Goal: Information Seeking & Learning: Check status

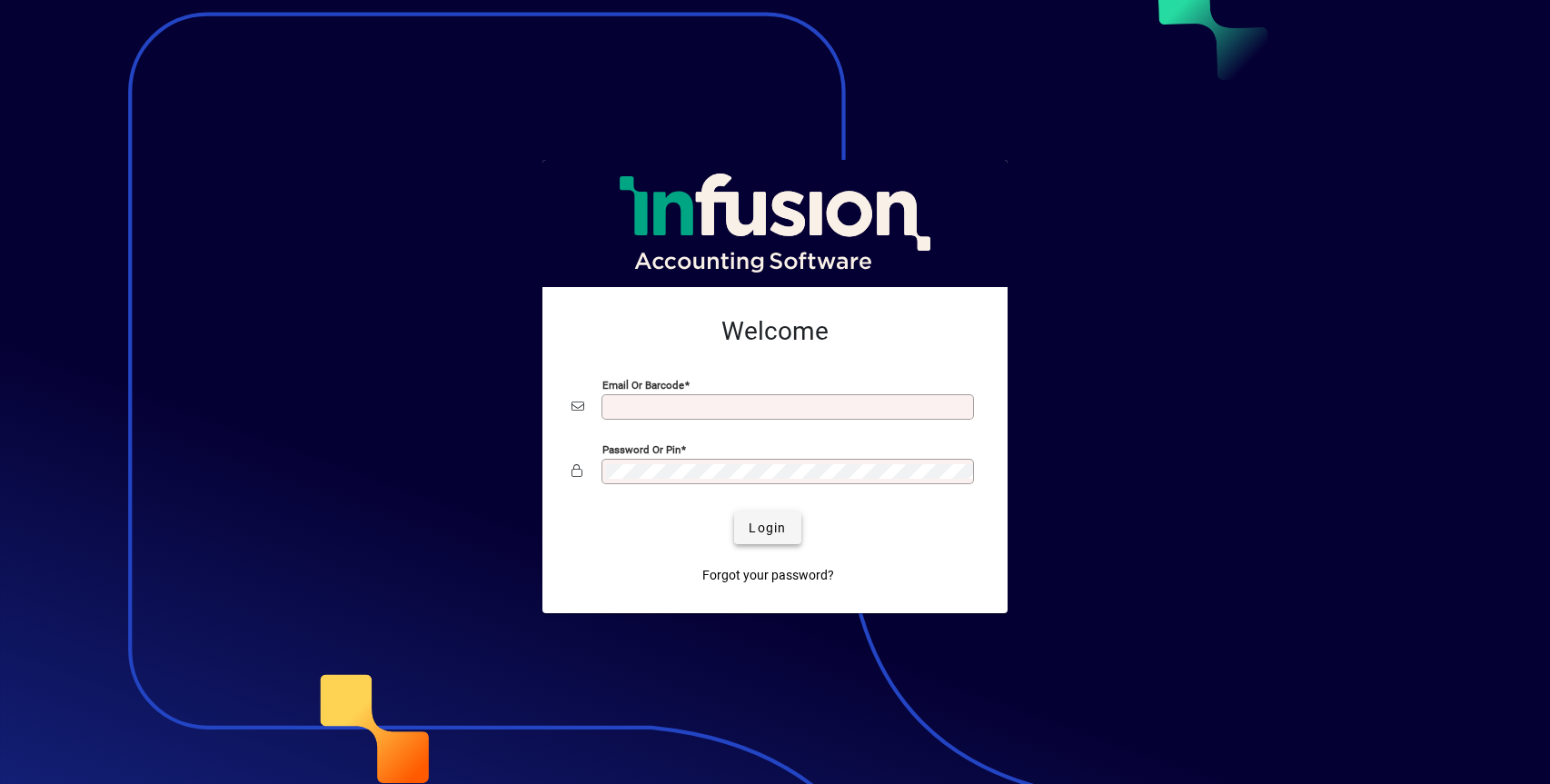
type input "**********"
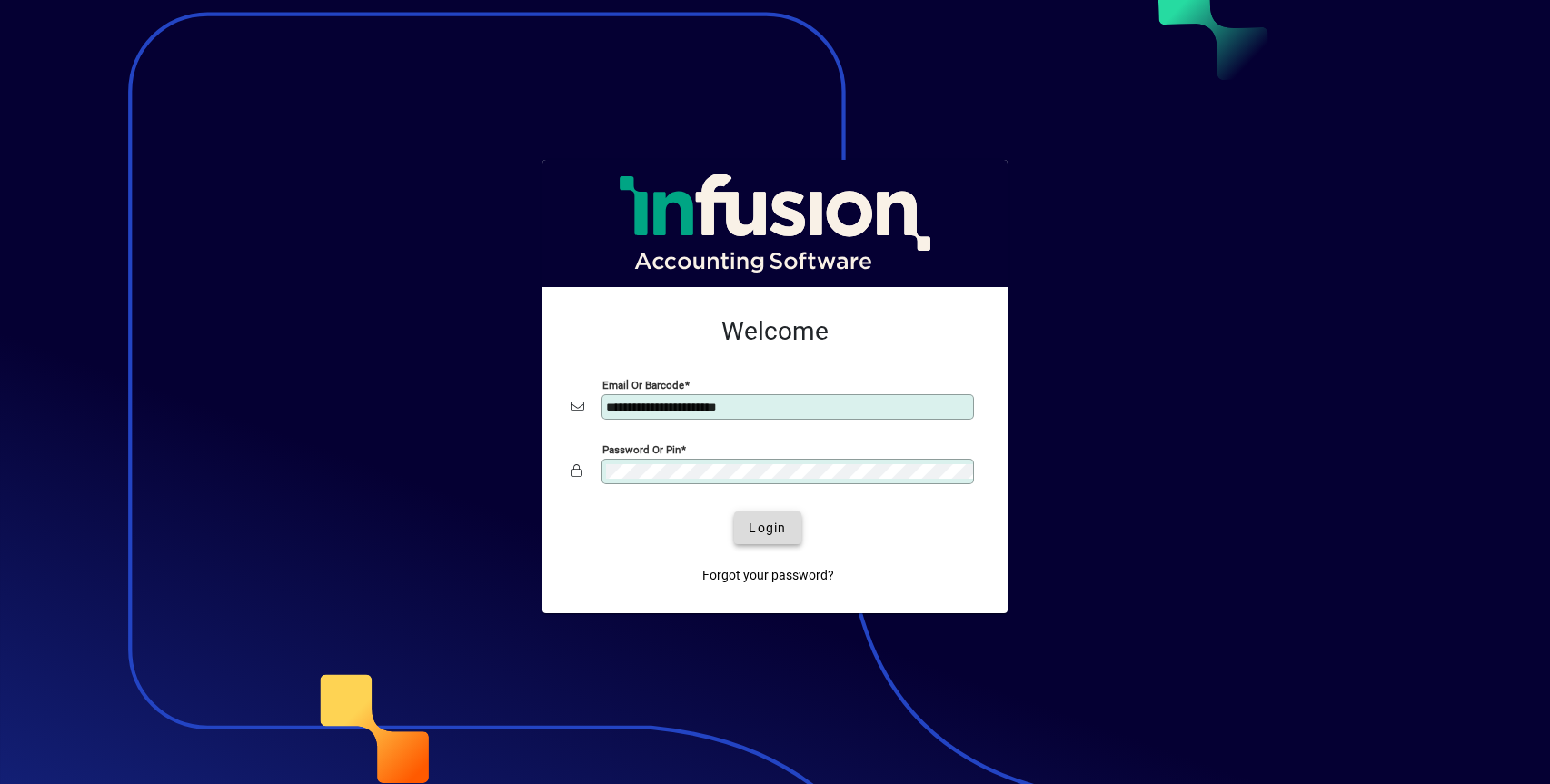
click at [763, 523] on span "Login" at bounding box center [768, 528] width 37 height 20
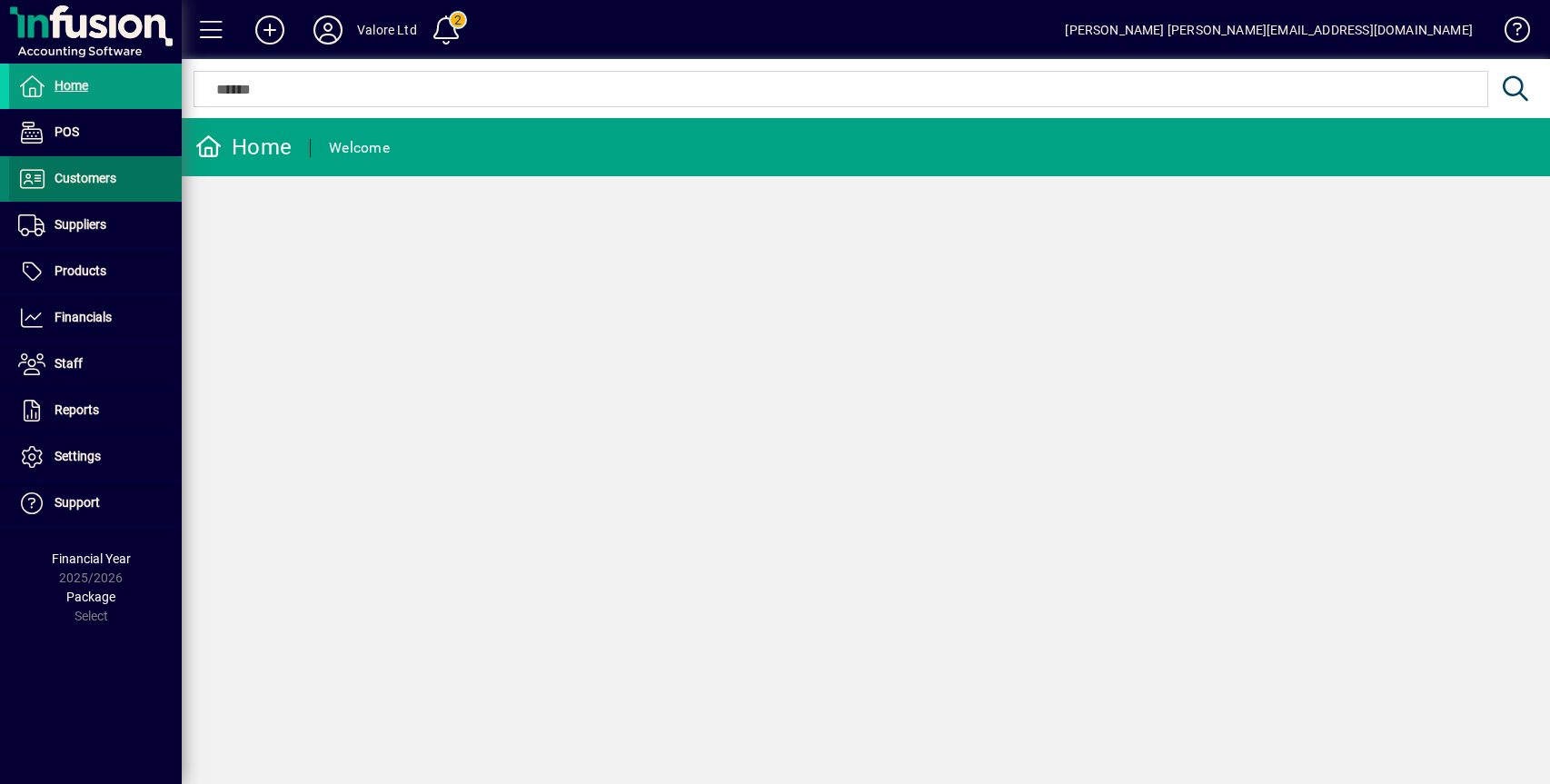
click at [98, 175] on span "Customers" at bounding box center [86, 179] width 61 height 15
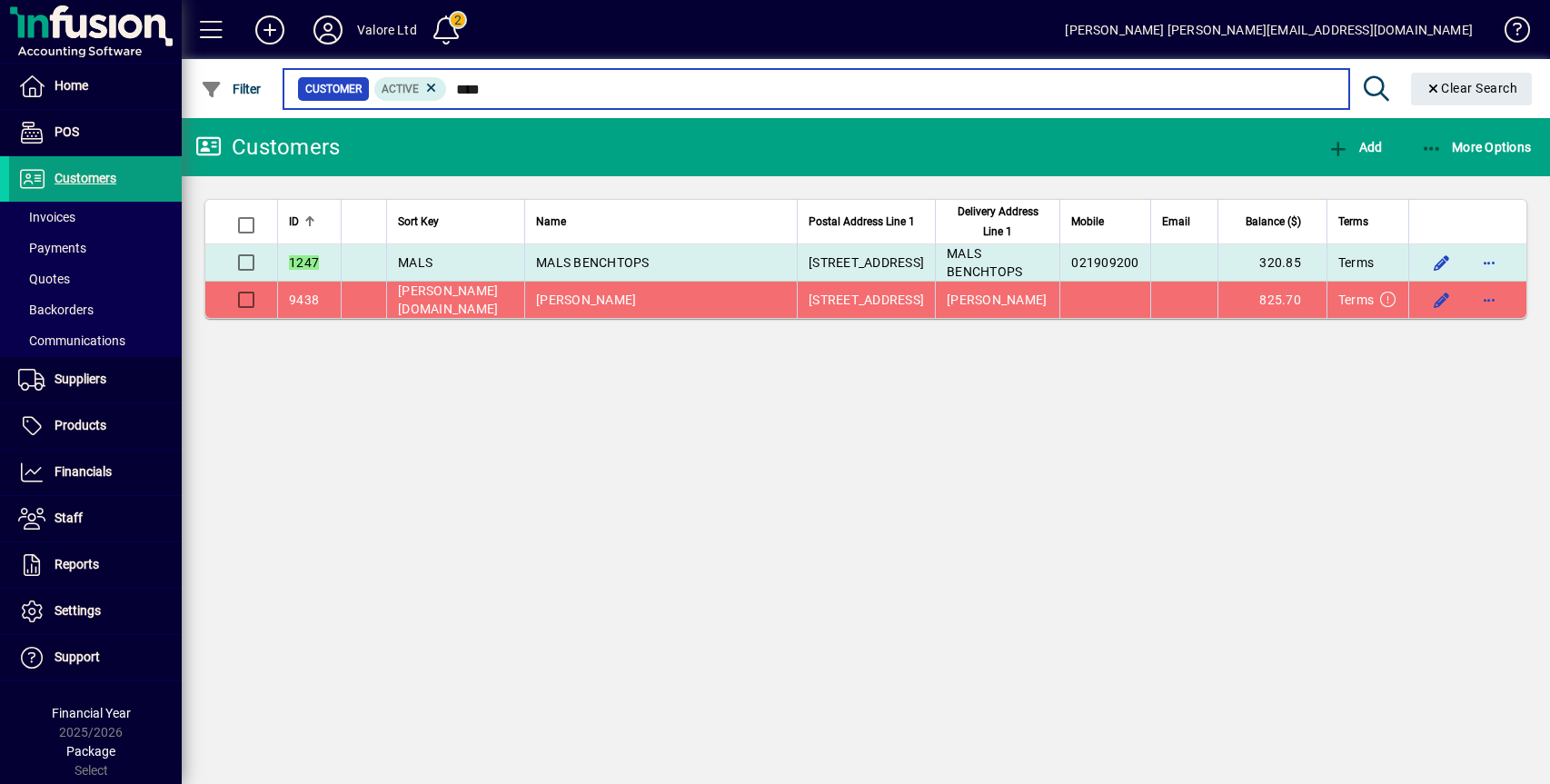
type input "****"
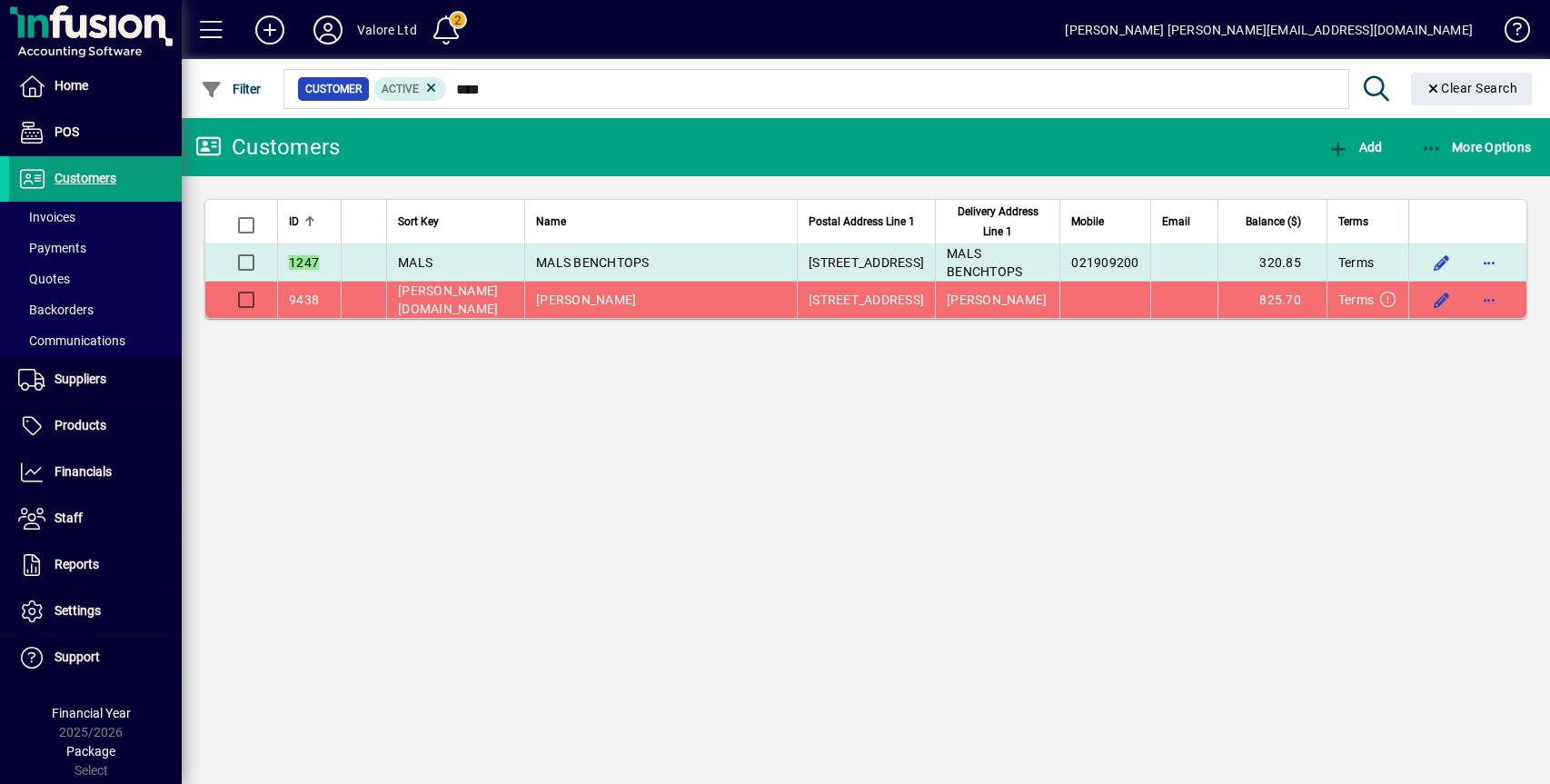
click at [585, 267] on span "MALS BENCHTOPS" at bounding box center [593, 262] width 114 height 15
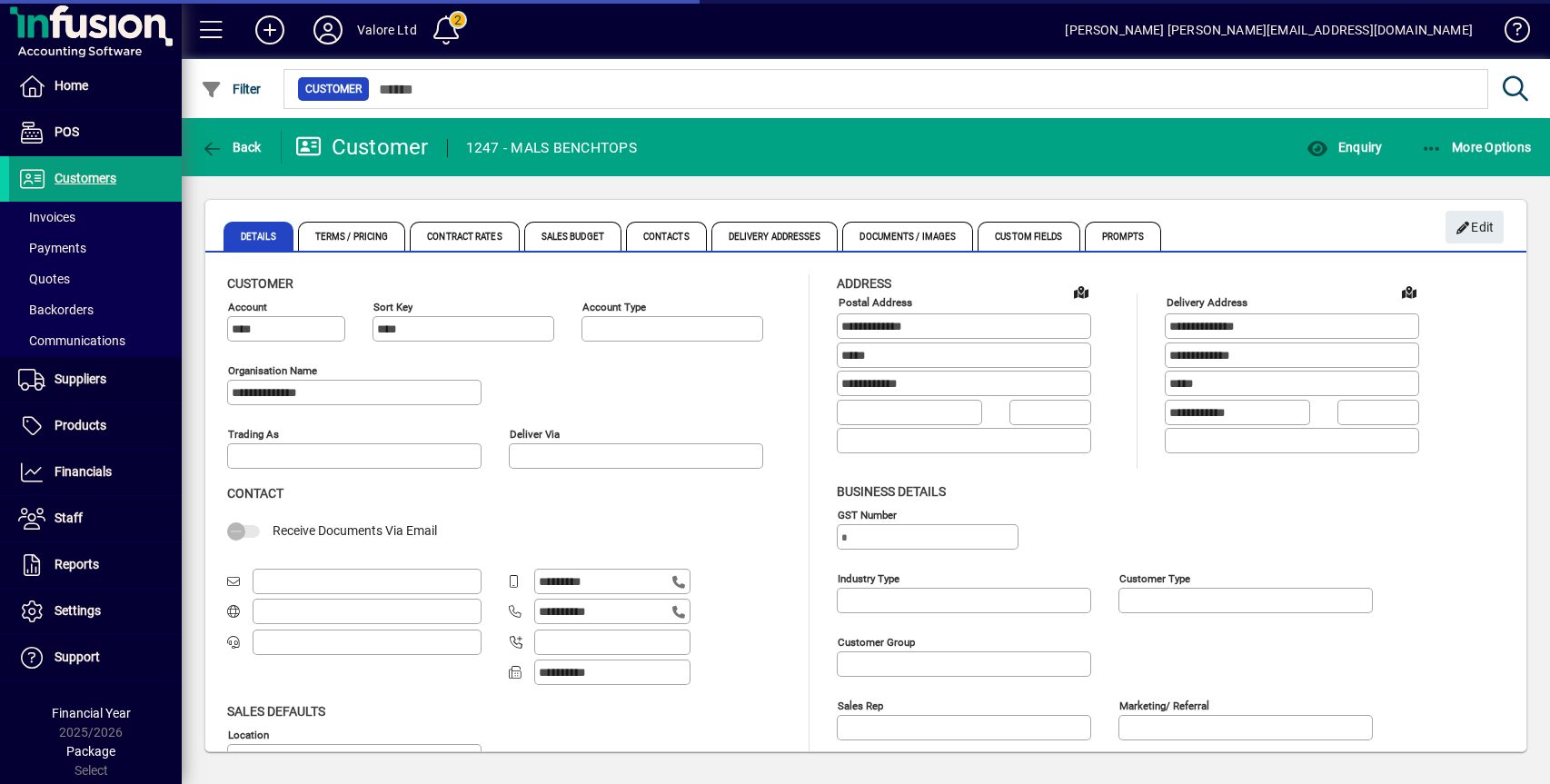
type input "**********"
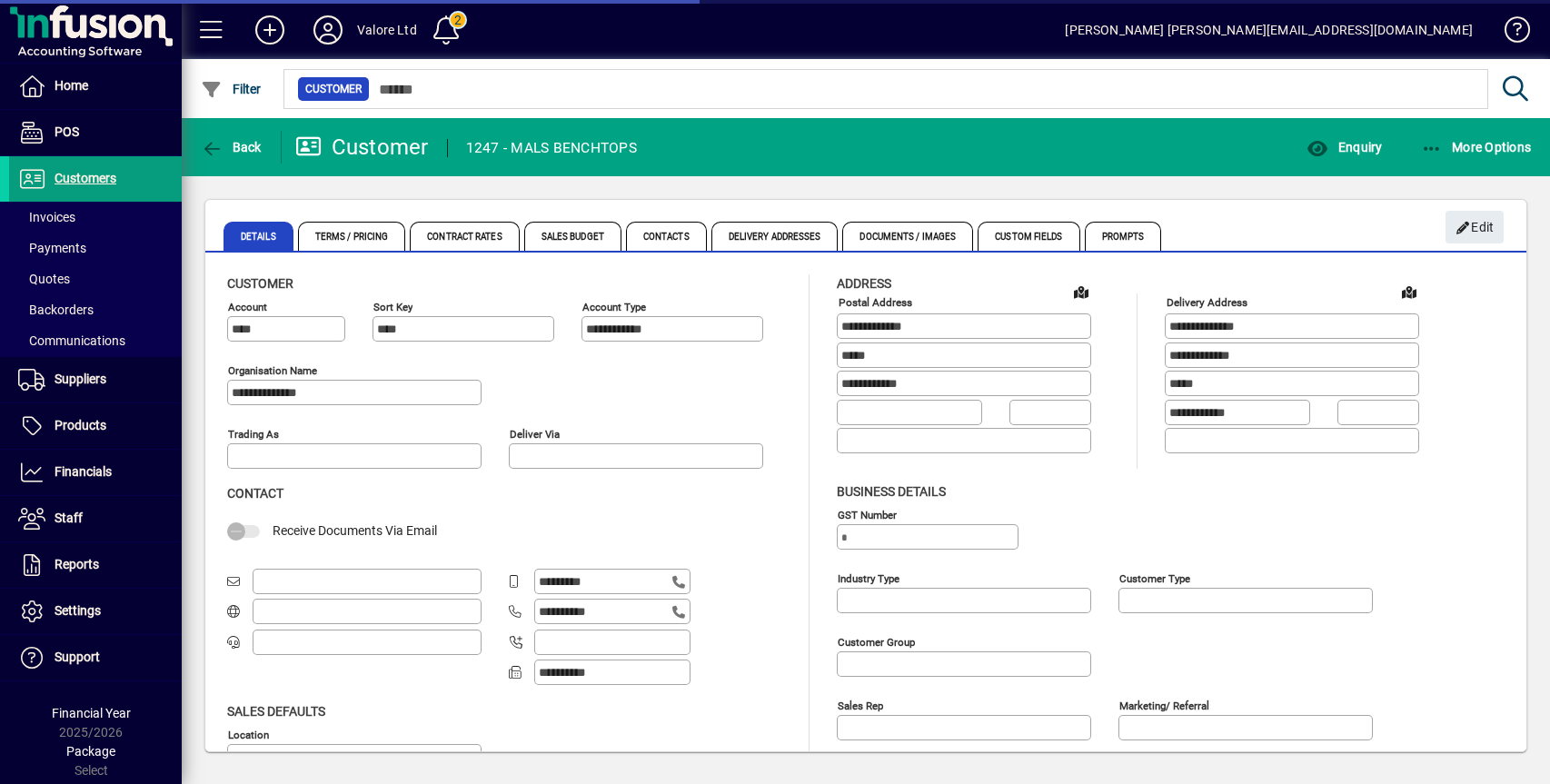
type input "**********"
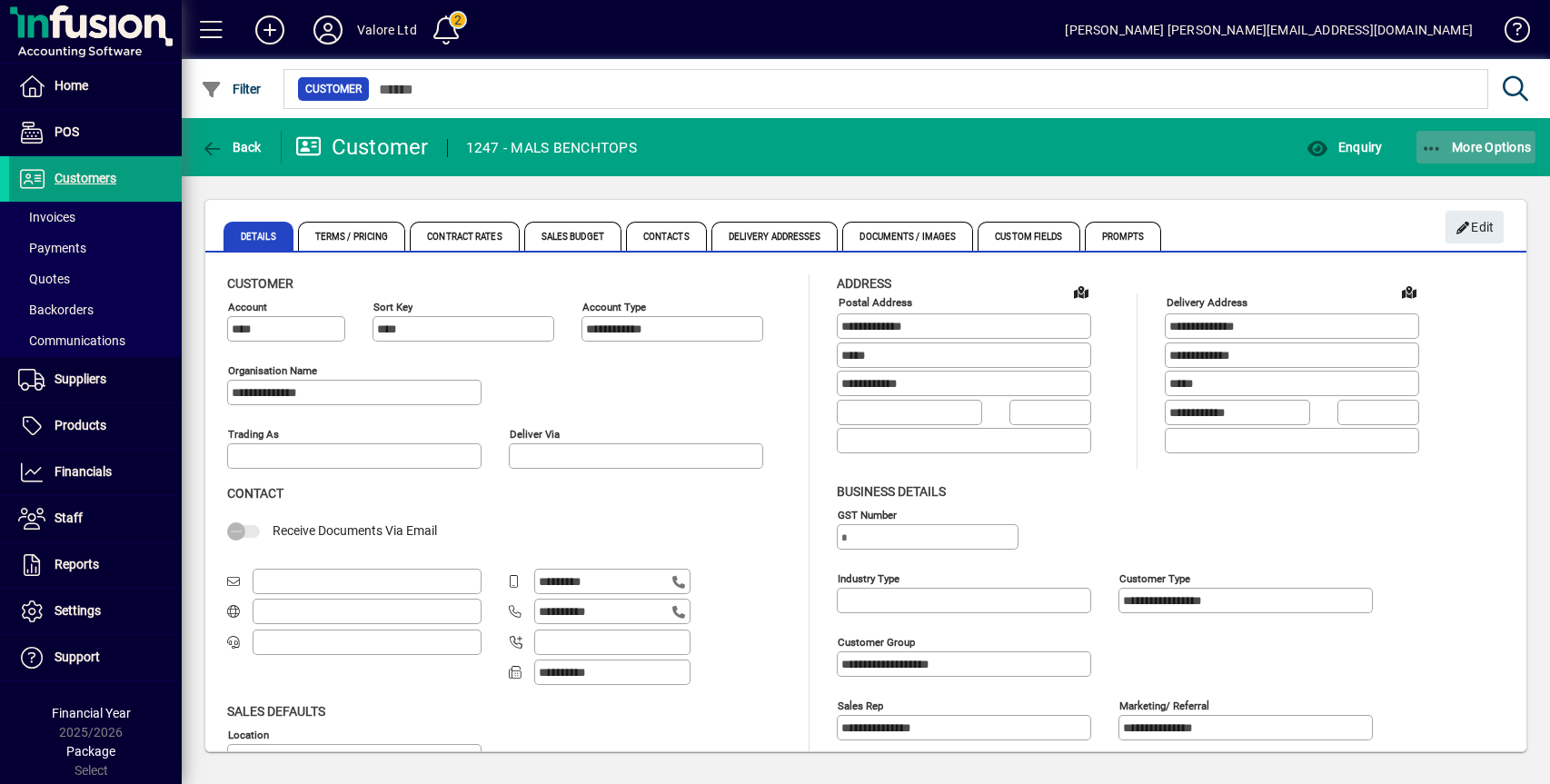
click at [1473, 148] on span "More Options" at bounding box center [1477, 147] width 111 height 15
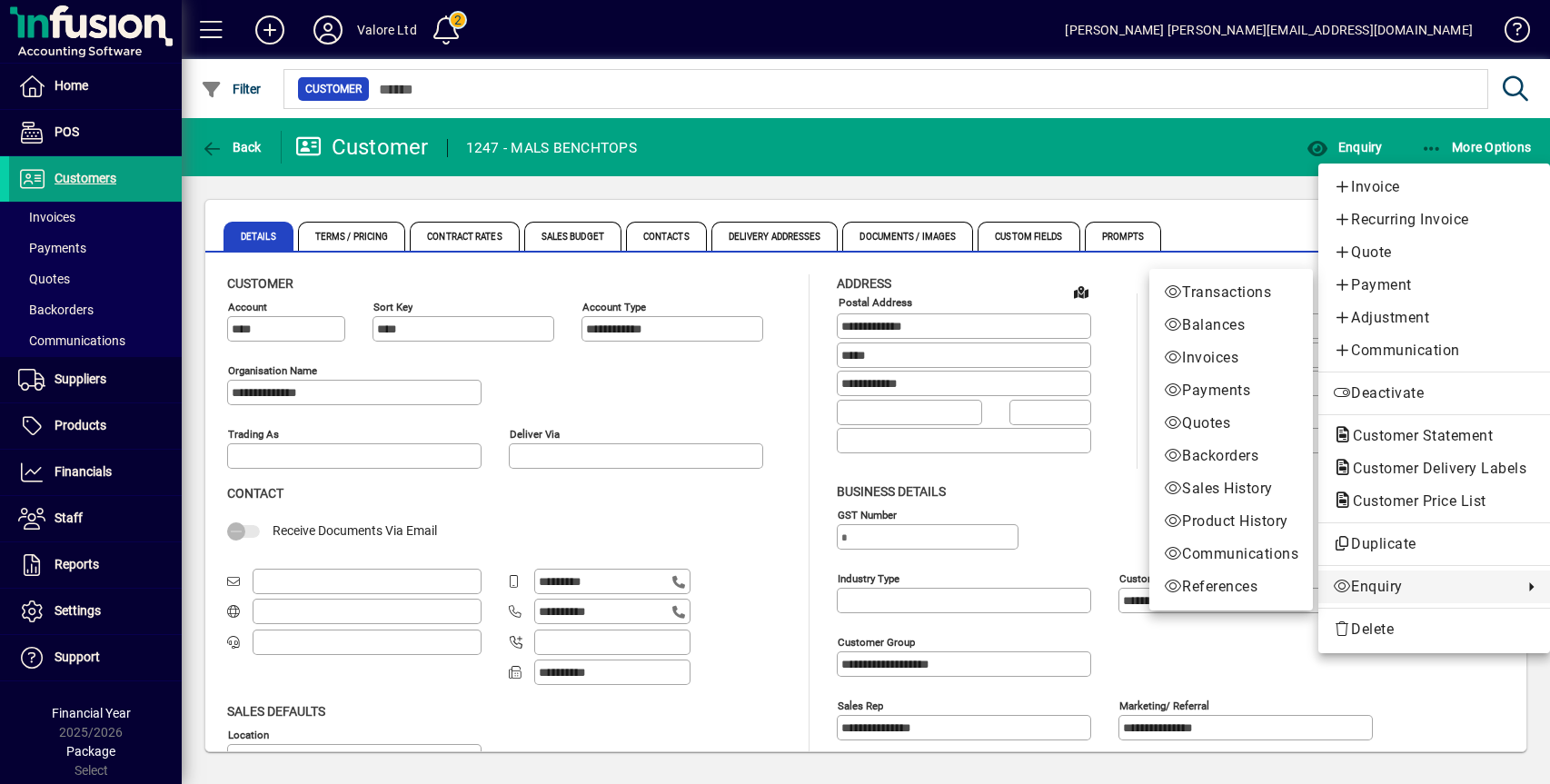
click at [1376, 587] on span "Enquiry" at bounding box center [1423, 586] width 180 height 21
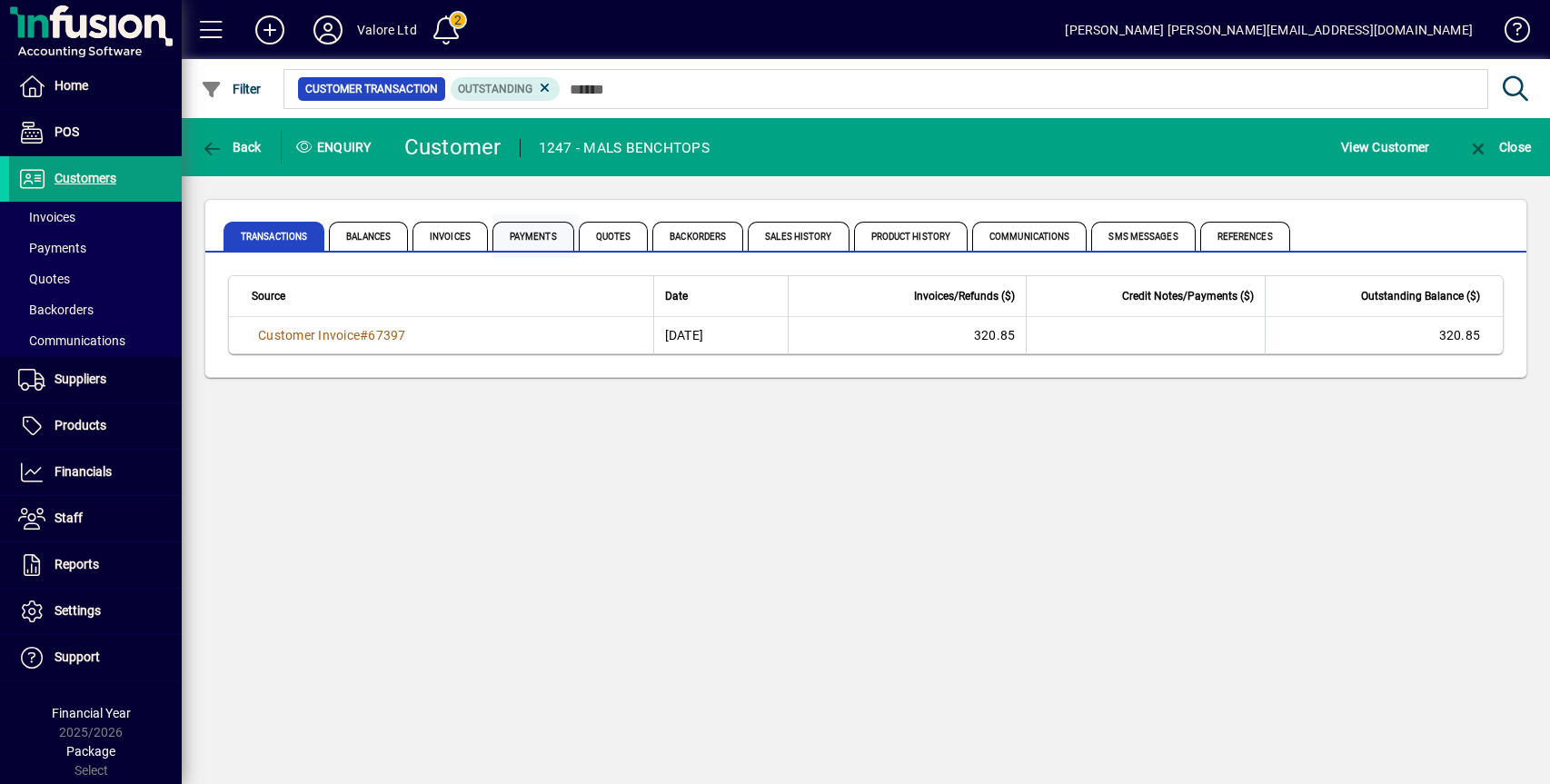
click at [548, 241] on span "Payments" at bounding box center [533, 235] width 82 height 29
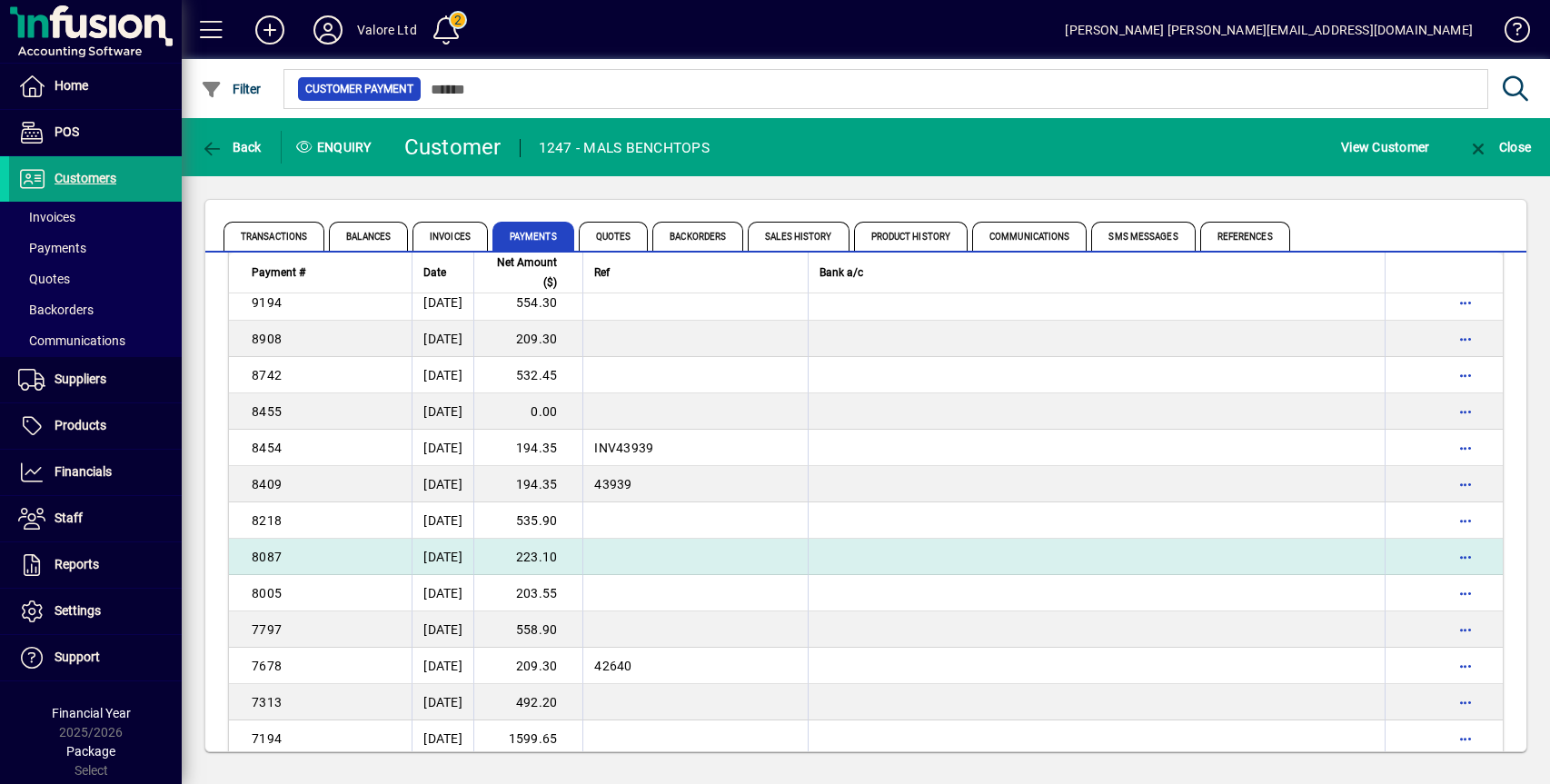
scroll to position [1879, 0]
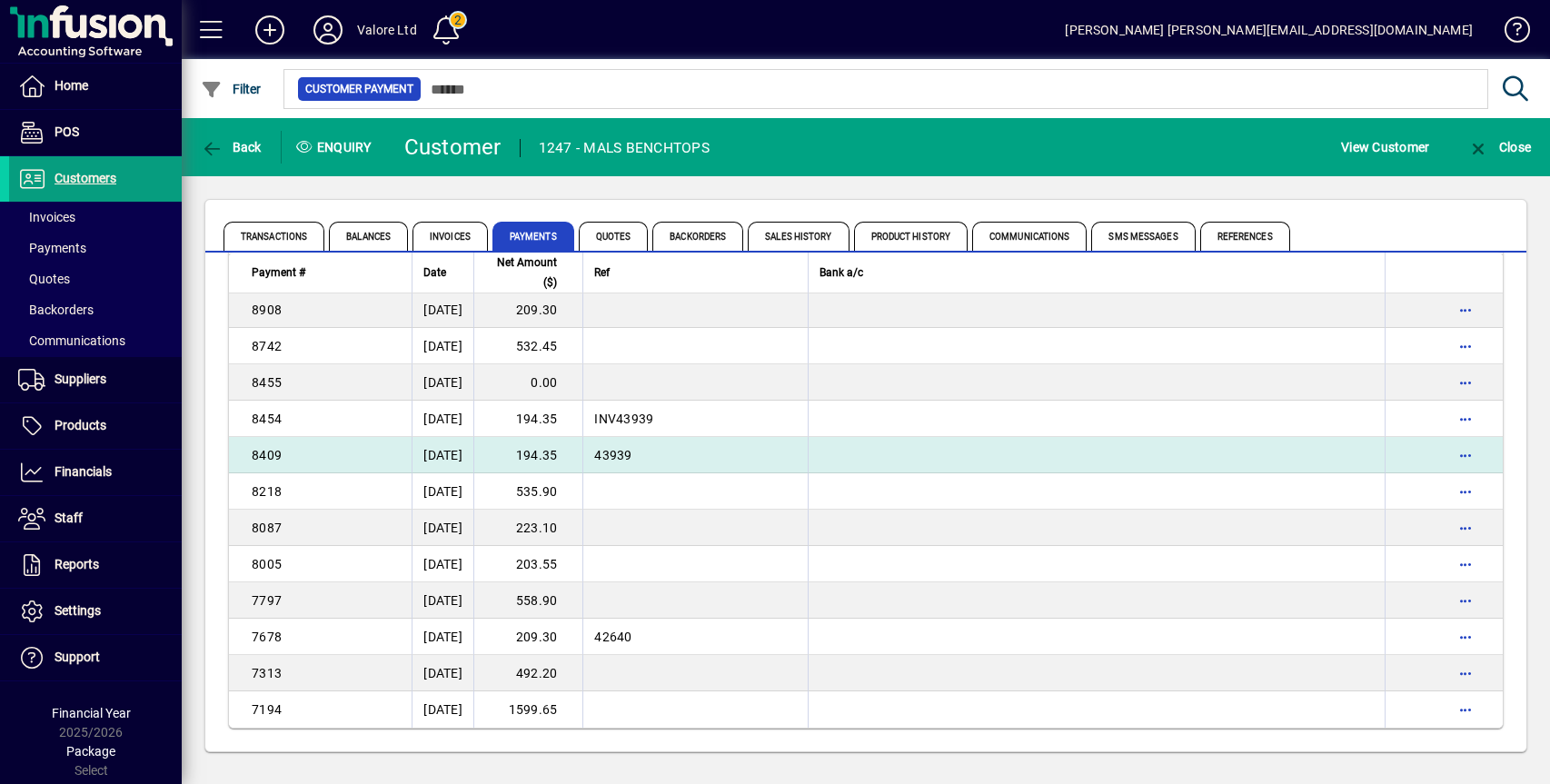
click at [566, 456] on td "194.35" at bounding box center [528, 455] width 109 height 36
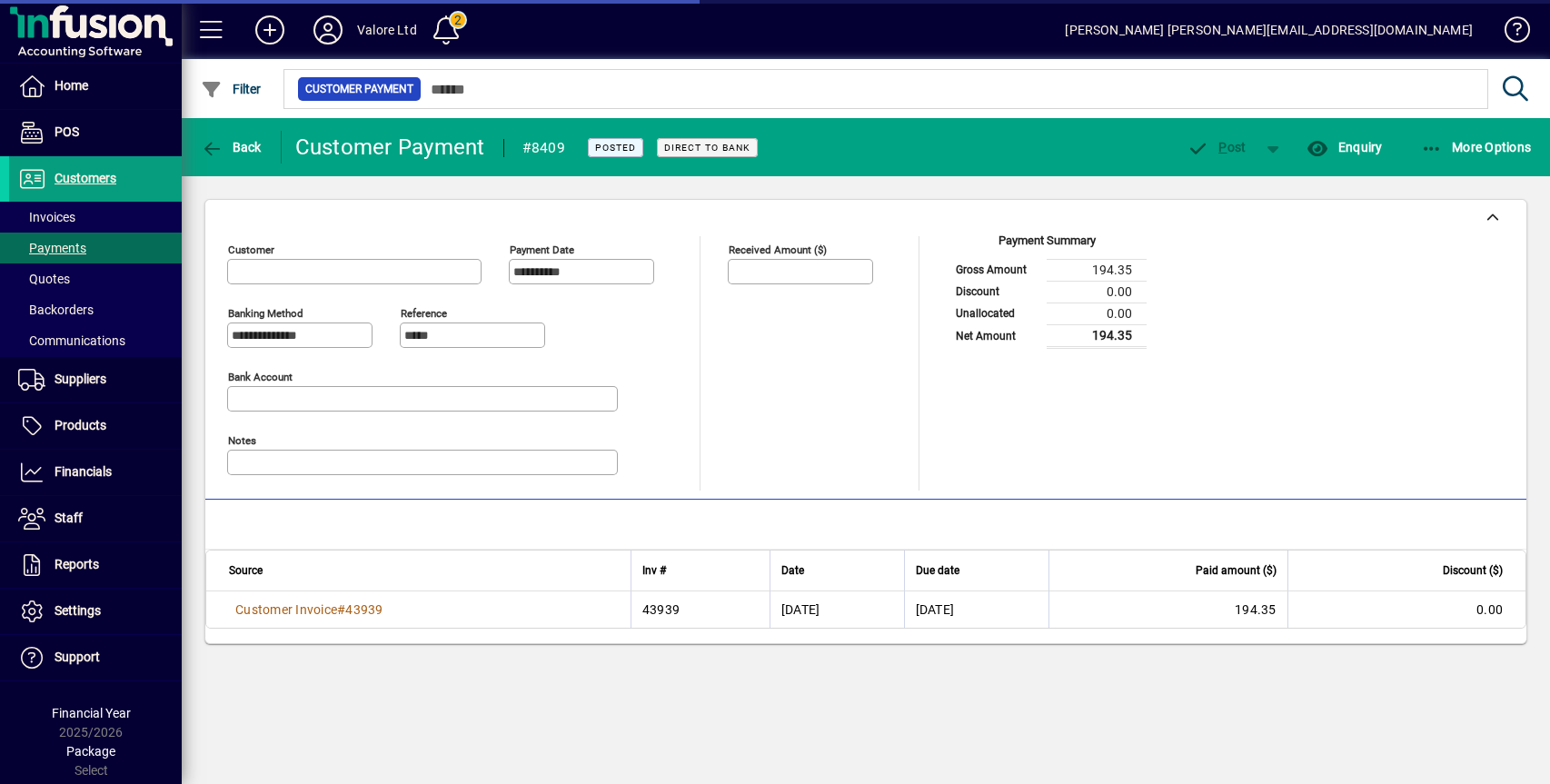
type input "**********"
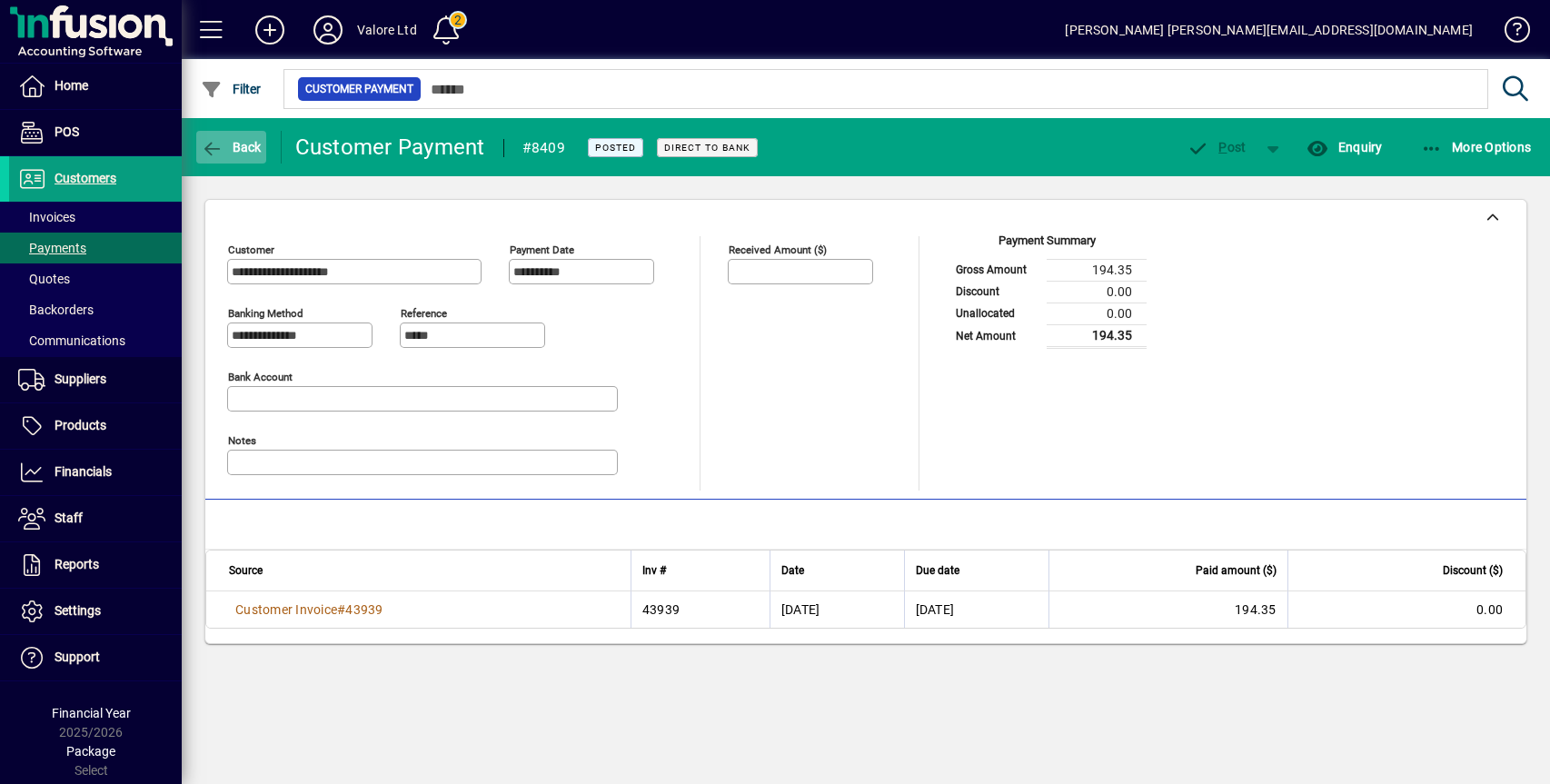
click at [224, 154] on span "button" at bounding box center [231, 147] width 70 height 44
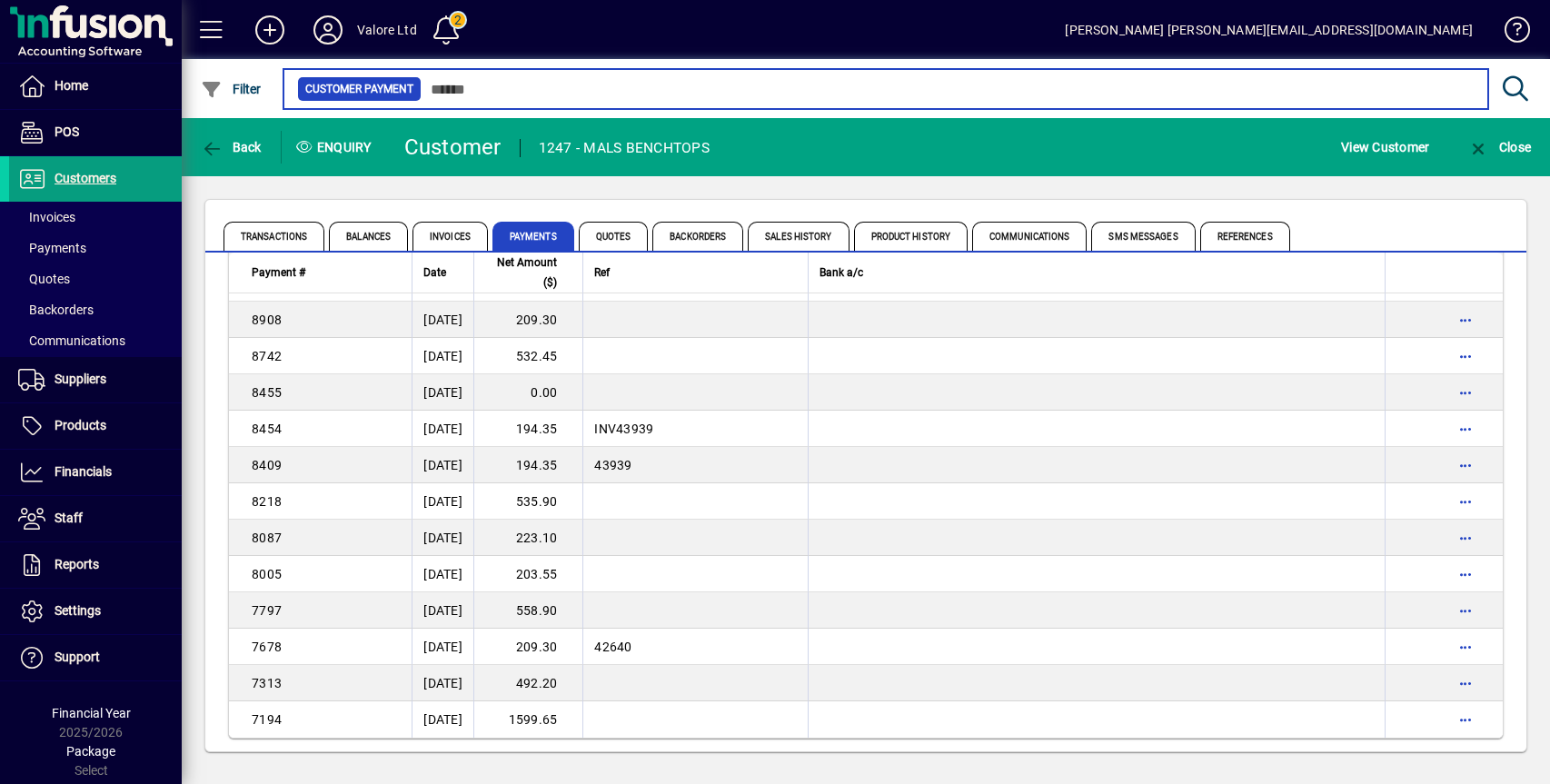
scroll to position [1879, 0]
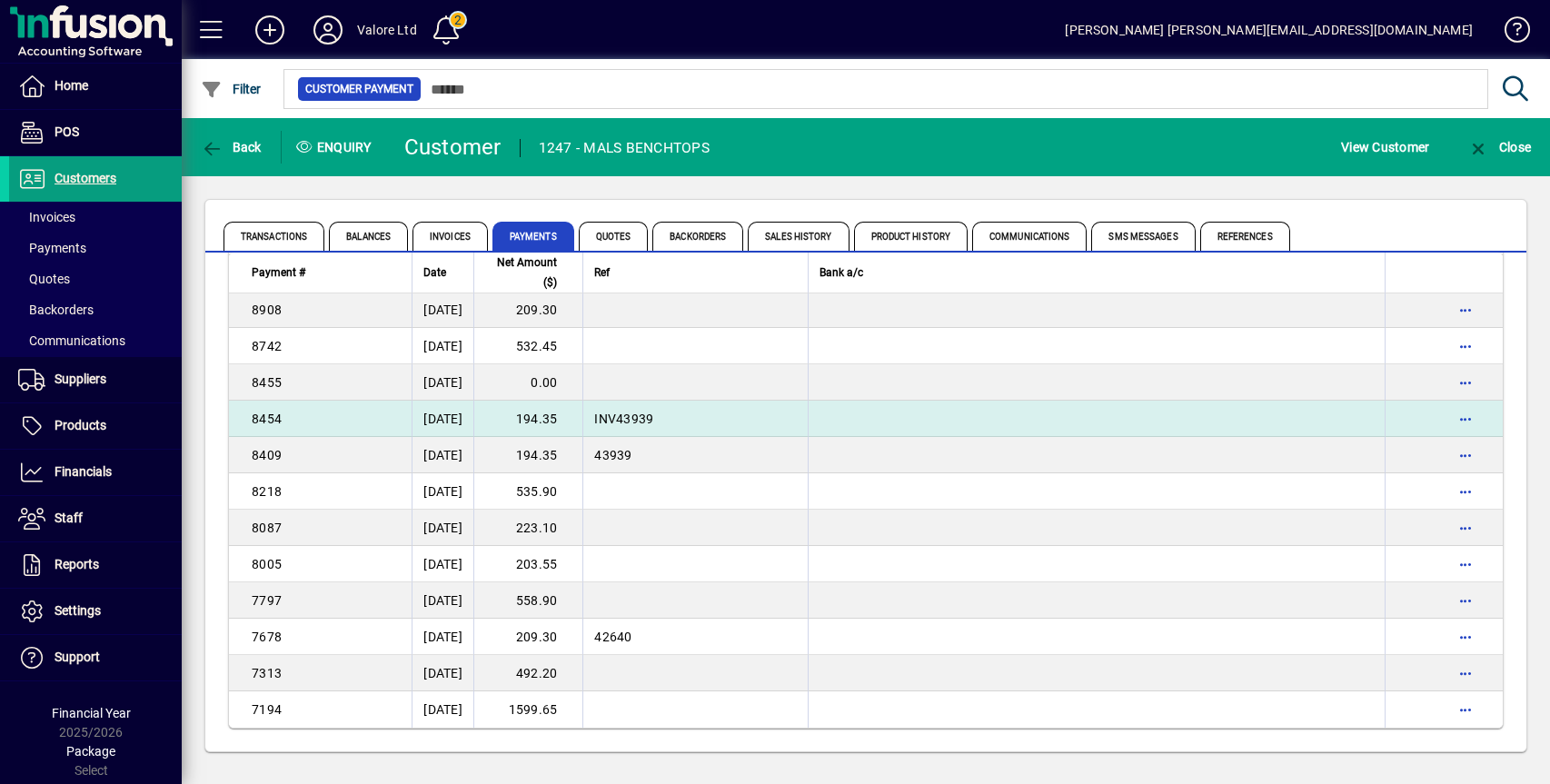
click at [572, 413] on td "194.35" at bounding box center [528, 419] width 109 height 36
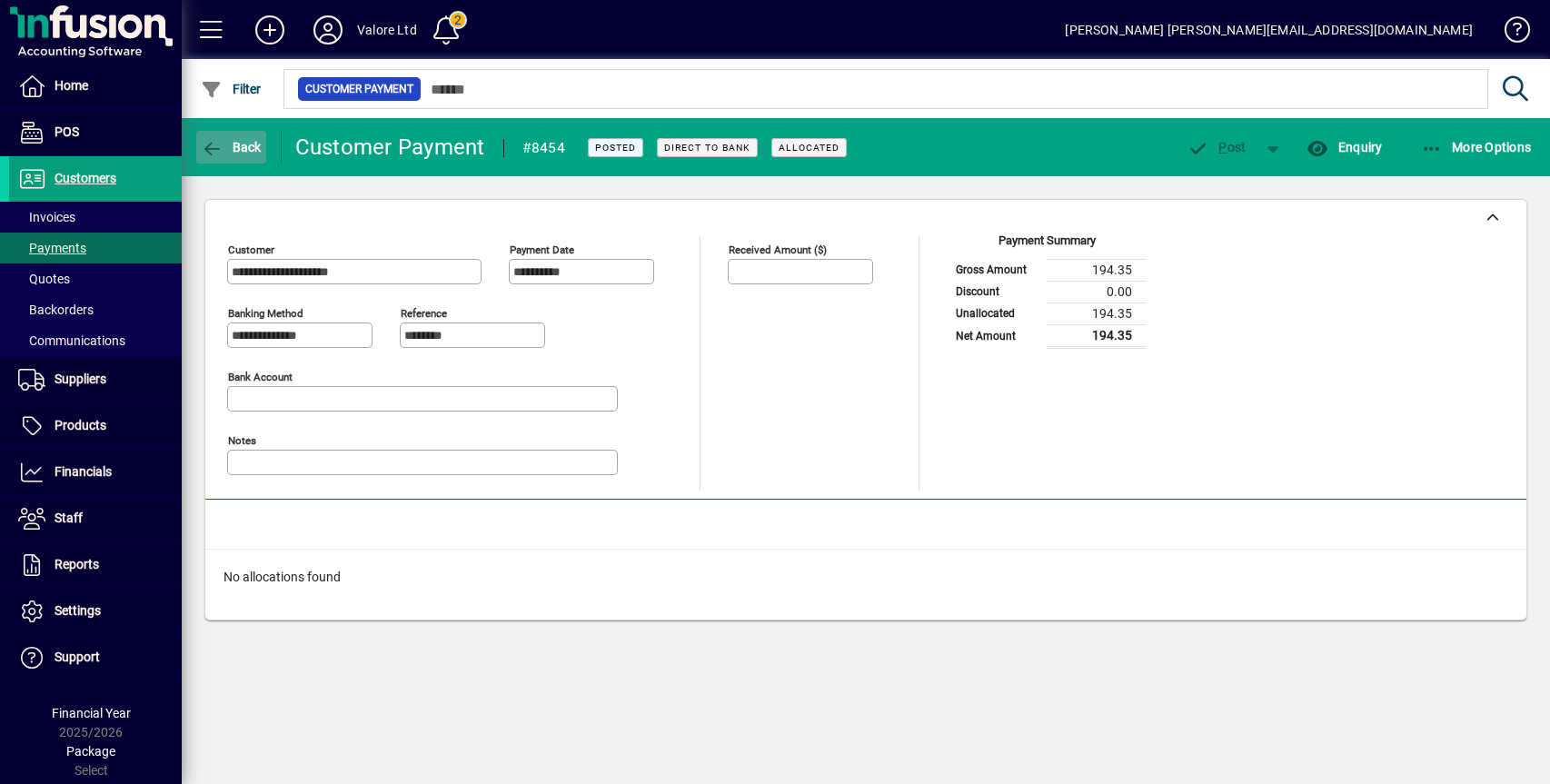
click at [221, 143] on icon "button" at bounding box center [212, 149] width 22 height 19
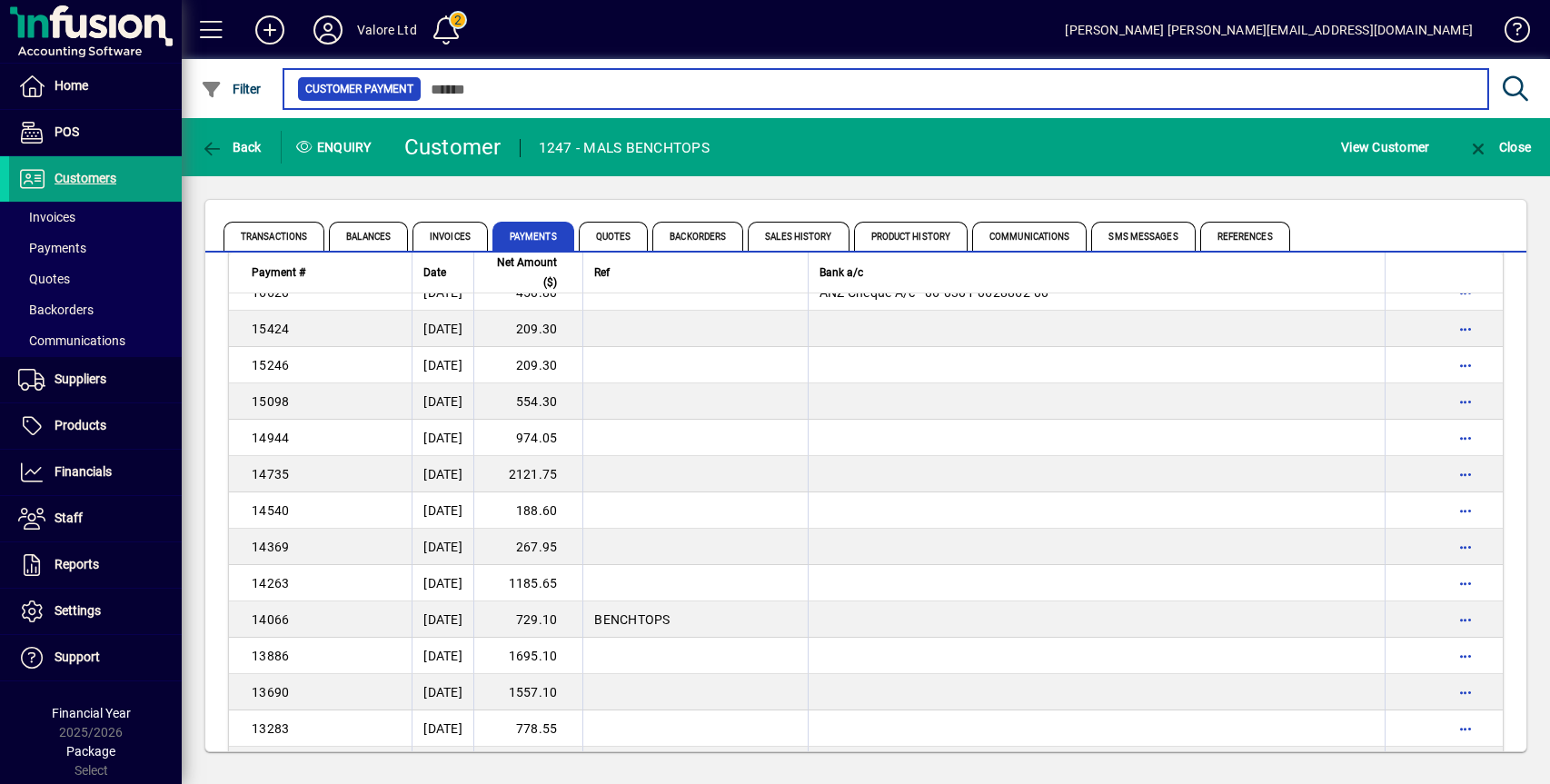
scroll to position [1879, 0]
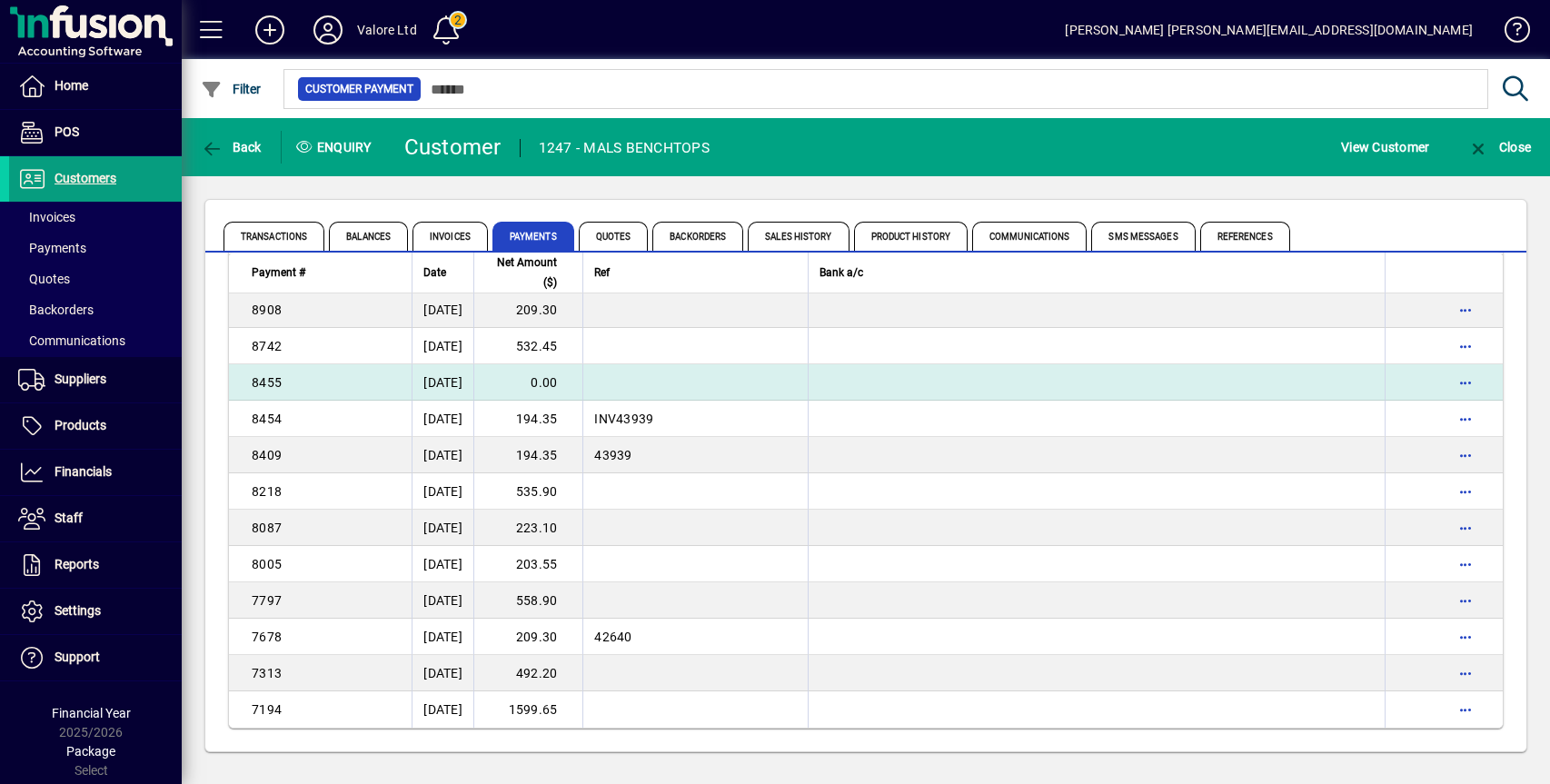
click at [567, 387] on td "0.00" at bounding box center [528, 382] width 109 height 36
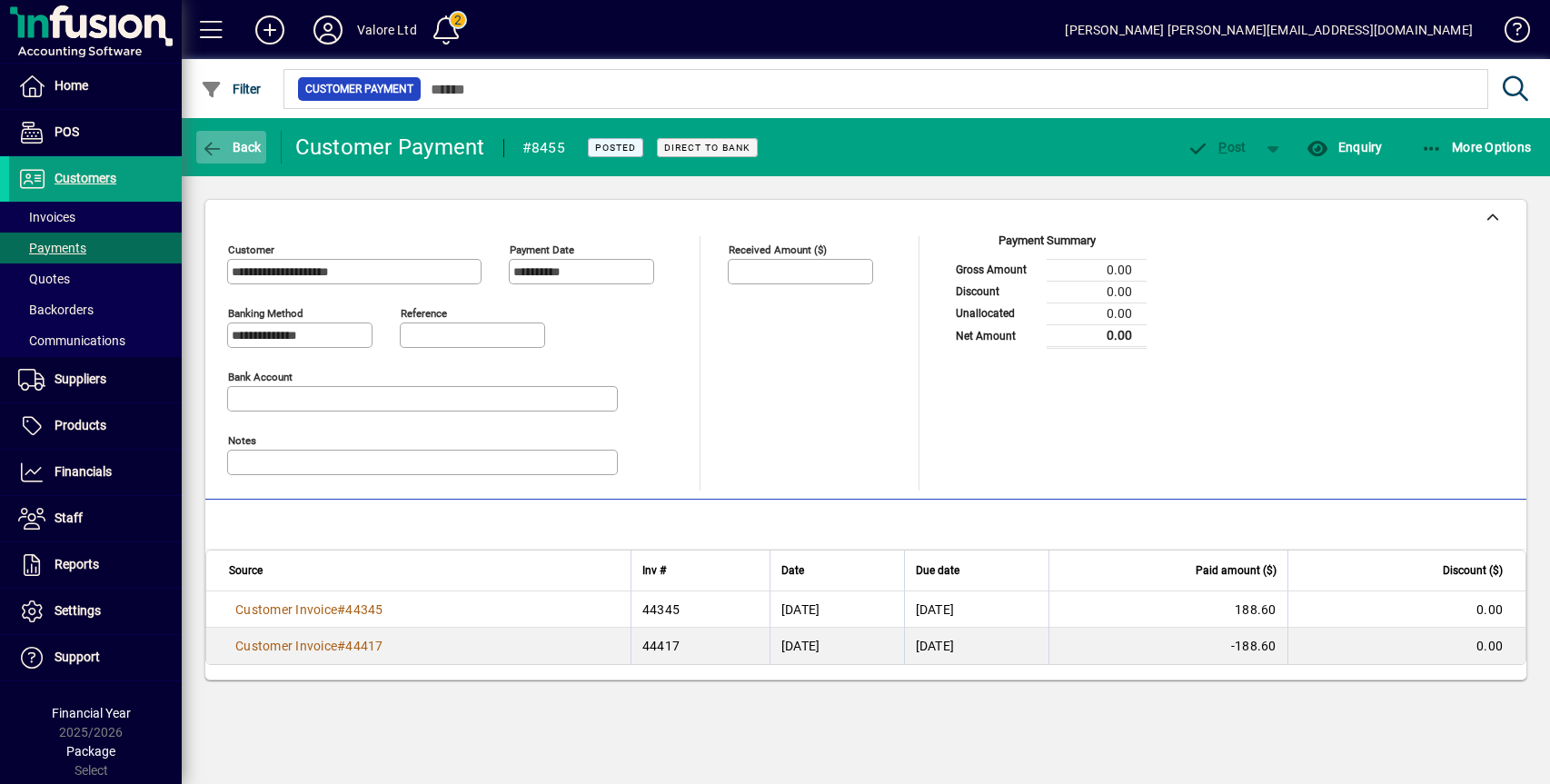
click at [227, 150] on span "Back" at bounding box center [231, 147] width 60 height 15
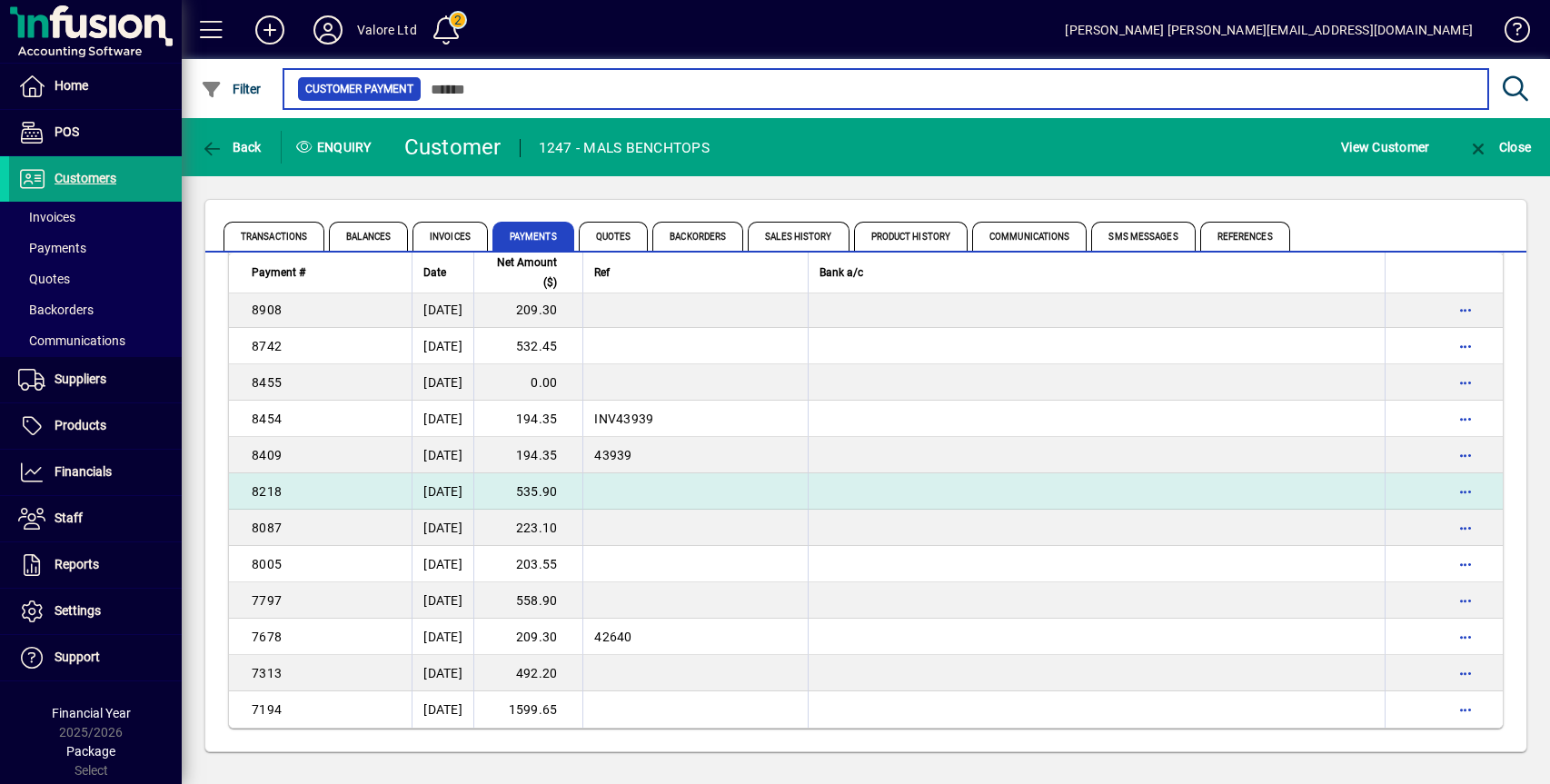
scroll to position [1787, 0]
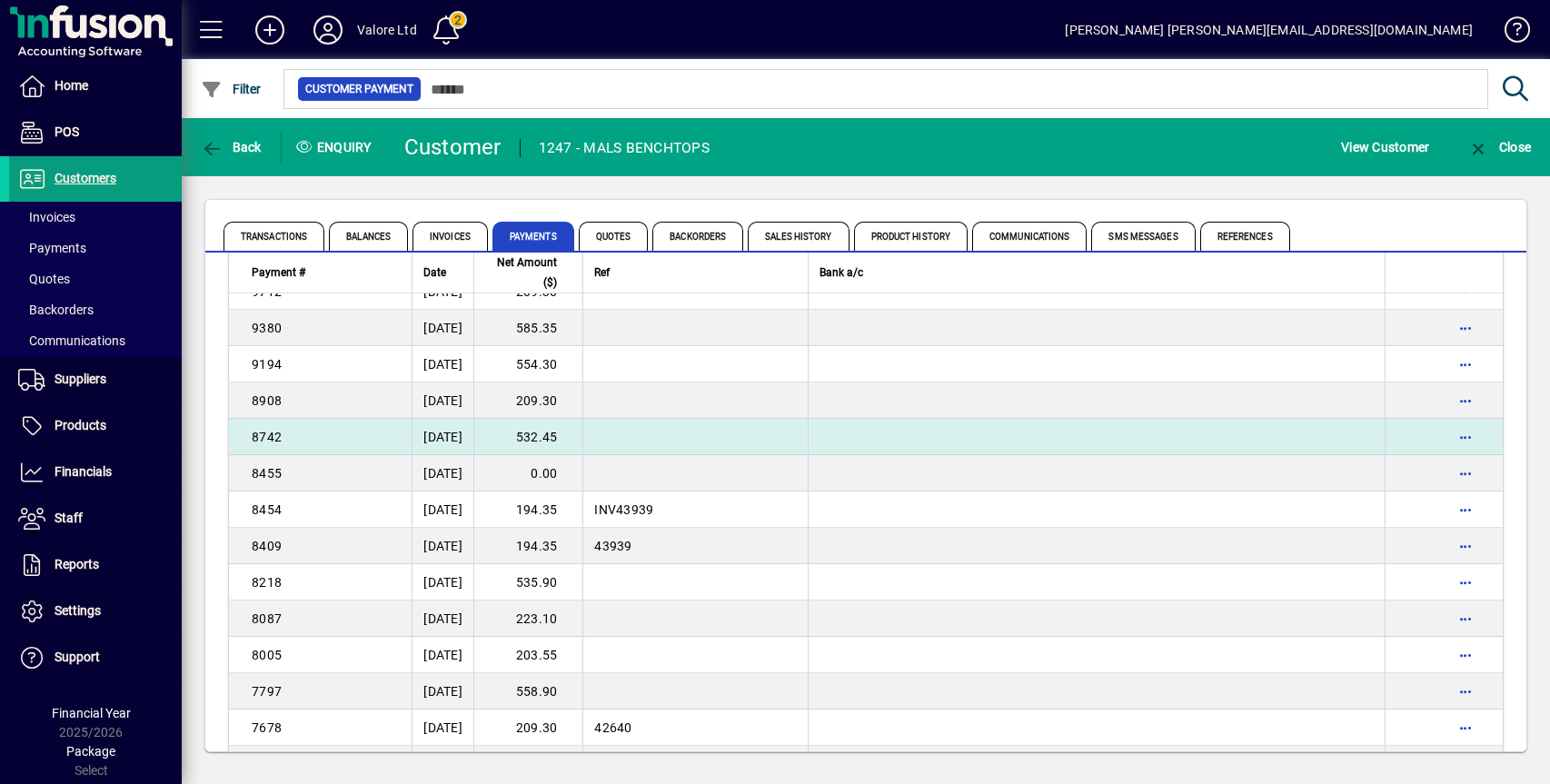
click at [567, 438] on td "532.45" at bounding box center [528, 436] width 109 height 36
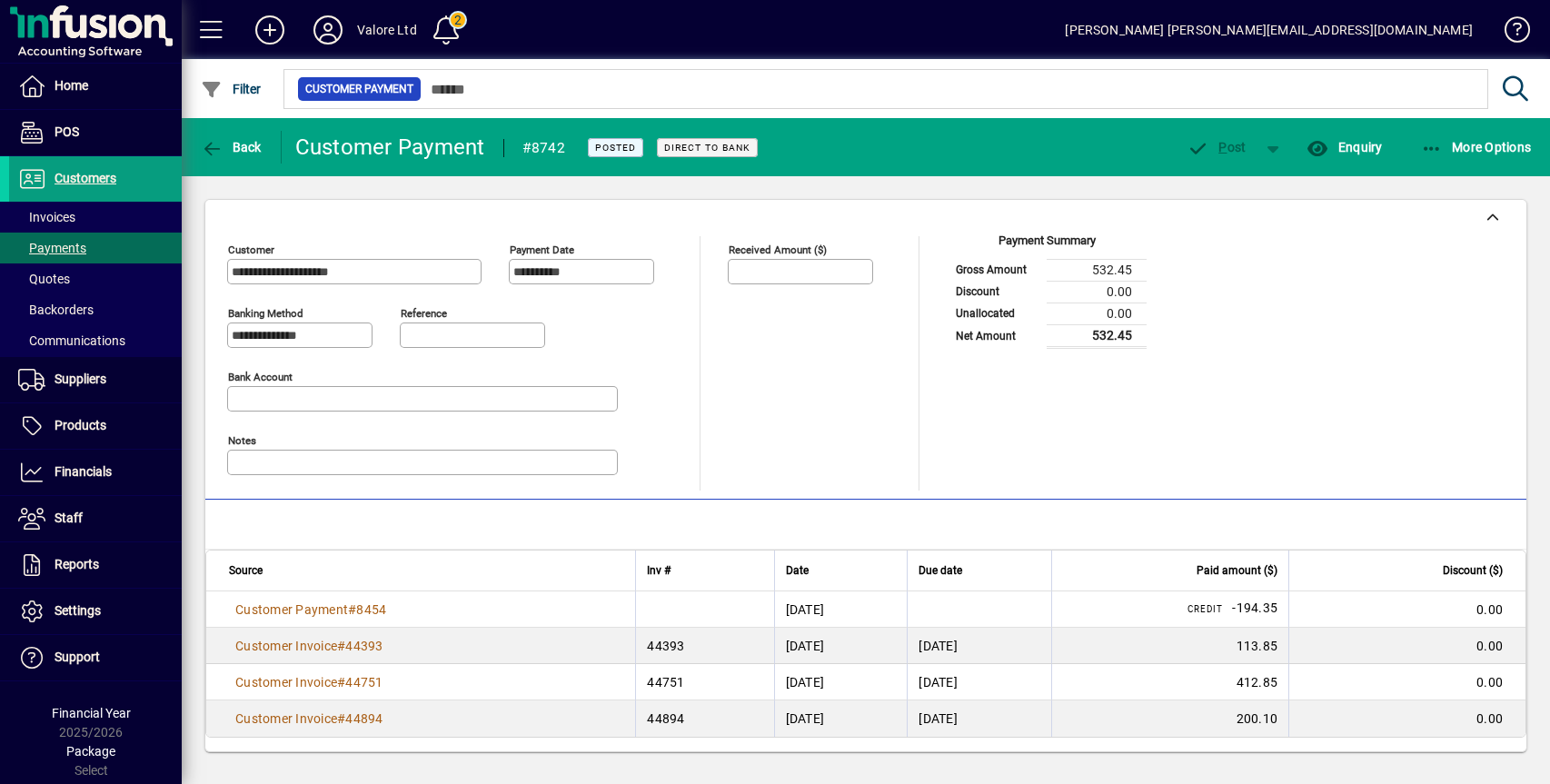
scroll to position [1, 0]
click at [239, 140] on span "Back" at bounding box center [231, 147] width 60 height 15
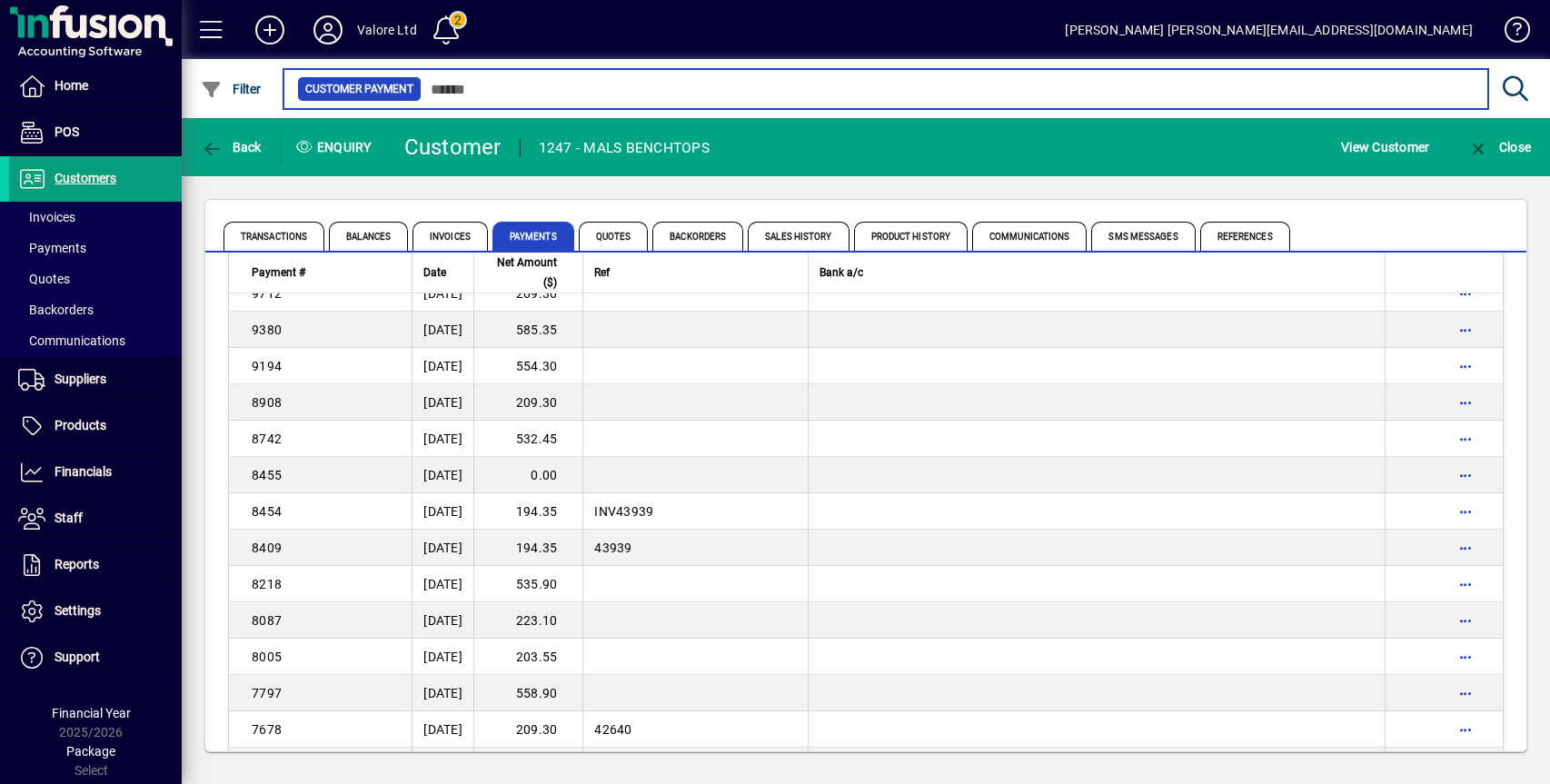
scroll to position [1879, 0]
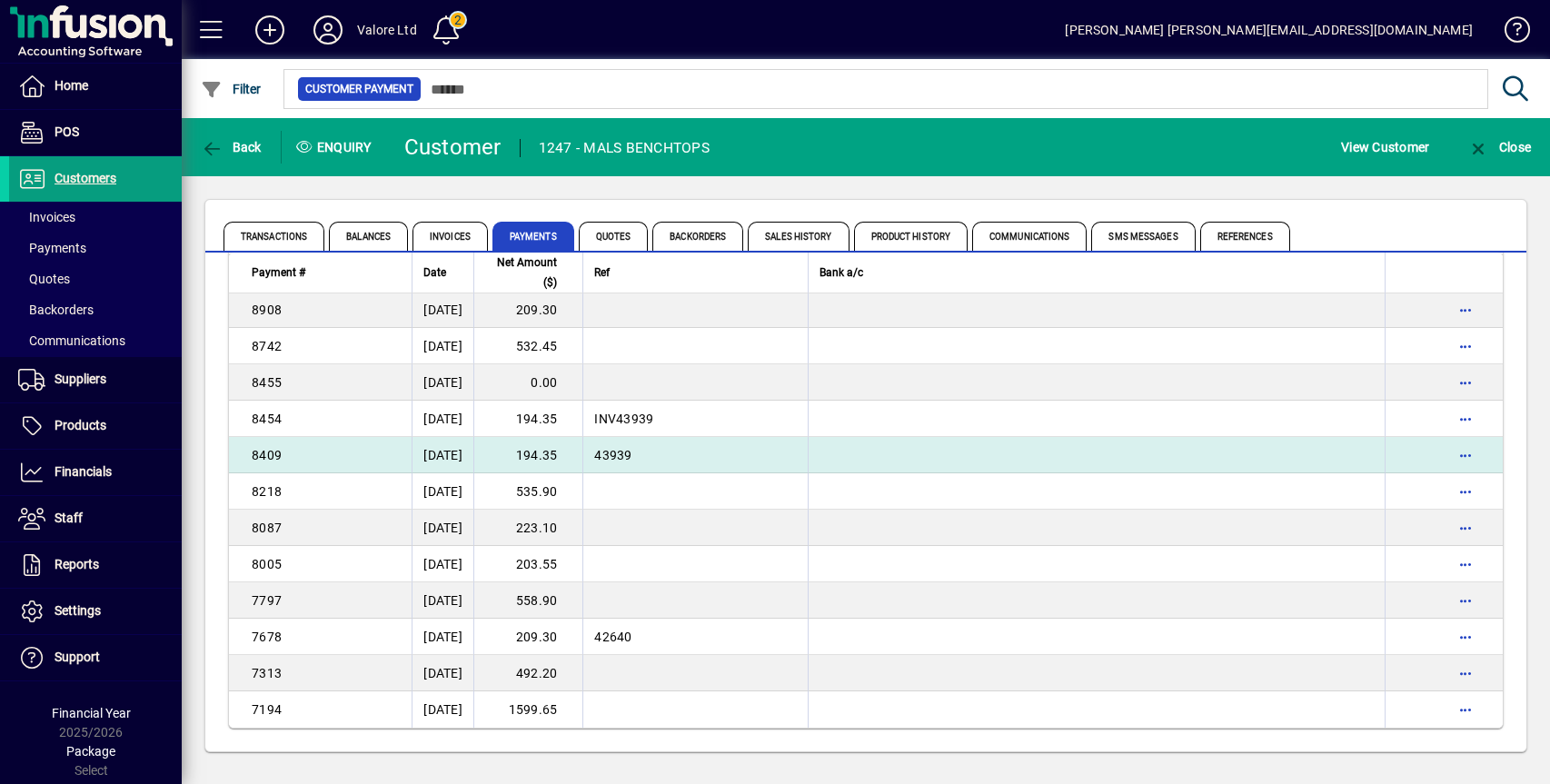
click at [578, 458] on td "194.35" at bounding box center [528, 455] width 109 height 36
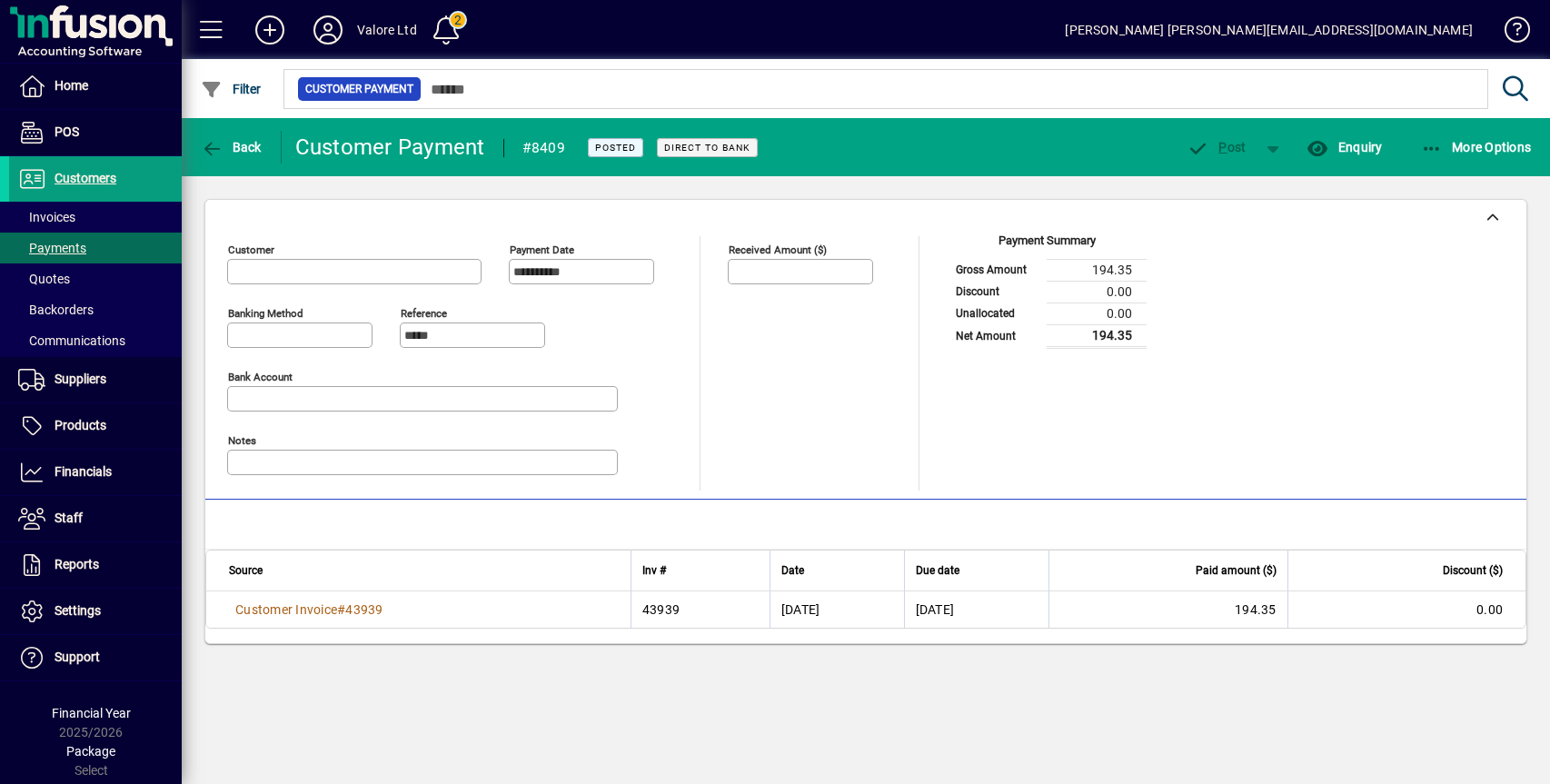
type input "**********"
click at [217, 150] on icon "button" at bounding box center [212, 149] width 22 height 19
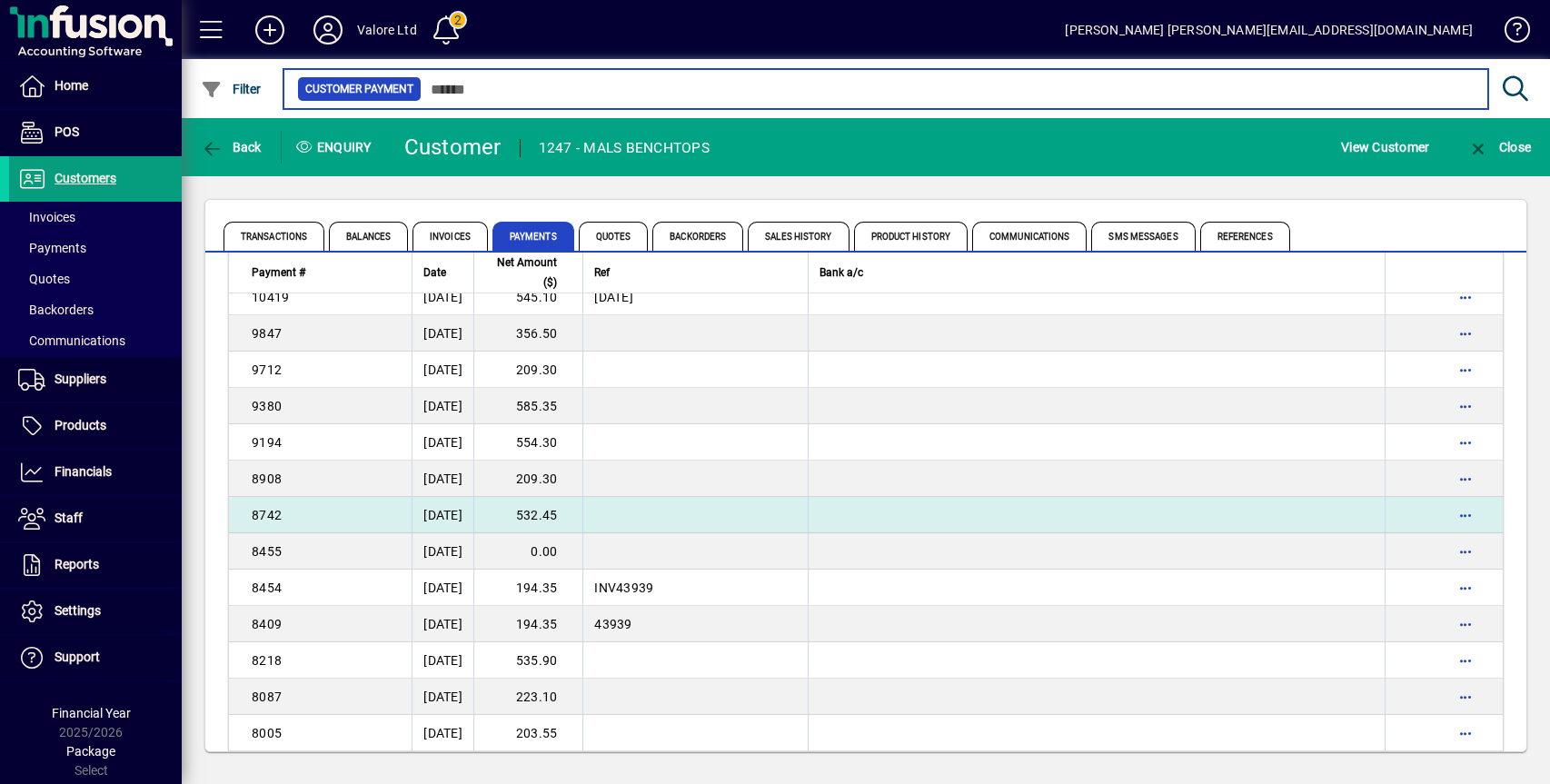
scroll to position [1879, 0]
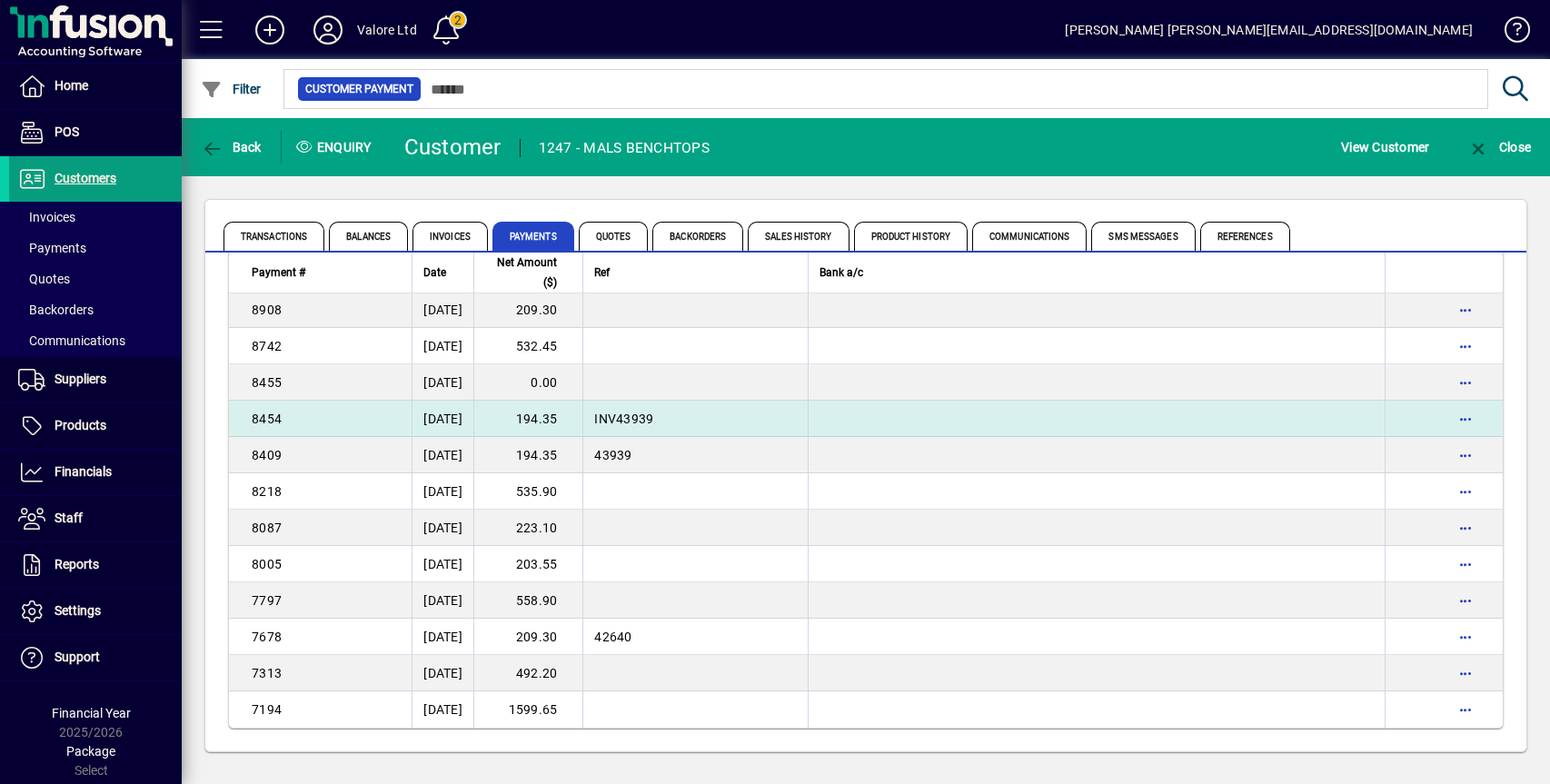
click at [580, 417] on td "194.35" at bounding box center [528, 419] width 109 height 36
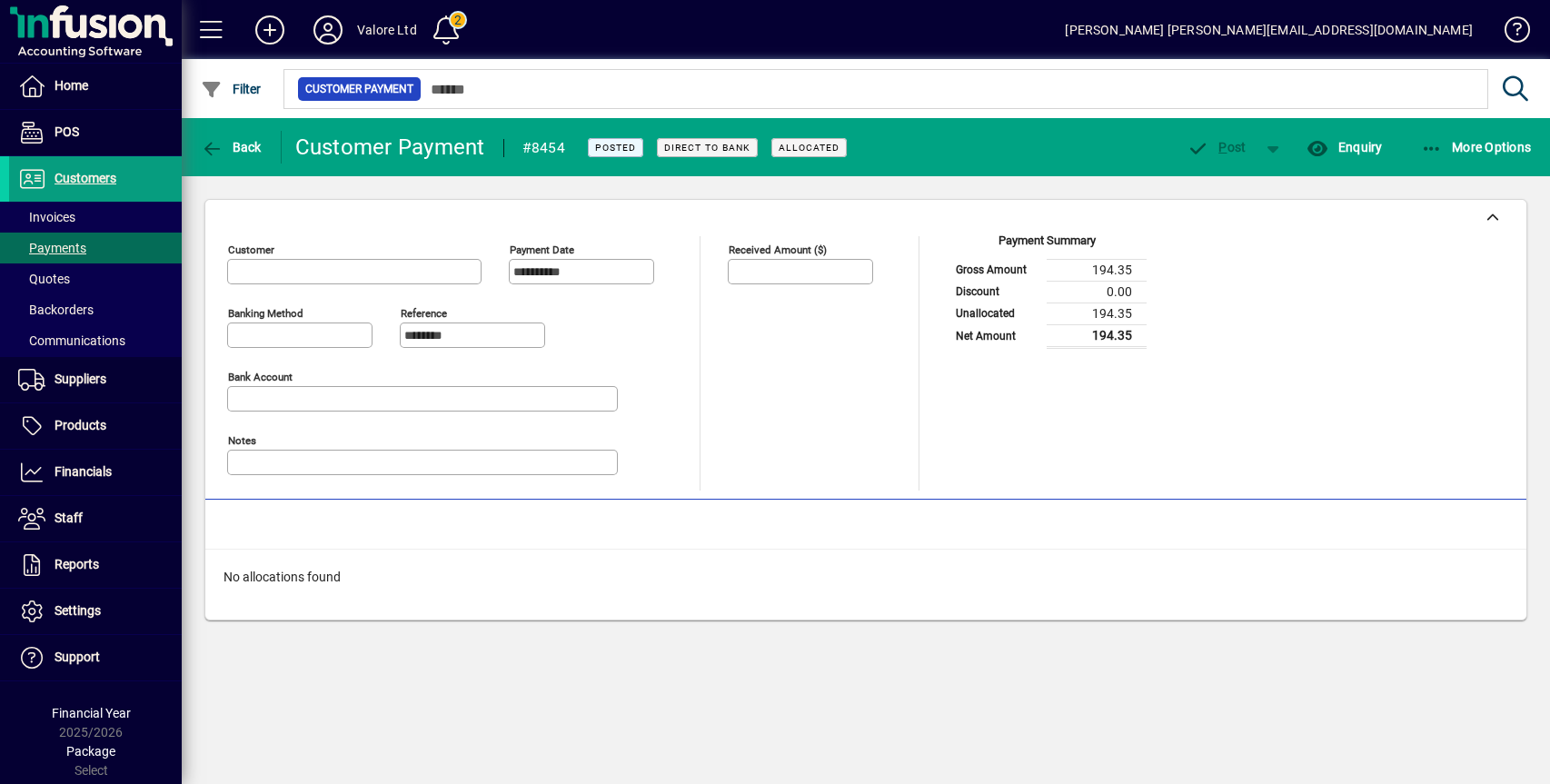
type input "**********"
click at [210, 147] on icon "button" at bounding box center [212, 149] width 22 height 19
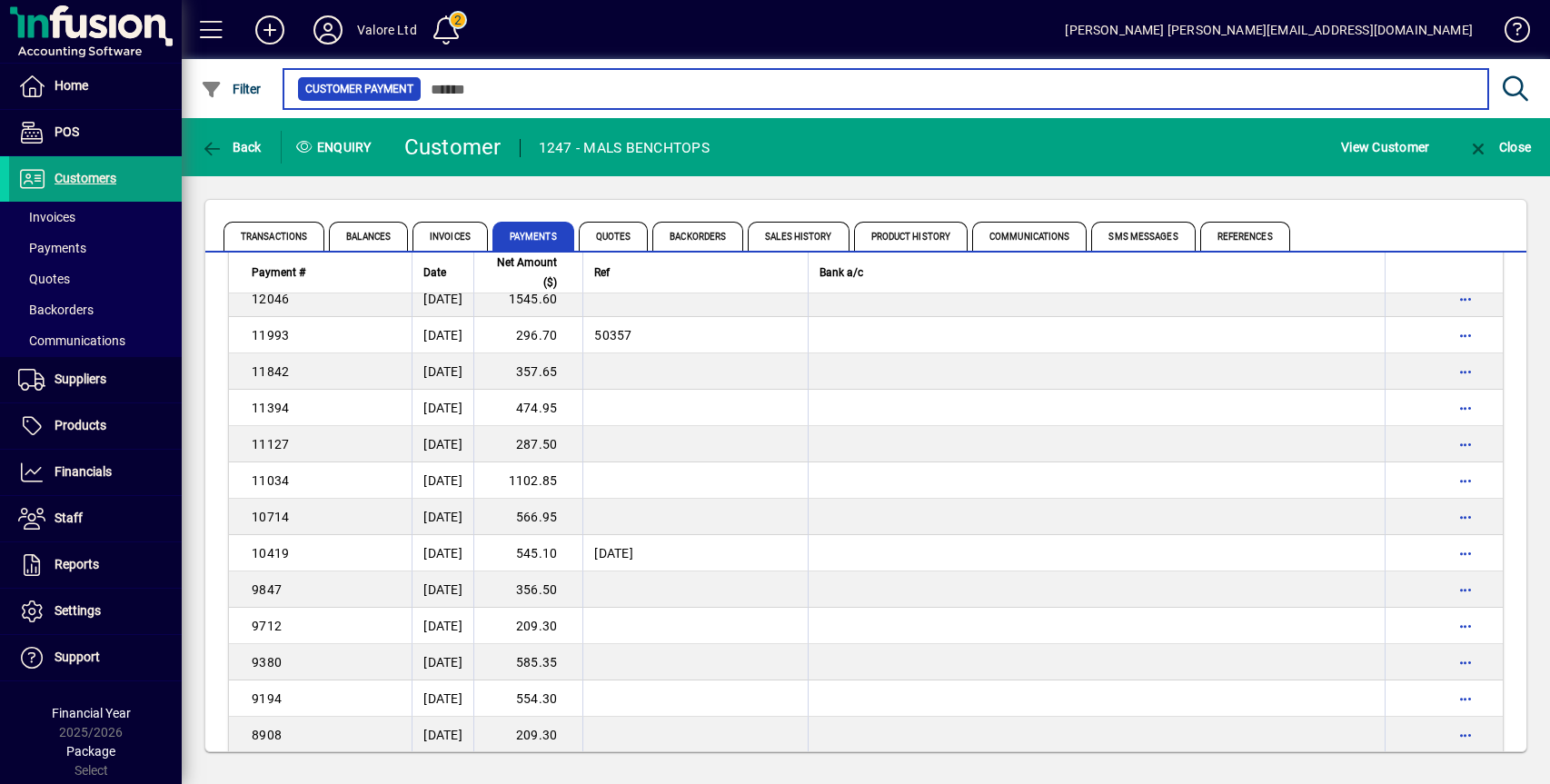
scroll to position [1879, 0]
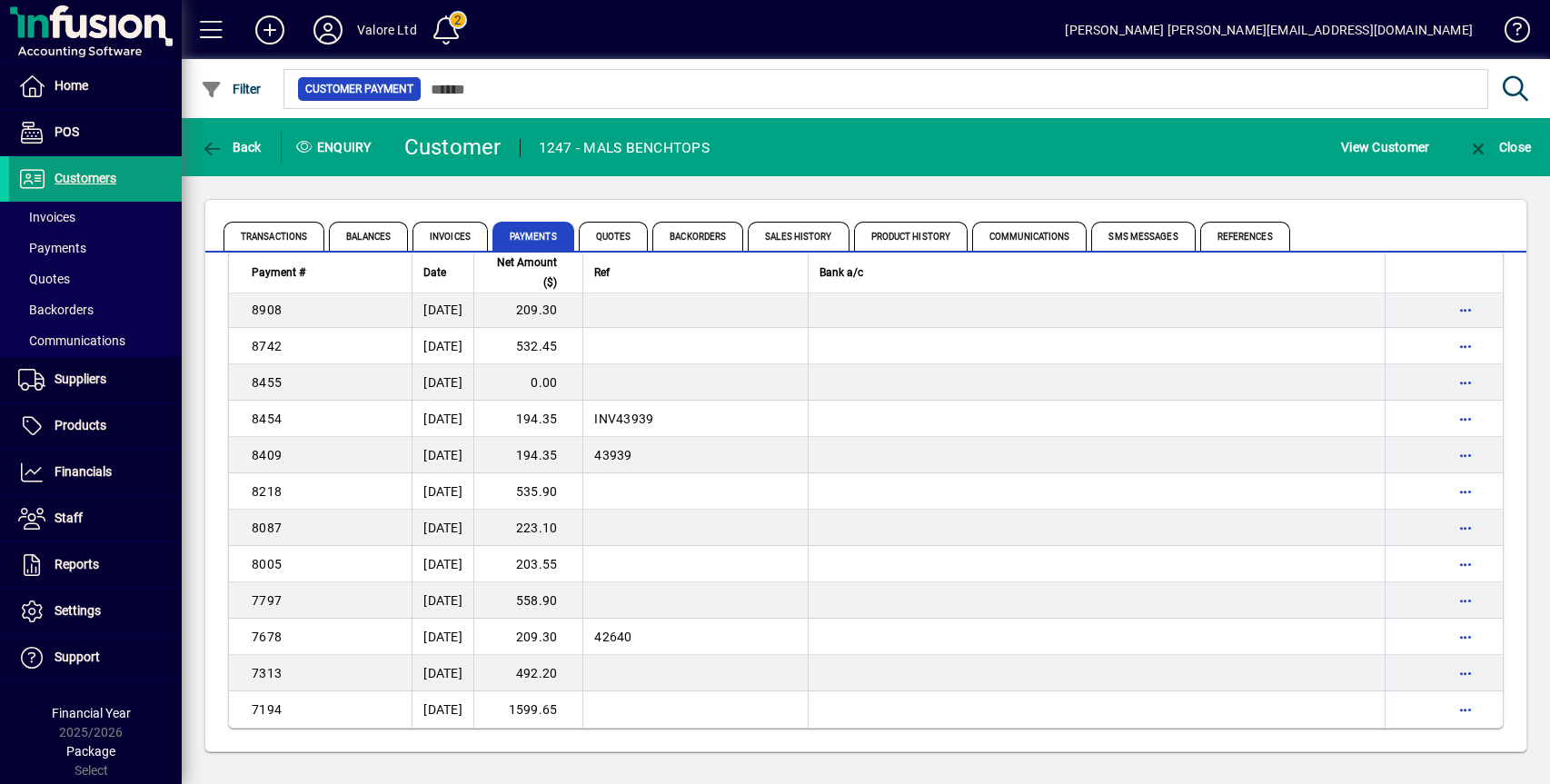
click at [560, 380] on td "0.00" at bounding box center [528, 382] width 109 height 36
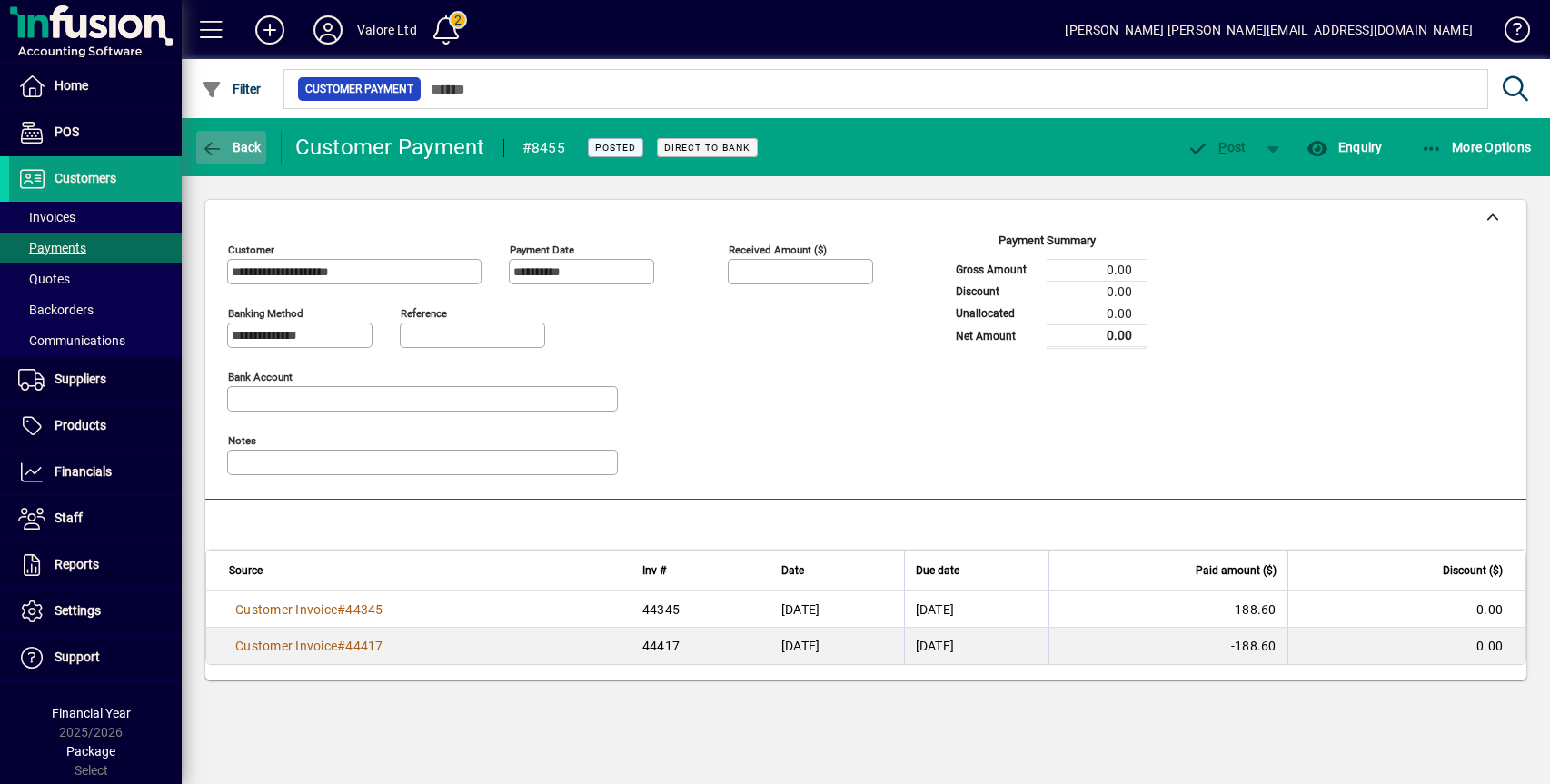
click at [239, 146] on span "Back" at bounding box center [231, 147] width 60 height 15
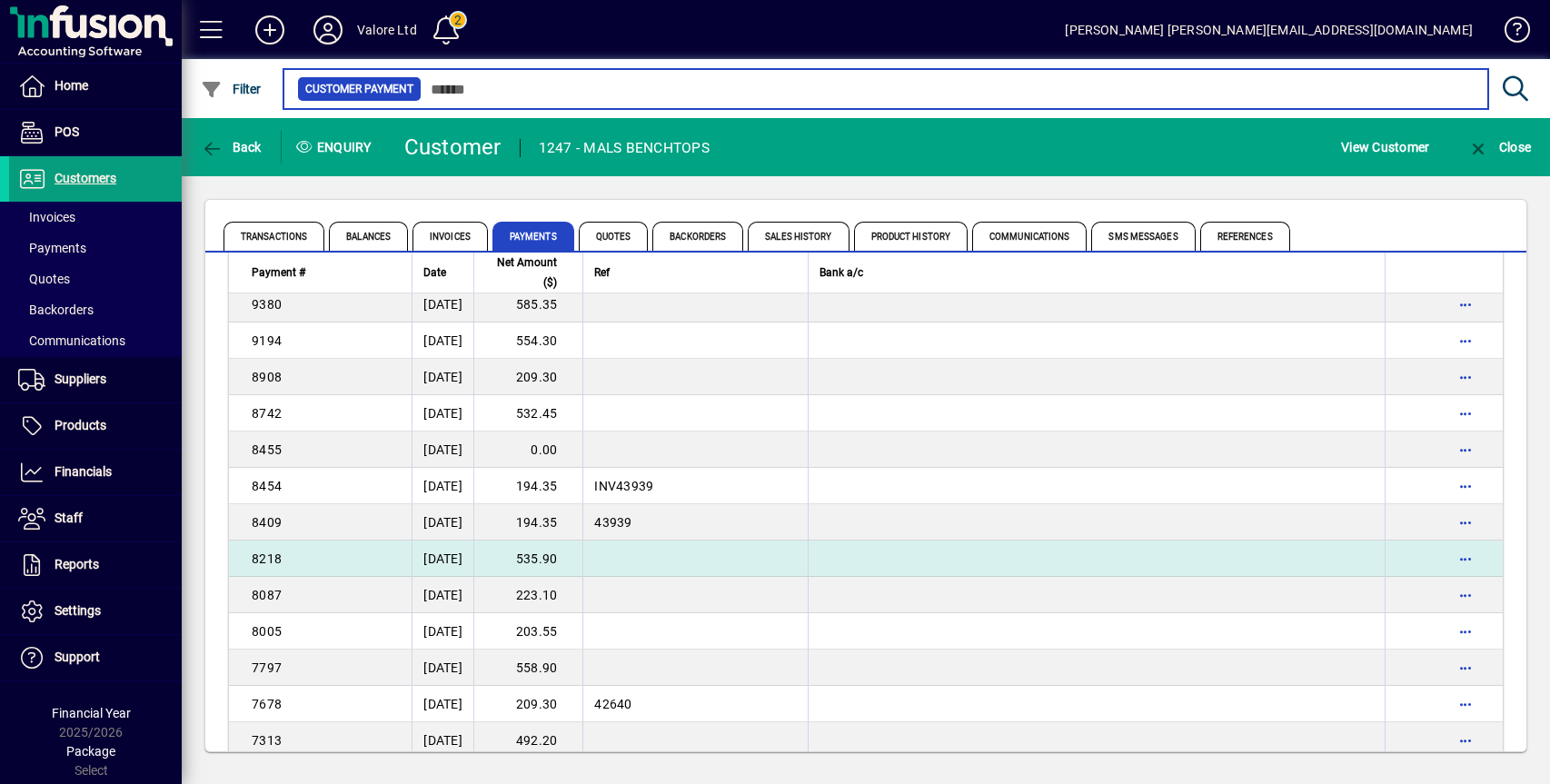
scroll to position [1787, 0]
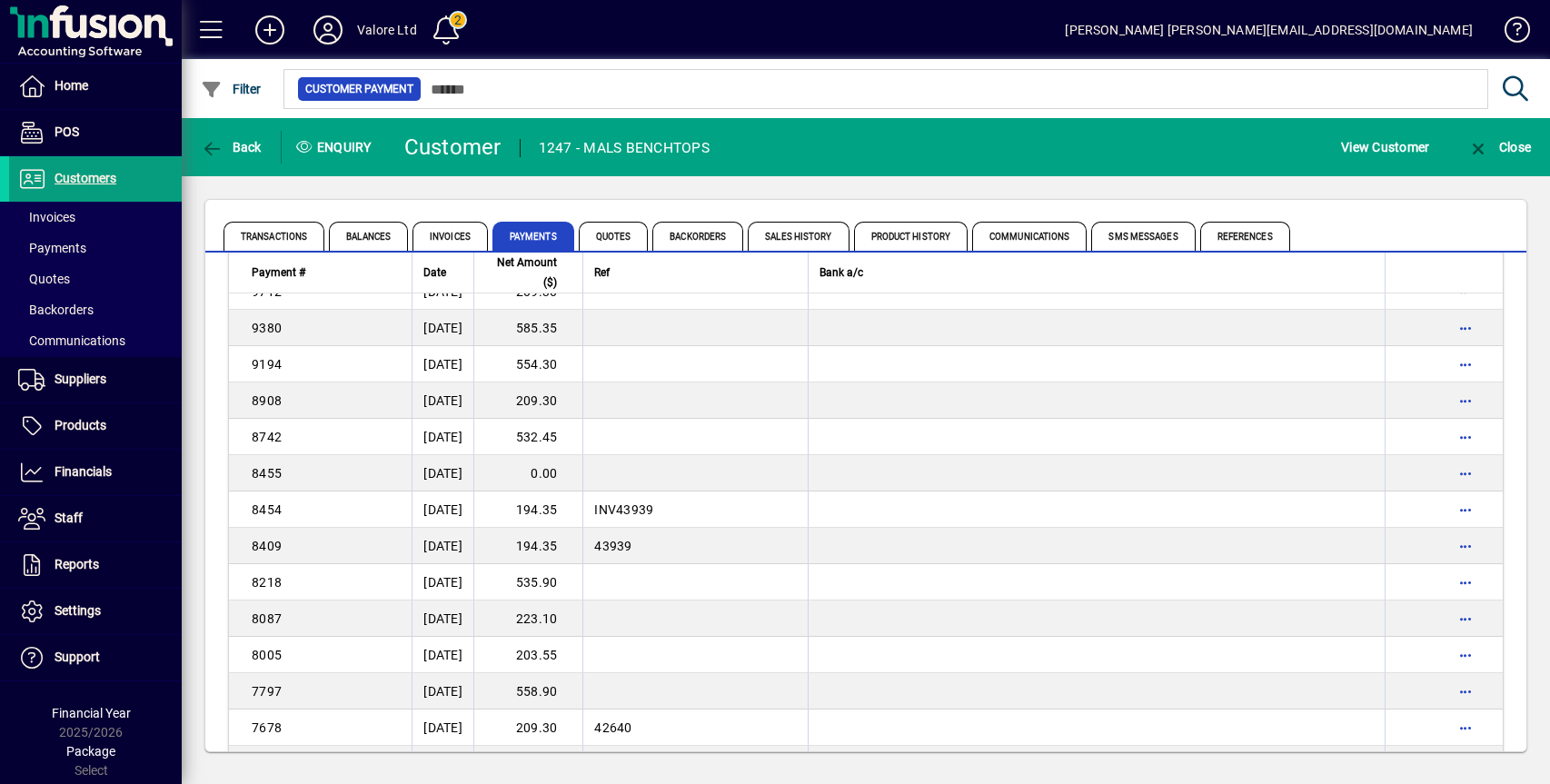
click at [573, 439] on td "532.45" at bounding box center [528, 436] width 109 height 36
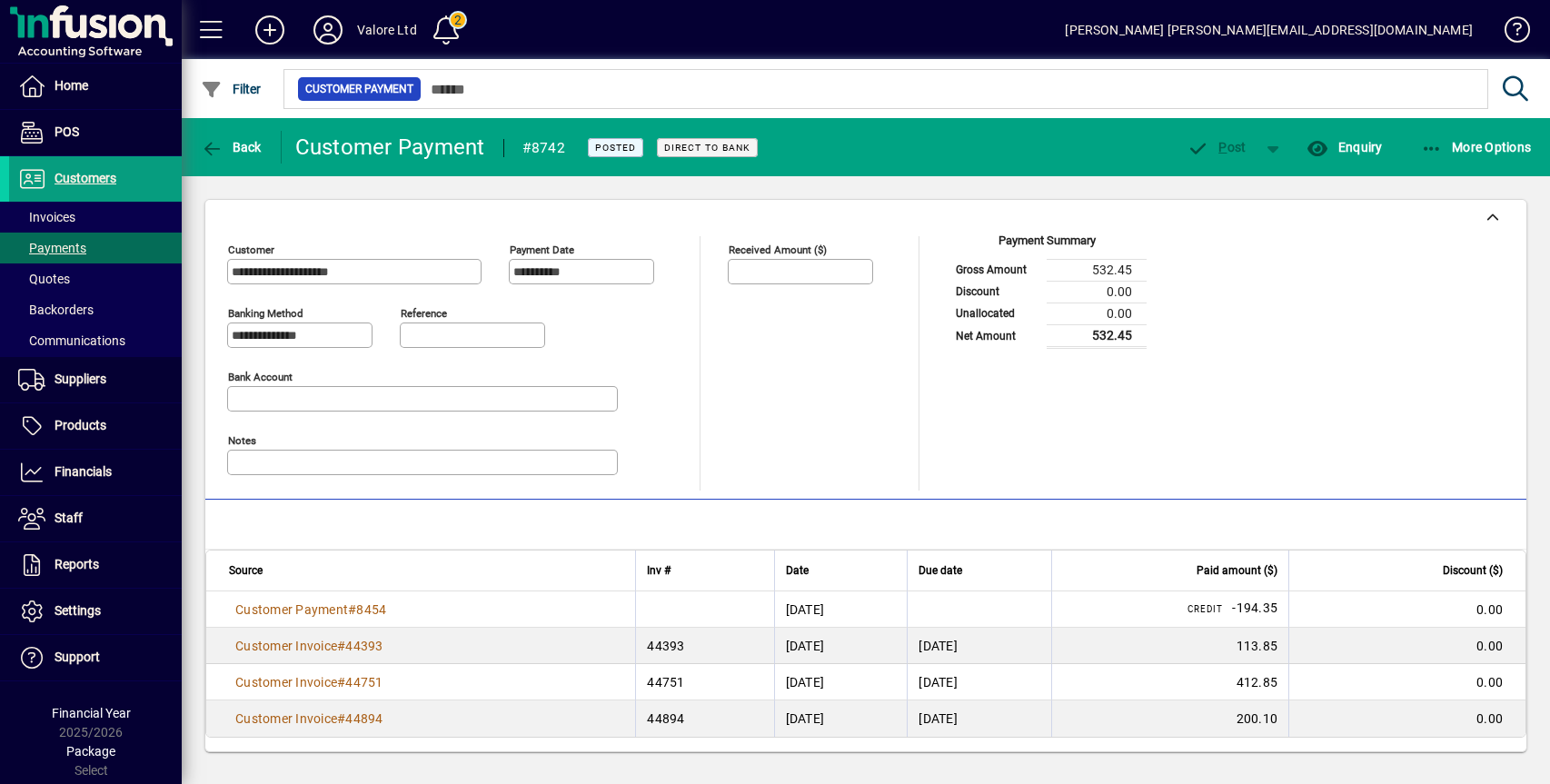
scroll to position [1, 0]
click at [248, 140] on span "Back" at bounding box center [231, 147] width 60 height 15
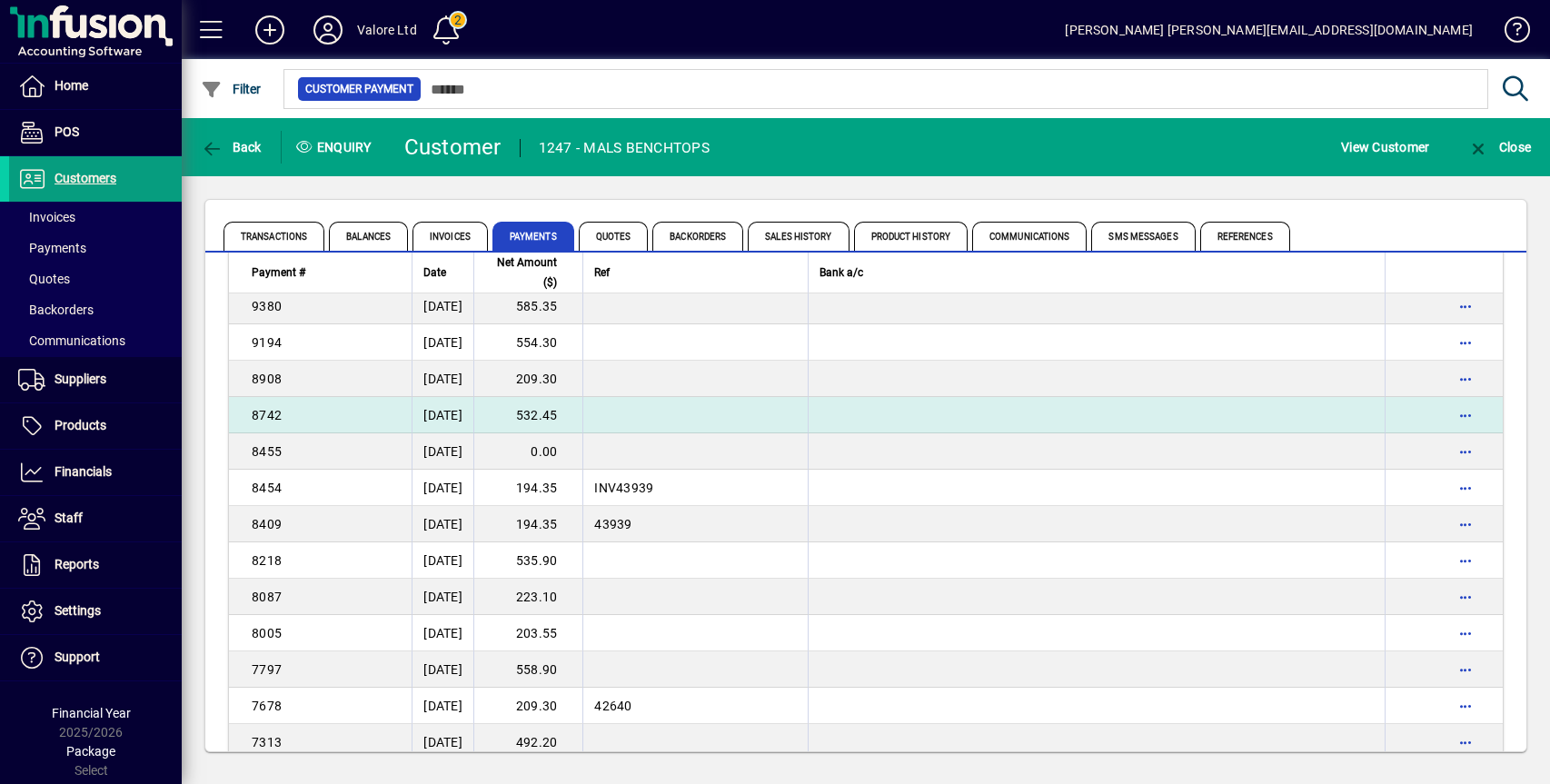
scroll to position [1879, 0]
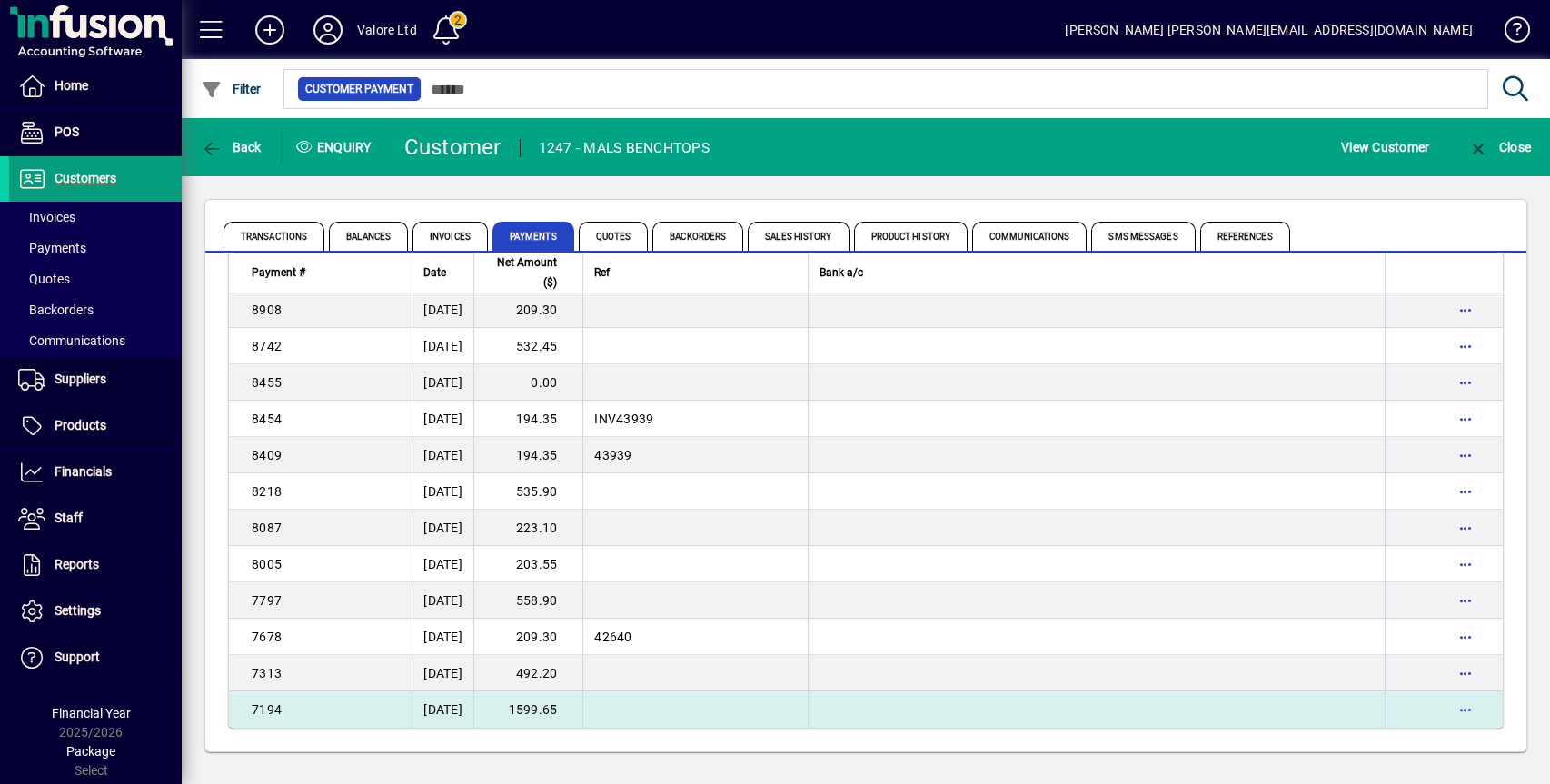
click at [541, 711] on td "1599.65" at bounding box center [528, 709] width 109 height 36
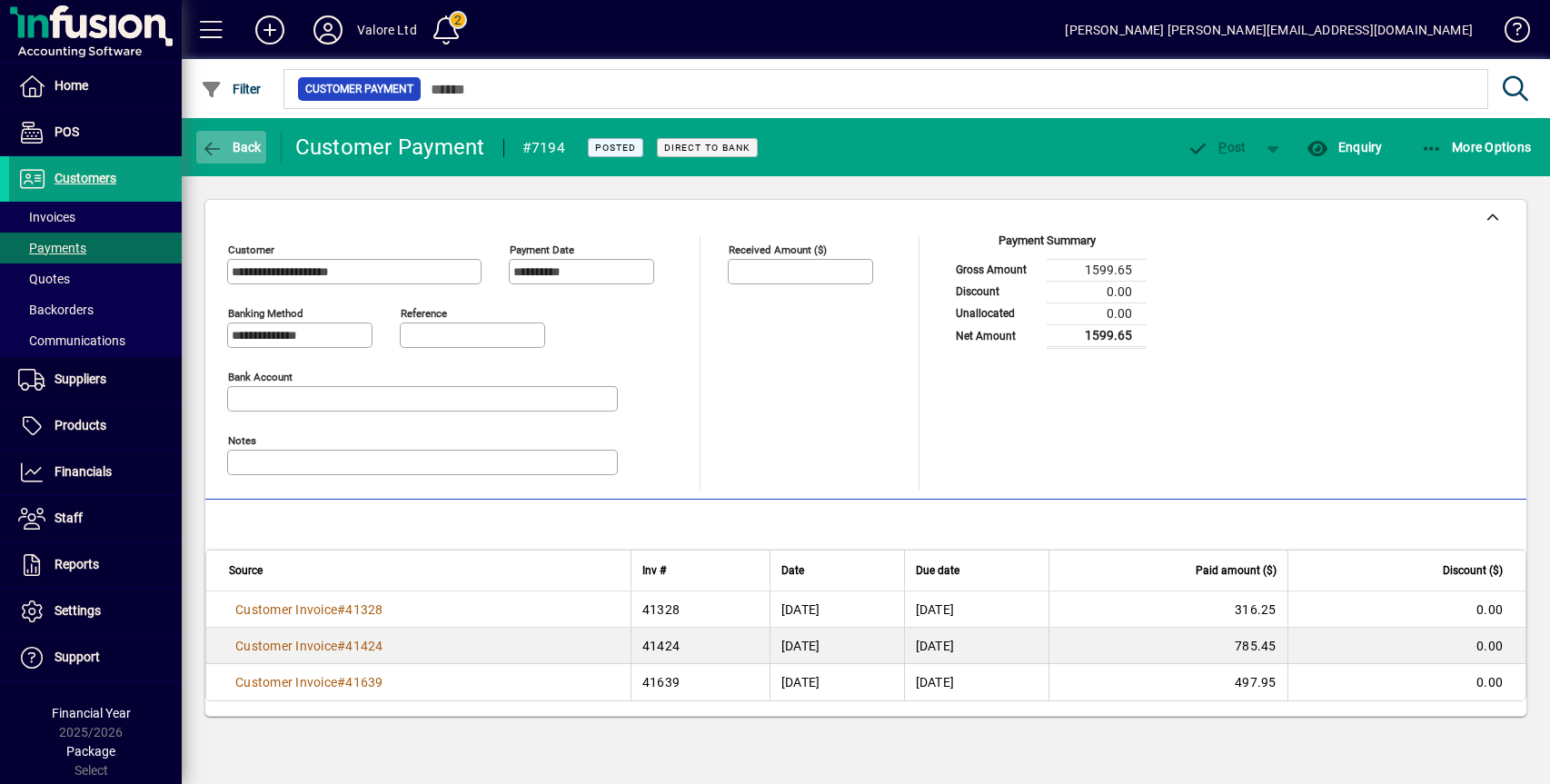
click at [234, 142] on span "Back" at bounding box center [231, 147] width 60 height 15
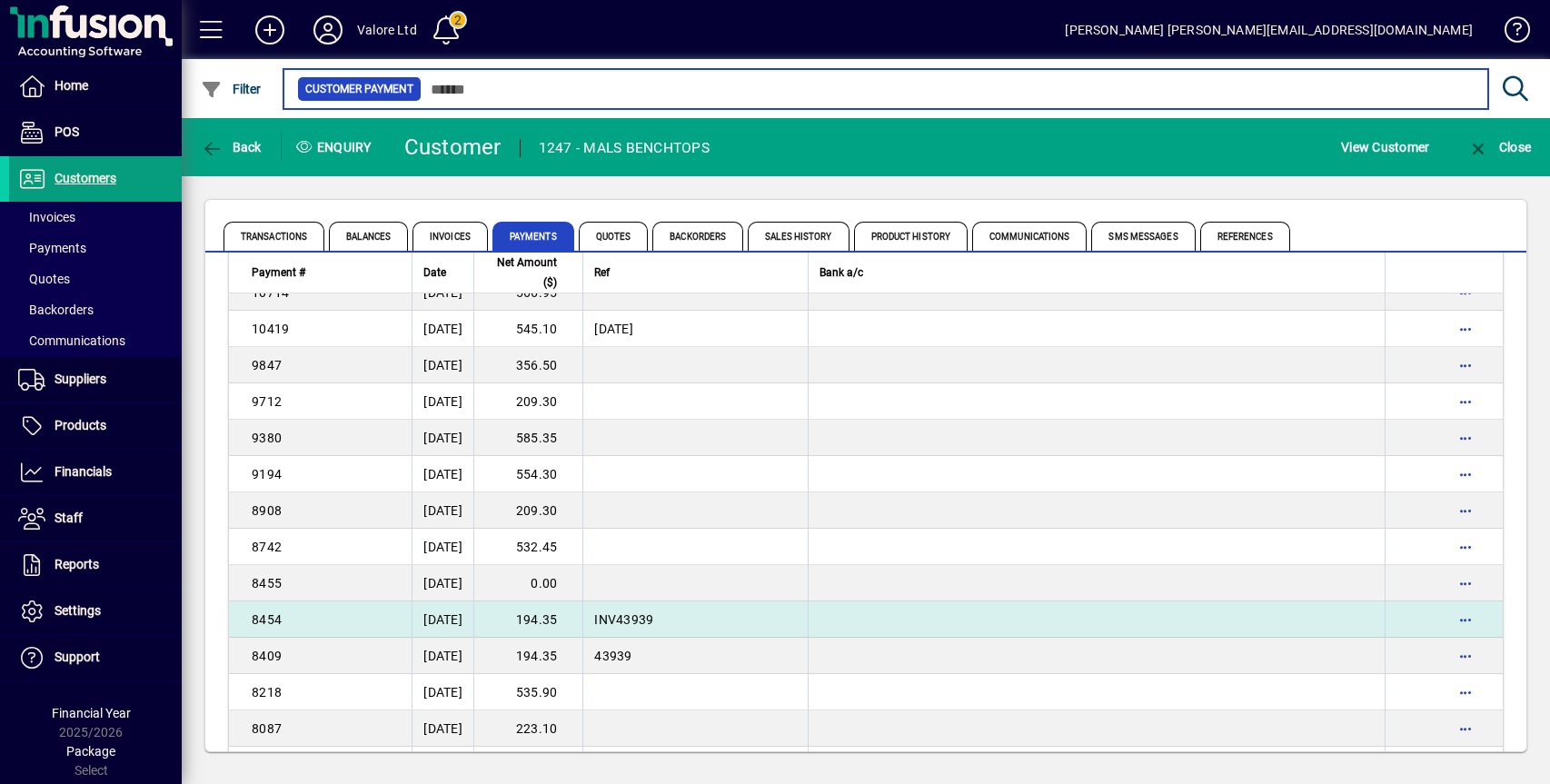
scroll to position [1879, 0]
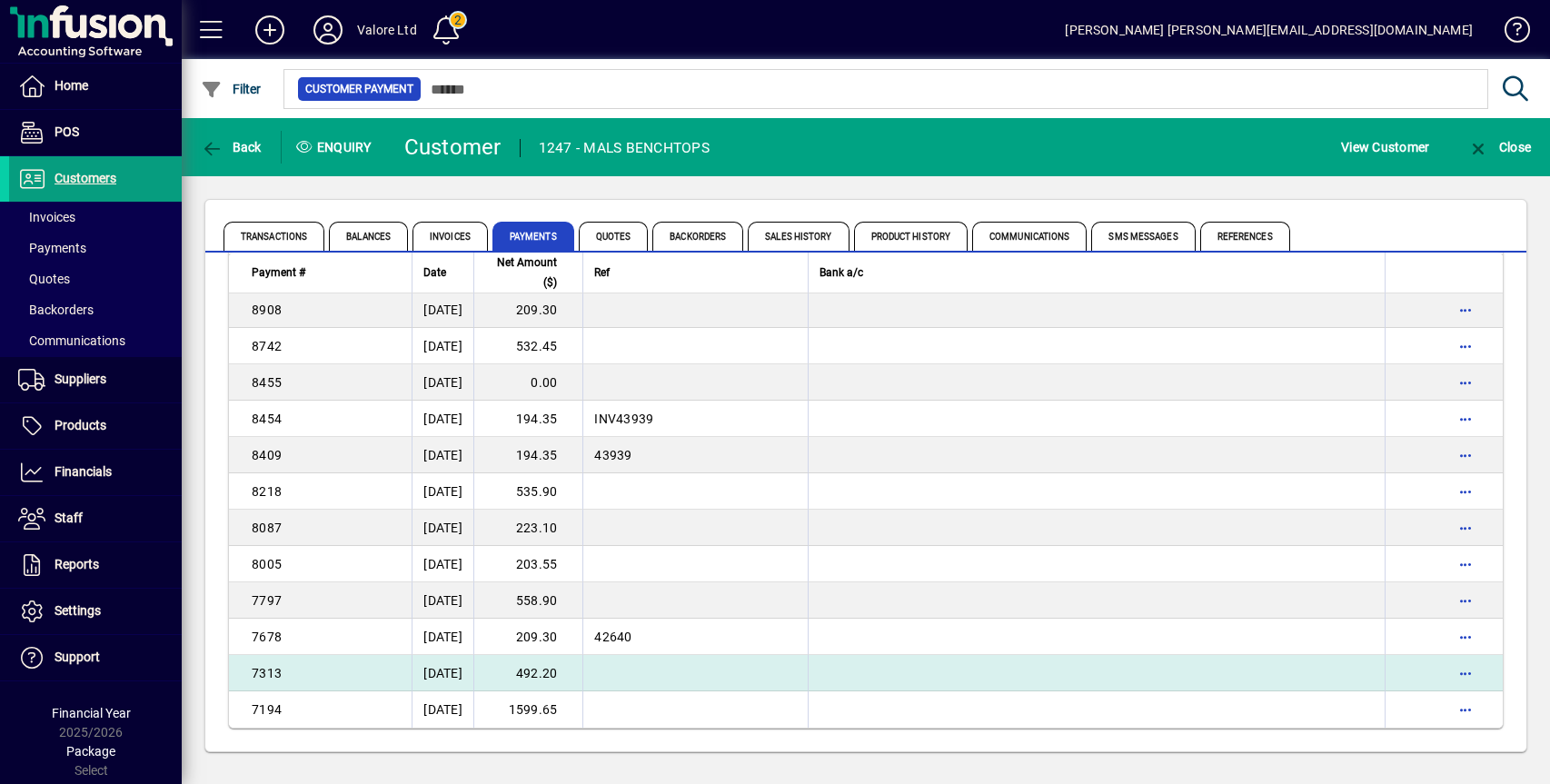
click at [570, 671] on td "492.20" at bounding box center [528, 672] width 109 height 36
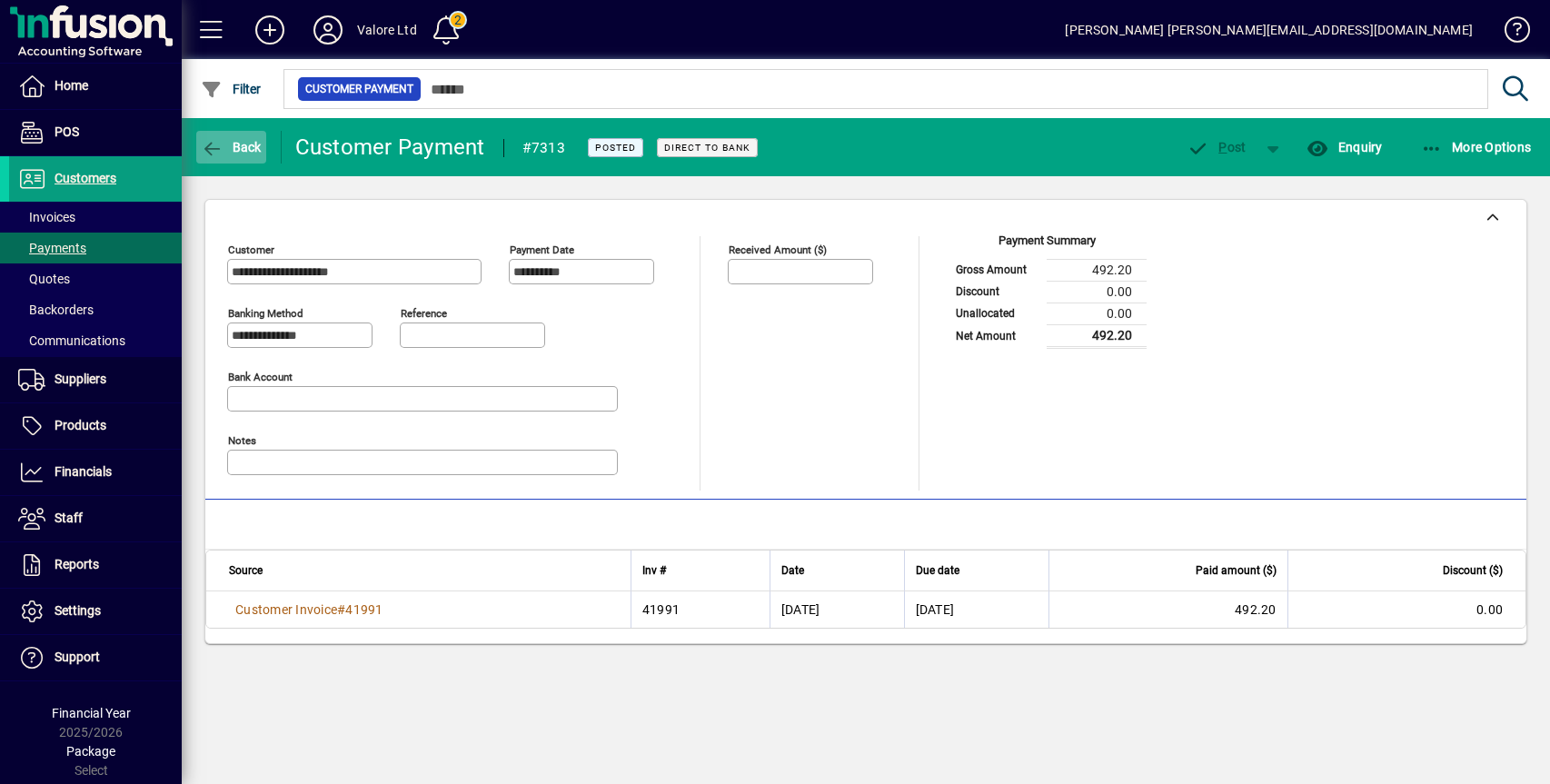
click at [249, 142] on span "Back" at bounding box center [231, 147] width 60 height 15
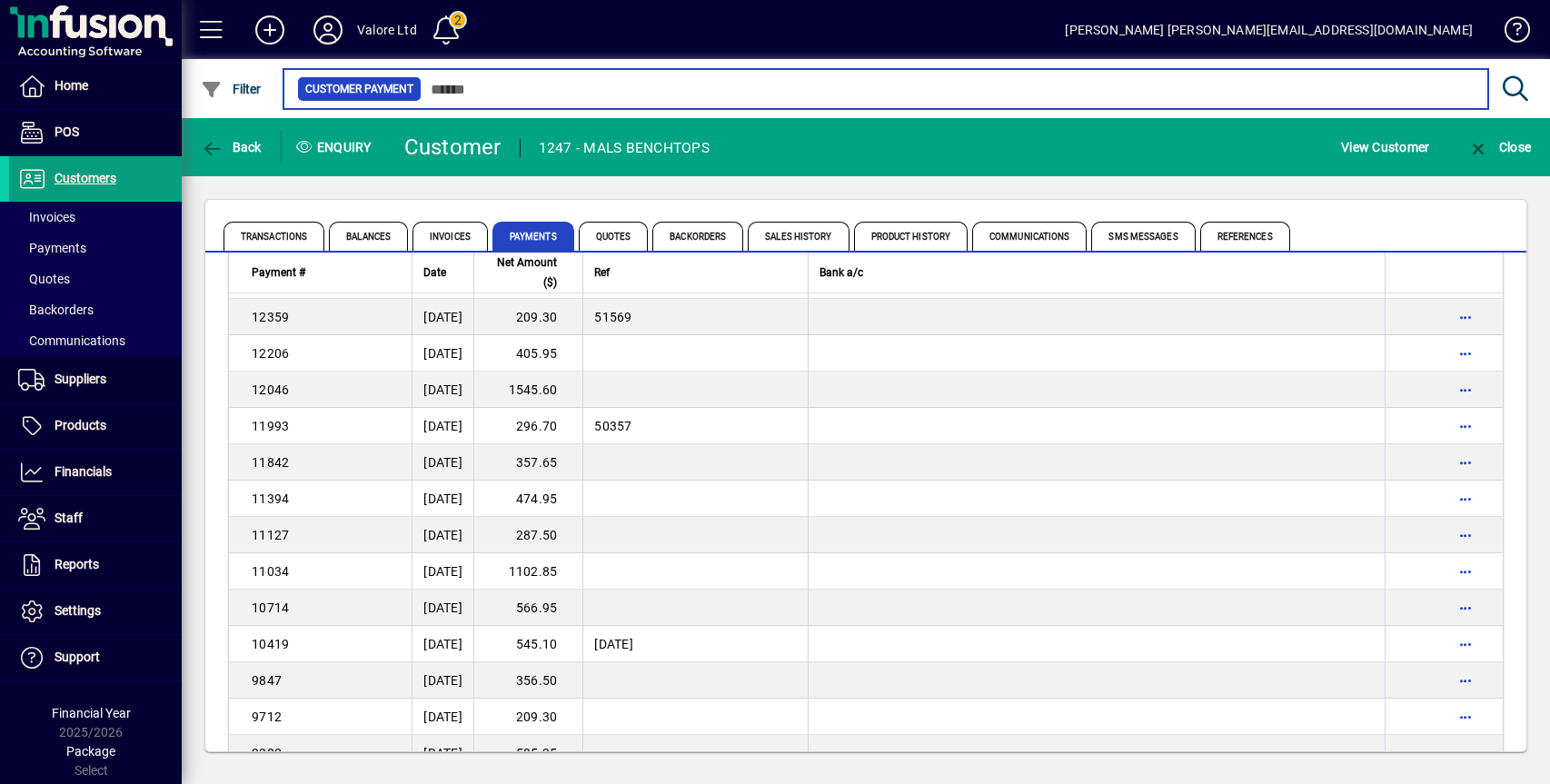
scroll to position [1879, 0]
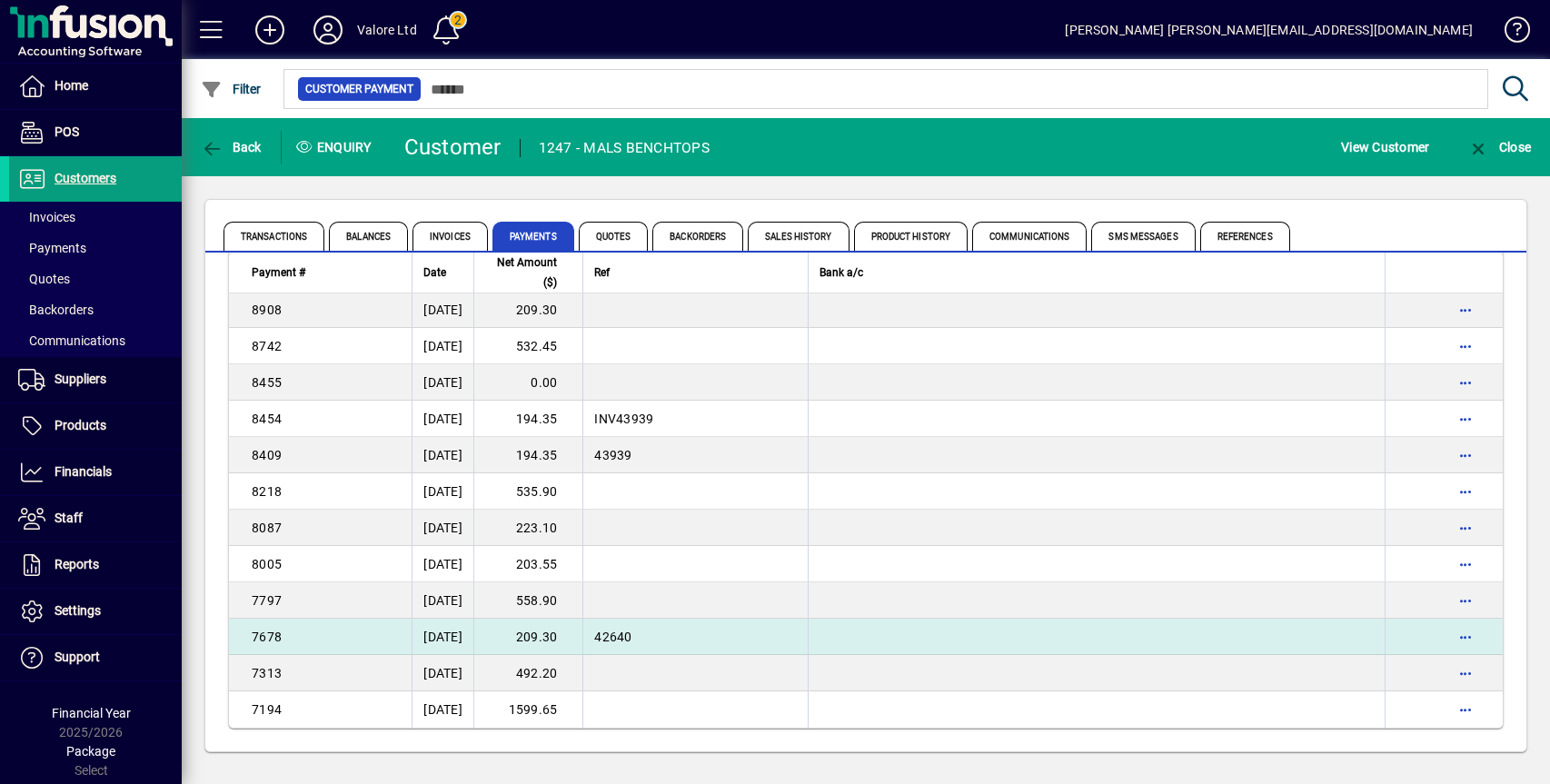
click at [582, 641] on td "209.30" at bounding box center [528, 636] width 109 height 36
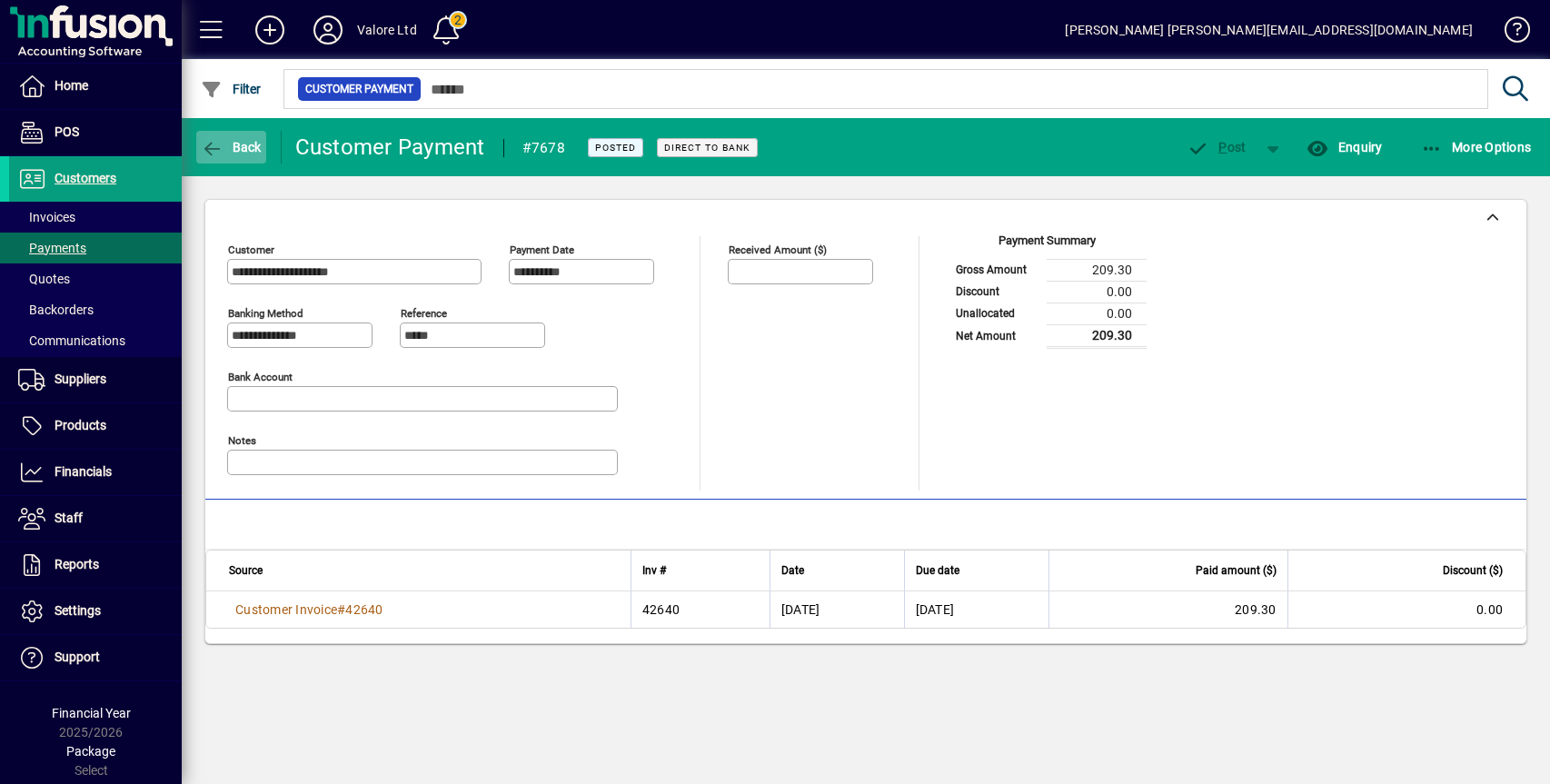
click at [243, 141] on span "Back" at bounding box center [231, 147] width 60 height 15
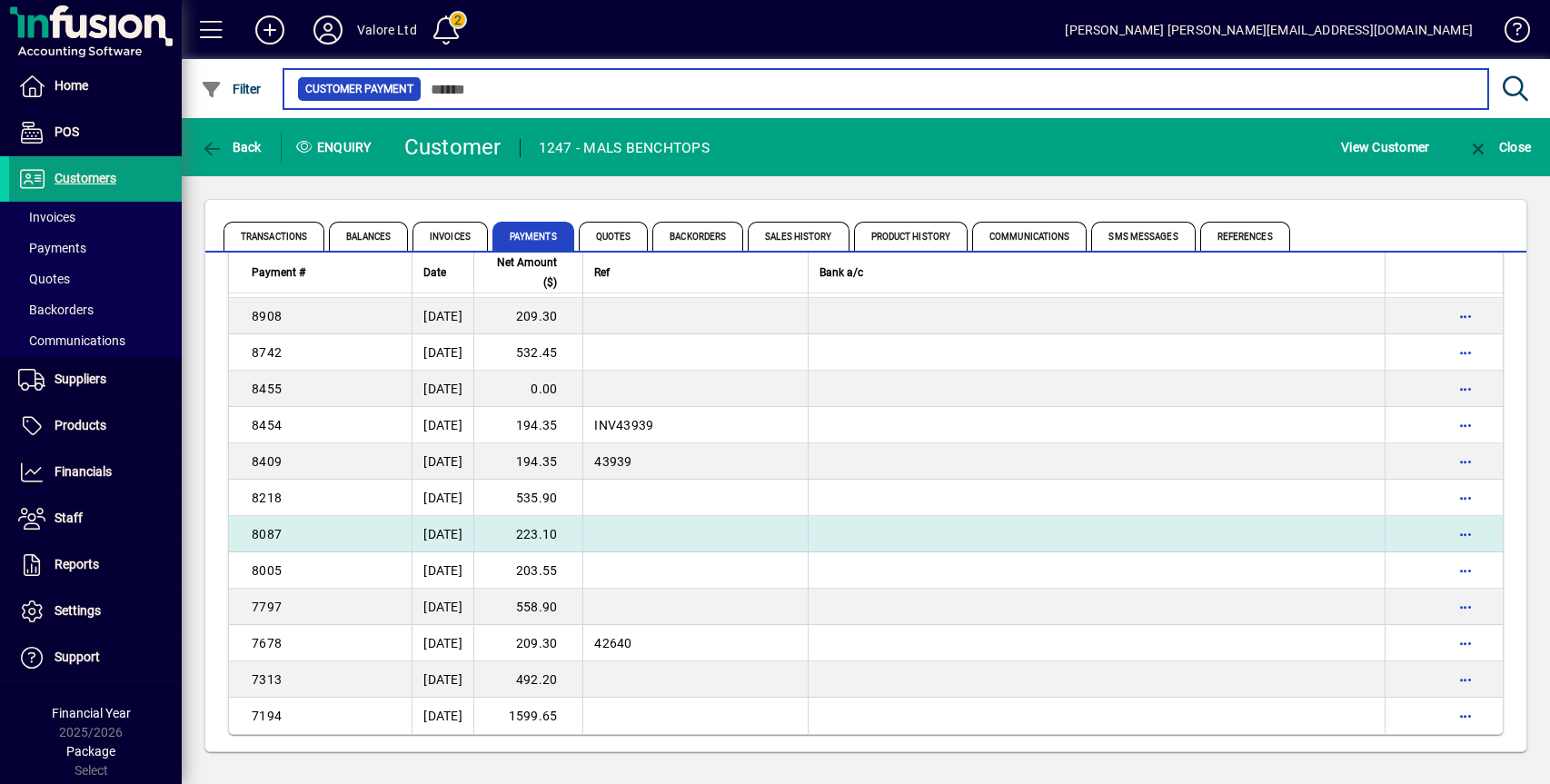
scroll to position [1879, 0]
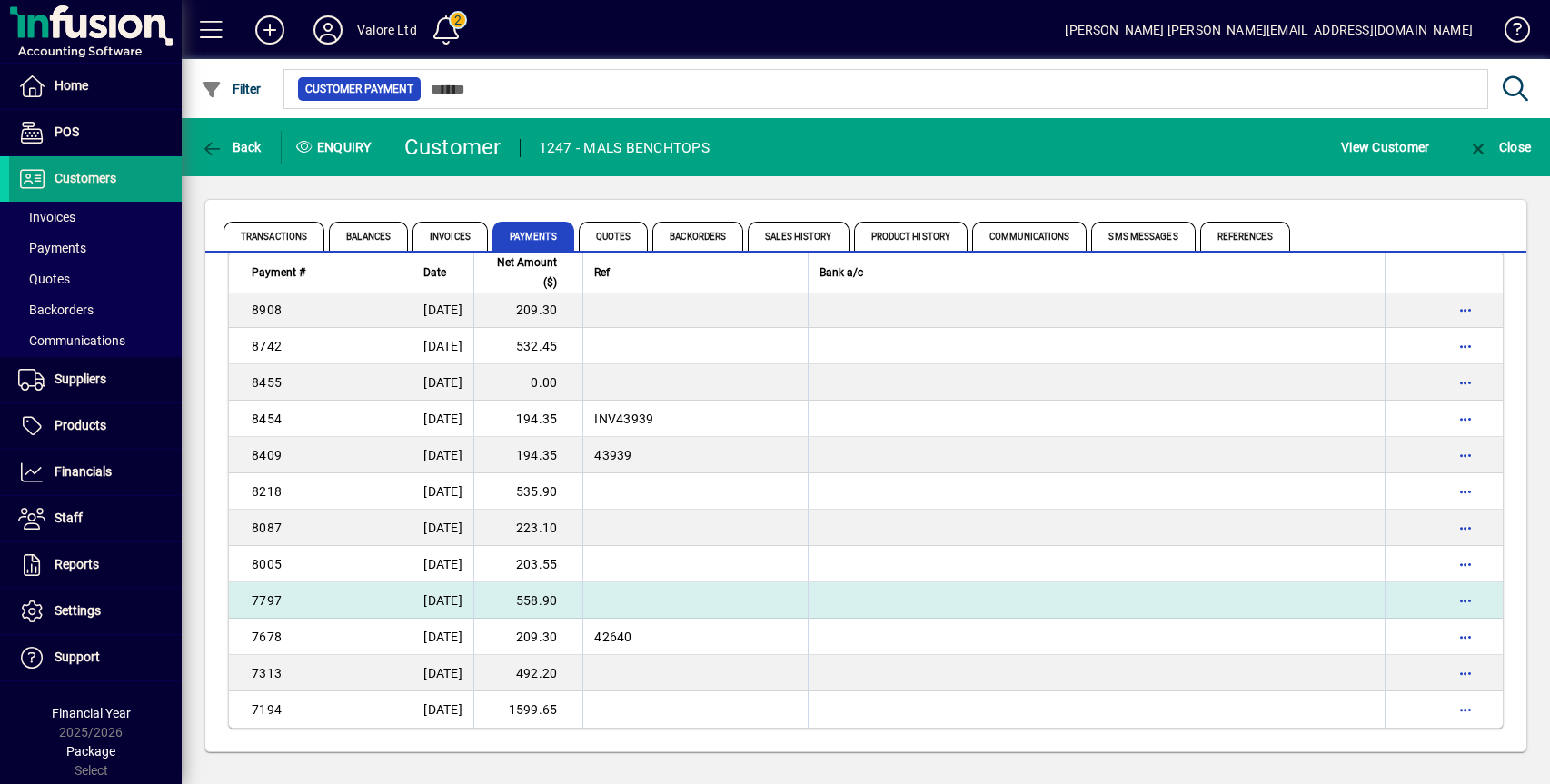
click at [569, 596] on td "558.90" at bounding box center [528, 600] width 109 height 36
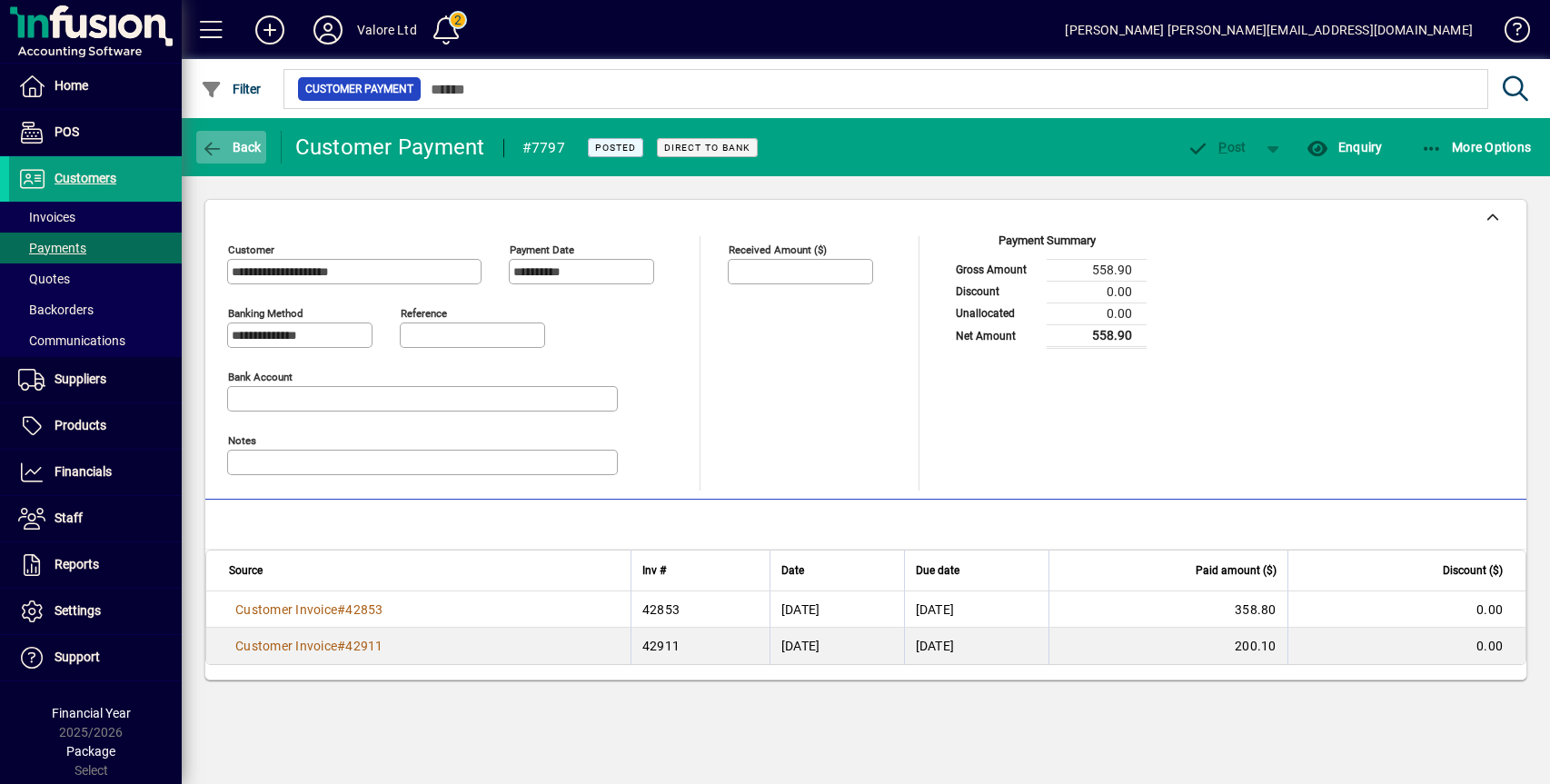
click at [239, 153] on span "Back" at bounding box center [231, 147] width 60 height 15
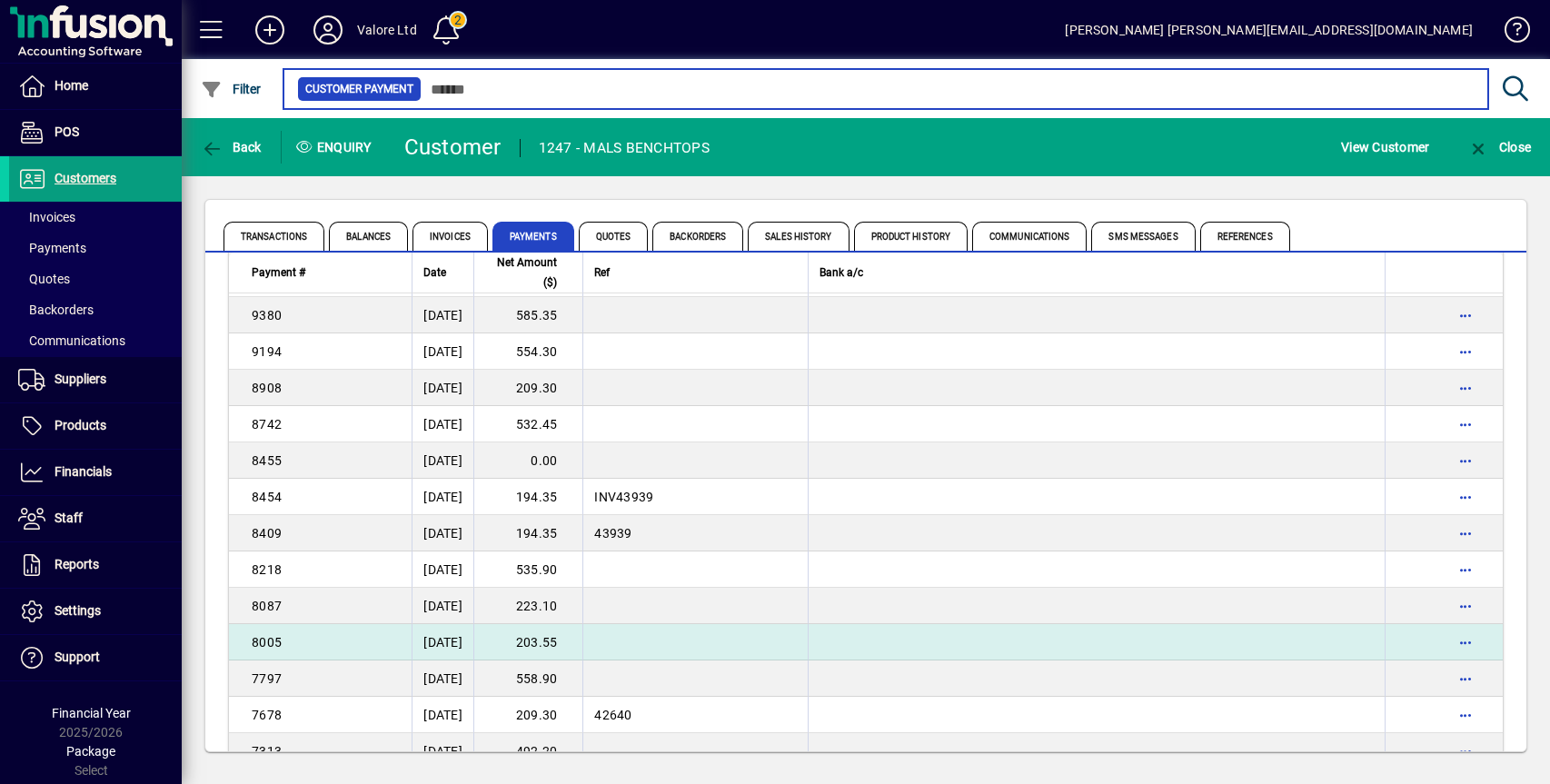
scroll to position [1879, 0]
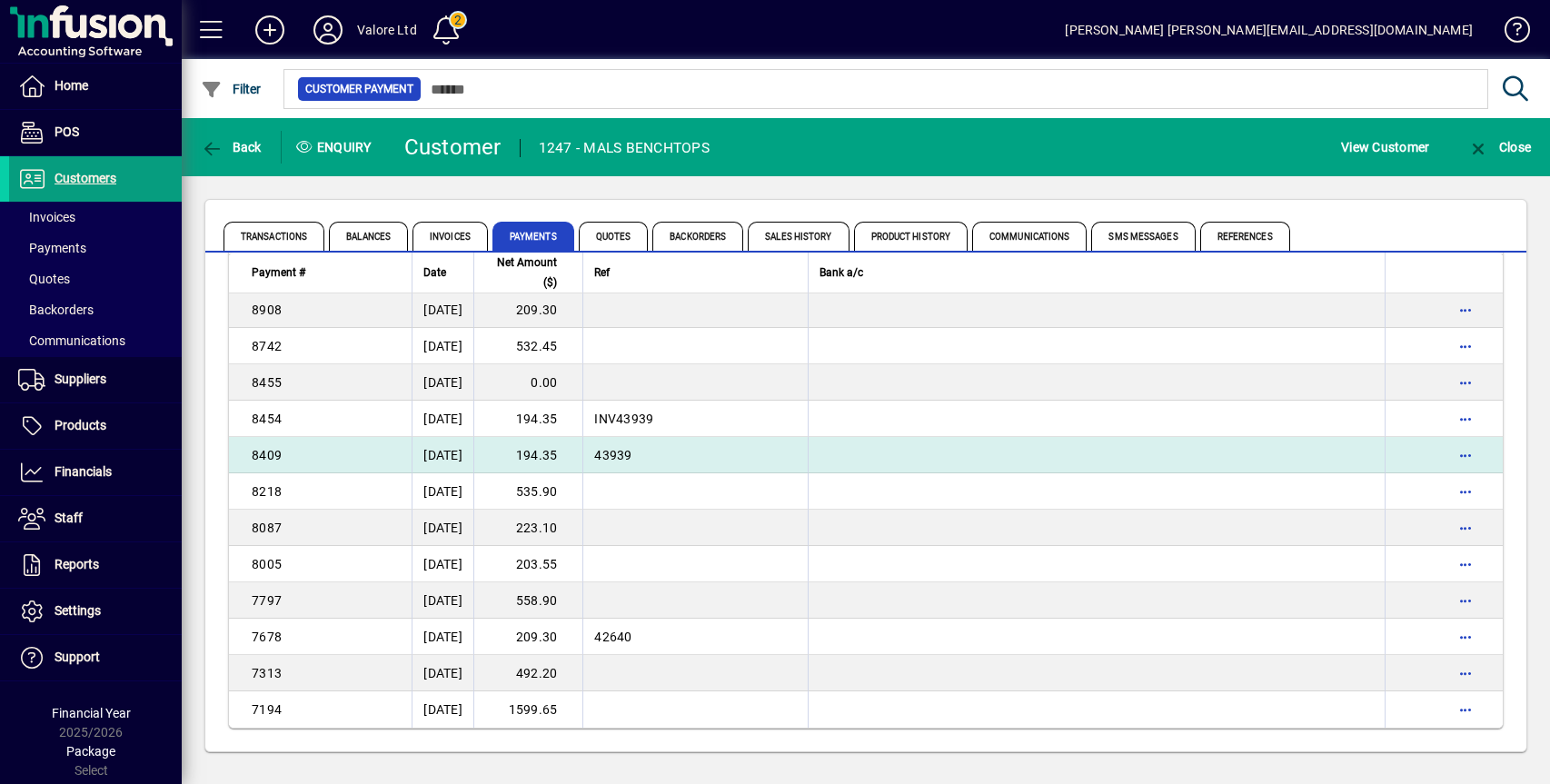
click at [559, 455] on td "194.35" at bounding box center [528, 455] width 109 height 36
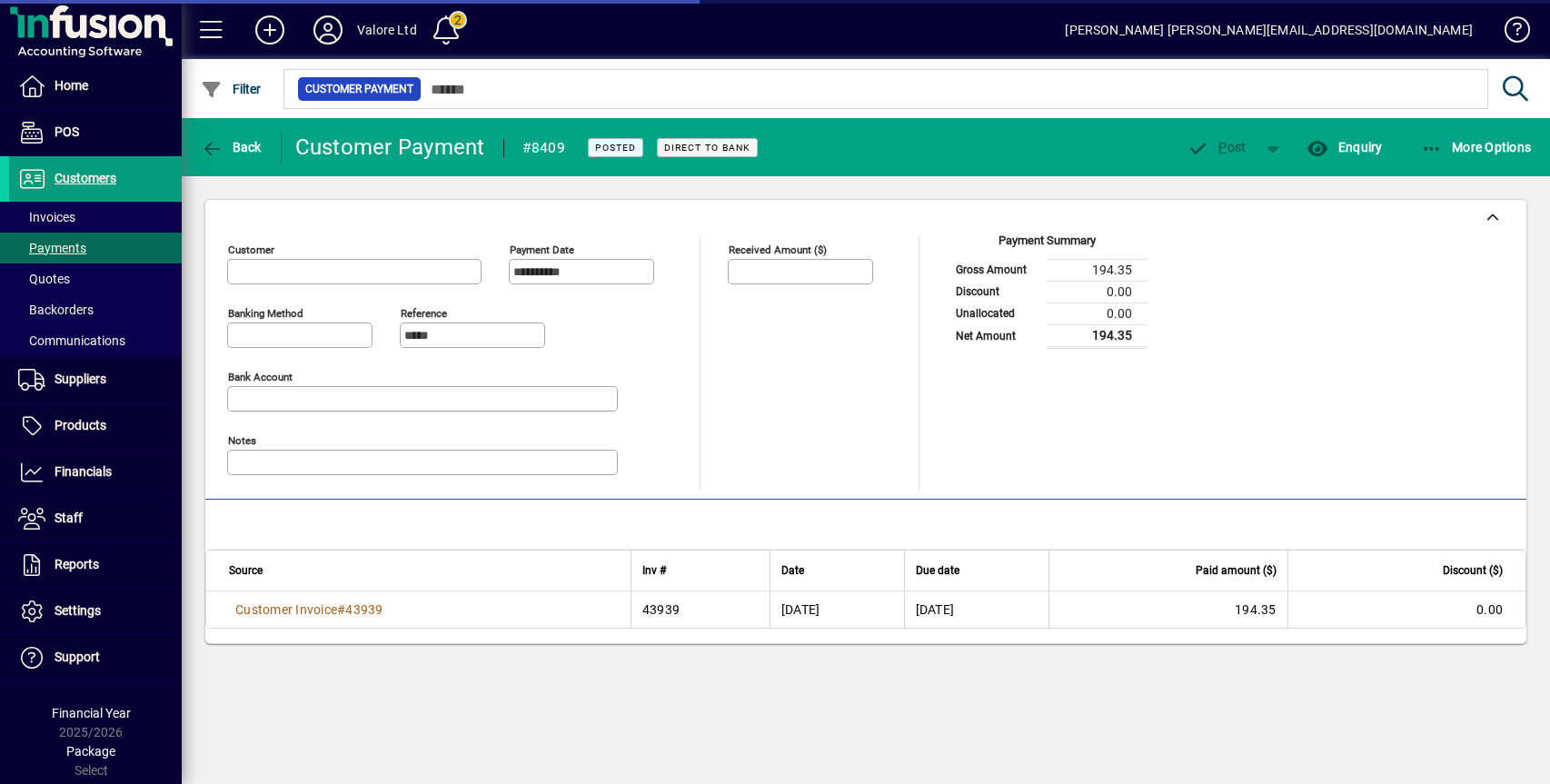
type input "**********"
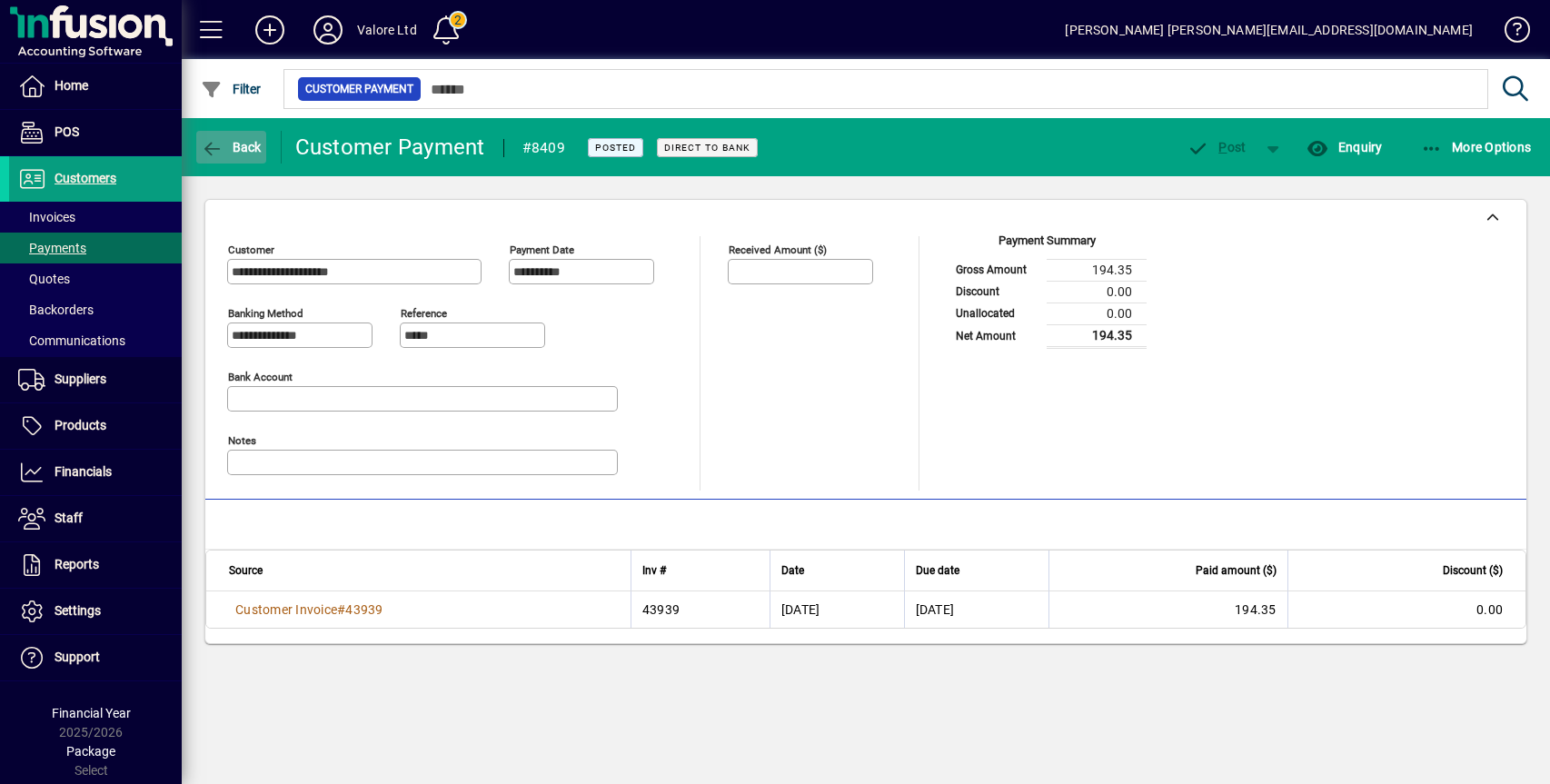
click at [227, 144] on span "Back" at bounding box center [231, 147] width 60 height 15
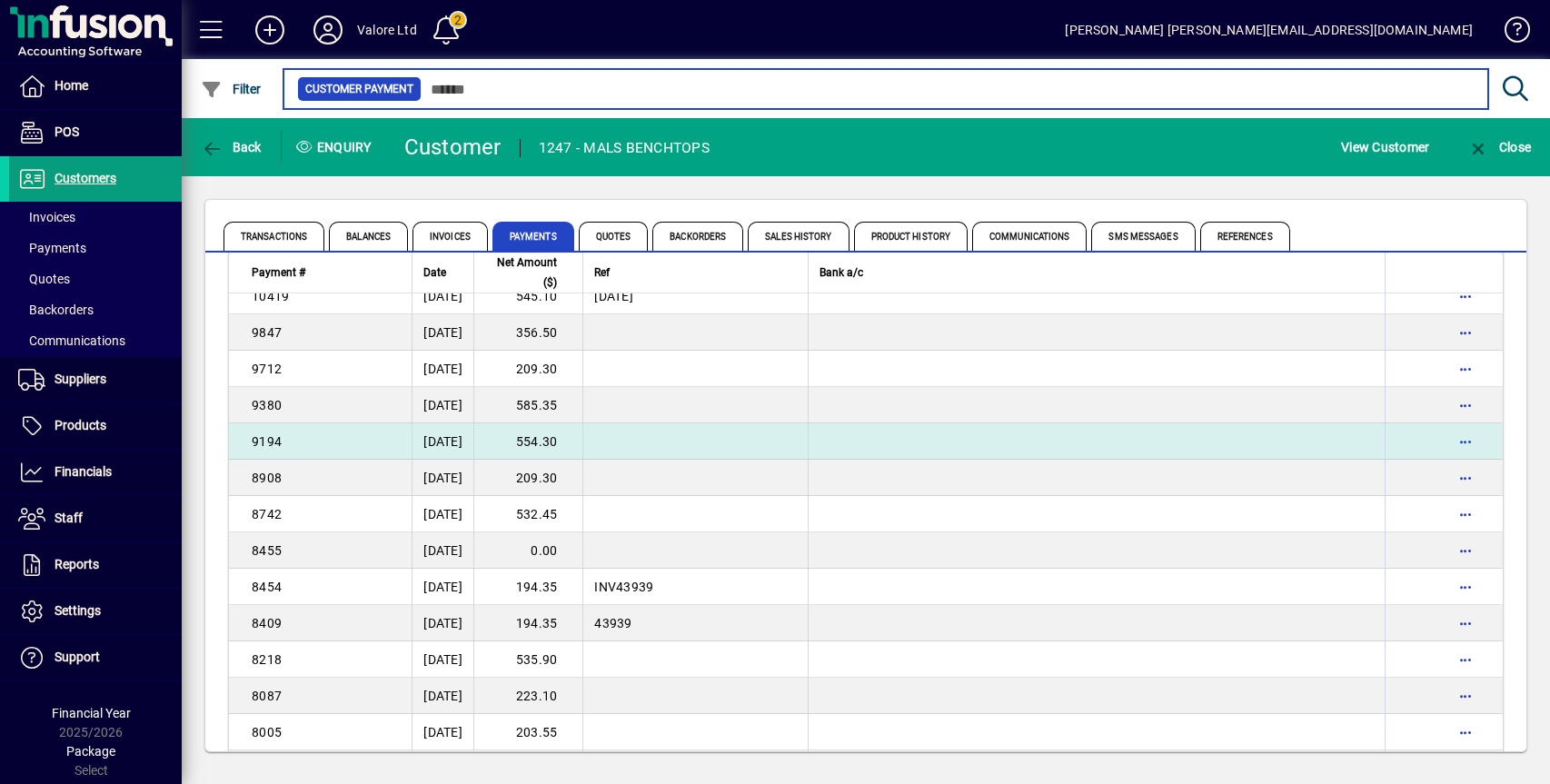
scroll to position [1879, 0]
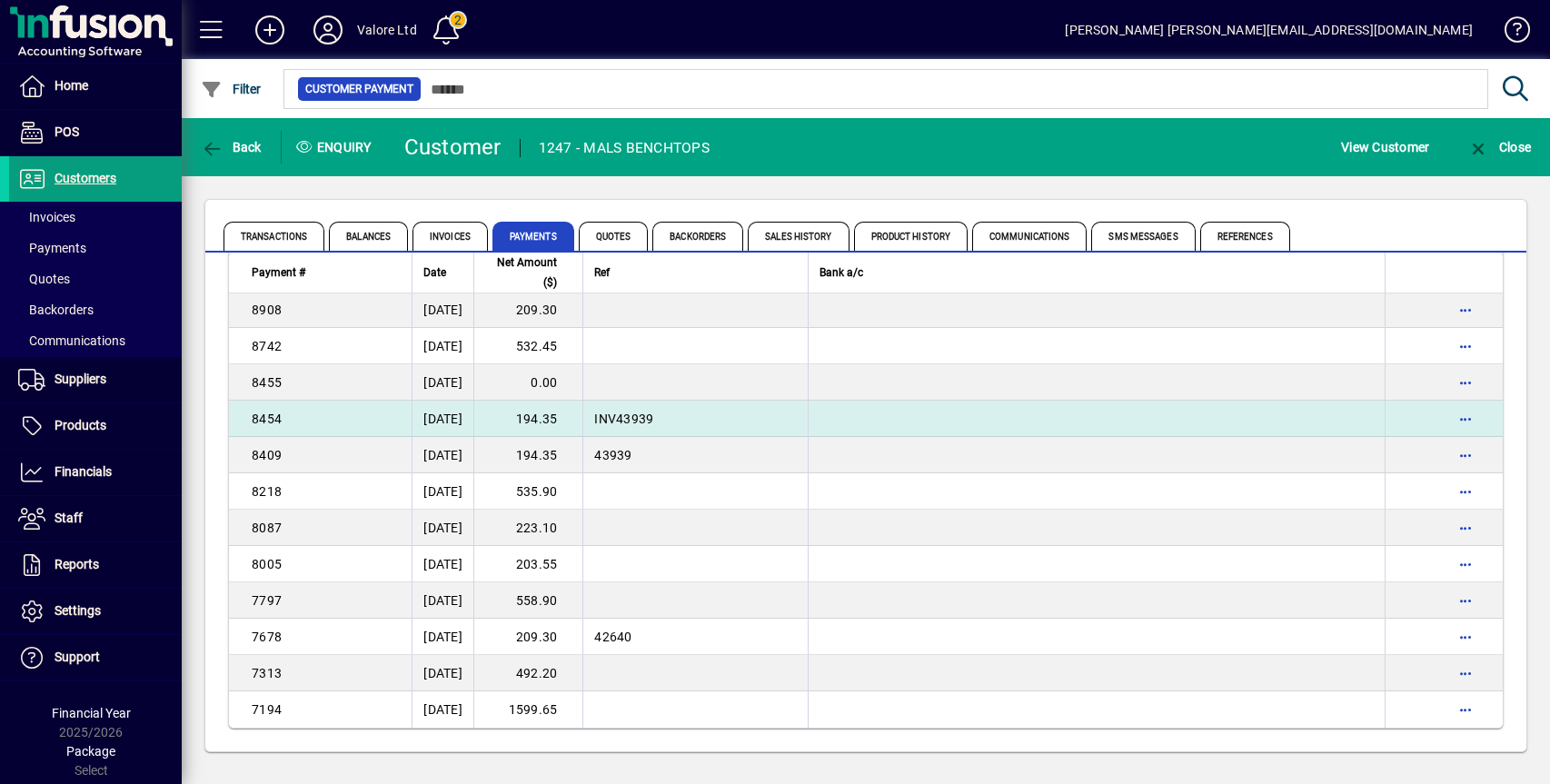
click at [573, 411] on td "194.35" at bounding box center [528, 419] width 109 height 36
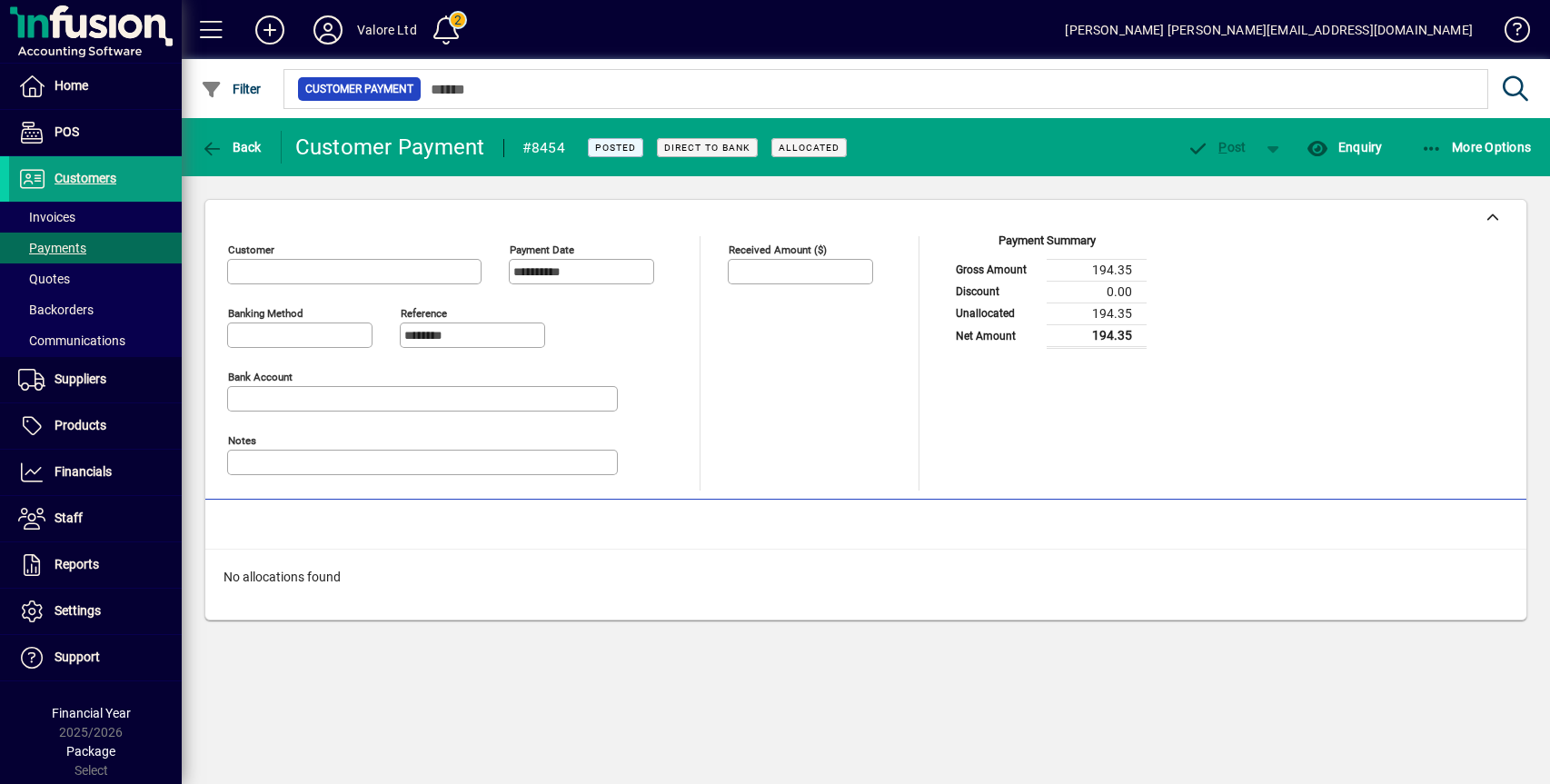
type input "**********"
click at [238, 142] on span "Back" at bounding box center [231, 147] width 60 height 15
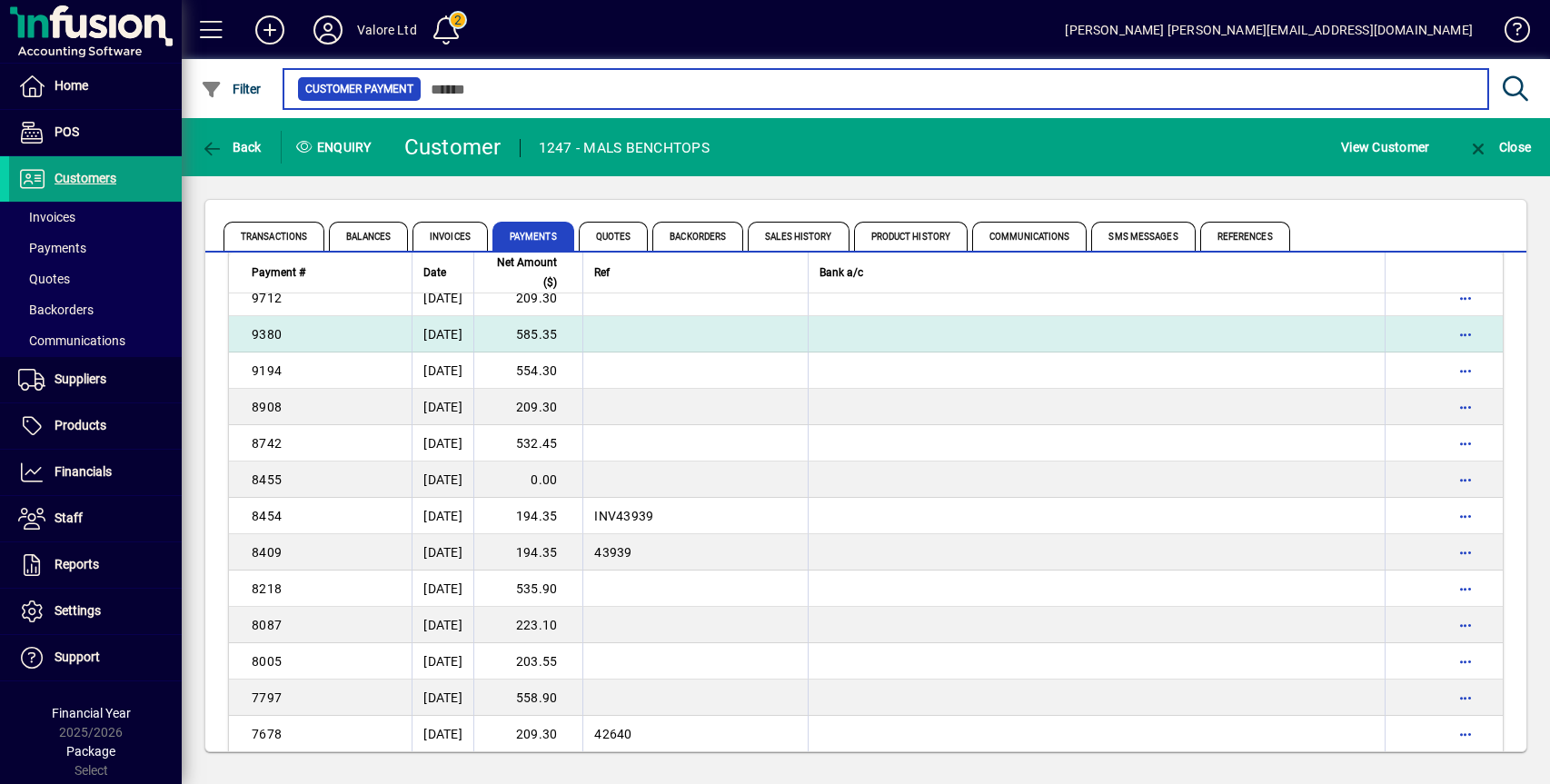
scroll to position [1879, 0]
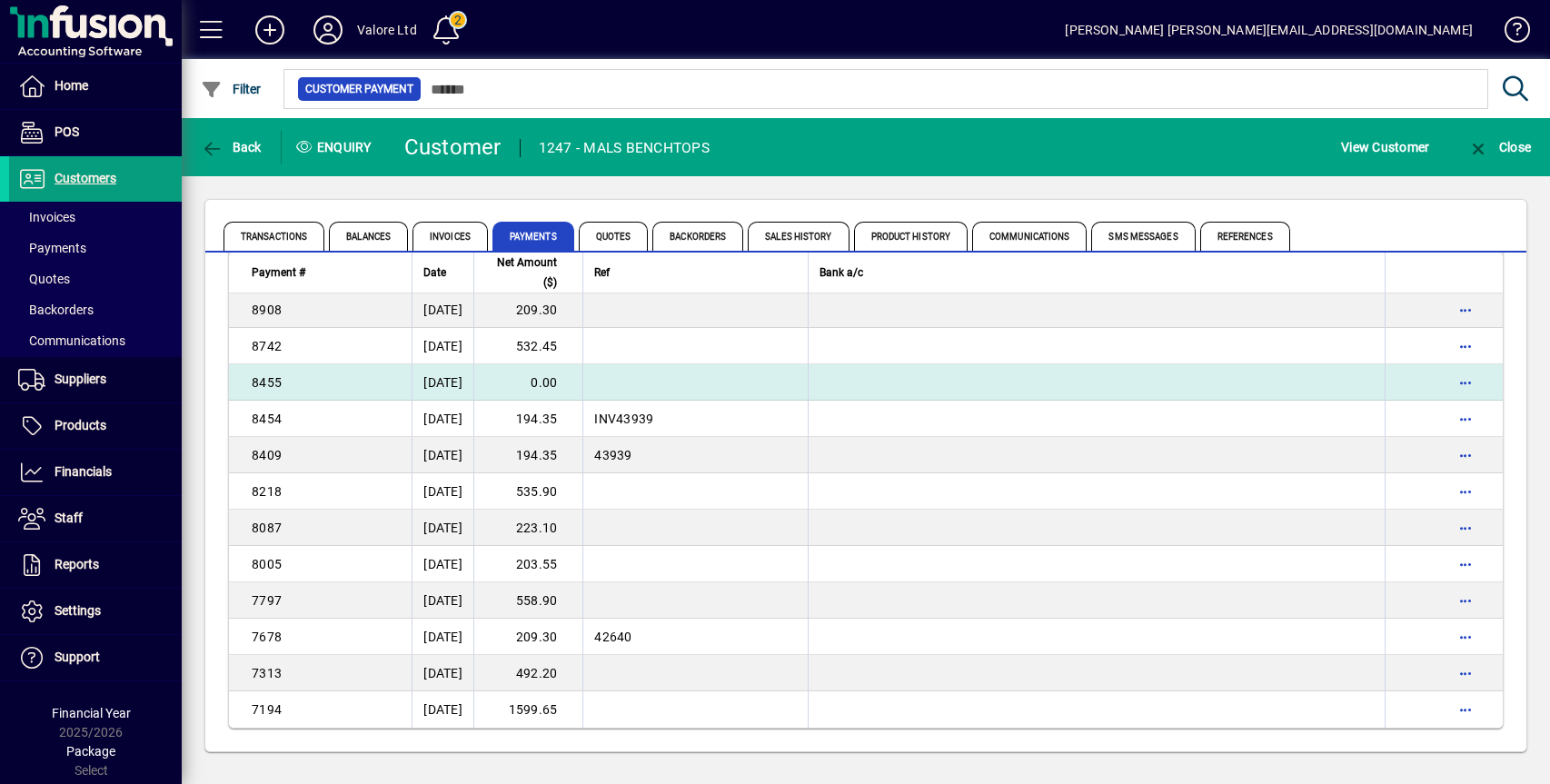
click at [566, 378] on td "0.00" at bounding box center [528, 382] width 109 height 36
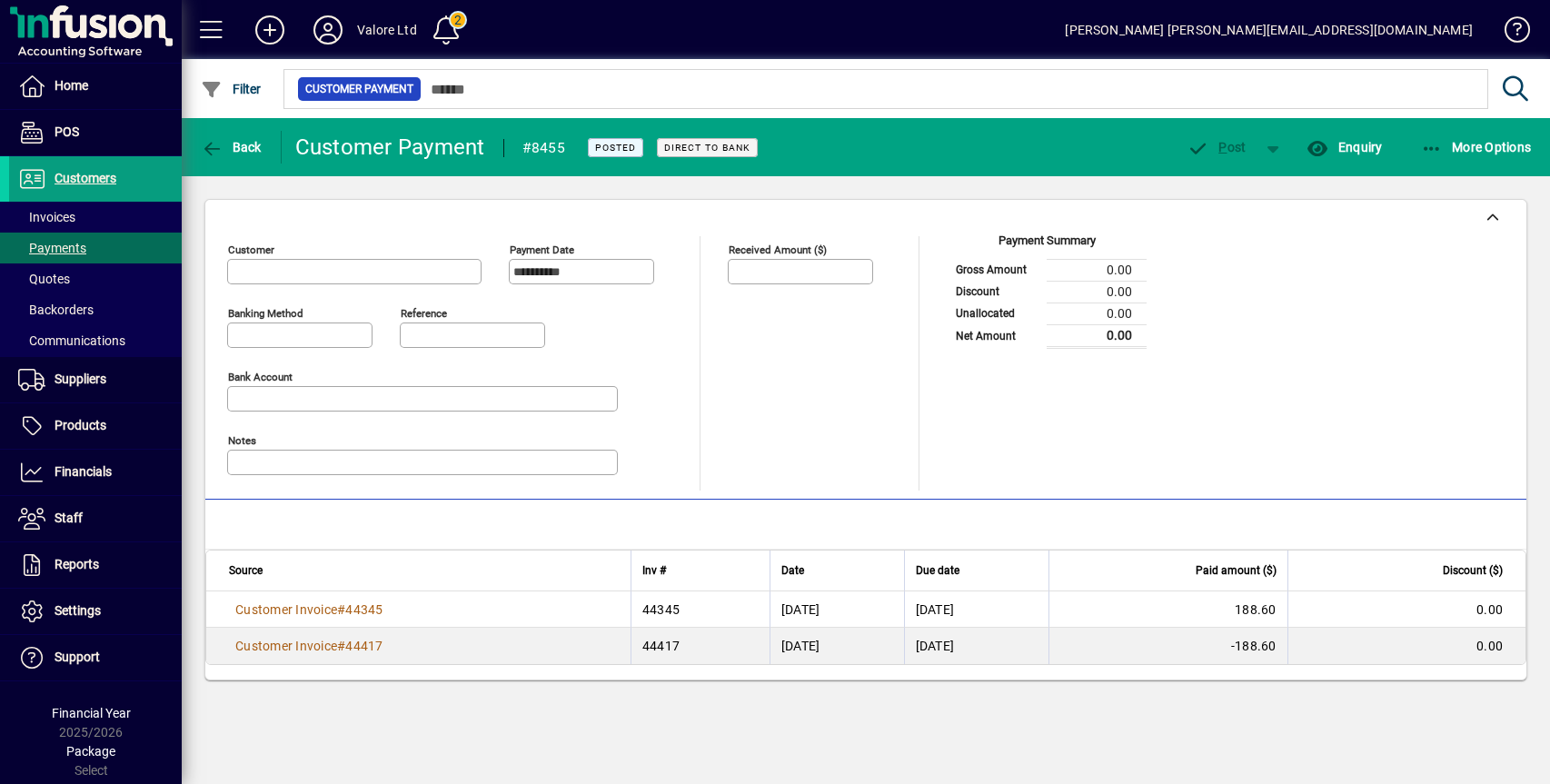
type input "**********"
click at [245, 153] on span "Back" at bounding box center [231, 147] width 60 height 15
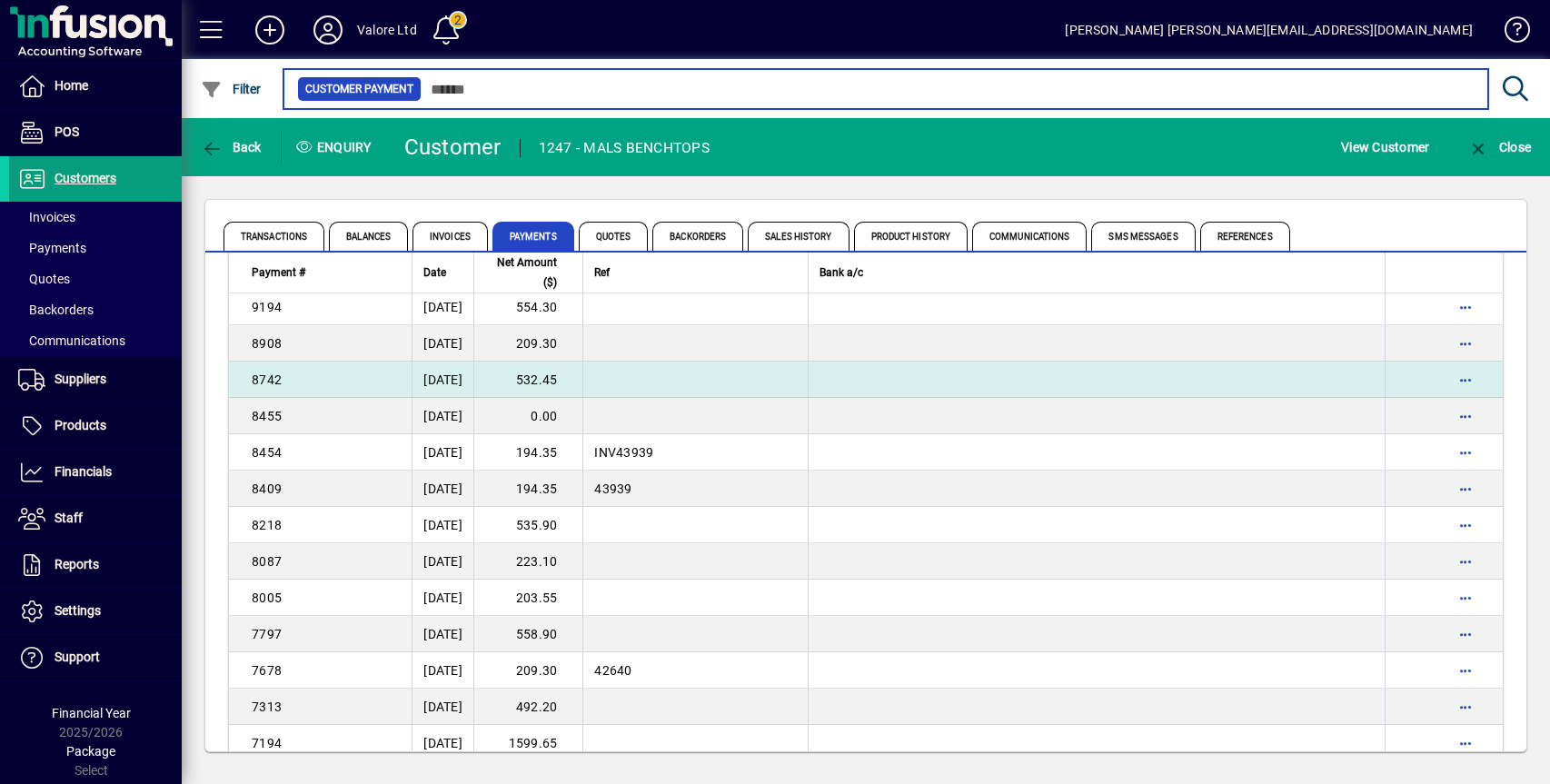
scroll to position [1879, 0]
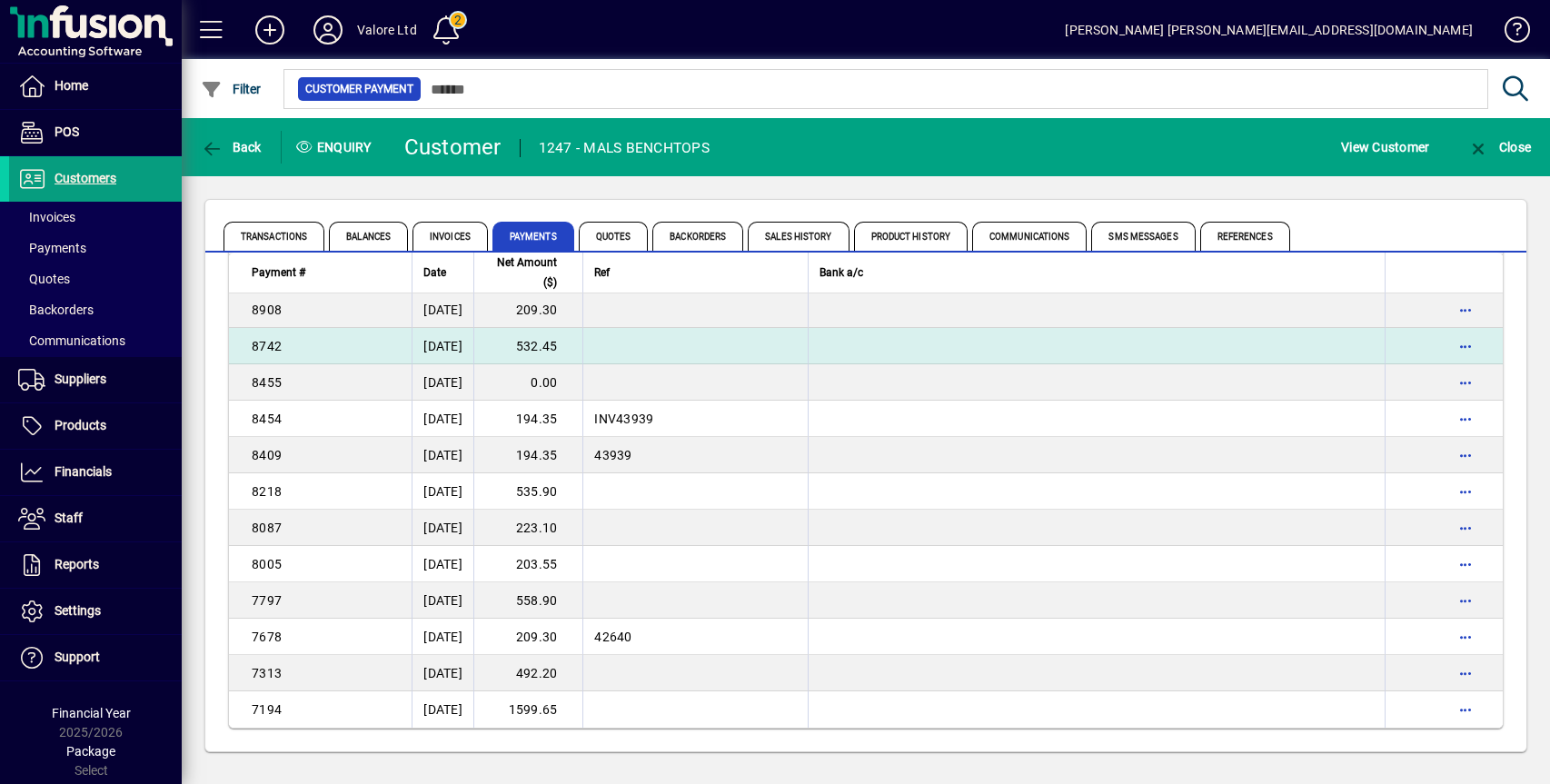
click at [566, 346] on td "532.45" at bounding box center [528, 346] width 109 height 36
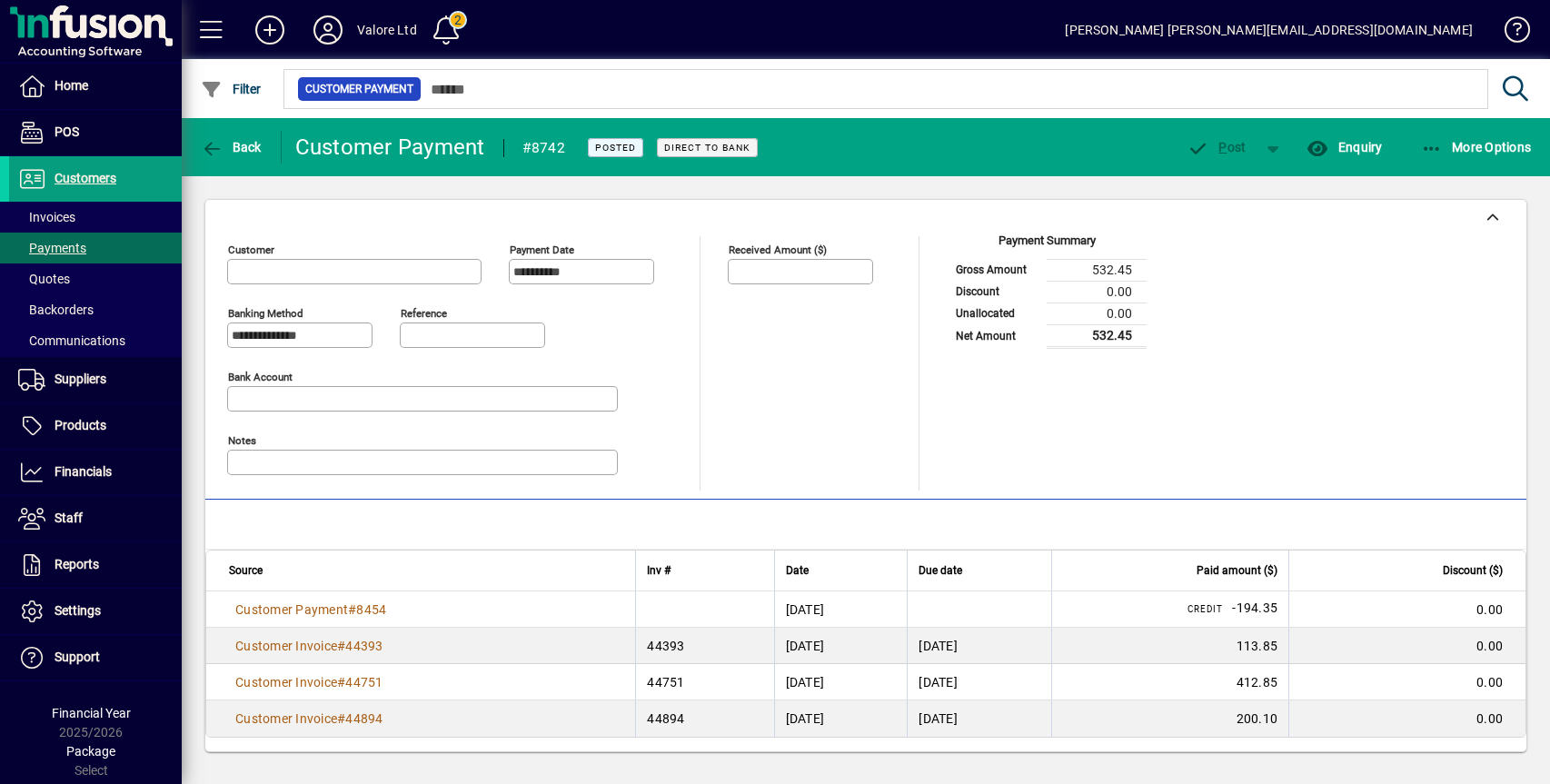
type input "**********"
click at [356, 609] on span "#" at bounding box center [352, 610] width 8 height 15
type input "**********"
type input "********"
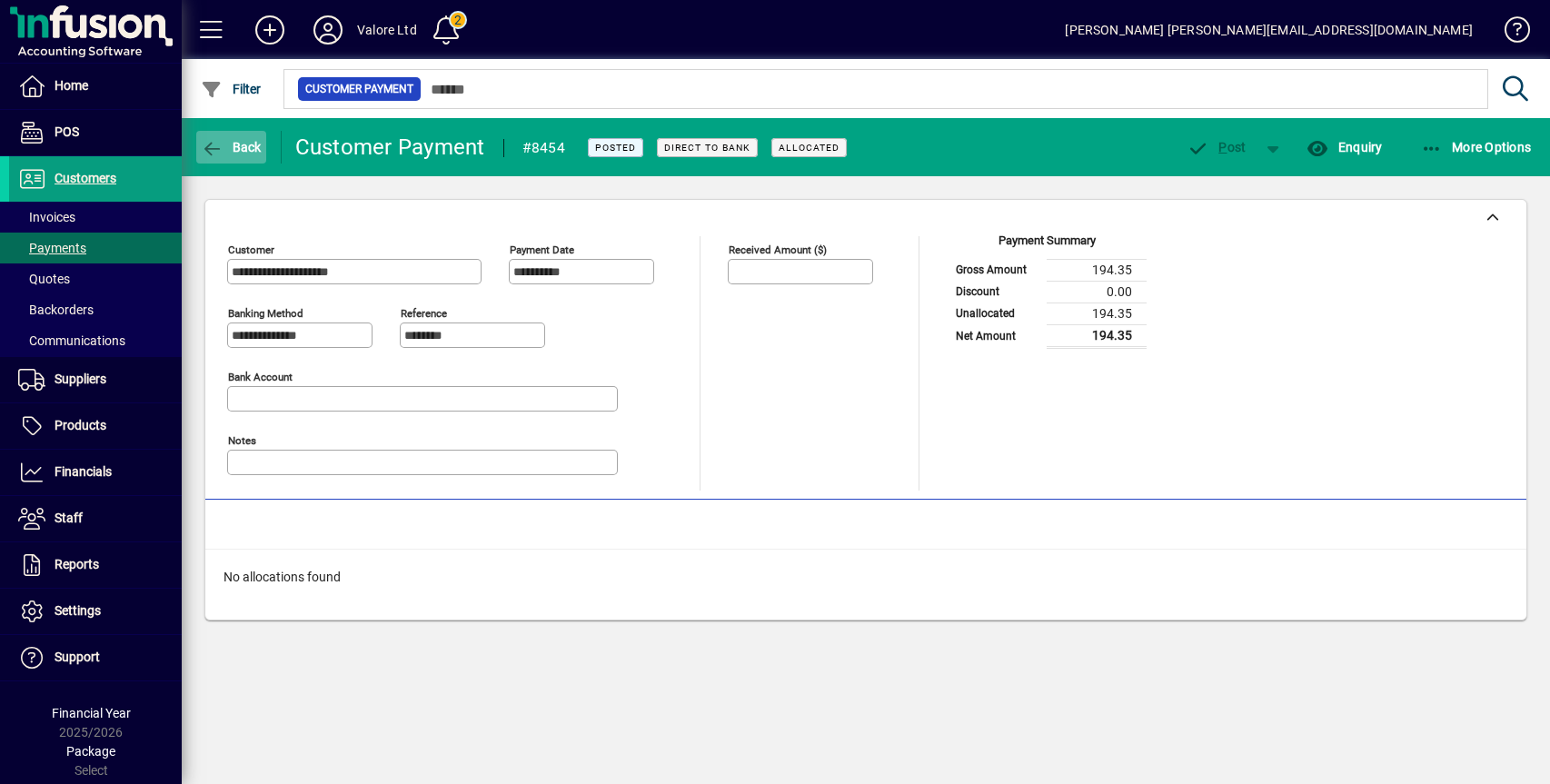
click at [220, 140] on icon "button" at bounding box center [212, 149] width 22 height 19
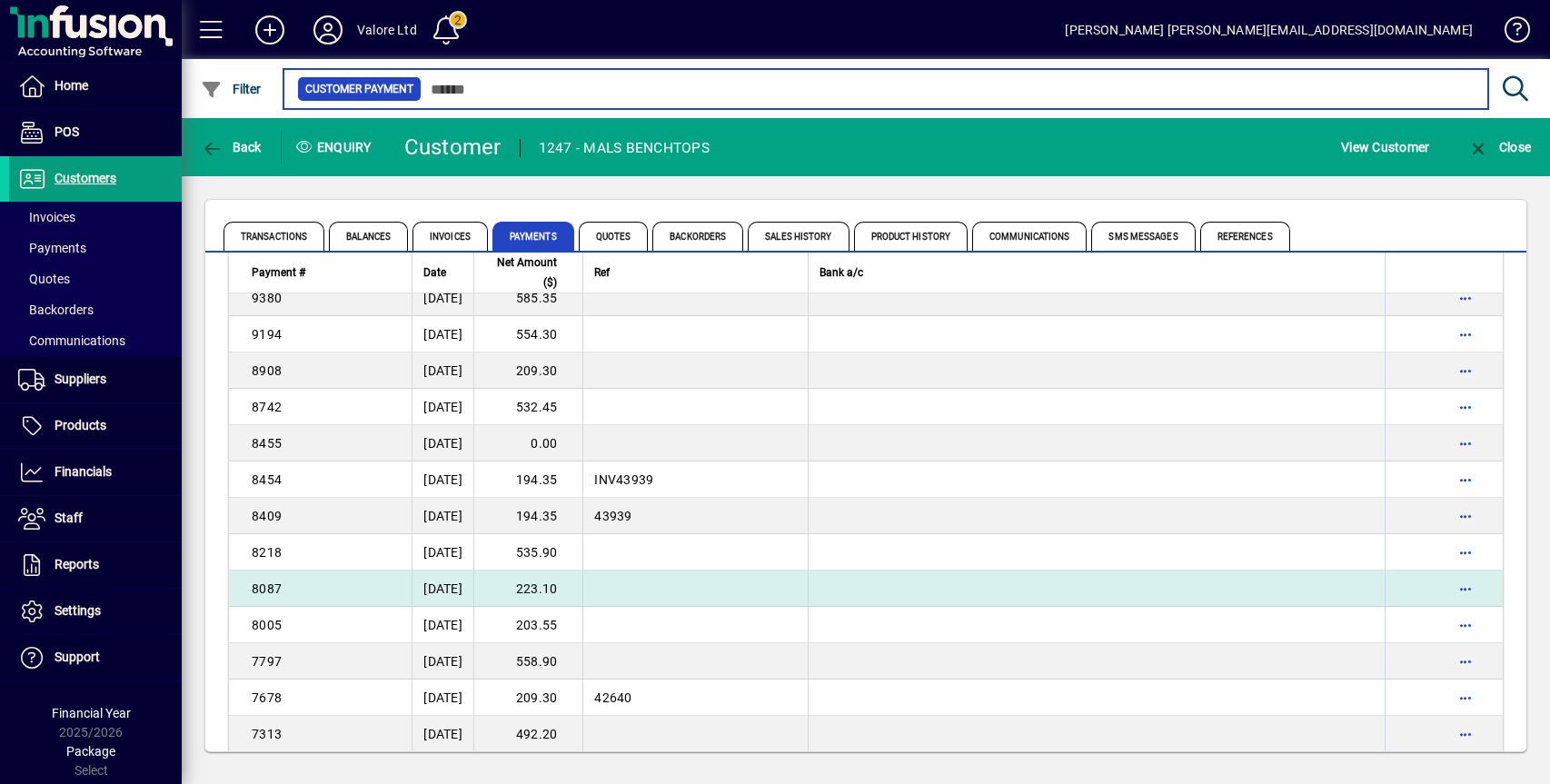
scroll to position [1879, 0]
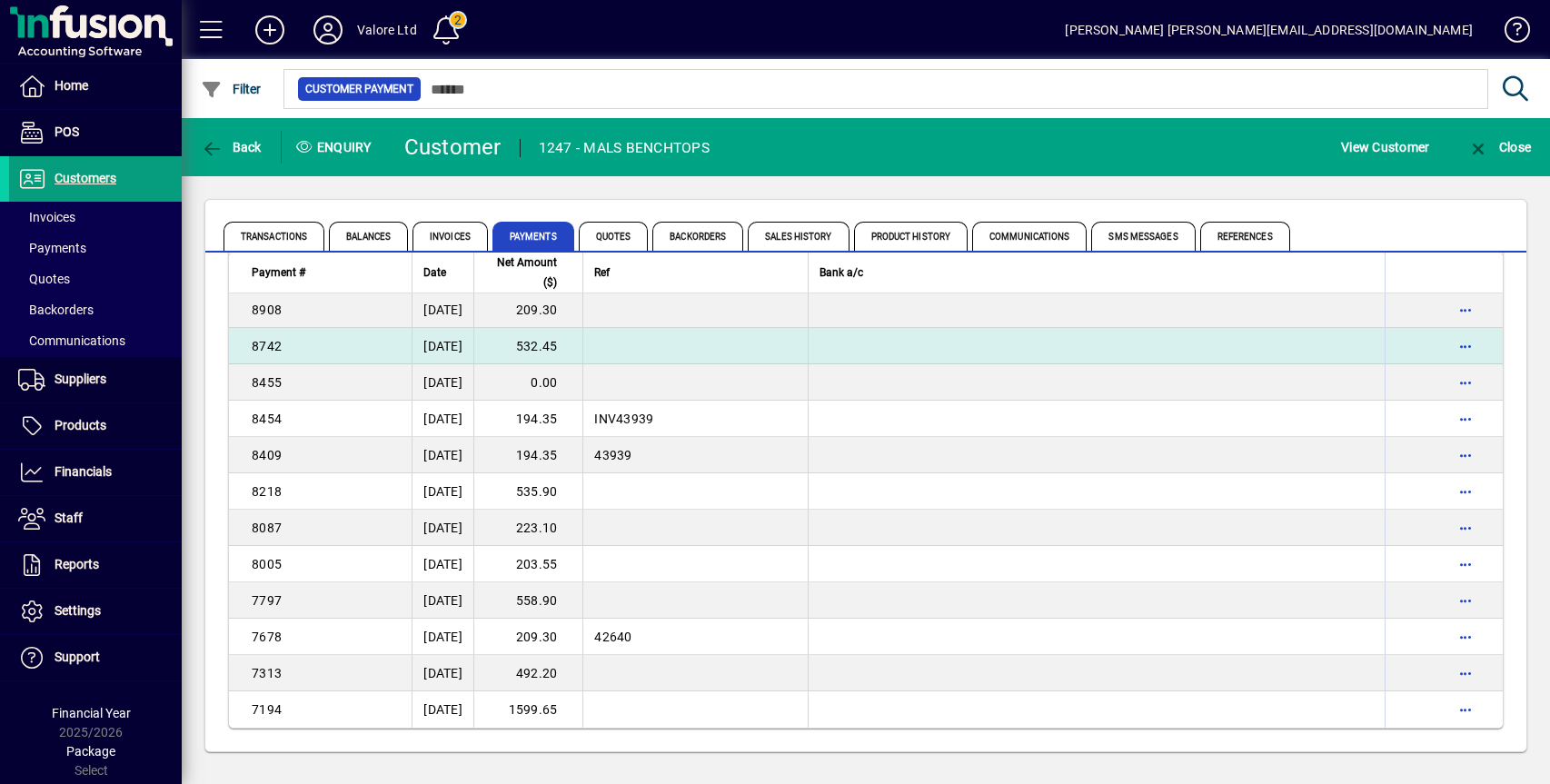
click at [568, 348] on td "532.45" at bounding box center [528, 346] width 109 height 36
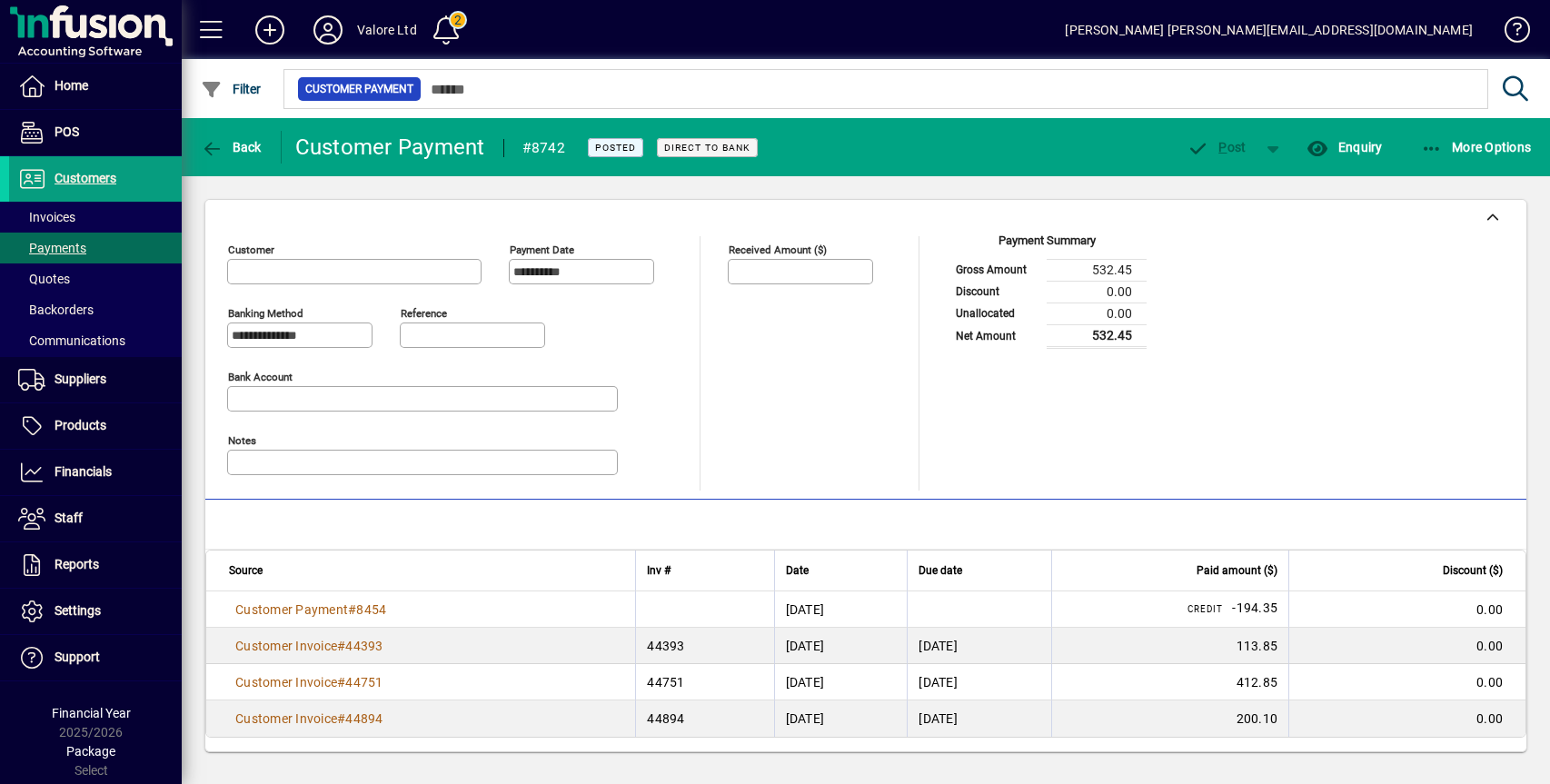
type input "**********"
click at [235, 153] on span "Back" at bounding box center [231, 147] width 60 height 15
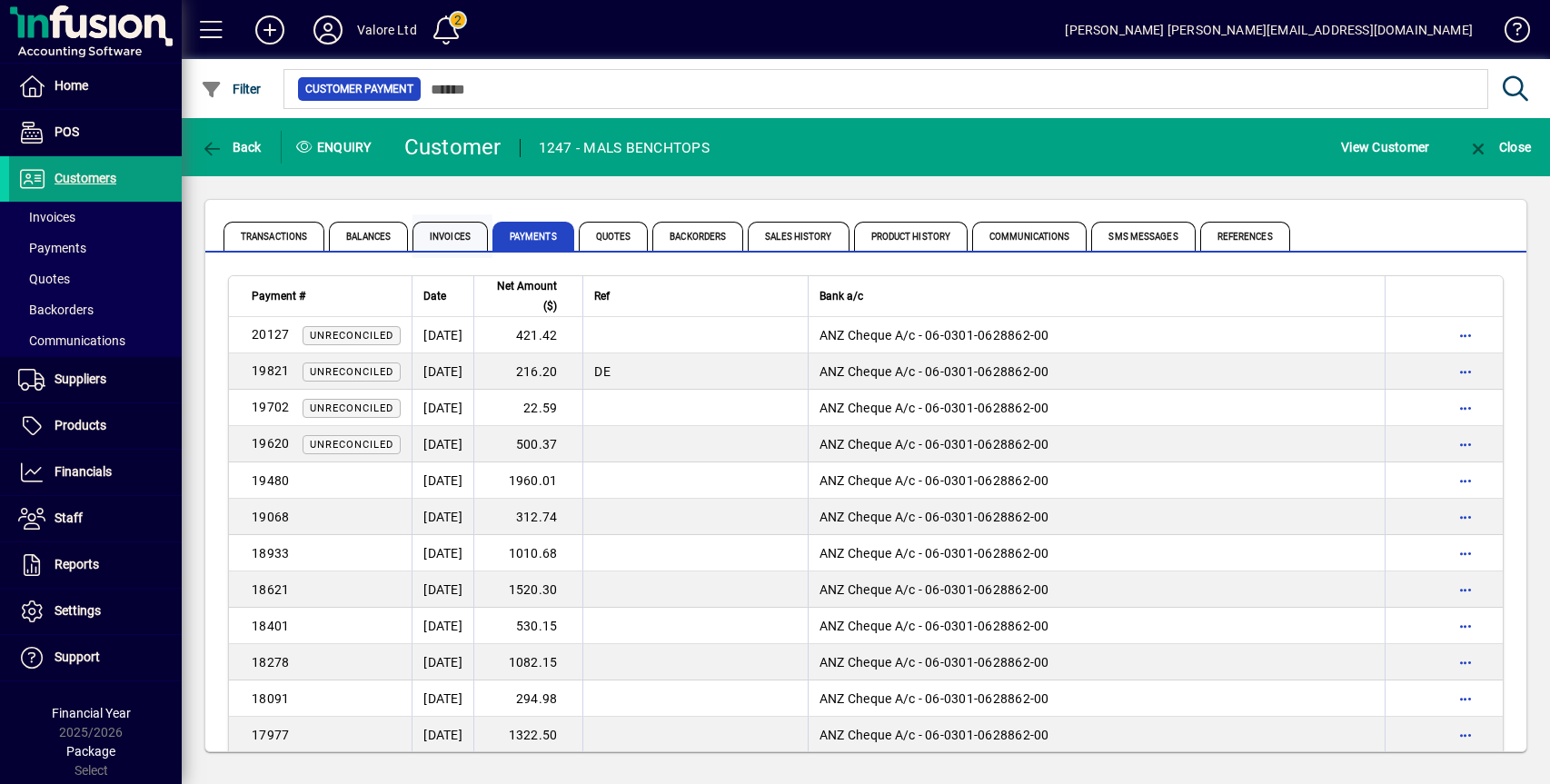
scroll to position [524, 0]
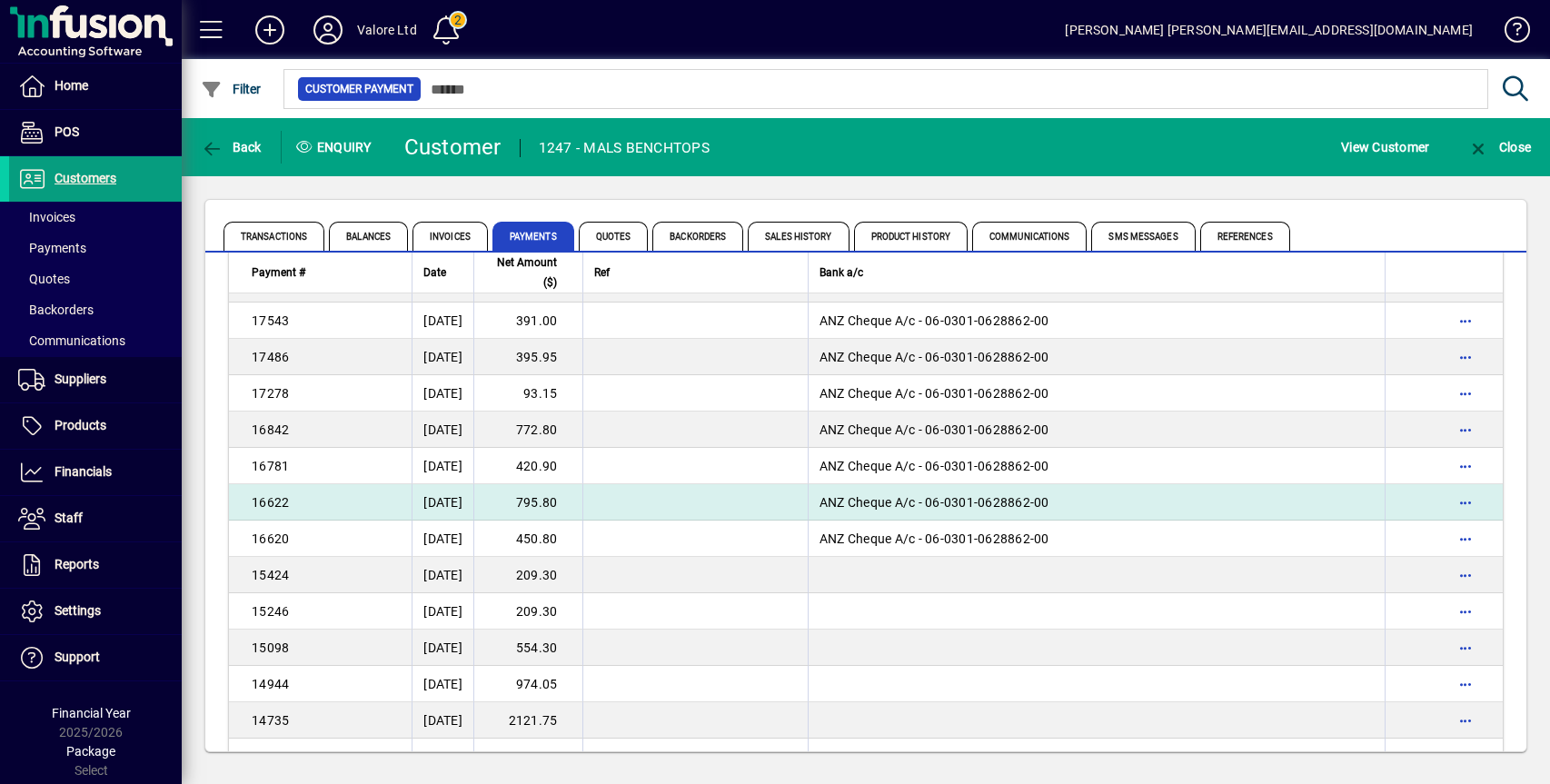
click at [575, 505] on td "795.80" at bounding box center [528, 502] width 109 height 36
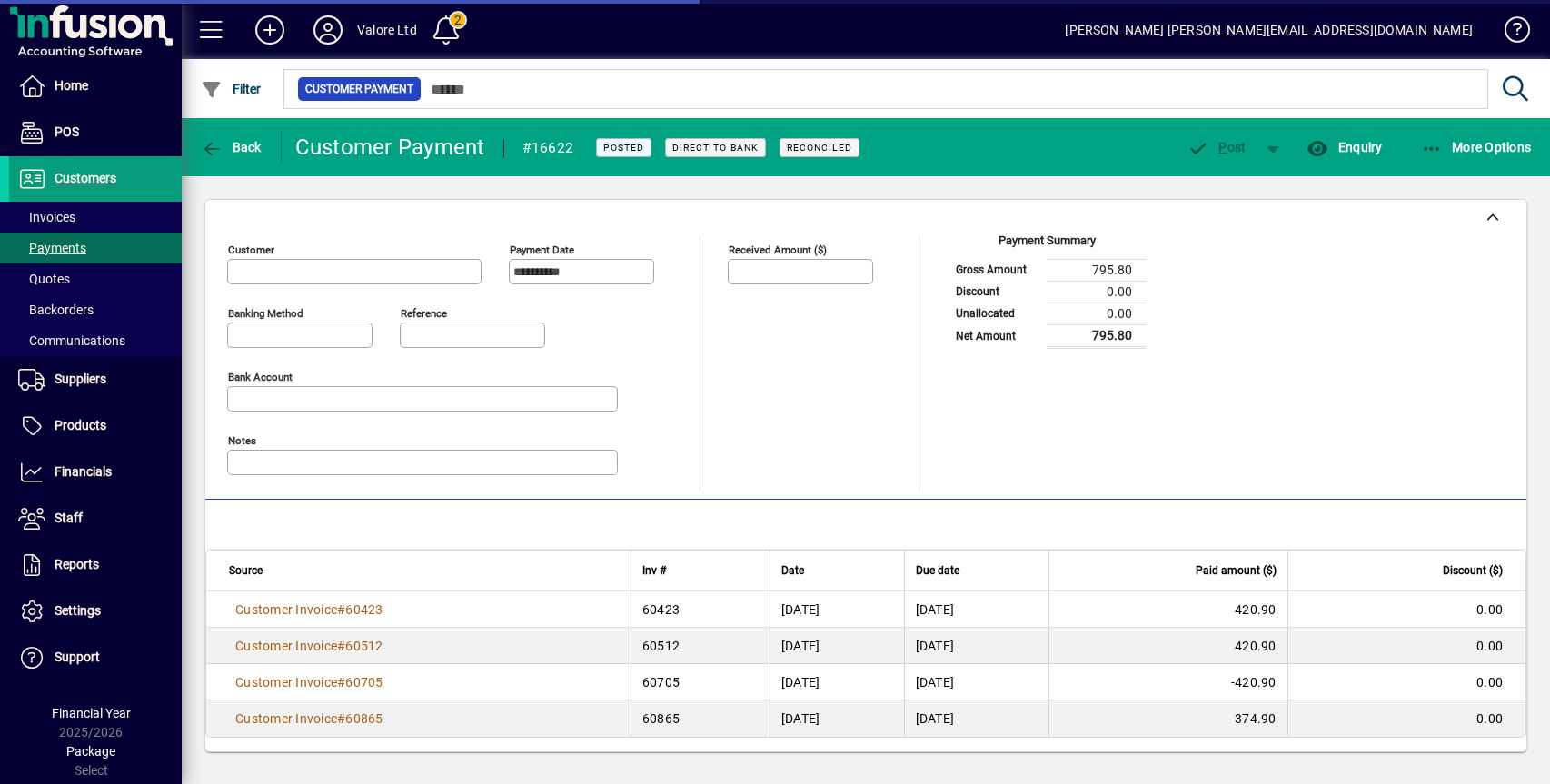
type input "**********"
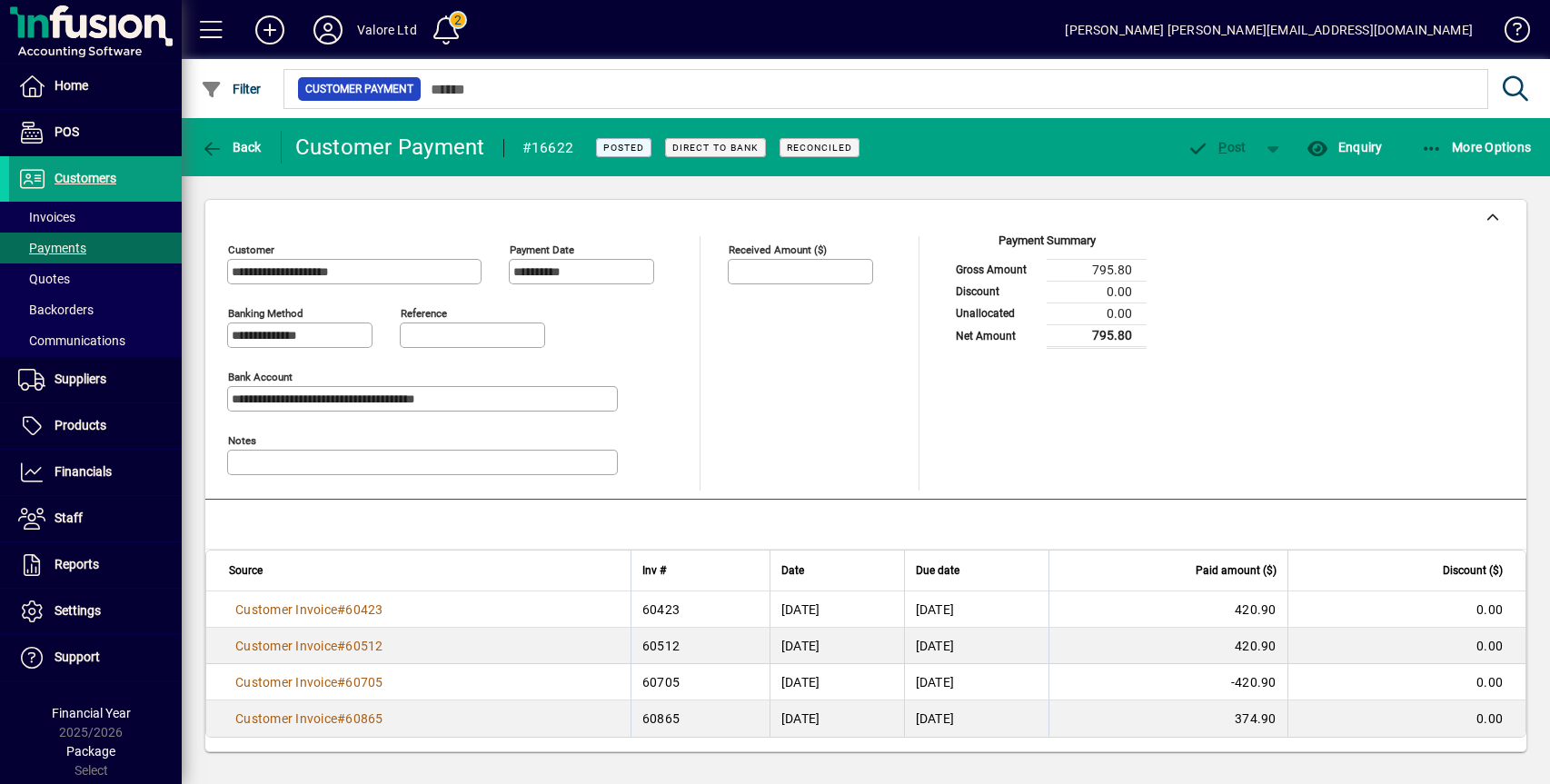
scroll to position [1, 0]
click at [242, 141] on span "Back" at bounding box center [231, 147] width 60 height 15
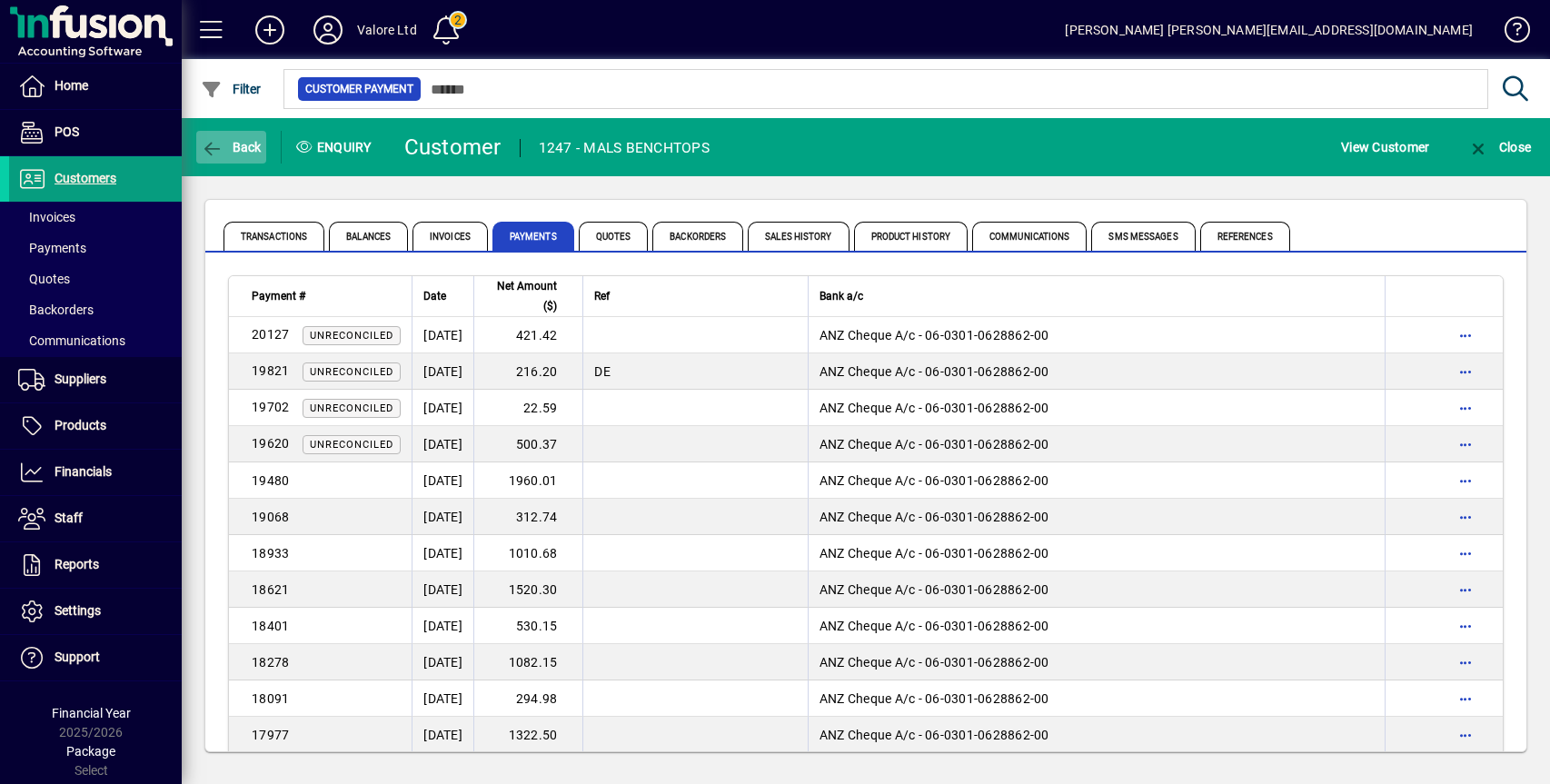
scroll to position [378, 0]
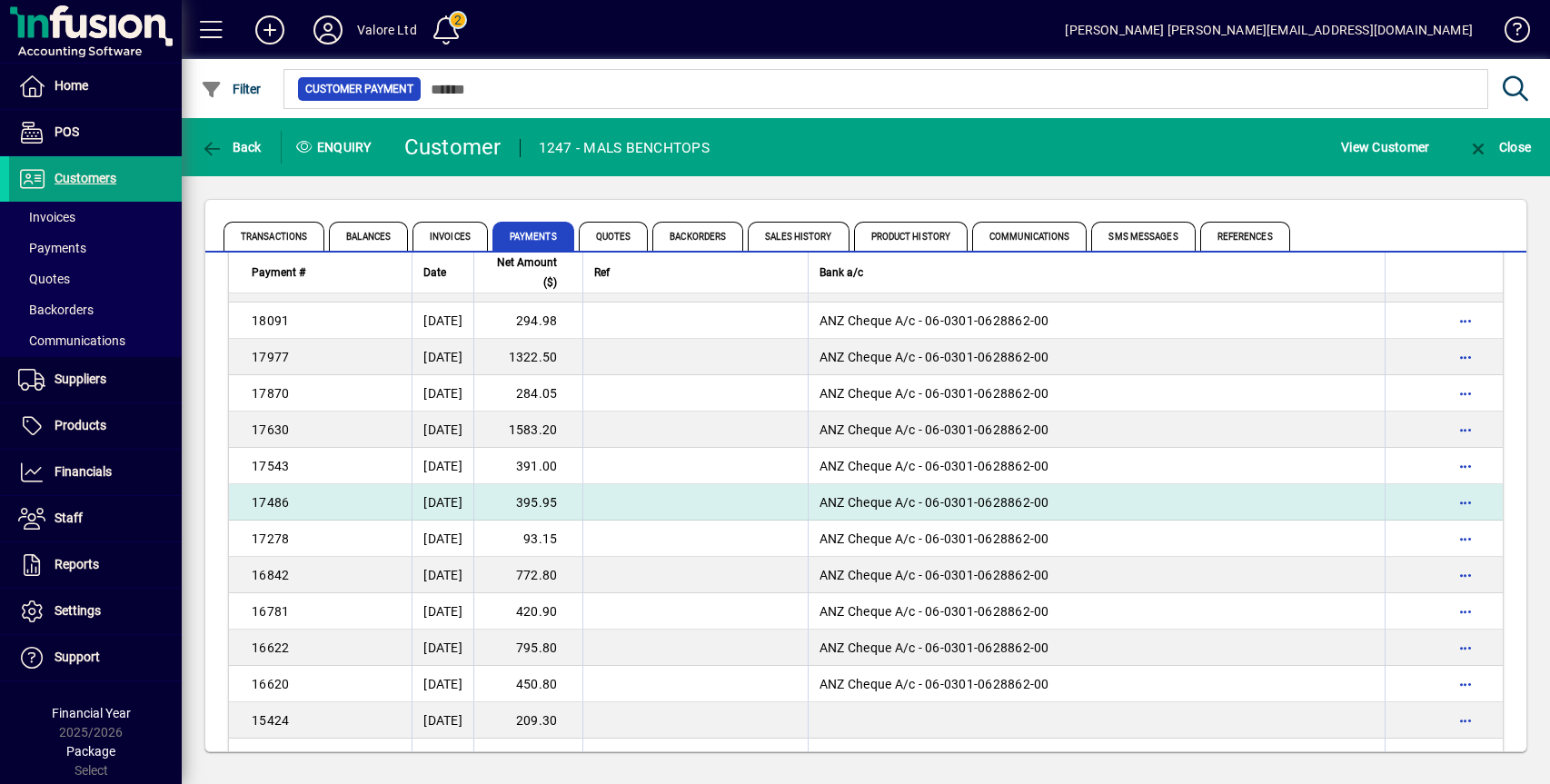
click at [580, 499] on td "395.95" at bounding box center [528, 502] width 109 height 36
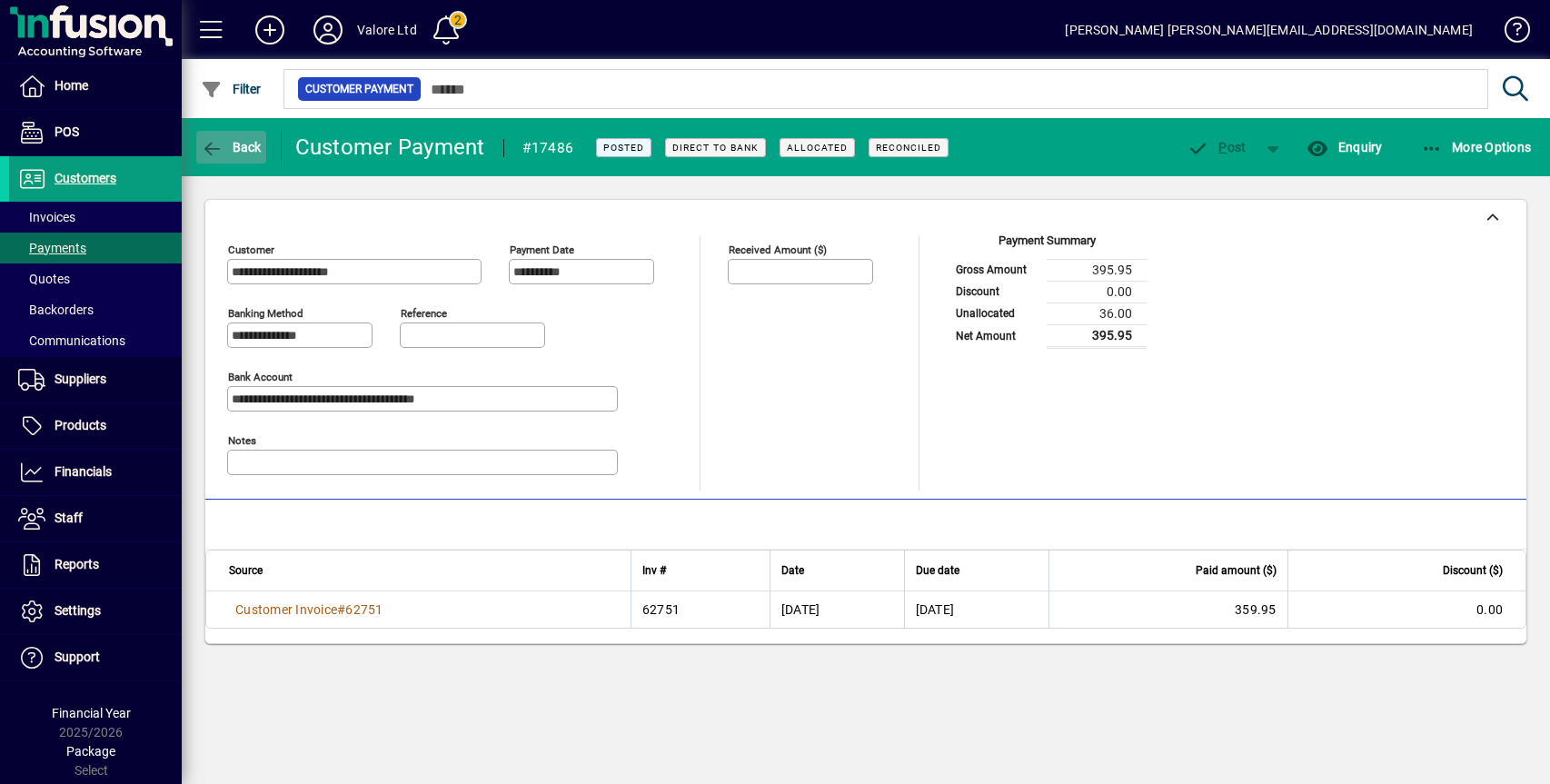
click at [227, 140] on span "Back" at bounding box center [231, 147] width 60 height 15
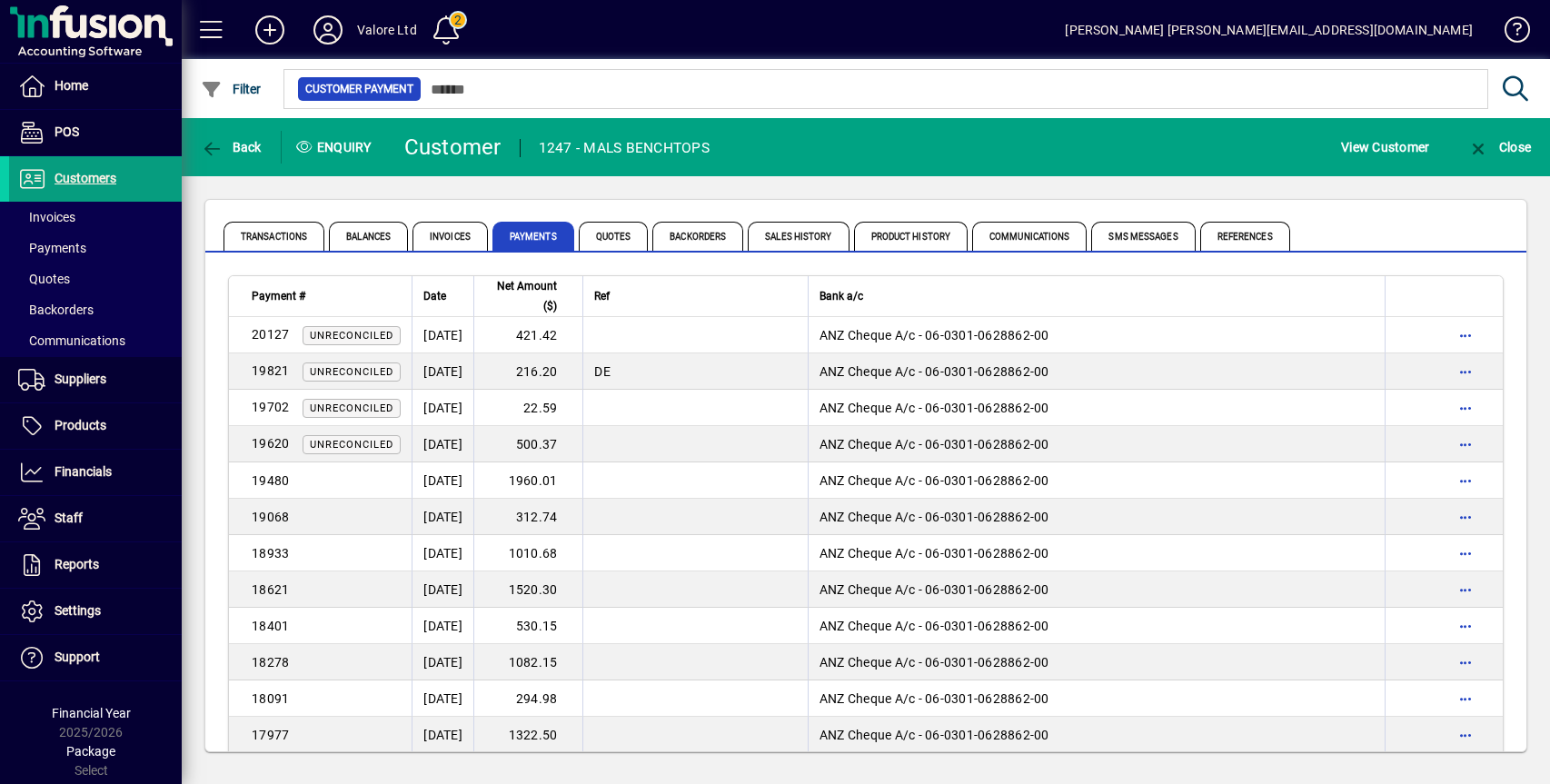
scroll to position [378, 0]
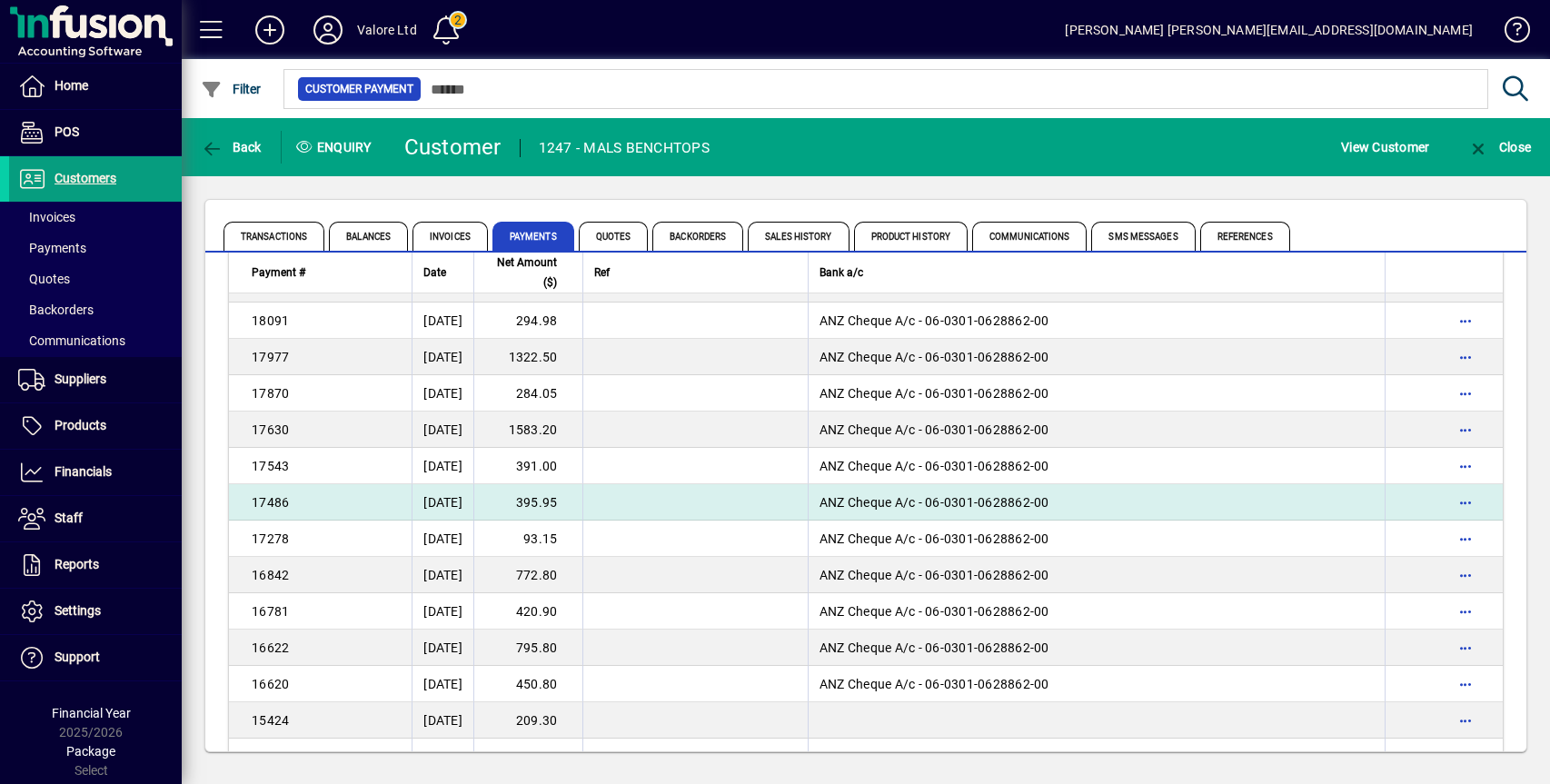
click at [558, 507] on td "395.95" at bounding box center [528, 502] width 109 height 36
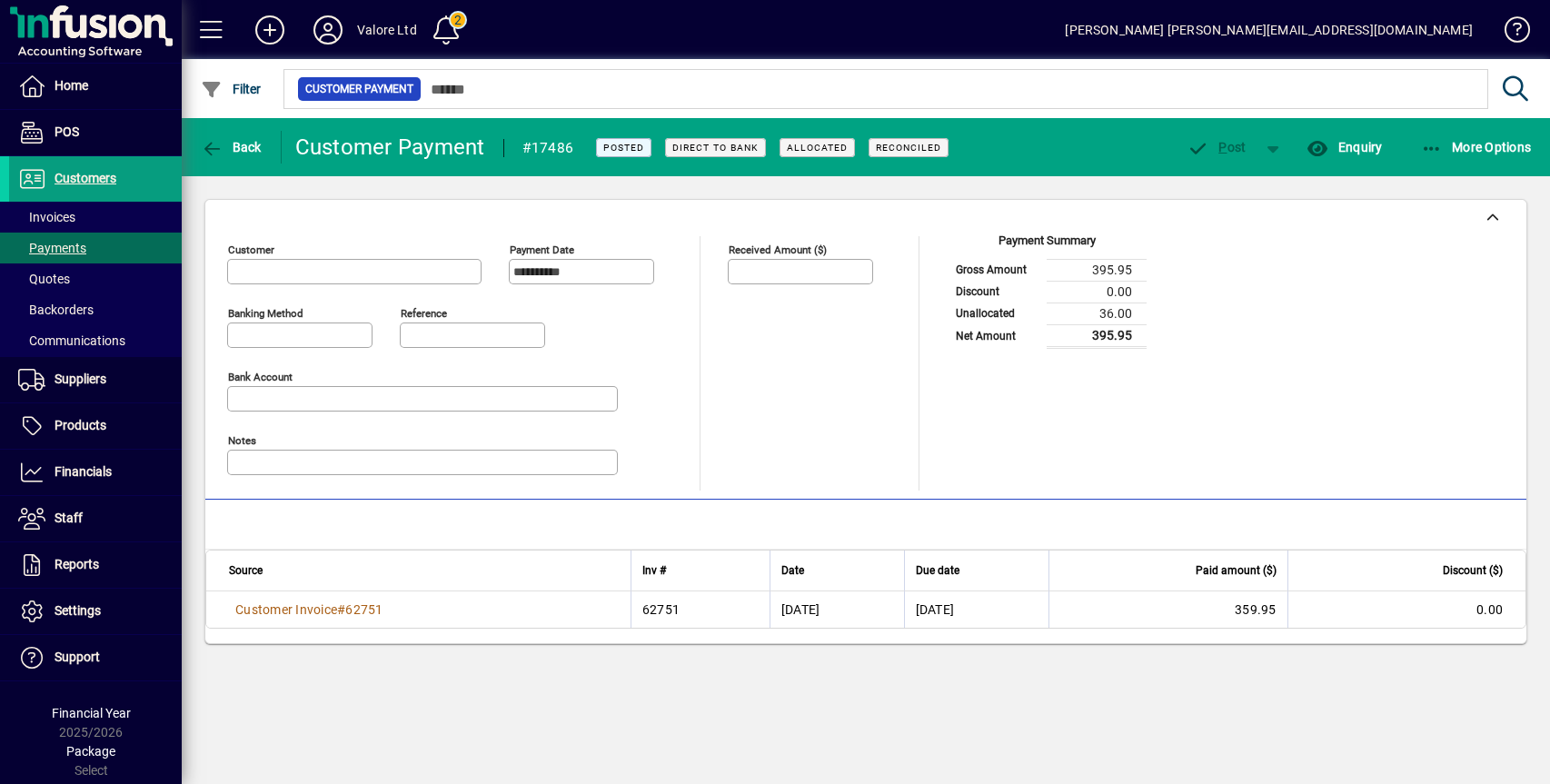
type input "**********"
click at [230, 150] on span "Back" at bounding box center [231, 147] width 60 height 15
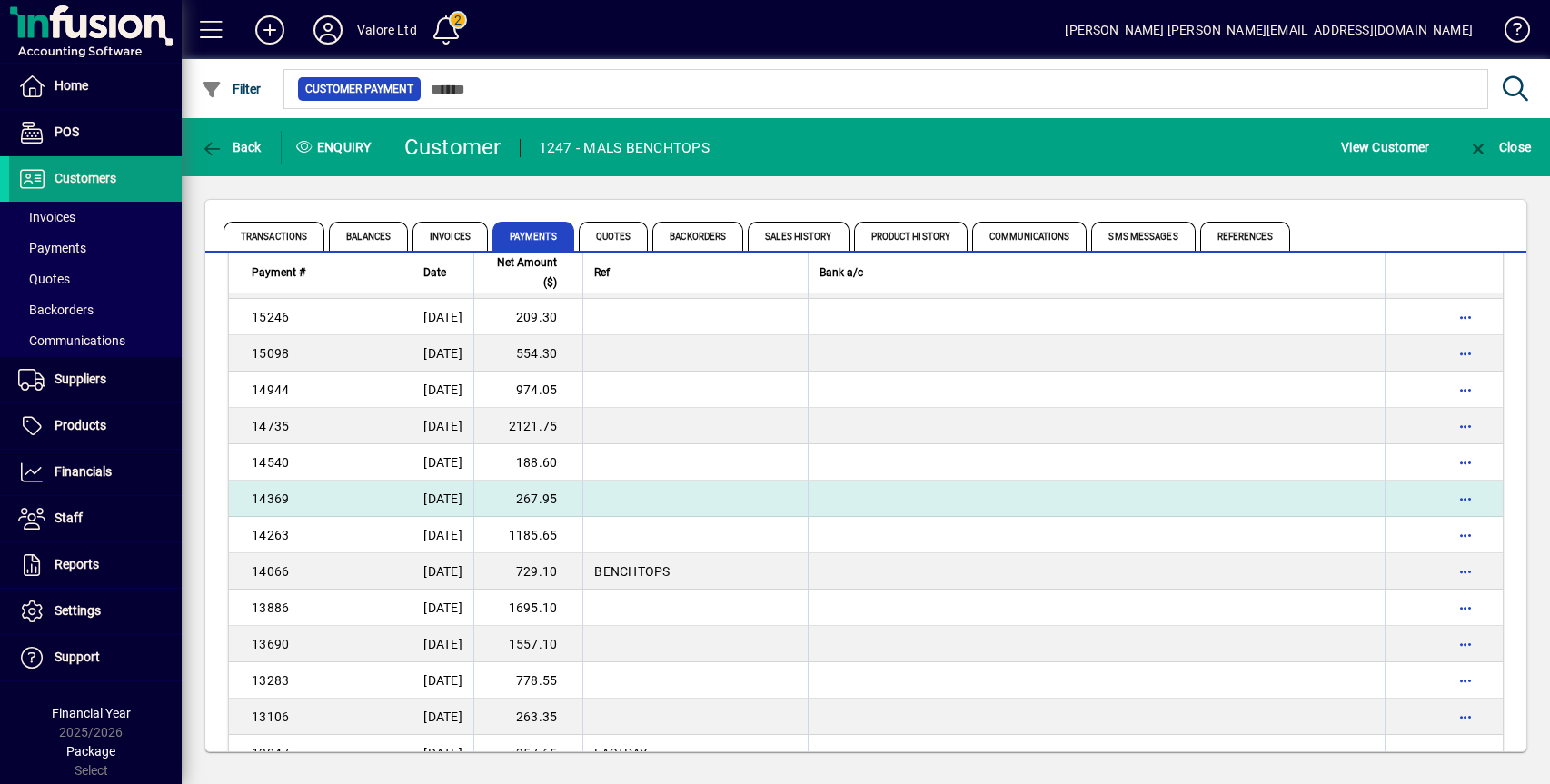
scroll to position [341, 0]
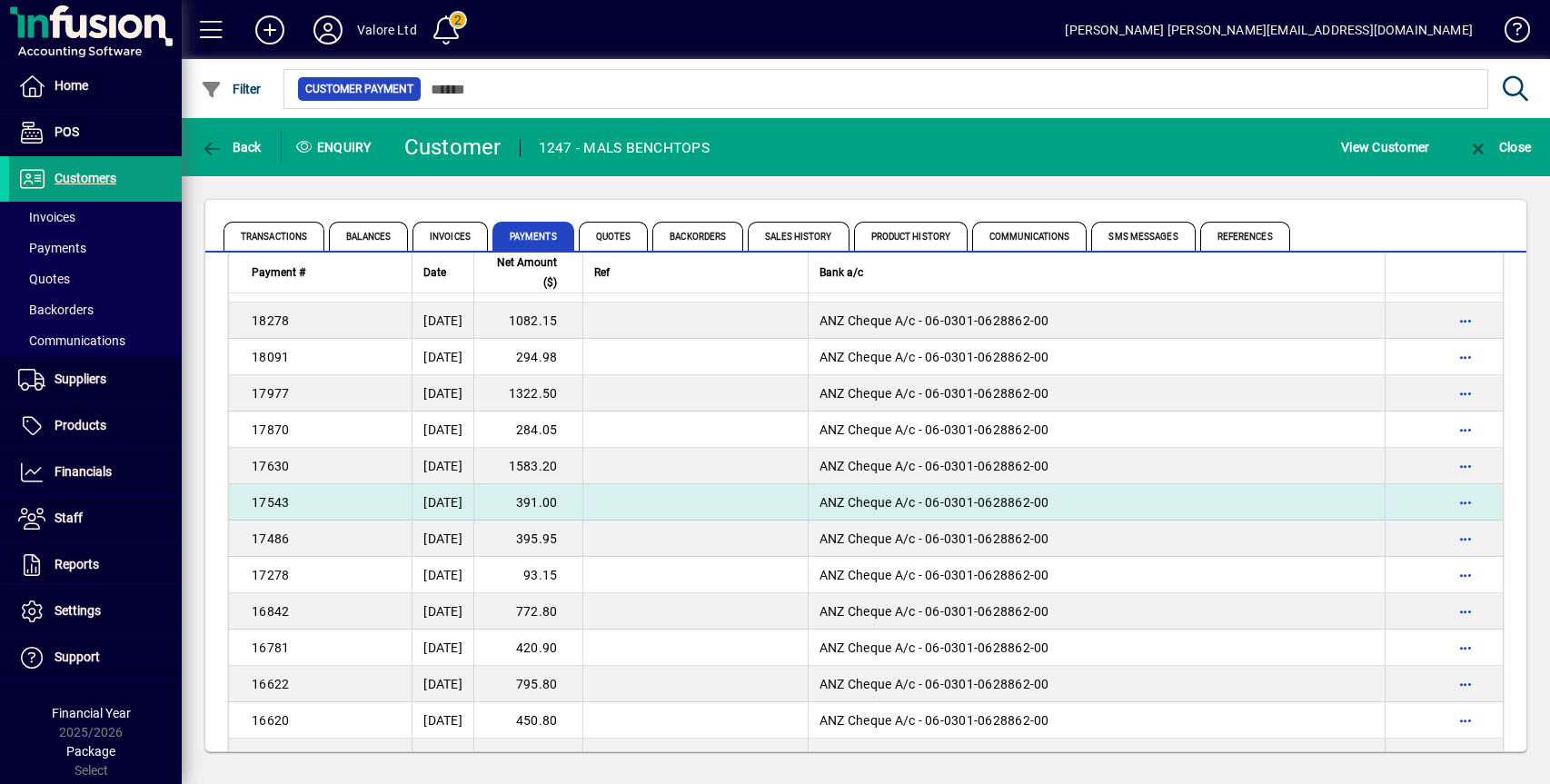
click at [568, 497] on td "391.00" at bounding box center [528, 502] width 109 height 36
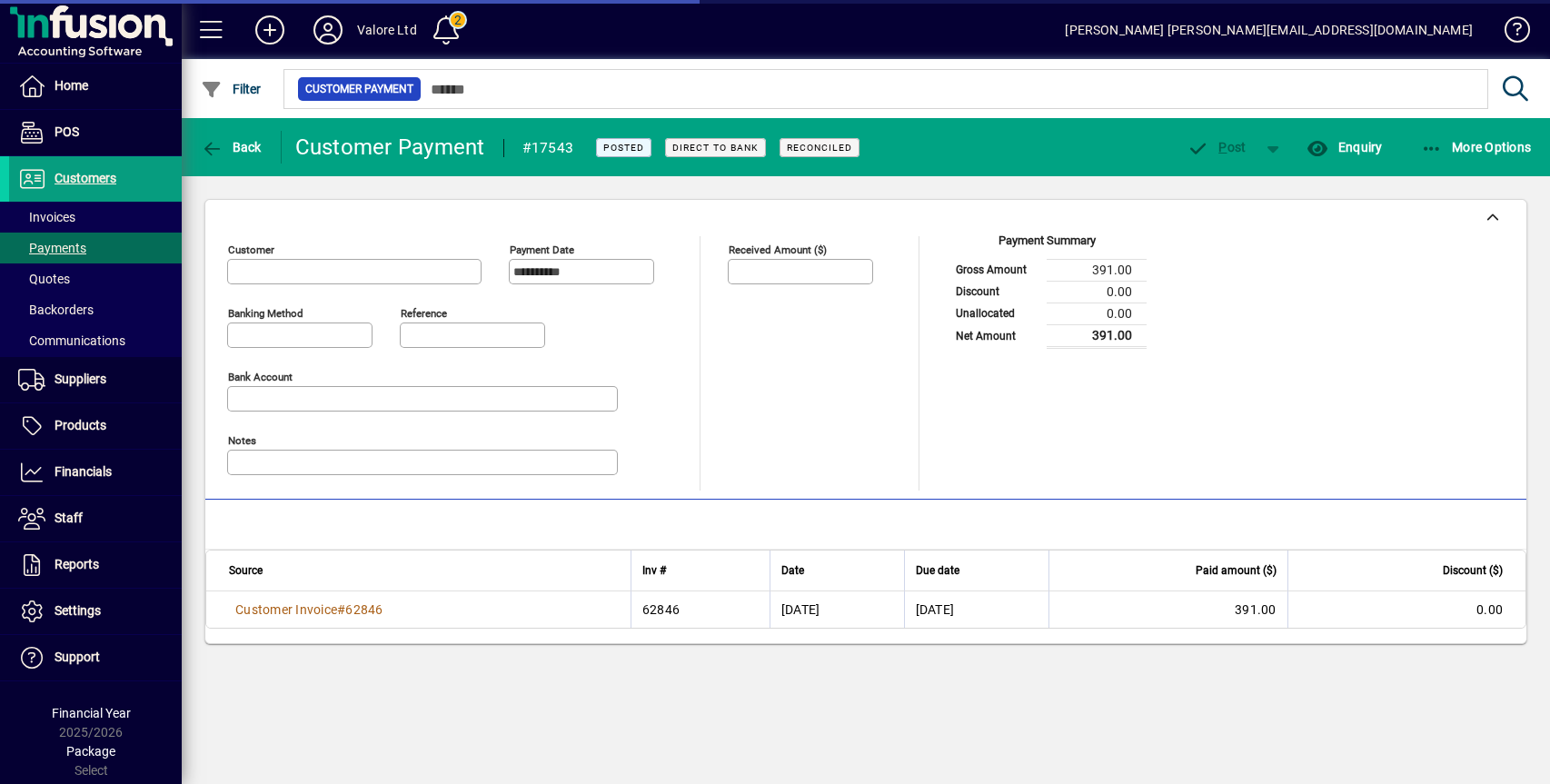
type input "**********"
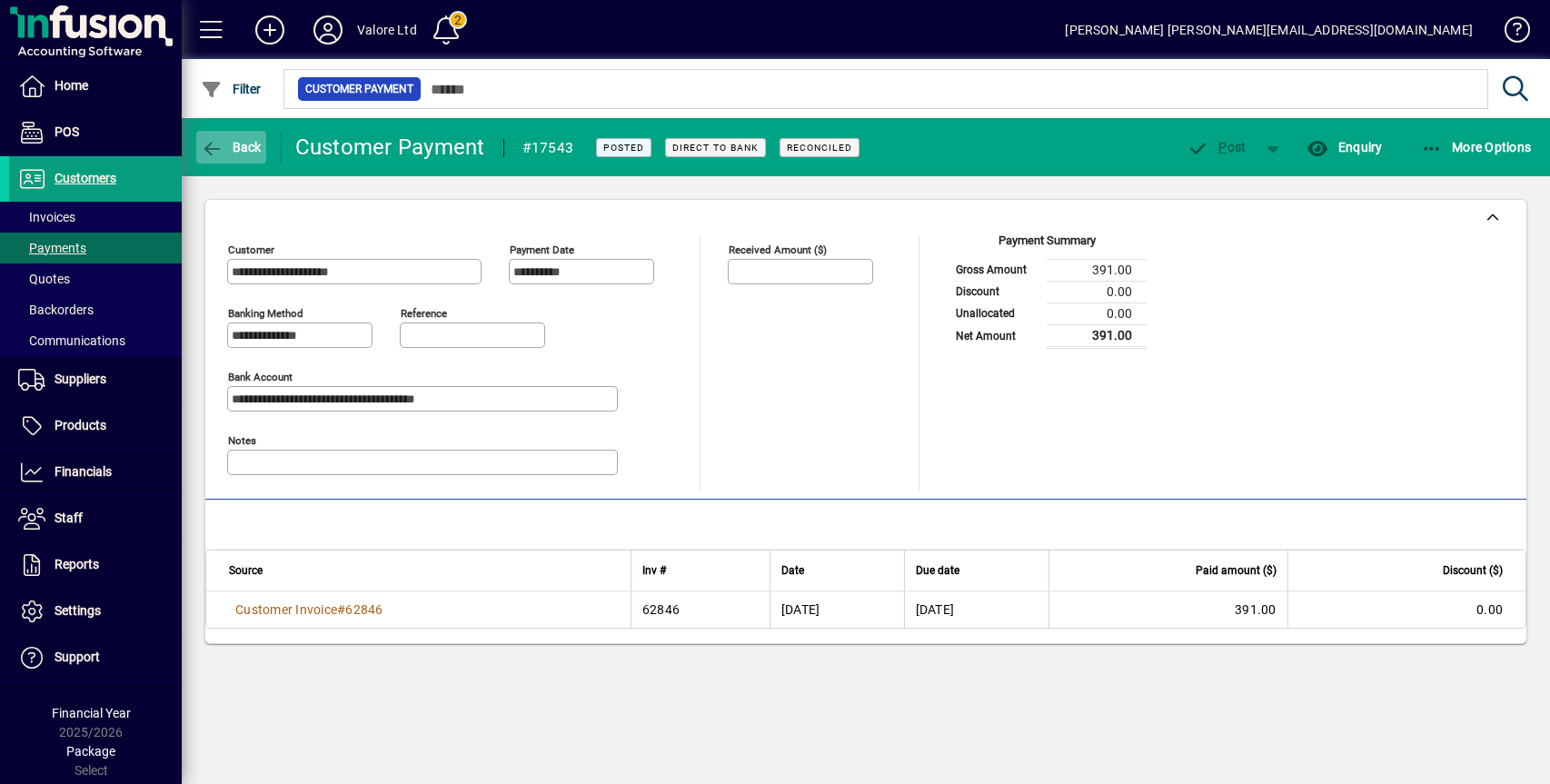
click at [233, 141] on span "Back" at bounding box center [231, 147] width 60 height 15
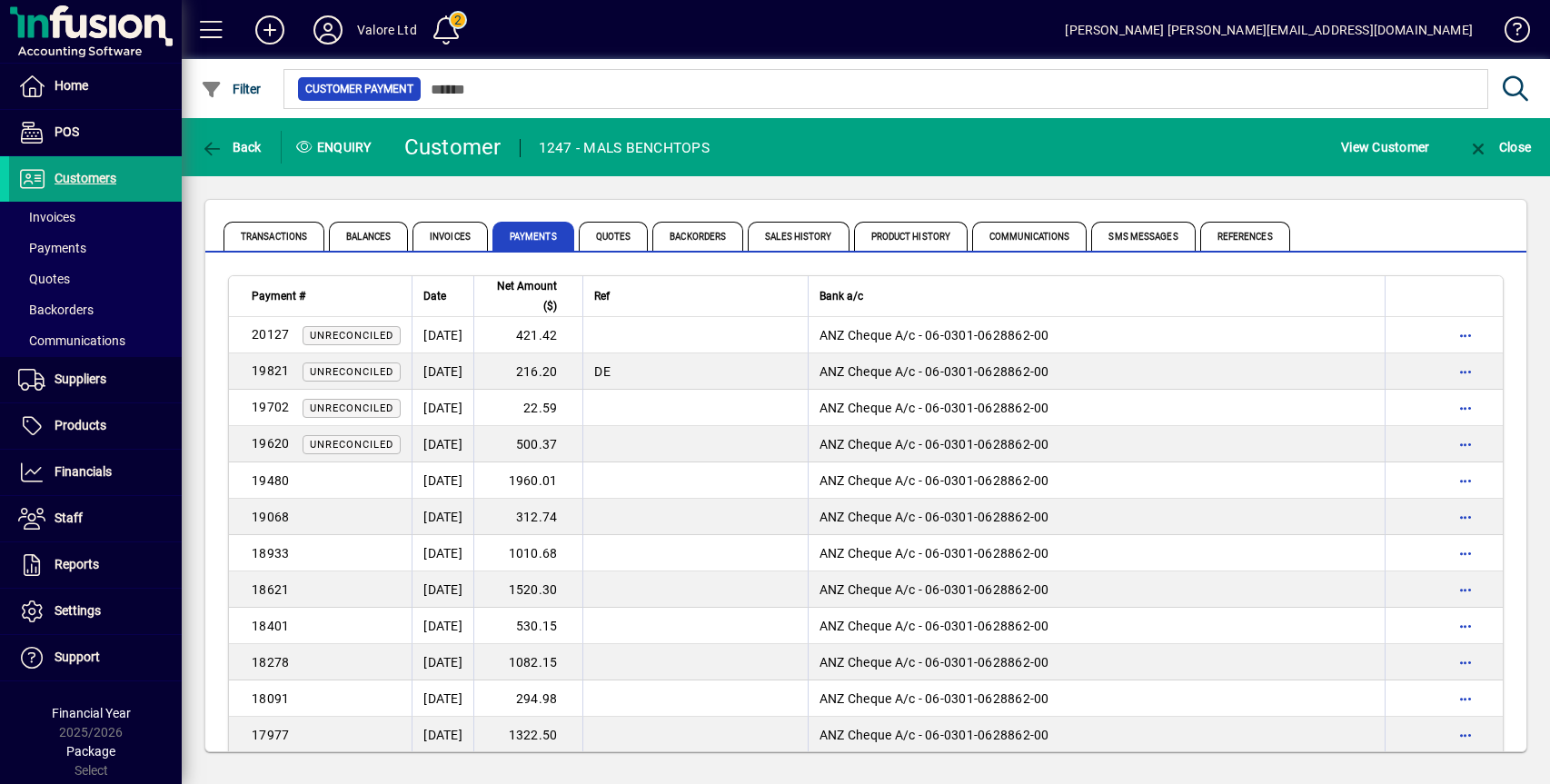
scroll to position [305, 0]
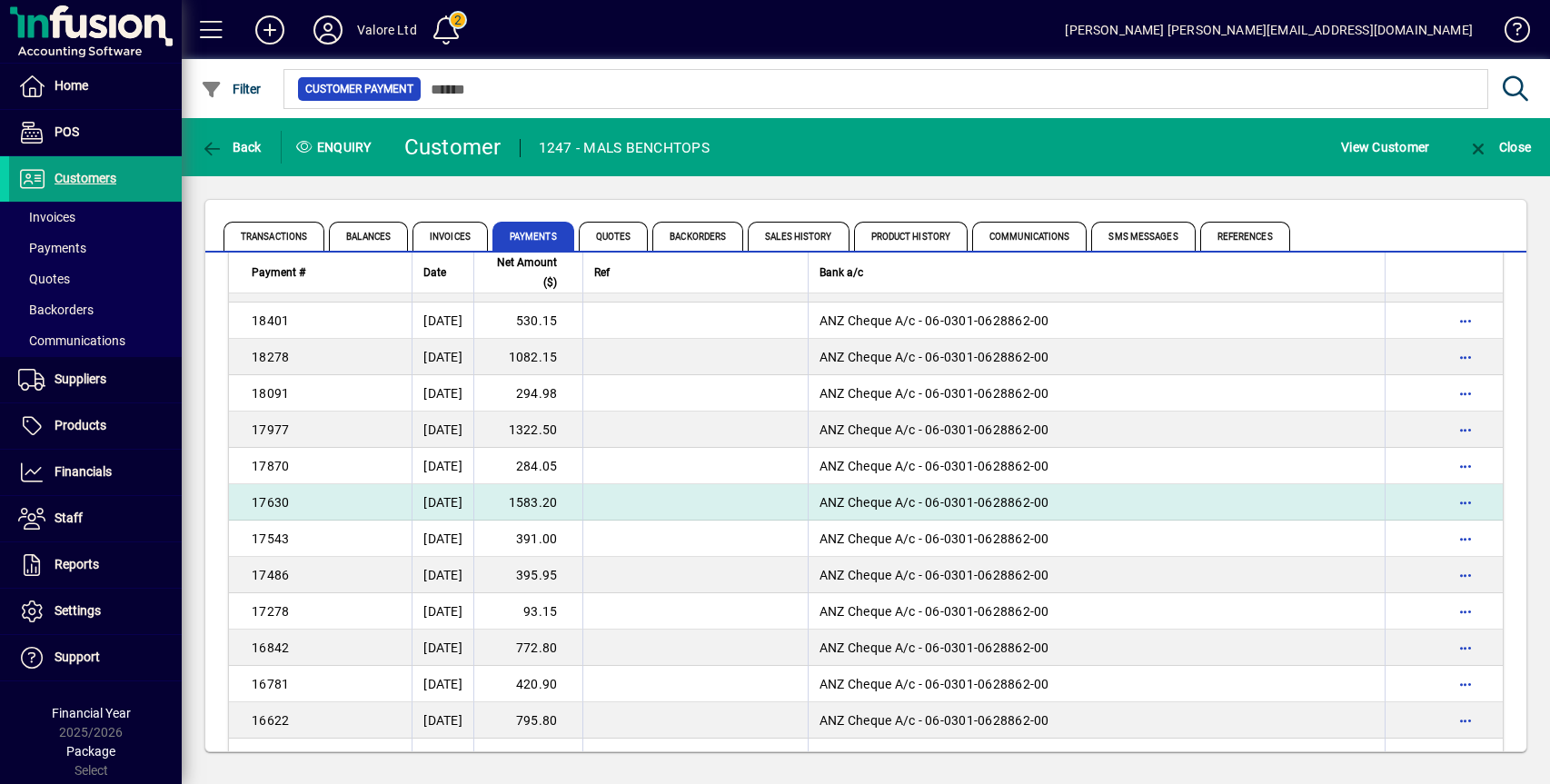
click at [566, 501] on td "1583.20" at bounding box center [528, 502] width 109 height 36
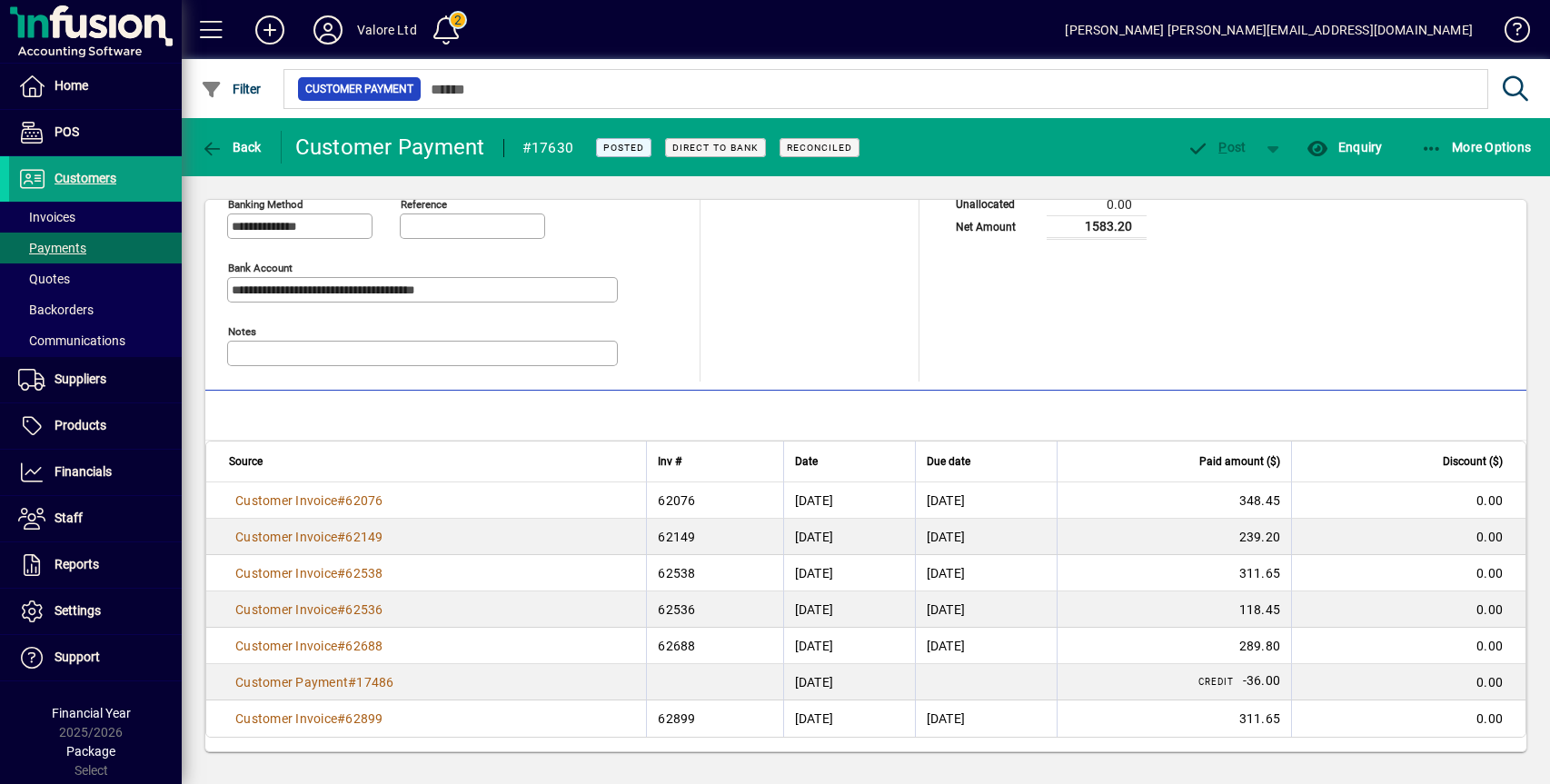
scroll to position [110, 0]
click at [227, 148] on span "Back" at bounding box center [231, 147] width 60 height 15
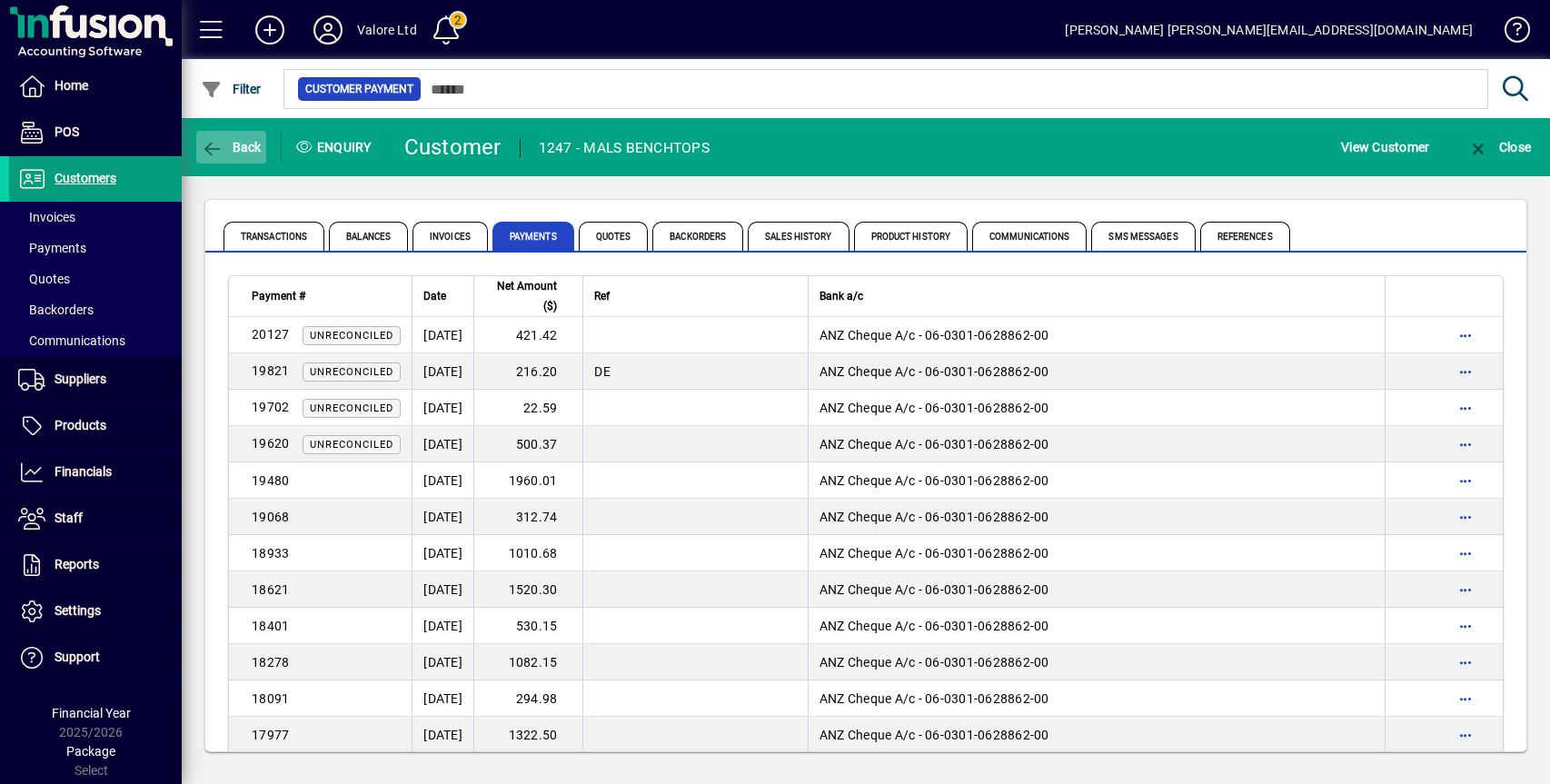
click at [240, 144] on span "Back" at bounding box center [231, 147] width 60 height 15
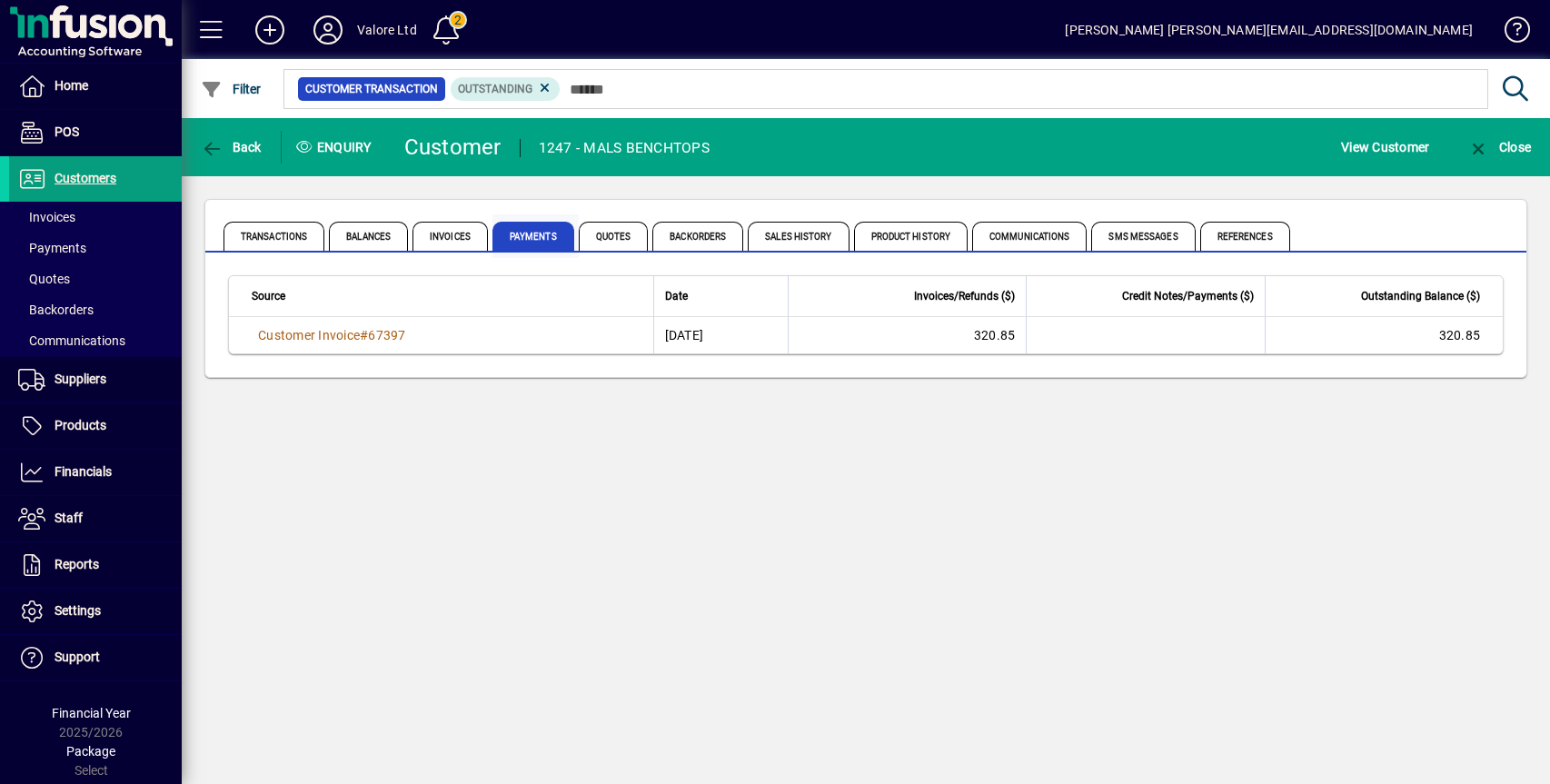
click at [532, 233] on span "Payments" at bounding box center [533, 235] width 82 height 29
click at [590, 233] on span "Quotes" at bounding box center [613, 235] width 70 height 29
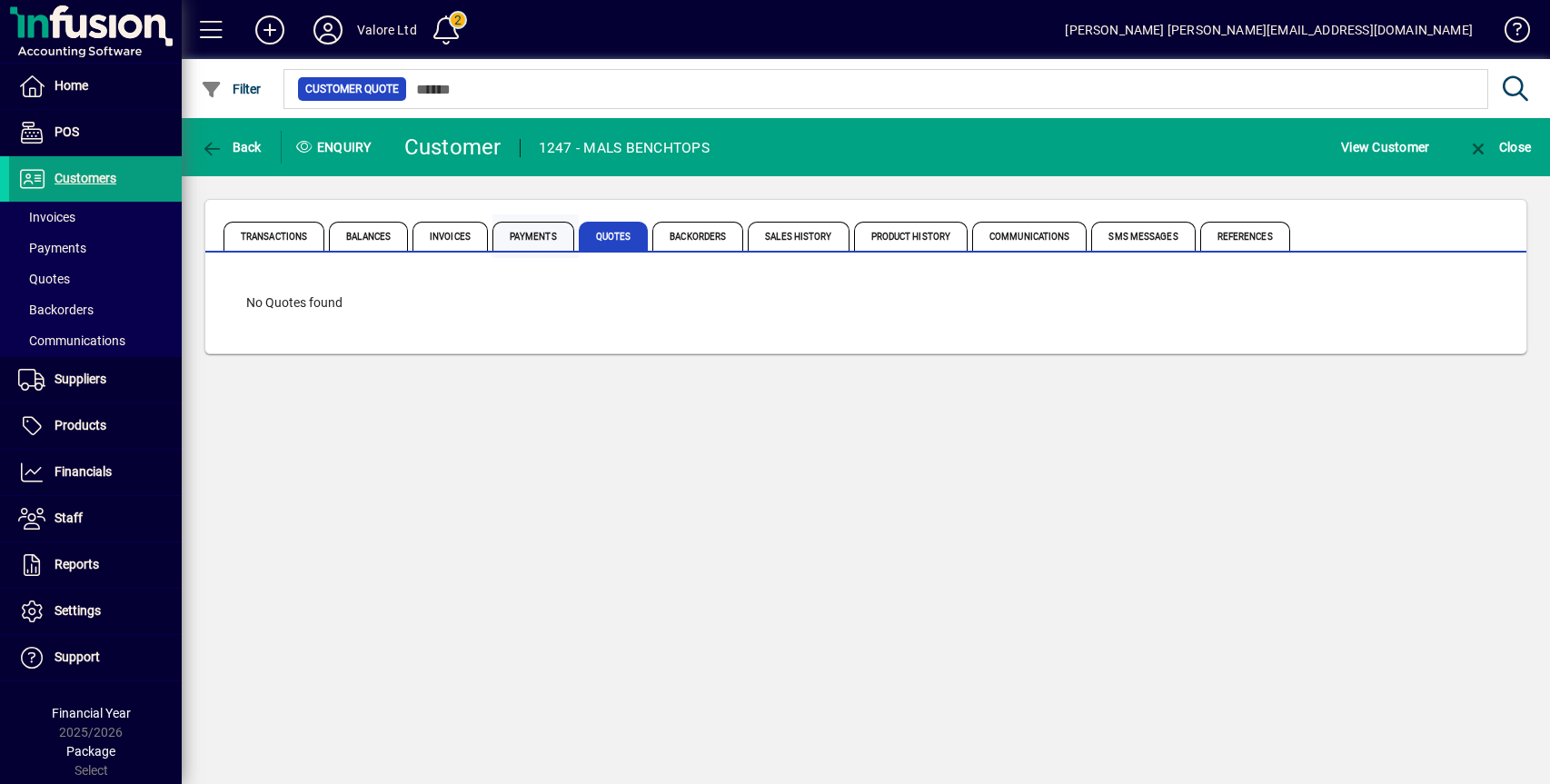
click at [536, 236] on span "Payments" at bounding box center [533, 235] width 82 height 29
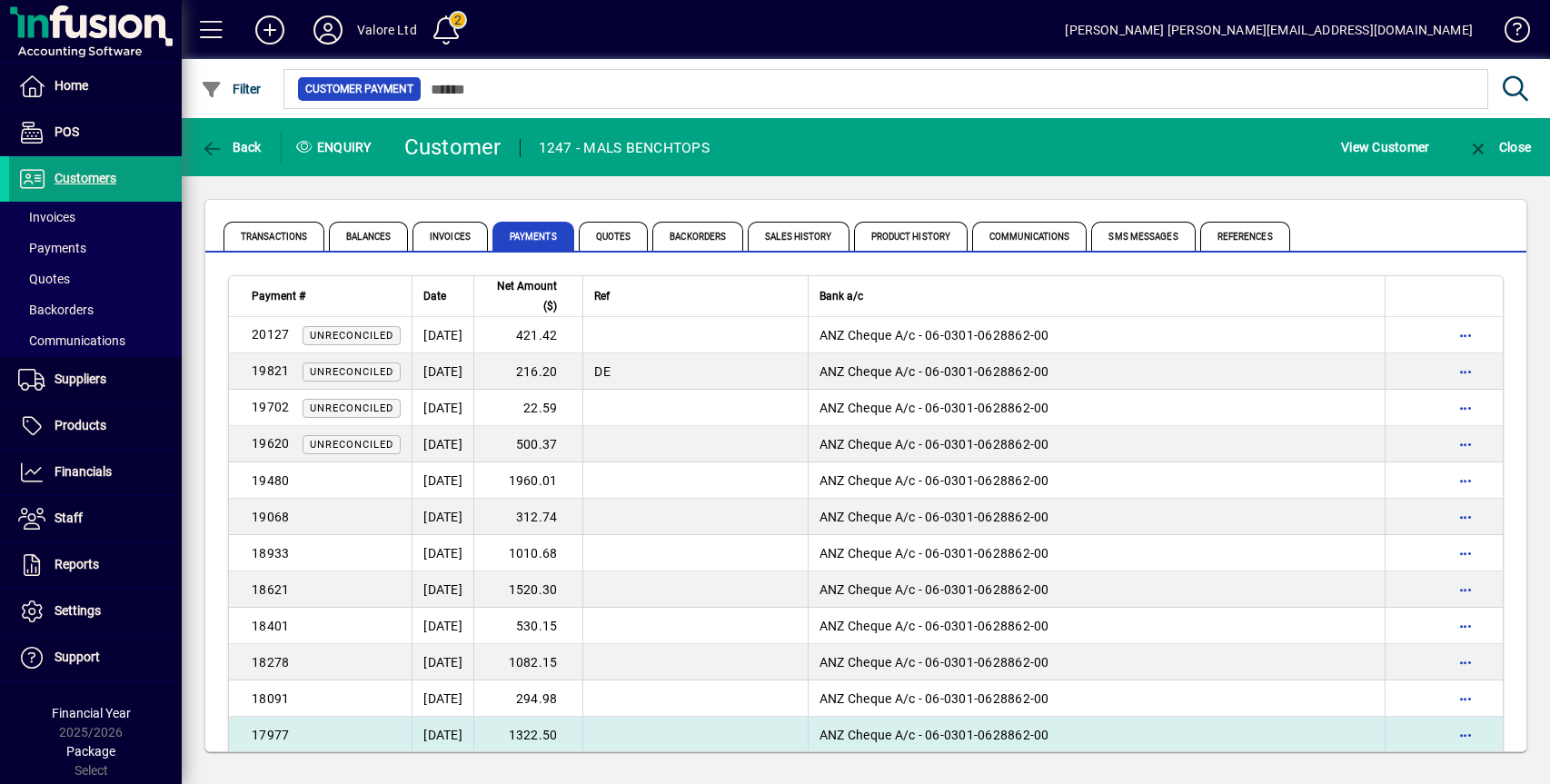
click at [564, 730] on td "1322.50" at bounding box center [528, 735] width 109 height 36
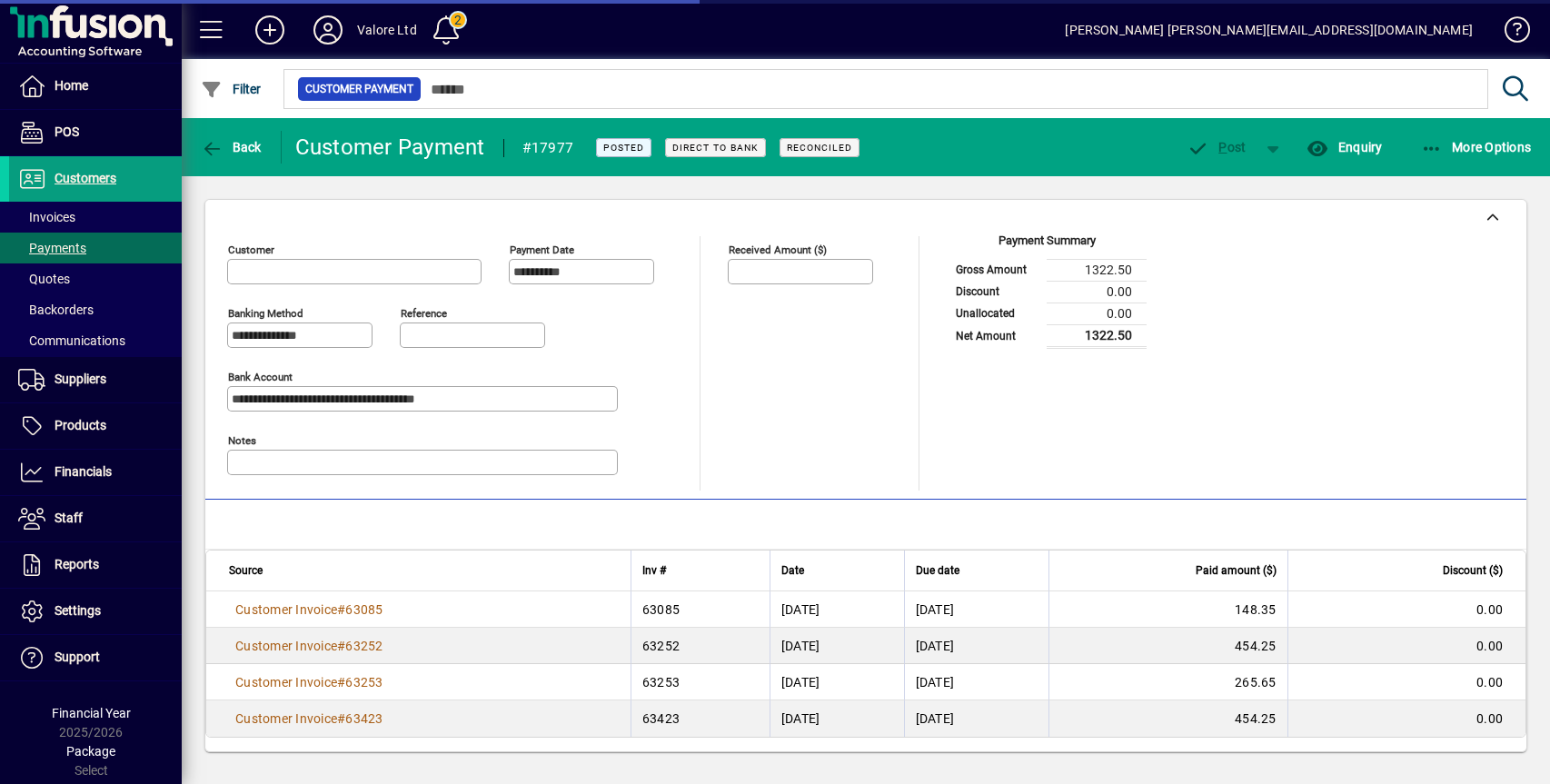
type input "**********"
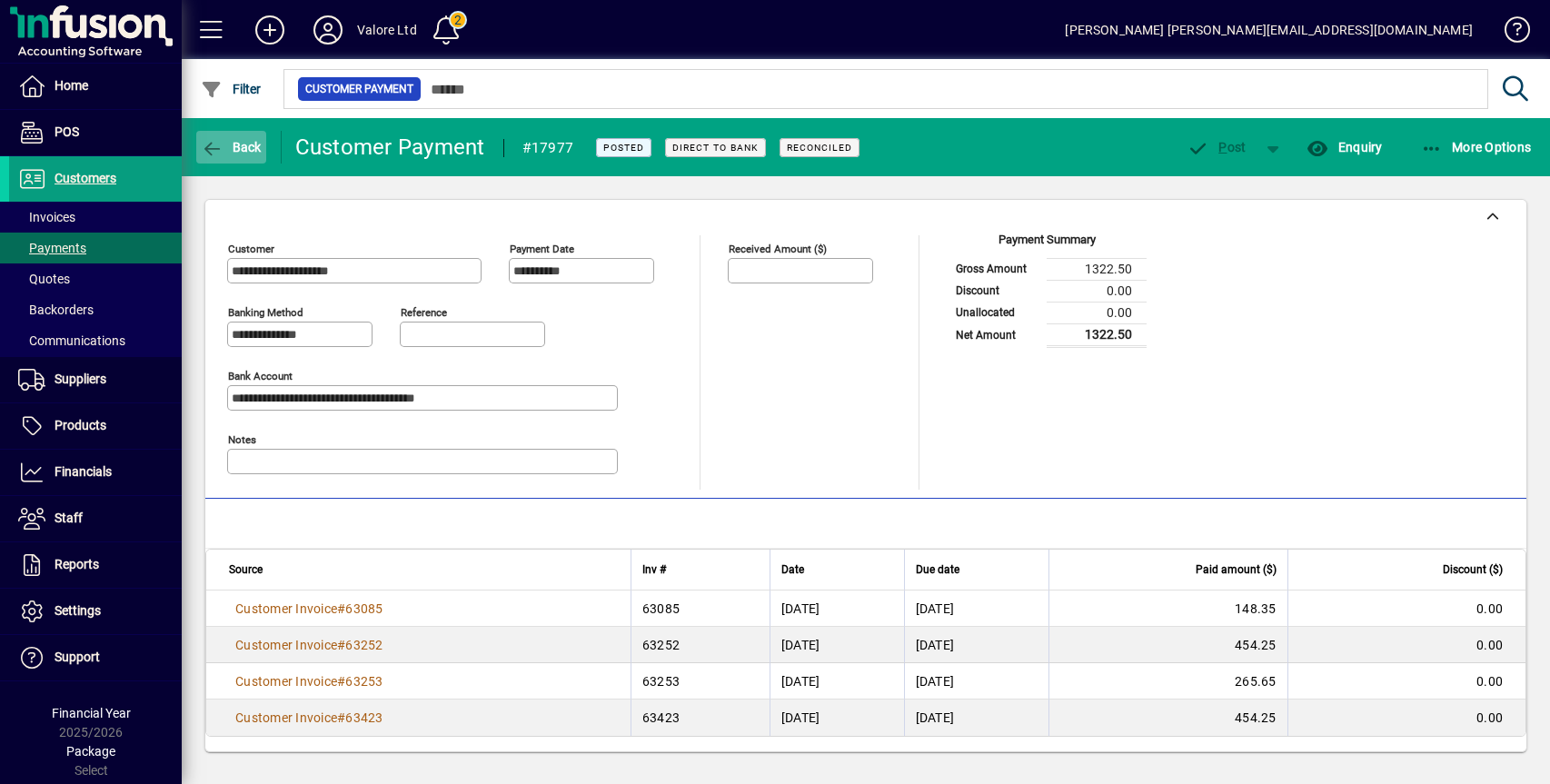
click at [235, 148] on span "Back" at bounding box center [231, 147] width 60 height 15
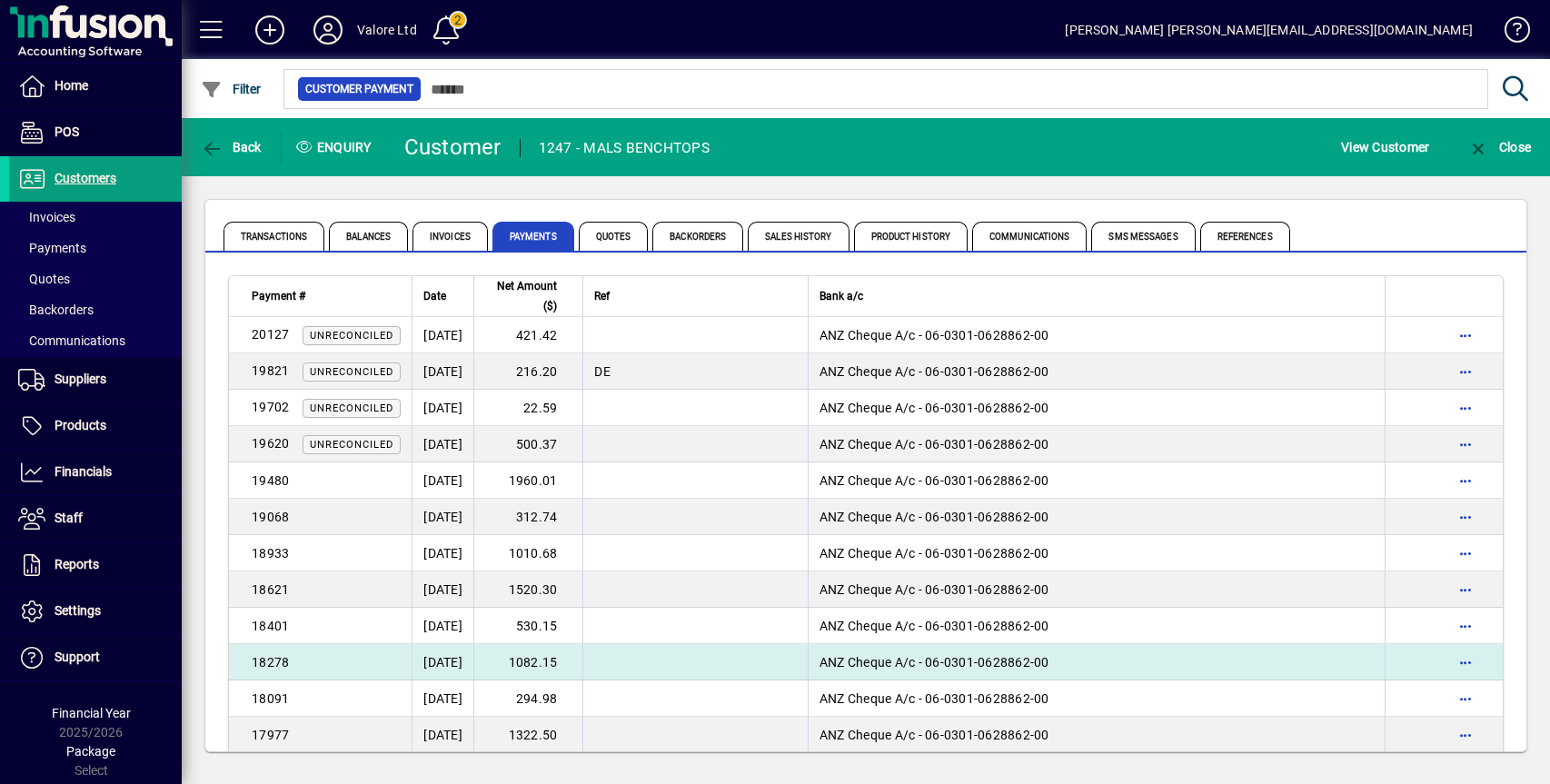
click at [570, 657] on td "1082.15" at bounding box center [528, 662] width 109 height 36
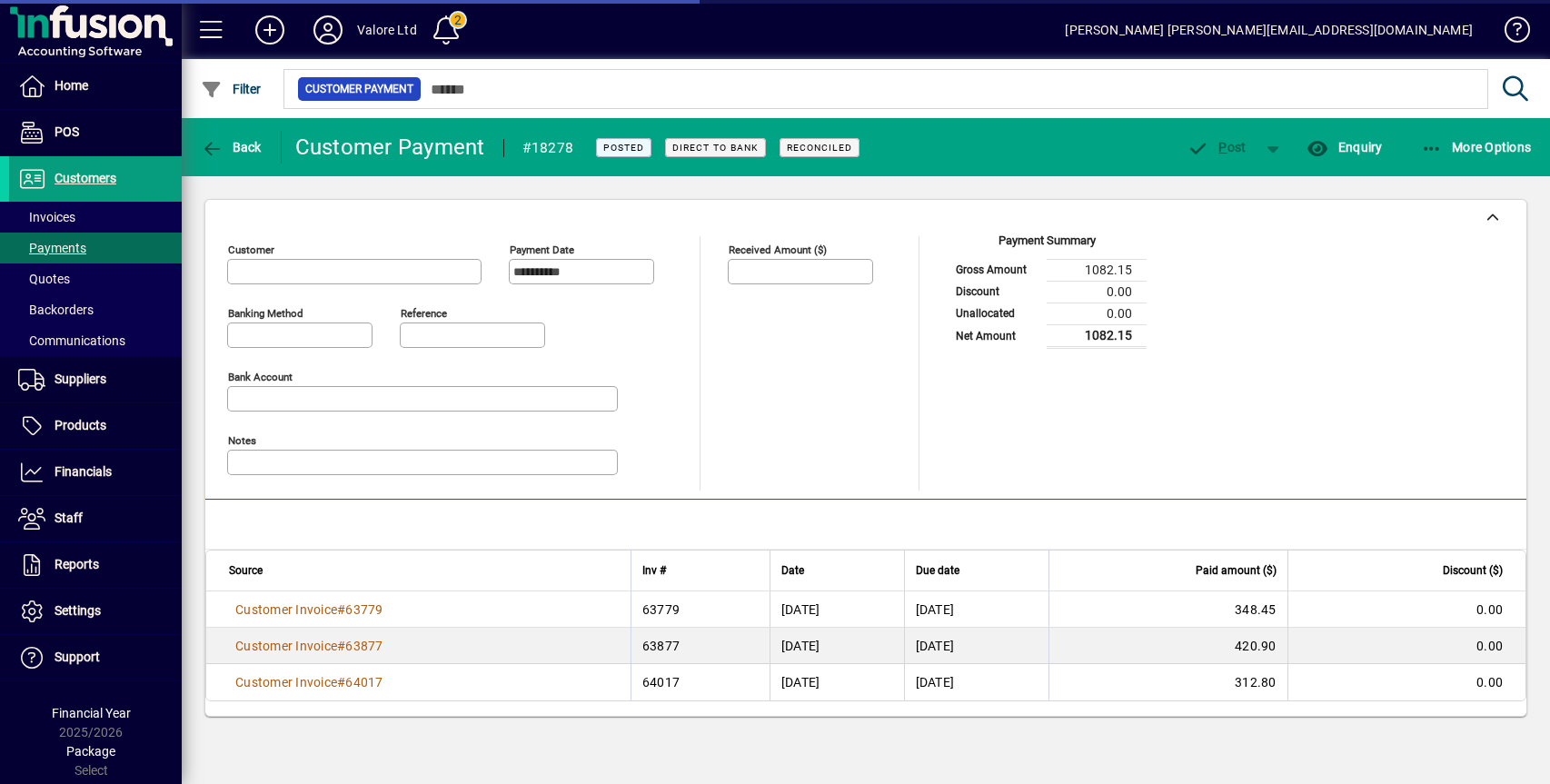
type input "**********"
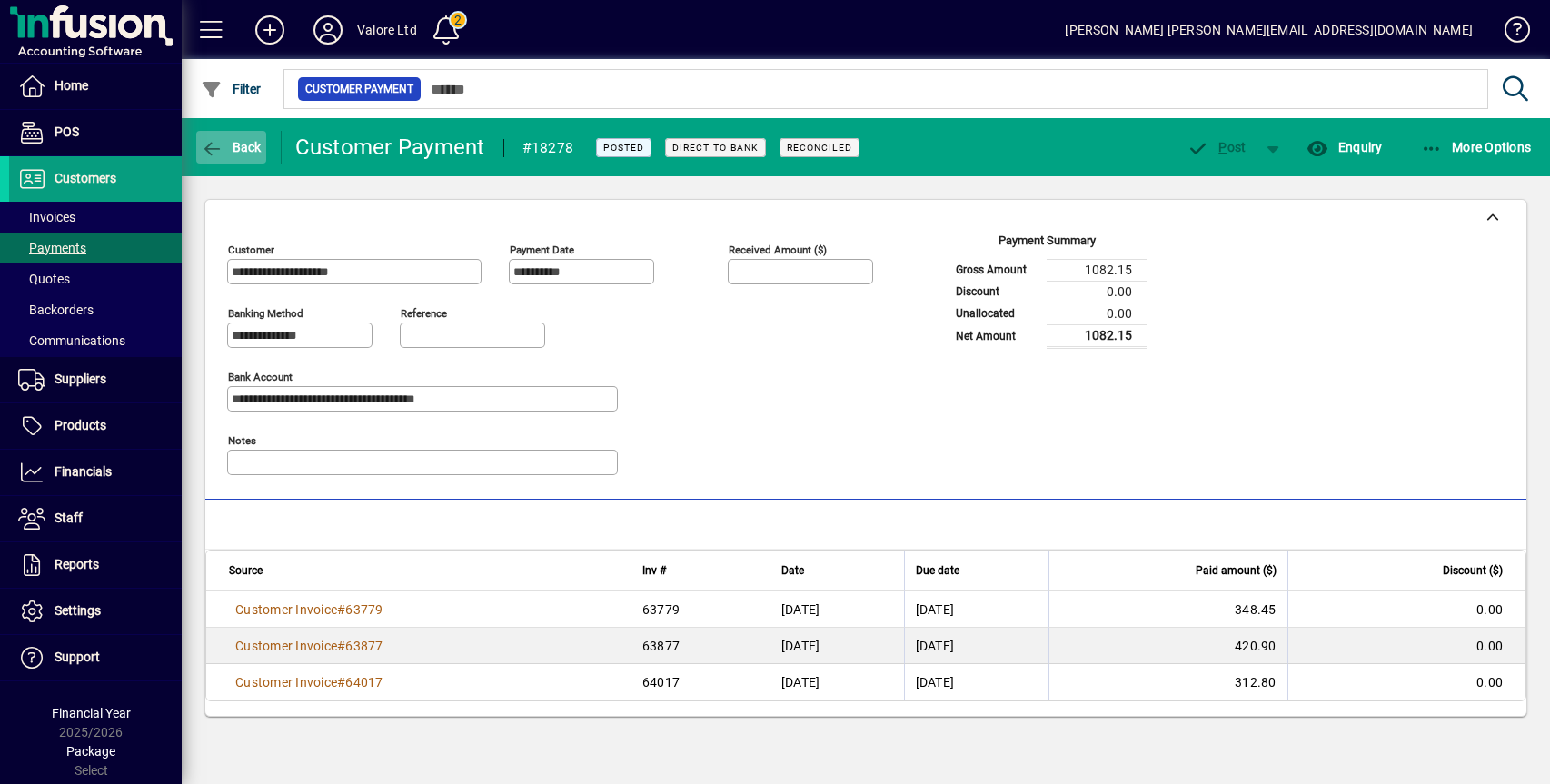
click at [226, 140] on span "Back" at bounding box center [231, 147] width 60 height 15
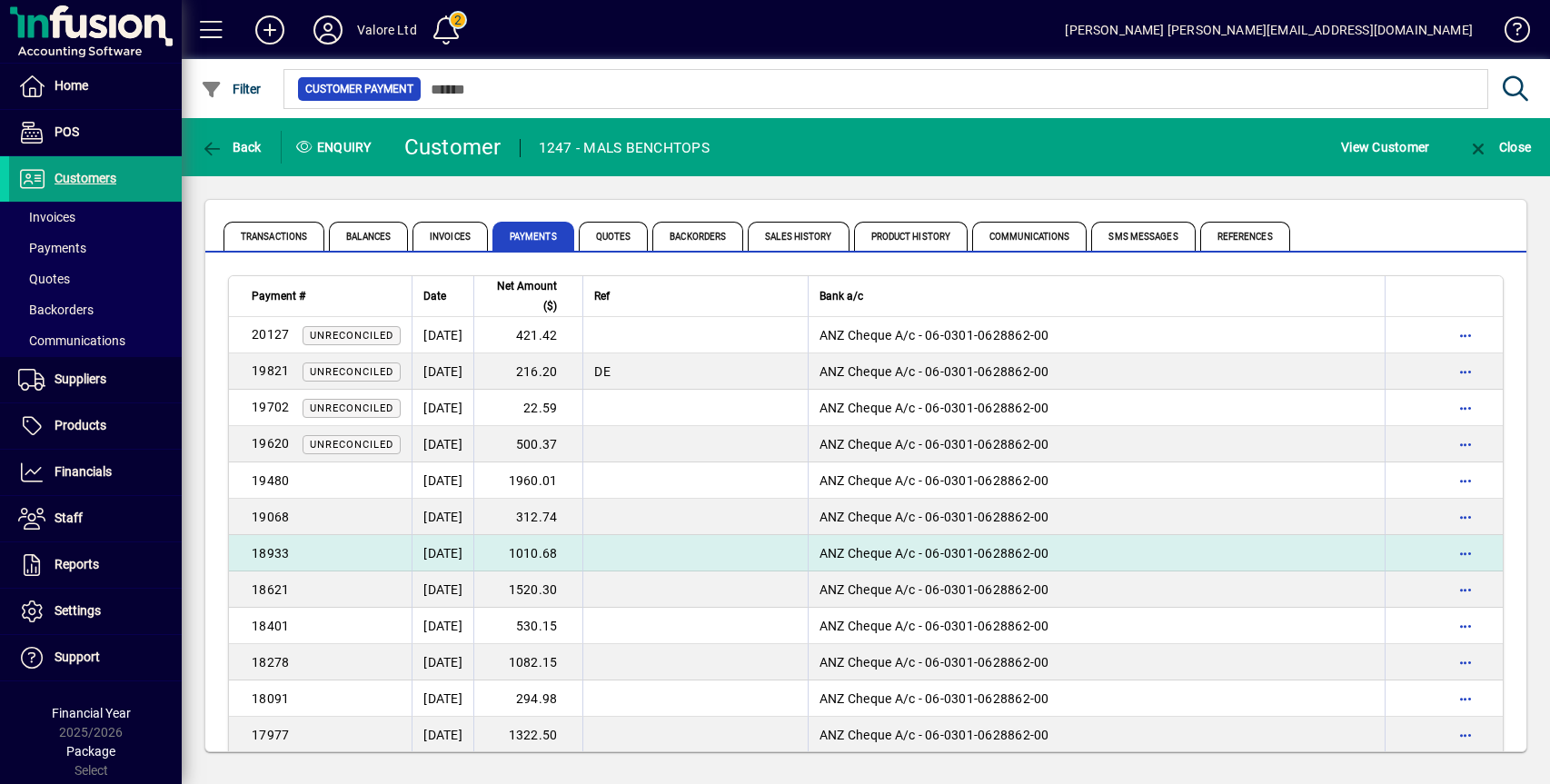
click at [562, 540] on td "1010.68" at bounding box center [528, 552] width 109 height 36
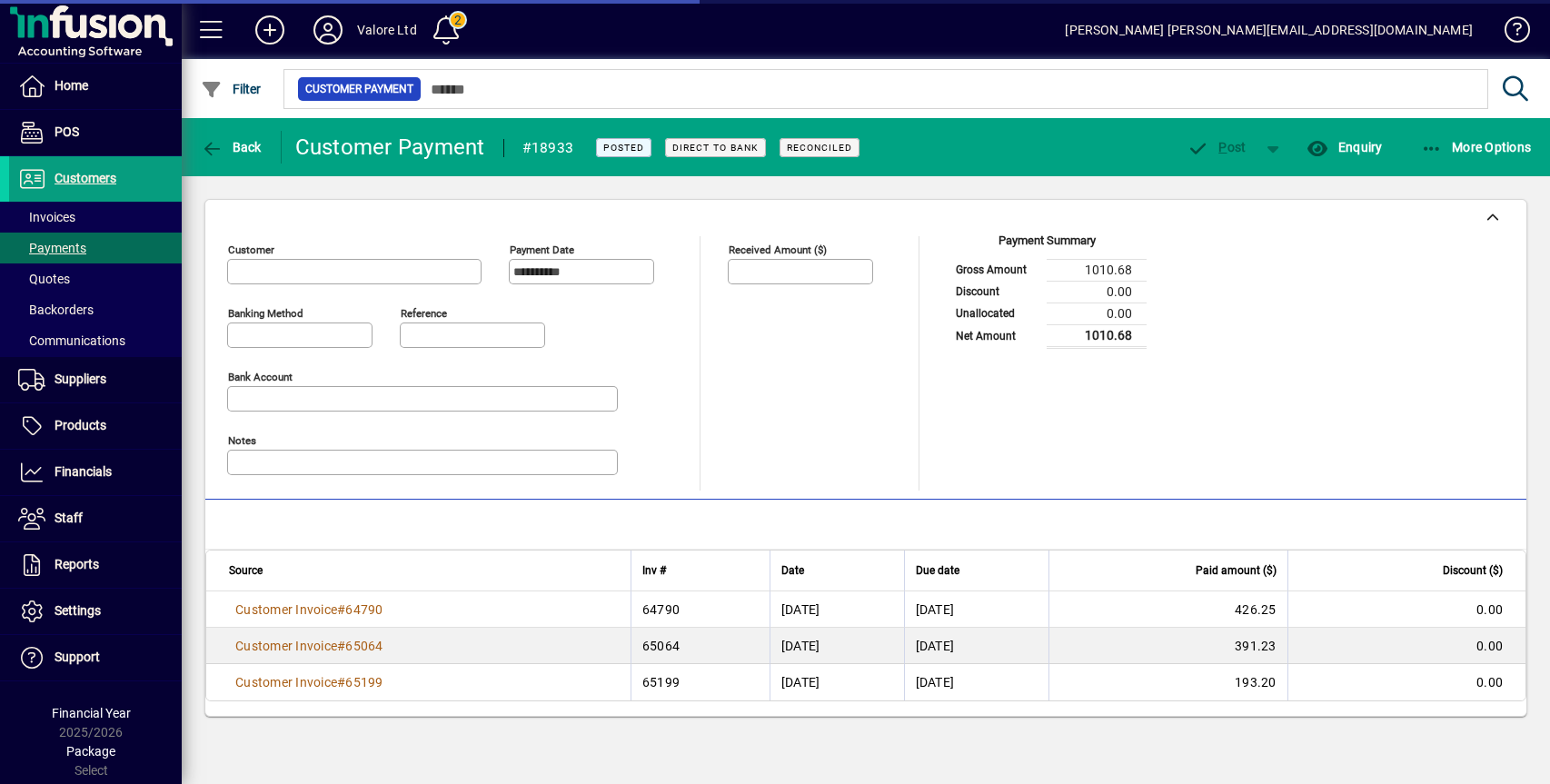
type input "**********"
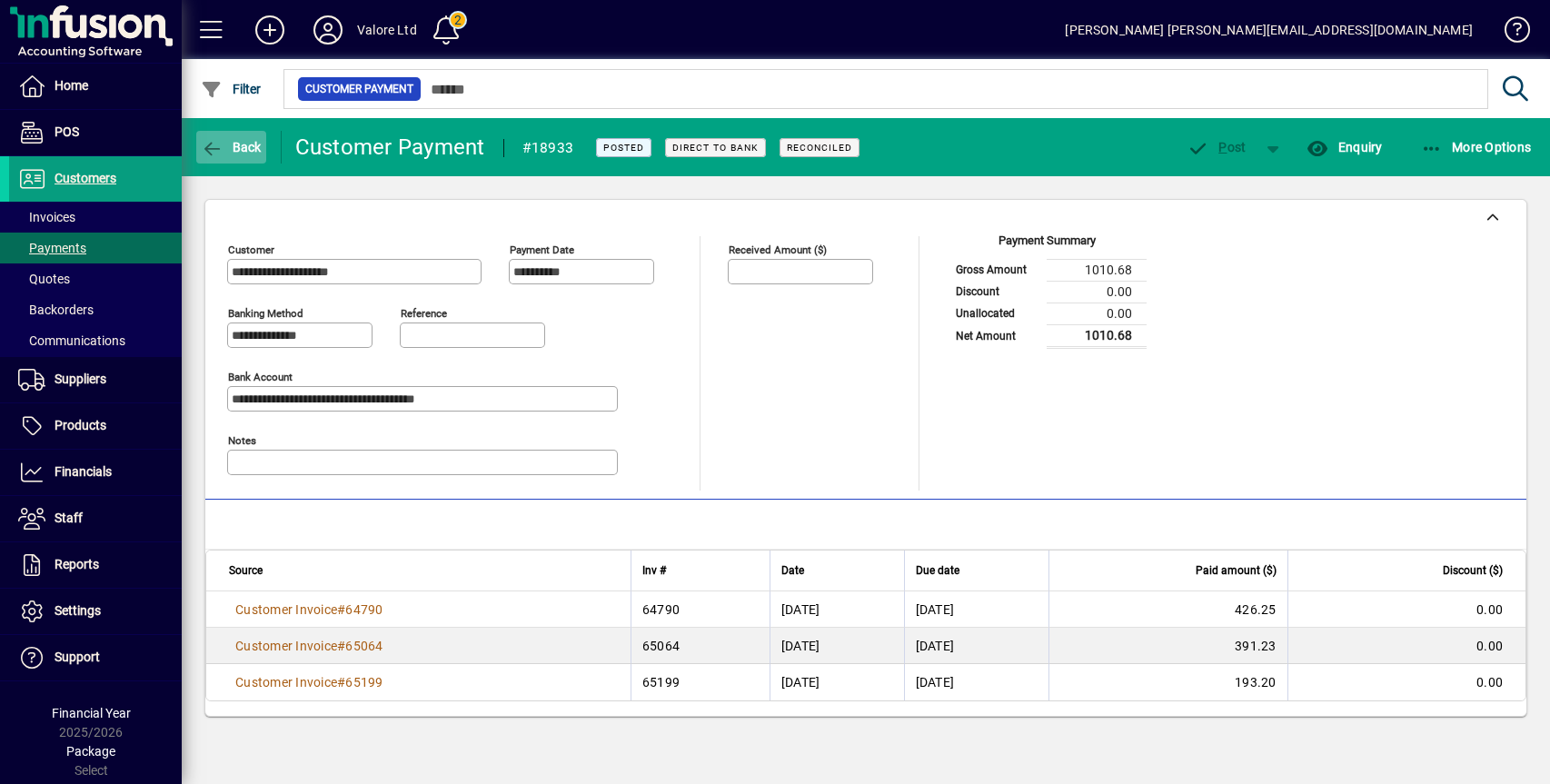
click at [236, 141] on span "Back" at bounding box center [231, 147] width 60 height 15
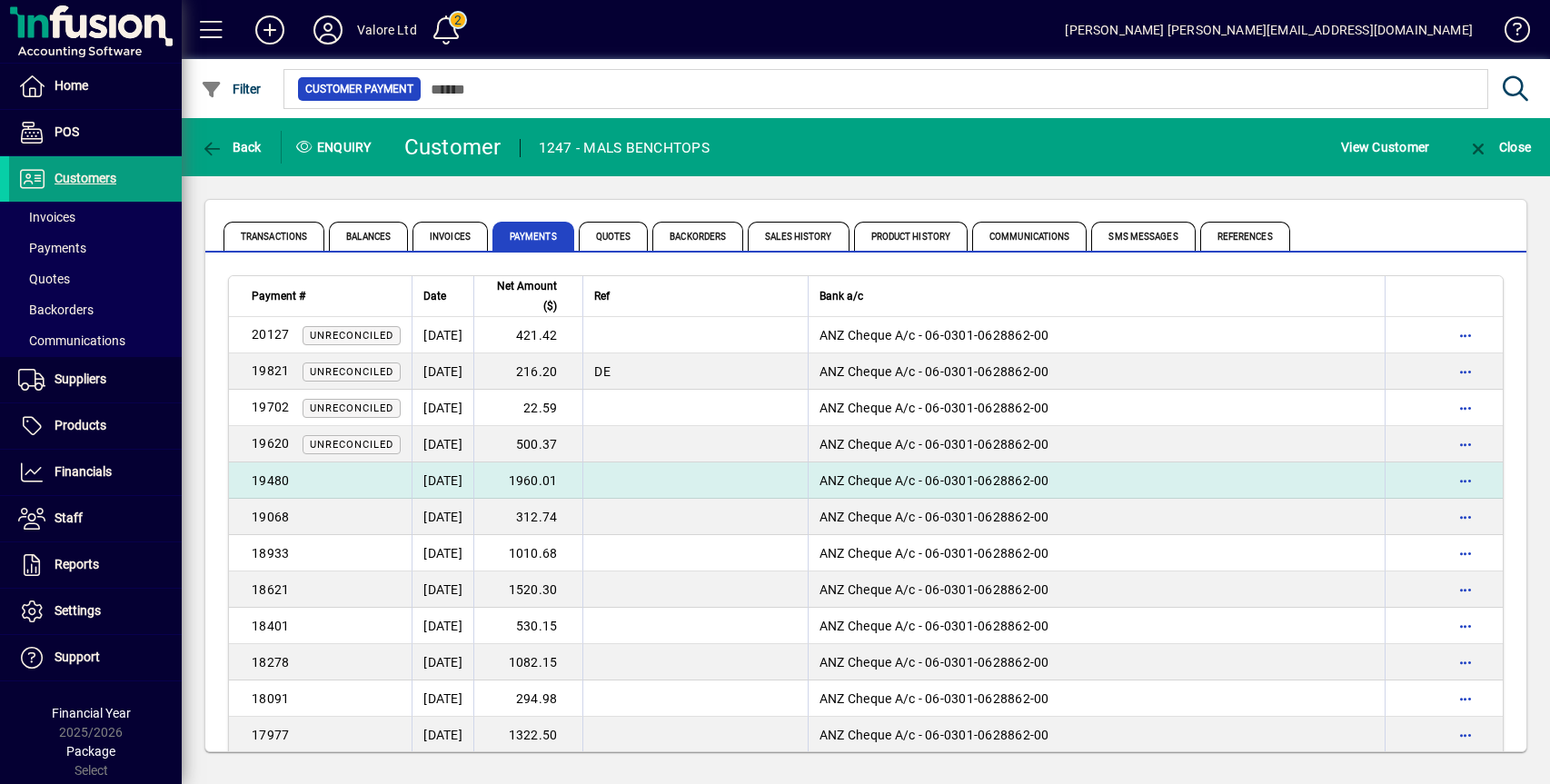
click at [582, 485] on td "1960.01" at bounding box center [528, 480] width 109 height 36
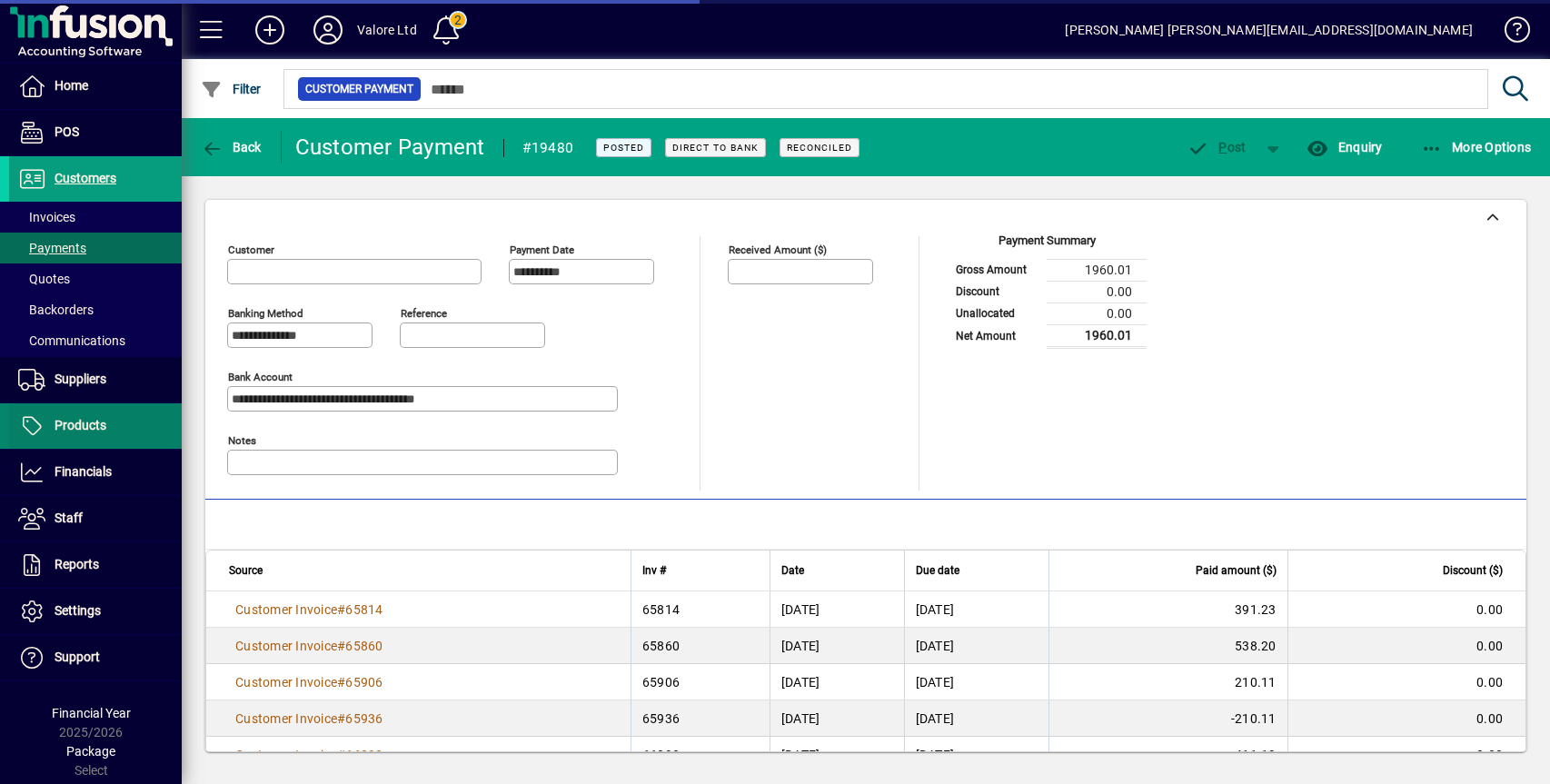
type input "**********"
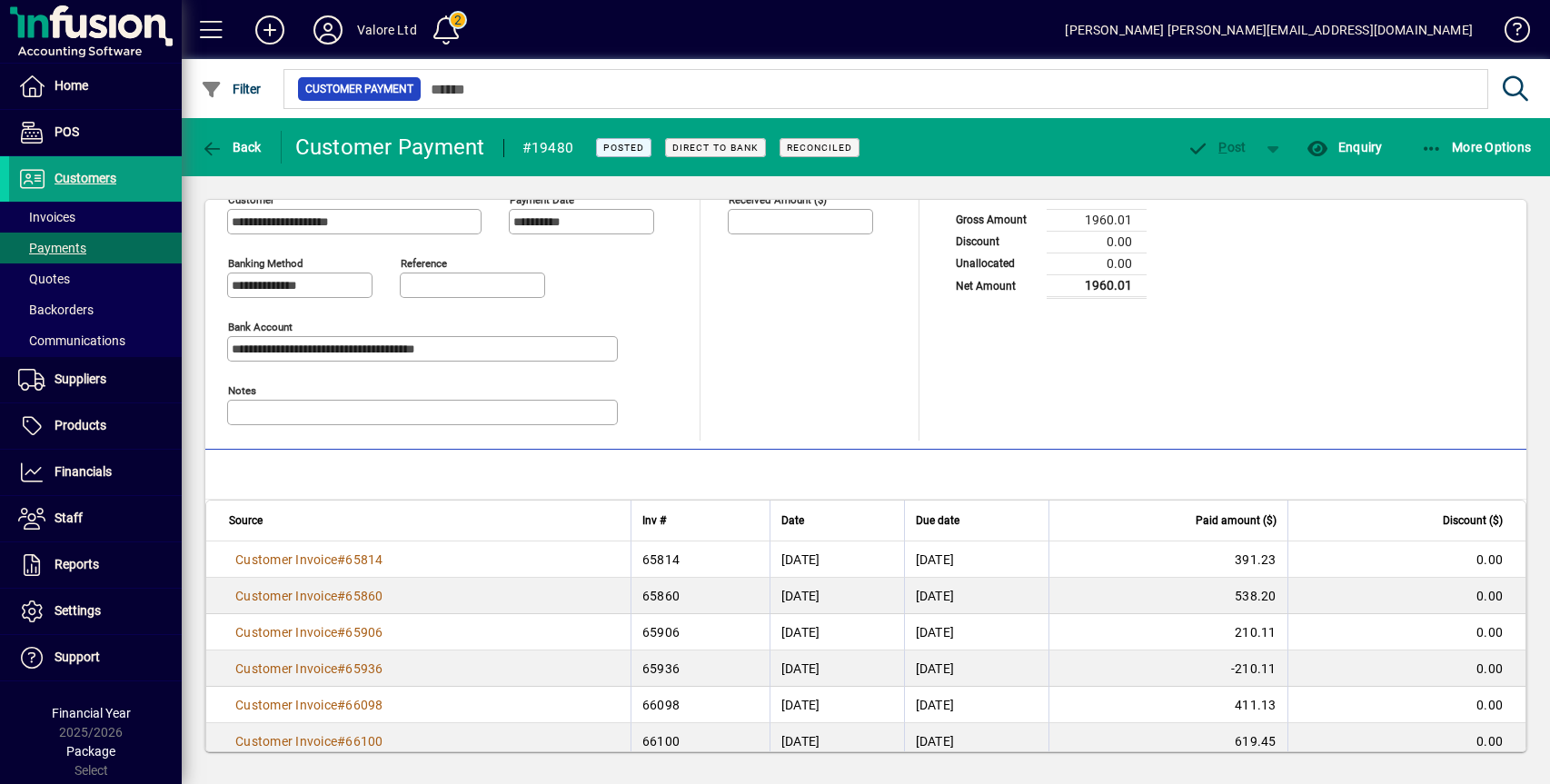
scroll to position [73, 0]
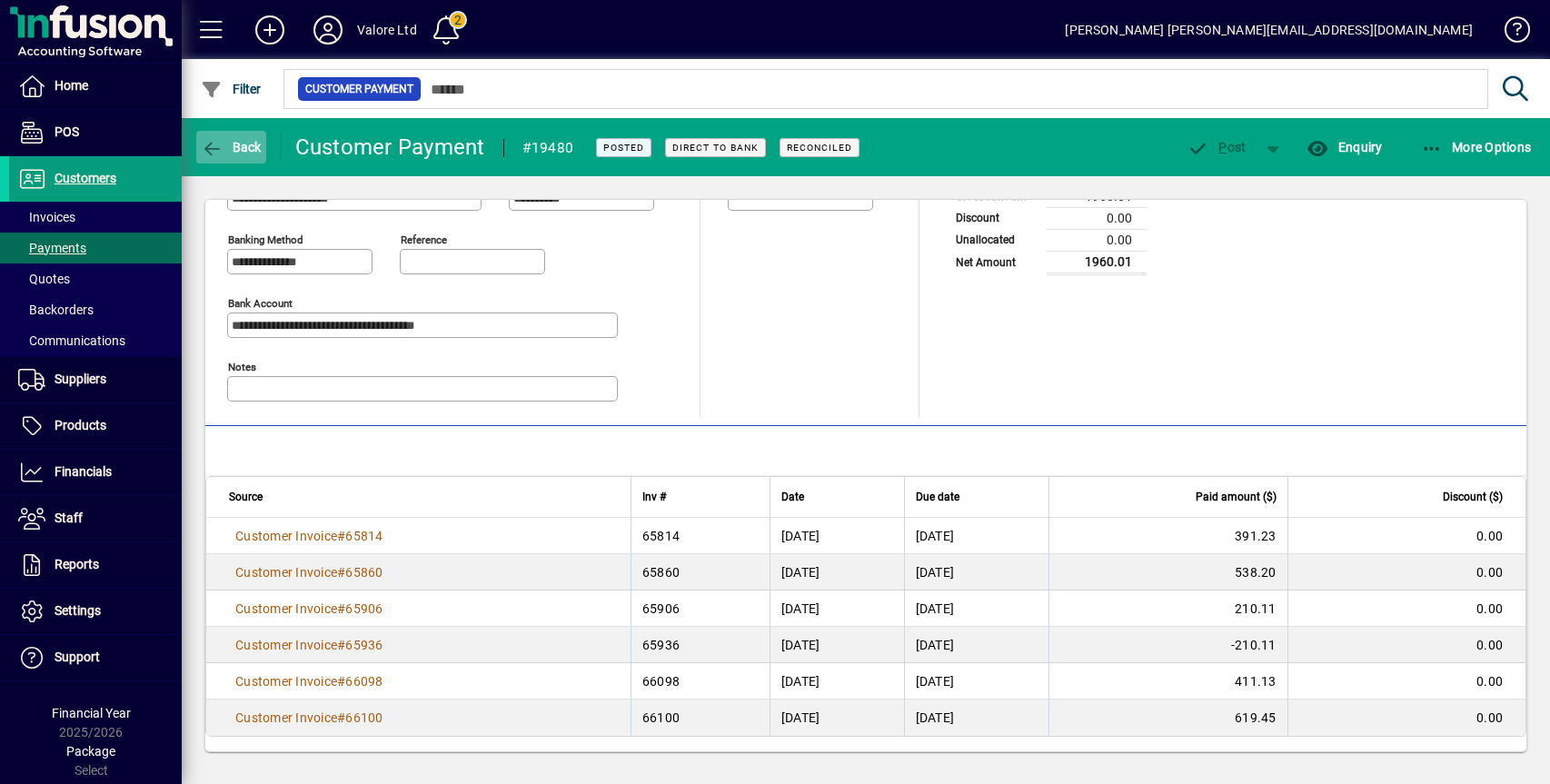
click at [248, 150] on span "Back" at bounding box center [231, 147] width 60 height 15
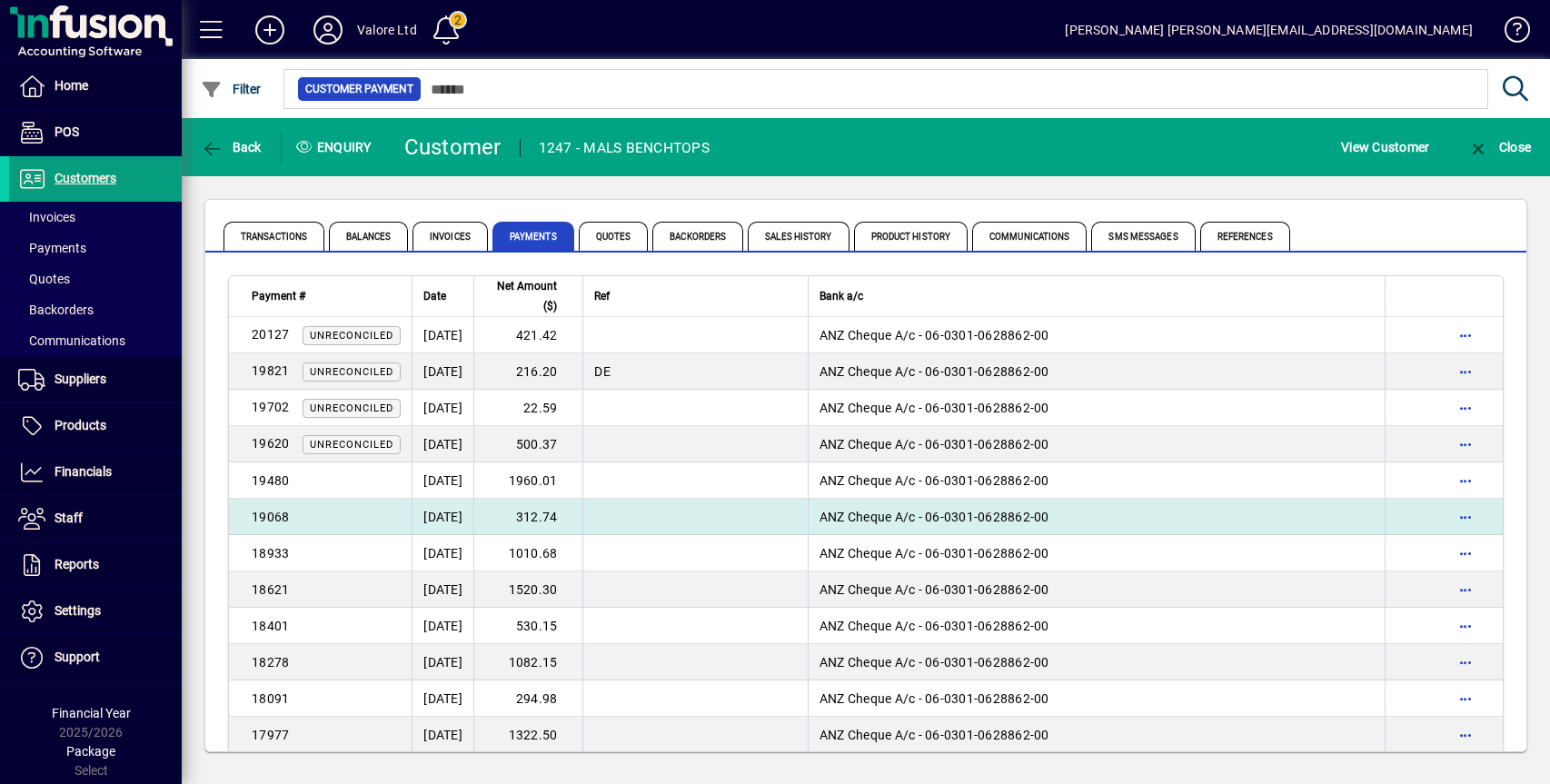
click at [565, 512] on td "312.74" at bounding box center [528, 516] width 109 height 36
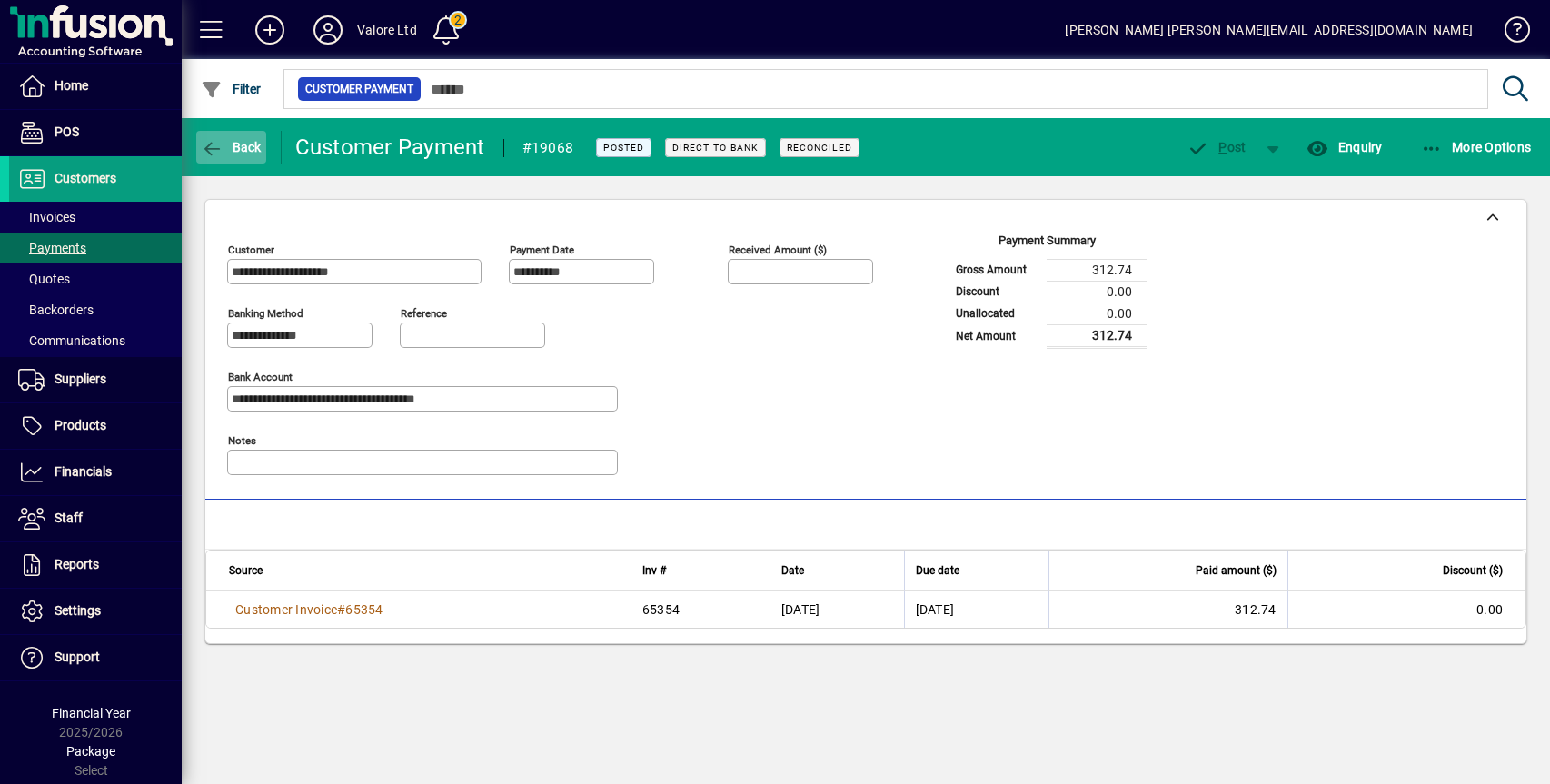
click at [236, 140] on span "Back" at bounding box center [231, 147] width 60 height 15
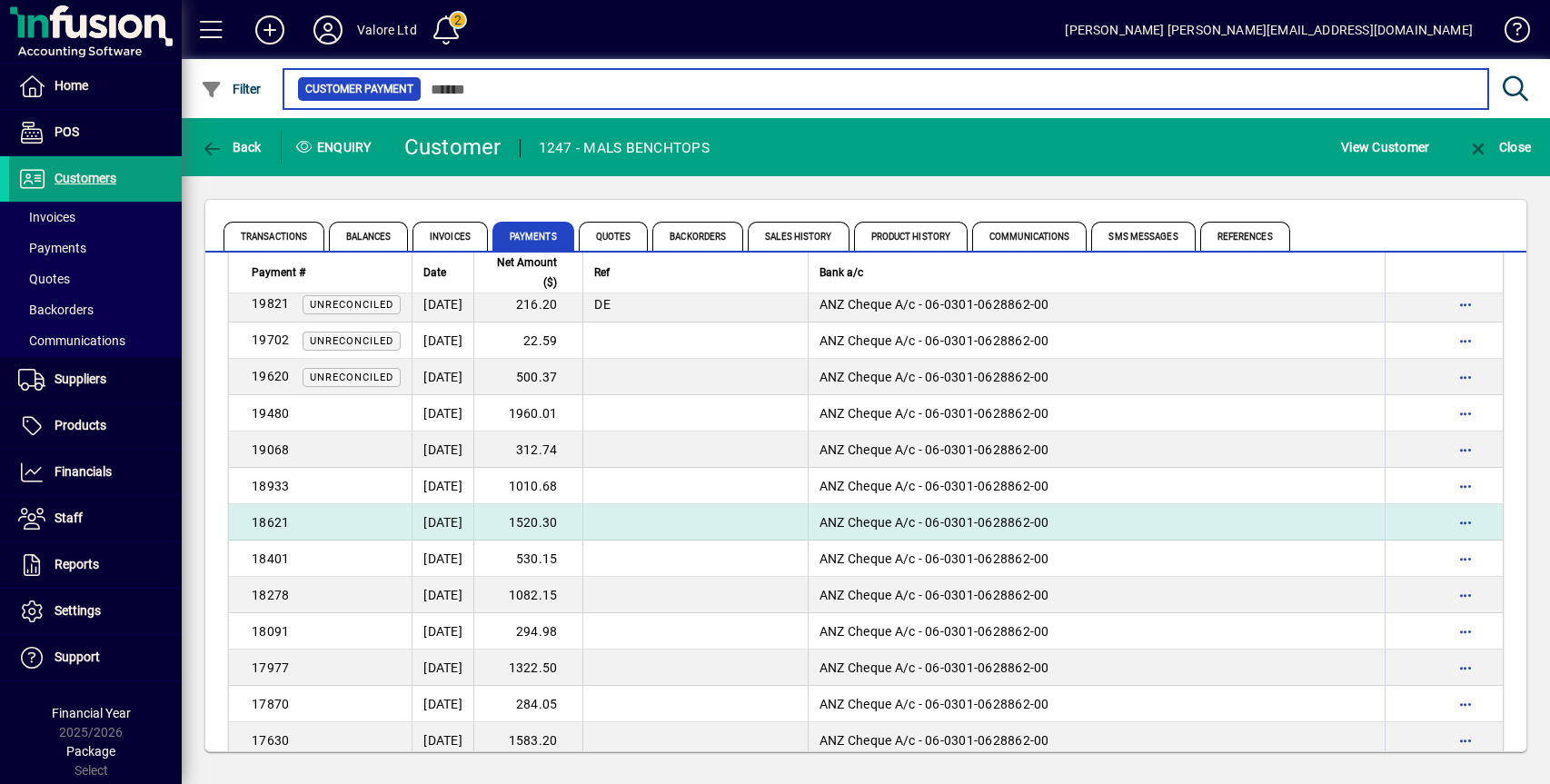
scroll to position [272, 0]
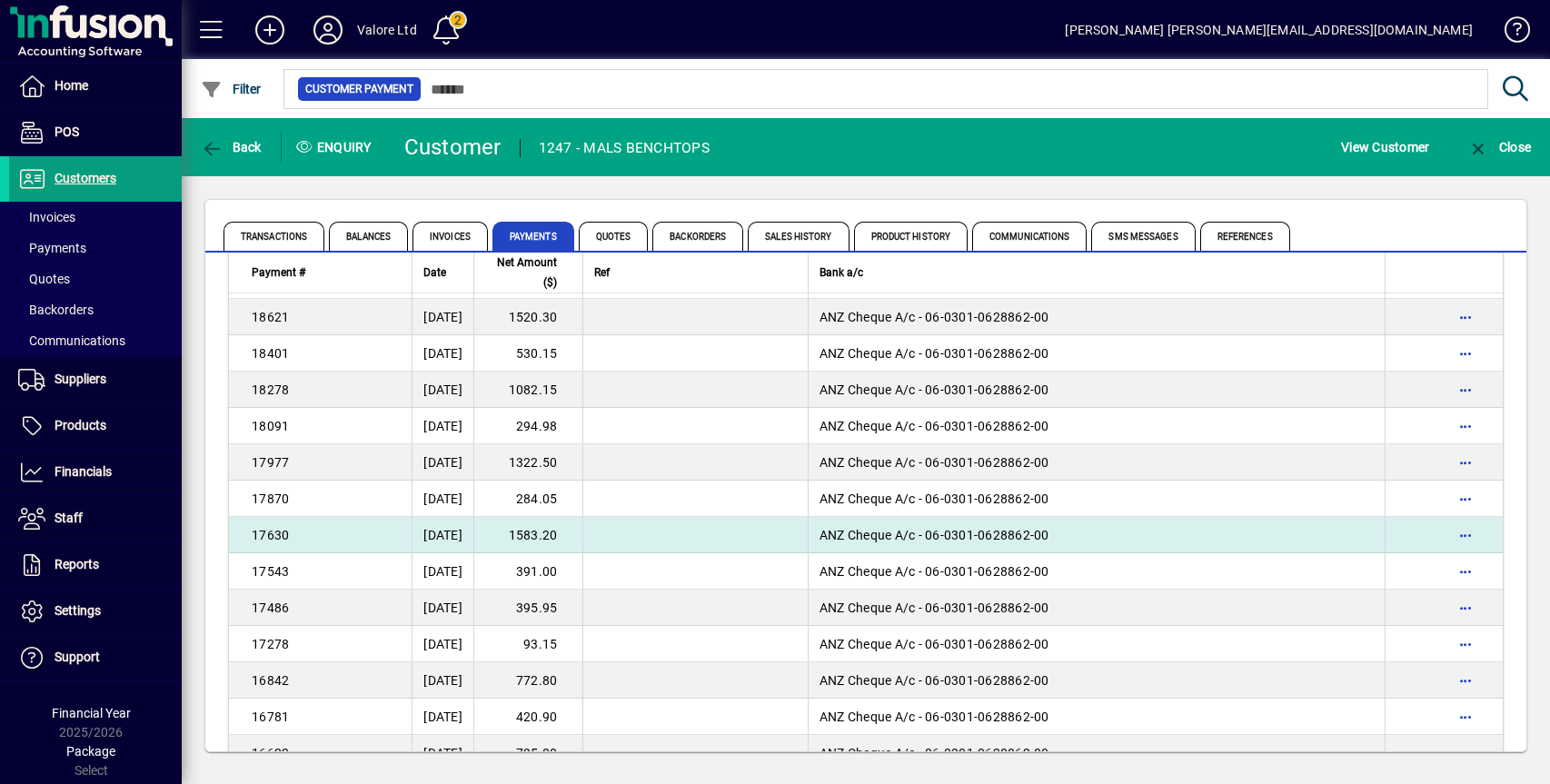
click at [459, 538] on td "[DATE]" at bounding box center [442, 535] width 61 height 36
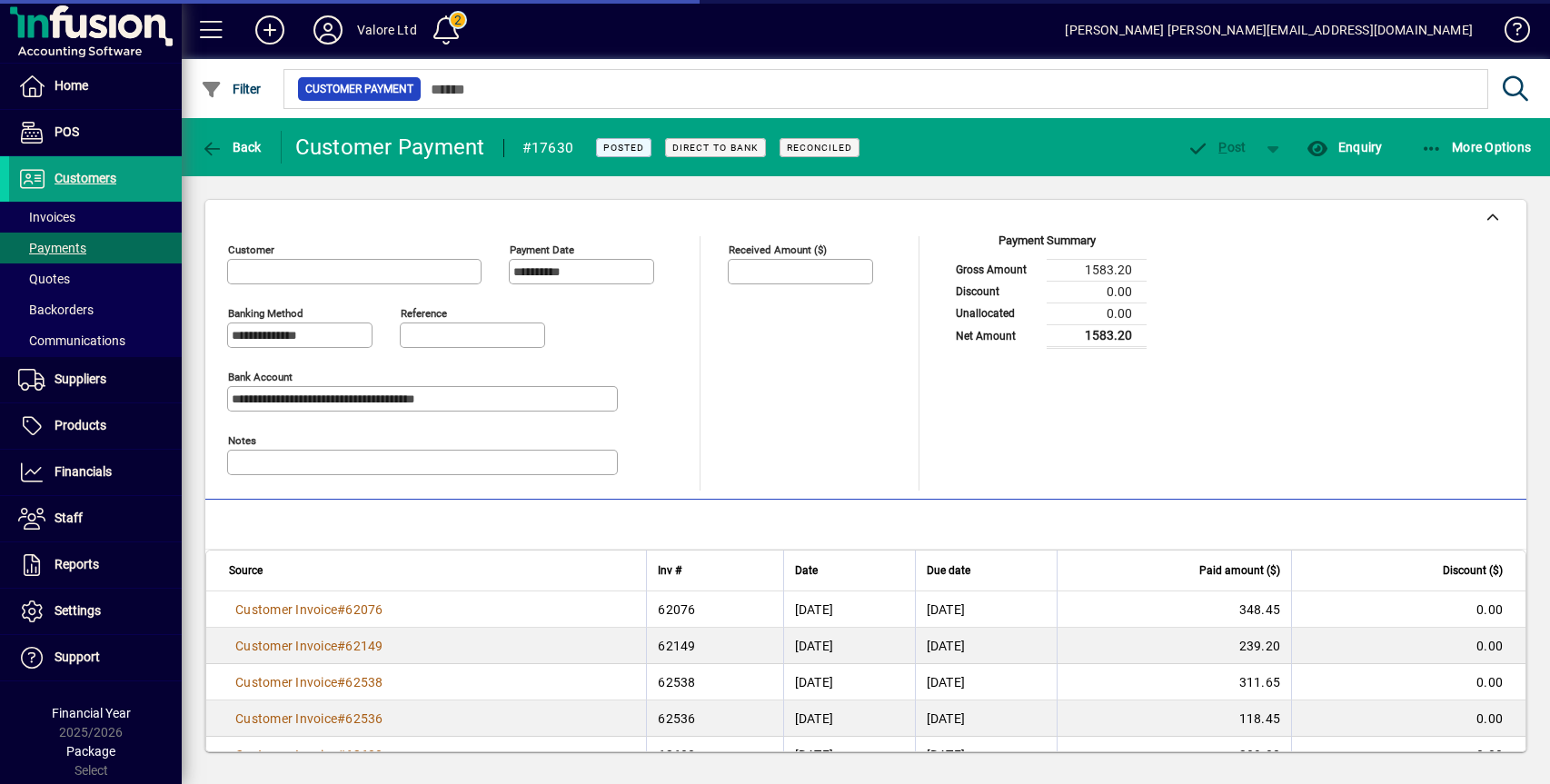
type input "**********"
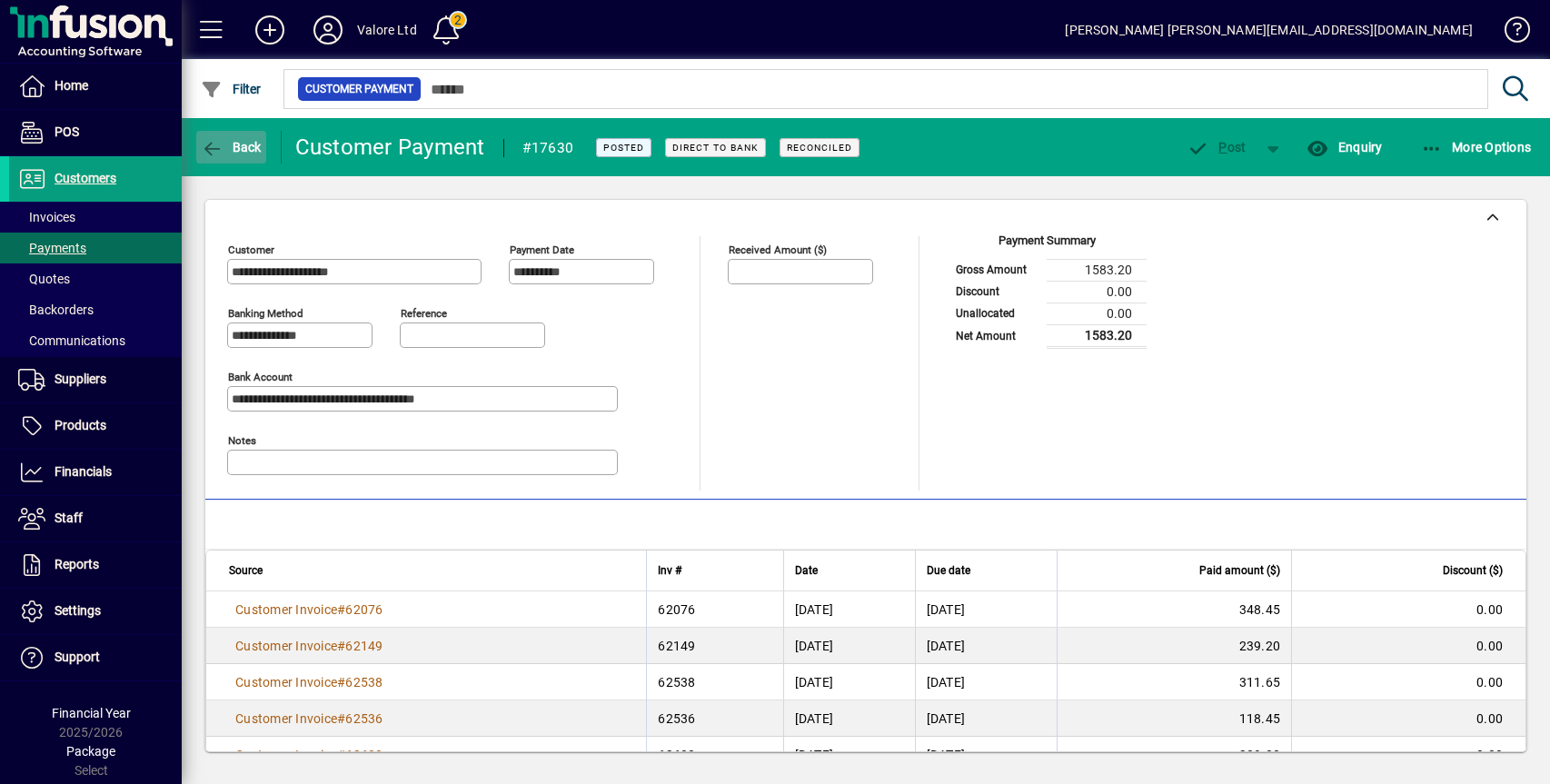
click at [254, 148] on span "Back" at bounding box center [231, 147] width 60 height 15
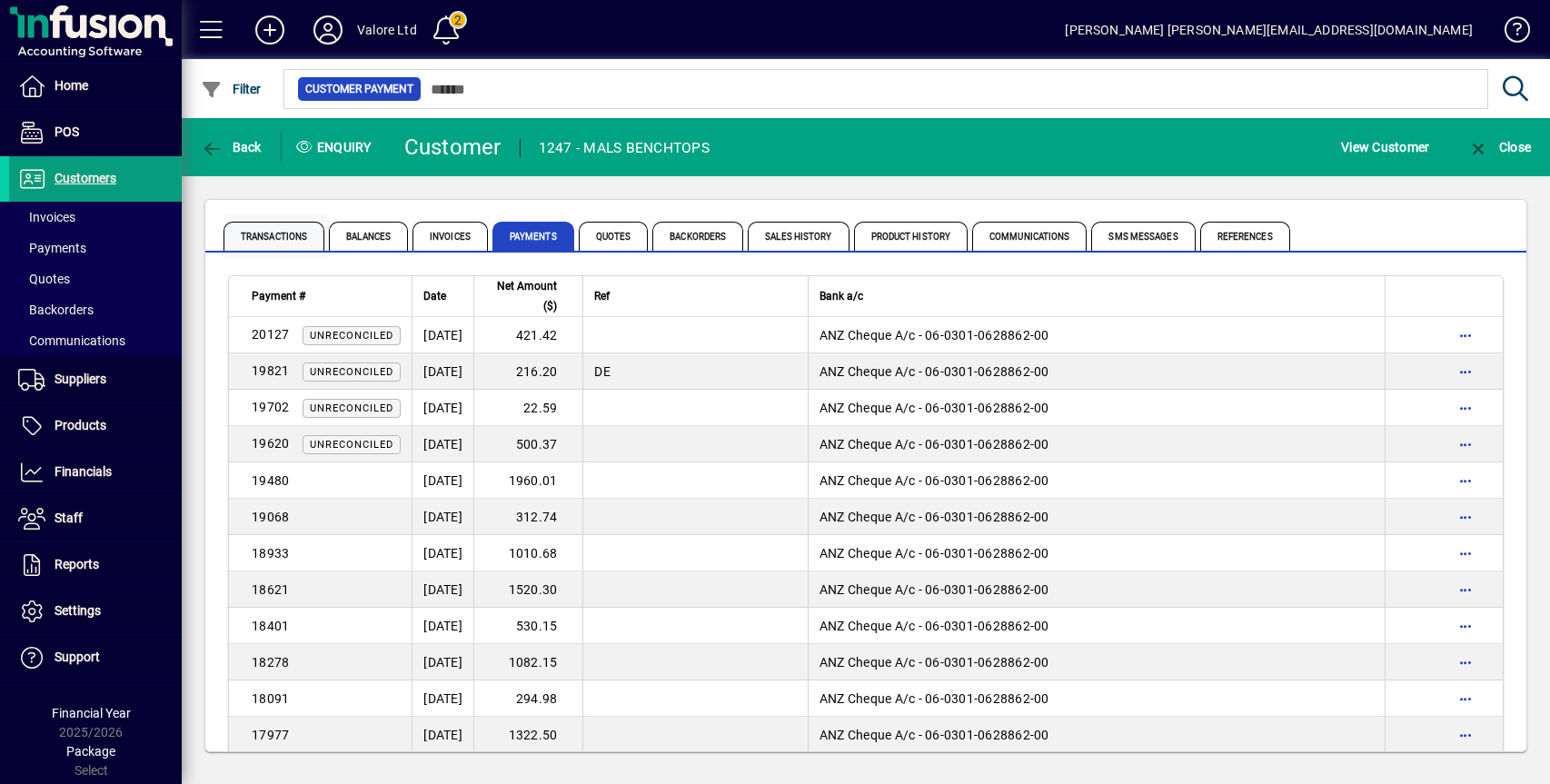
click at [256, 242] on span "Transactions" at bounding box center [274, 235] width 100 height 29
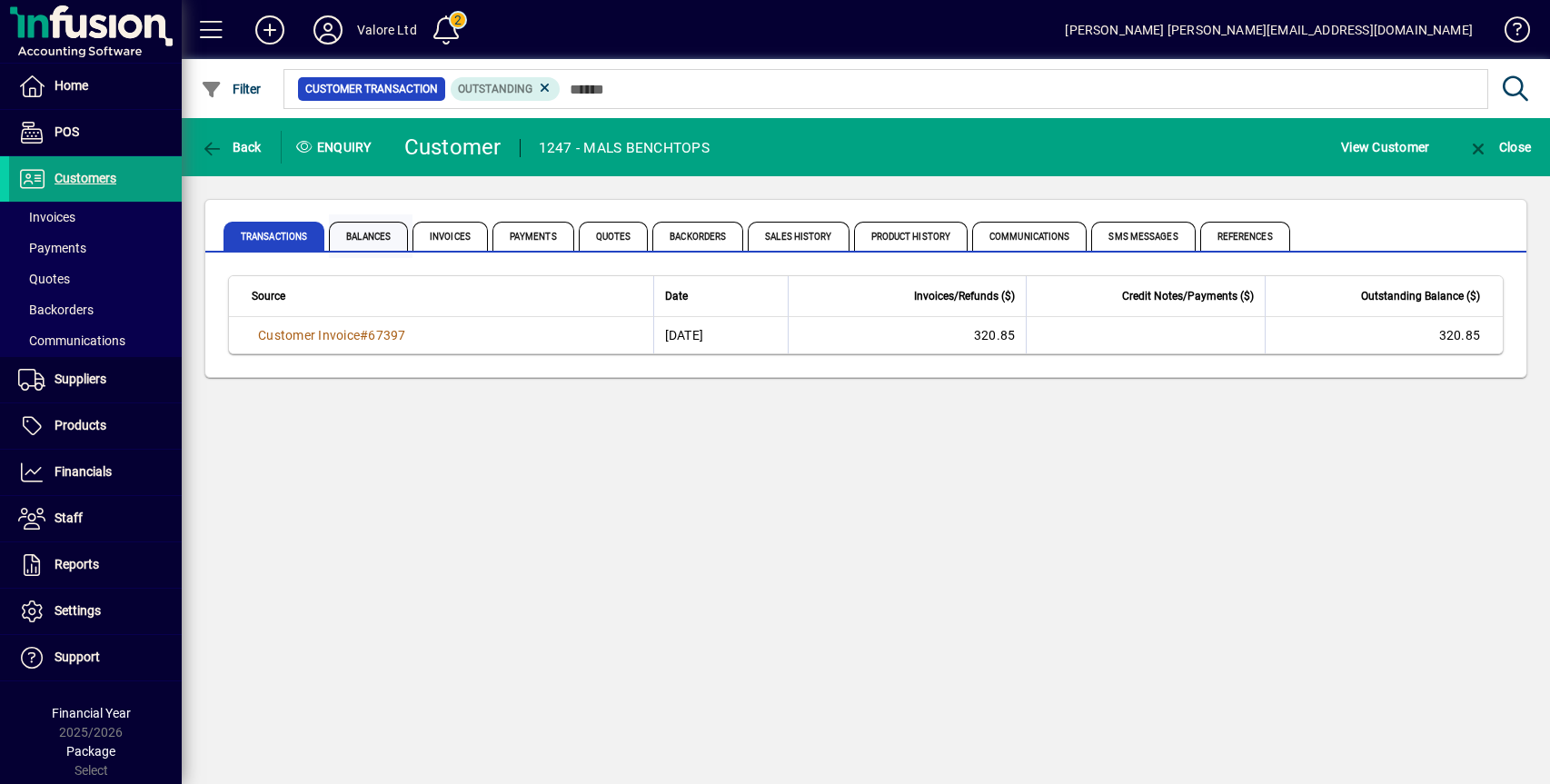
click at [392, 237] on span "Balances" at bounding box center [368, 235] width 79 height 29
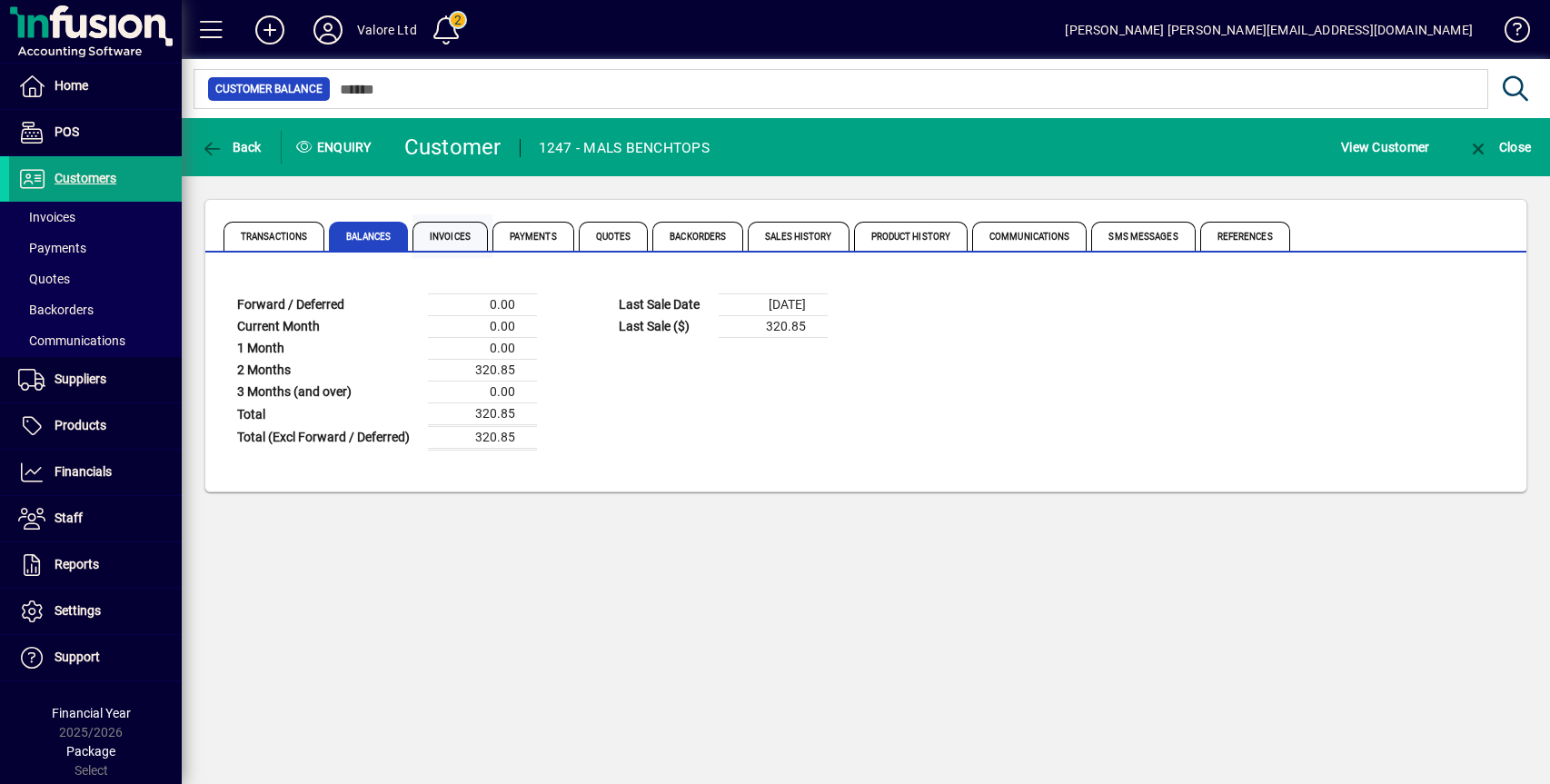
click at [444, 235] on span "Invoices" at bounding box center [449, 235] width 75 height 29
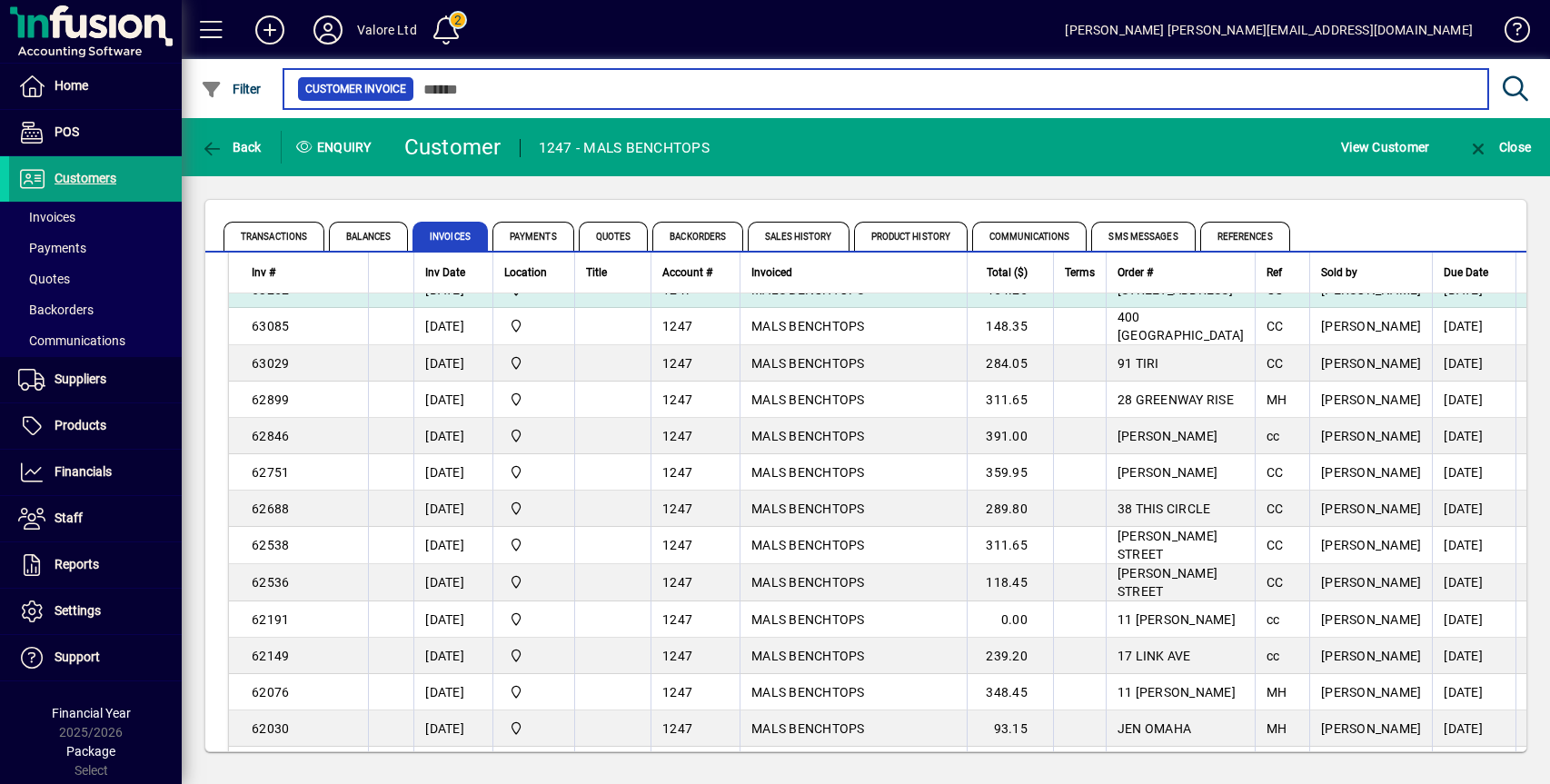
scroll to position [1090, 0]
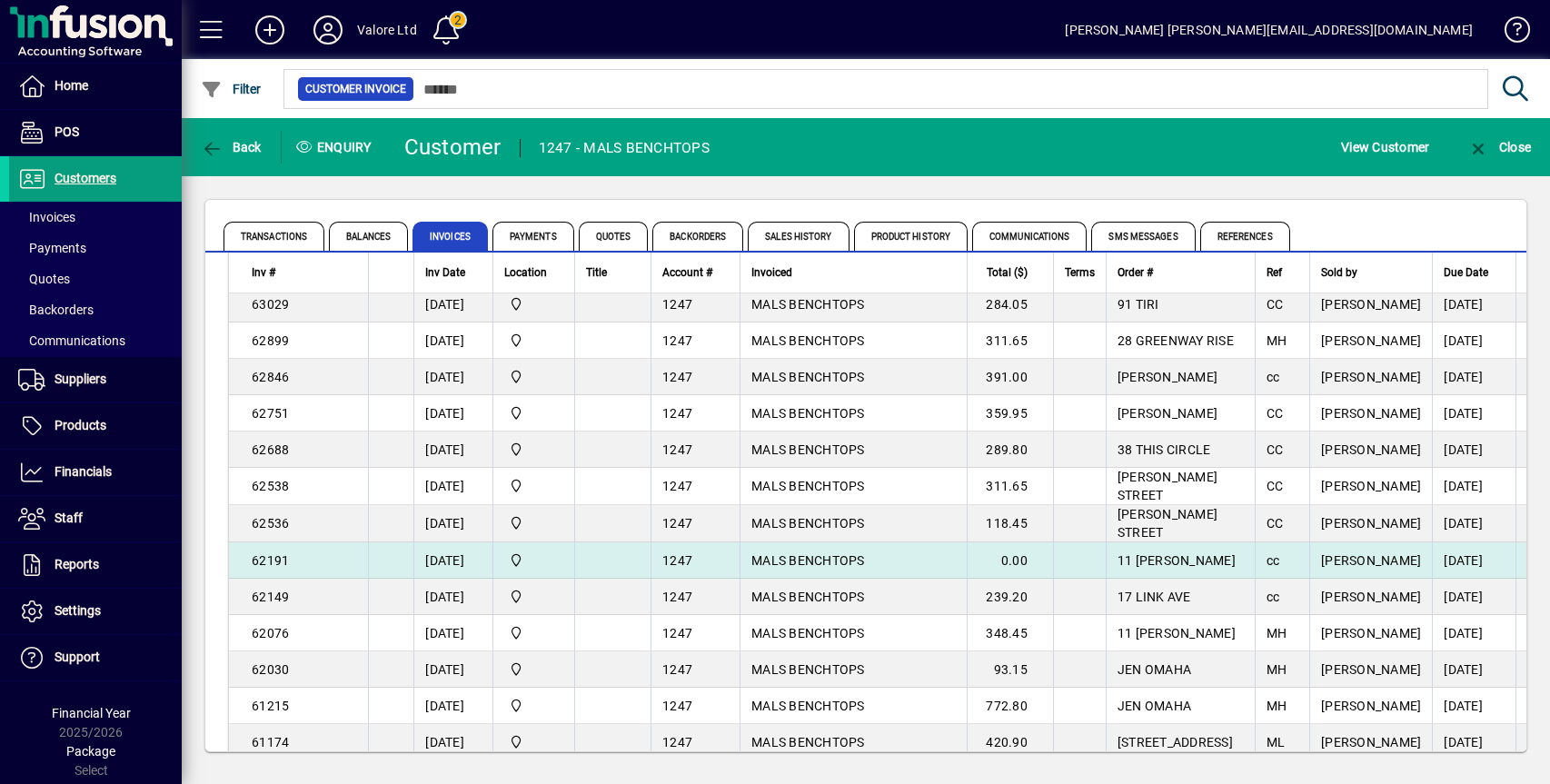
click at [1036, 551] on td "0.00" at bounding box center [1009, 560] width 87 height 36
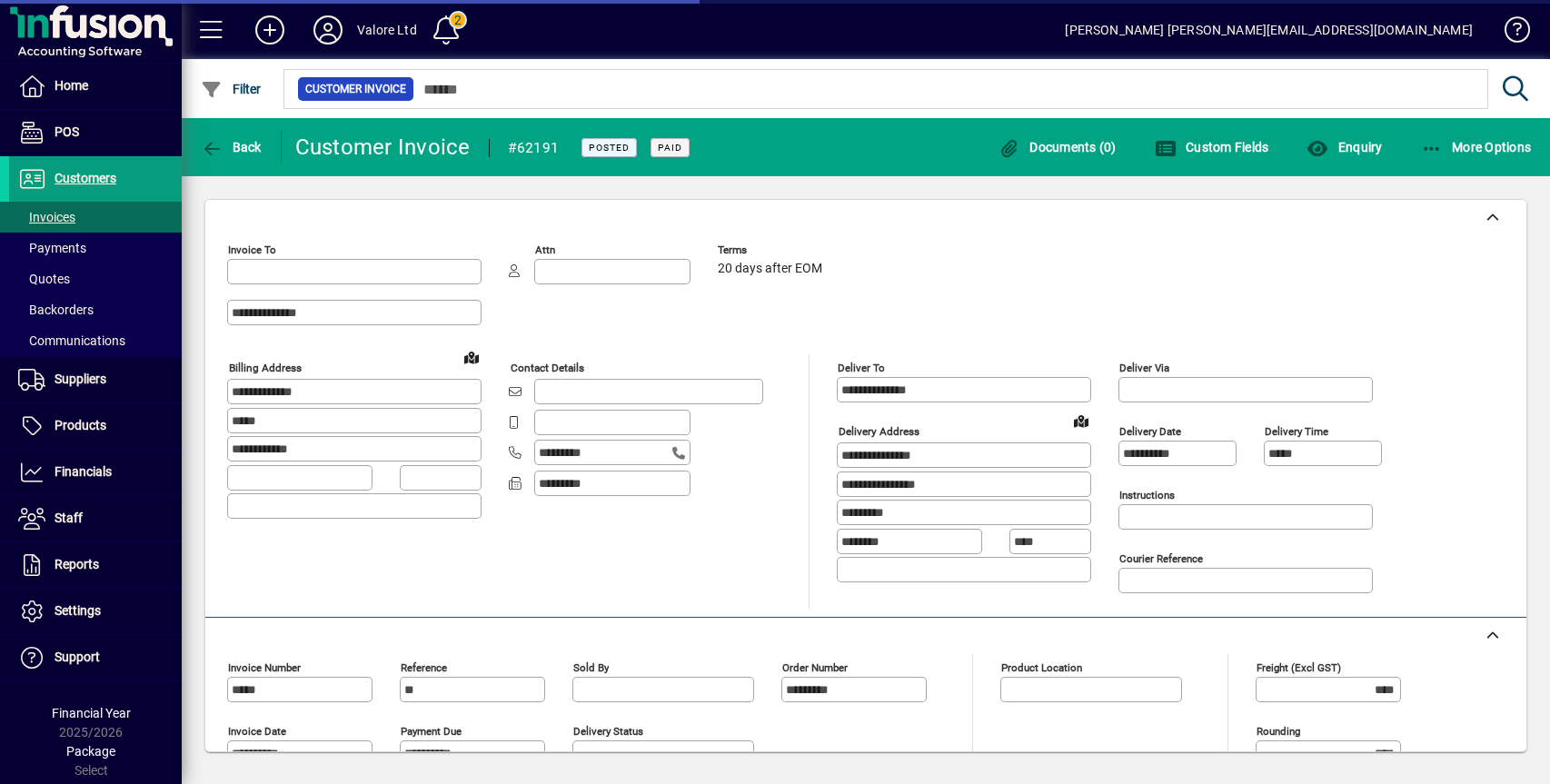
type input "**********"
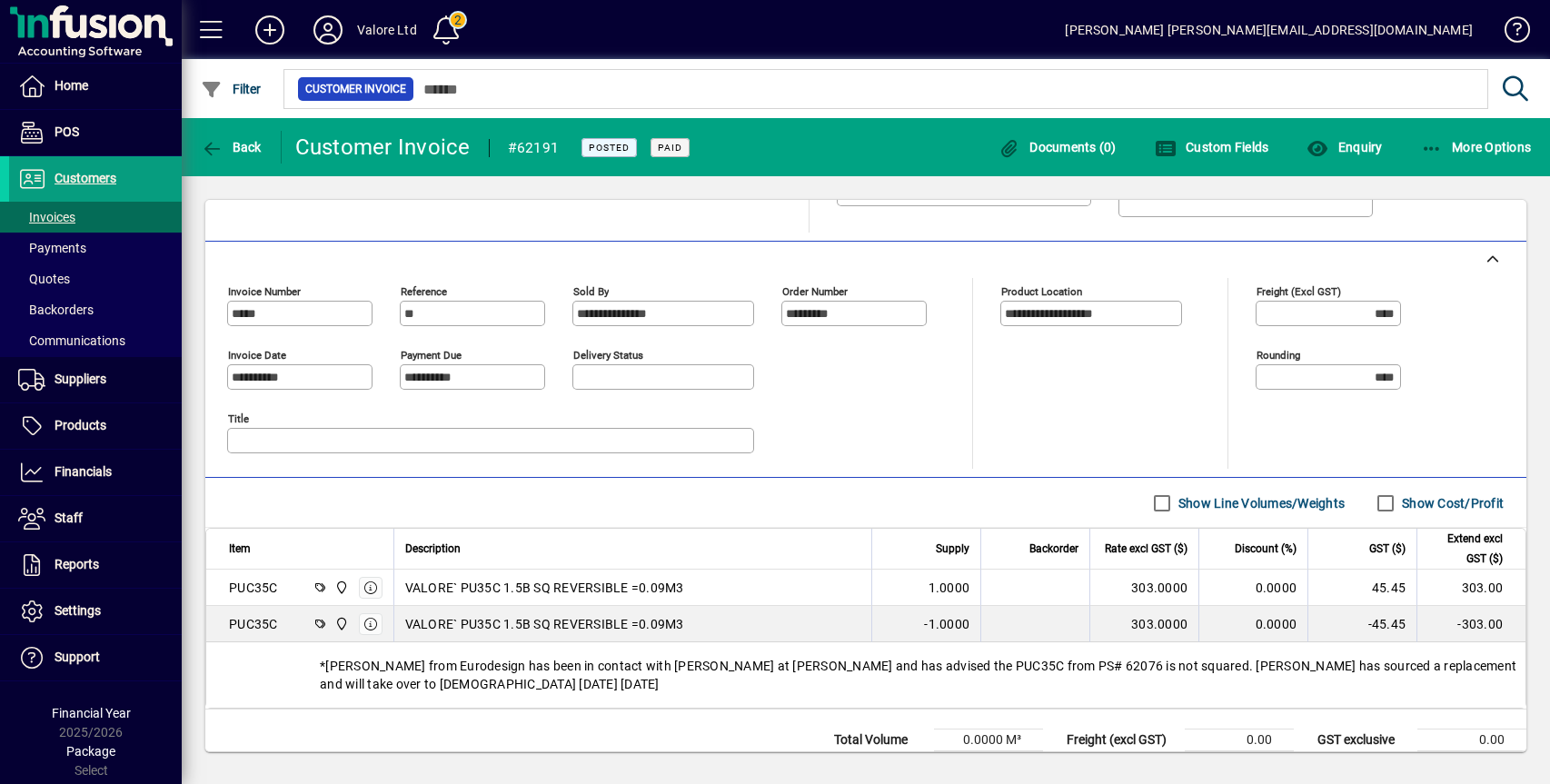
scroll to position [436, 0]
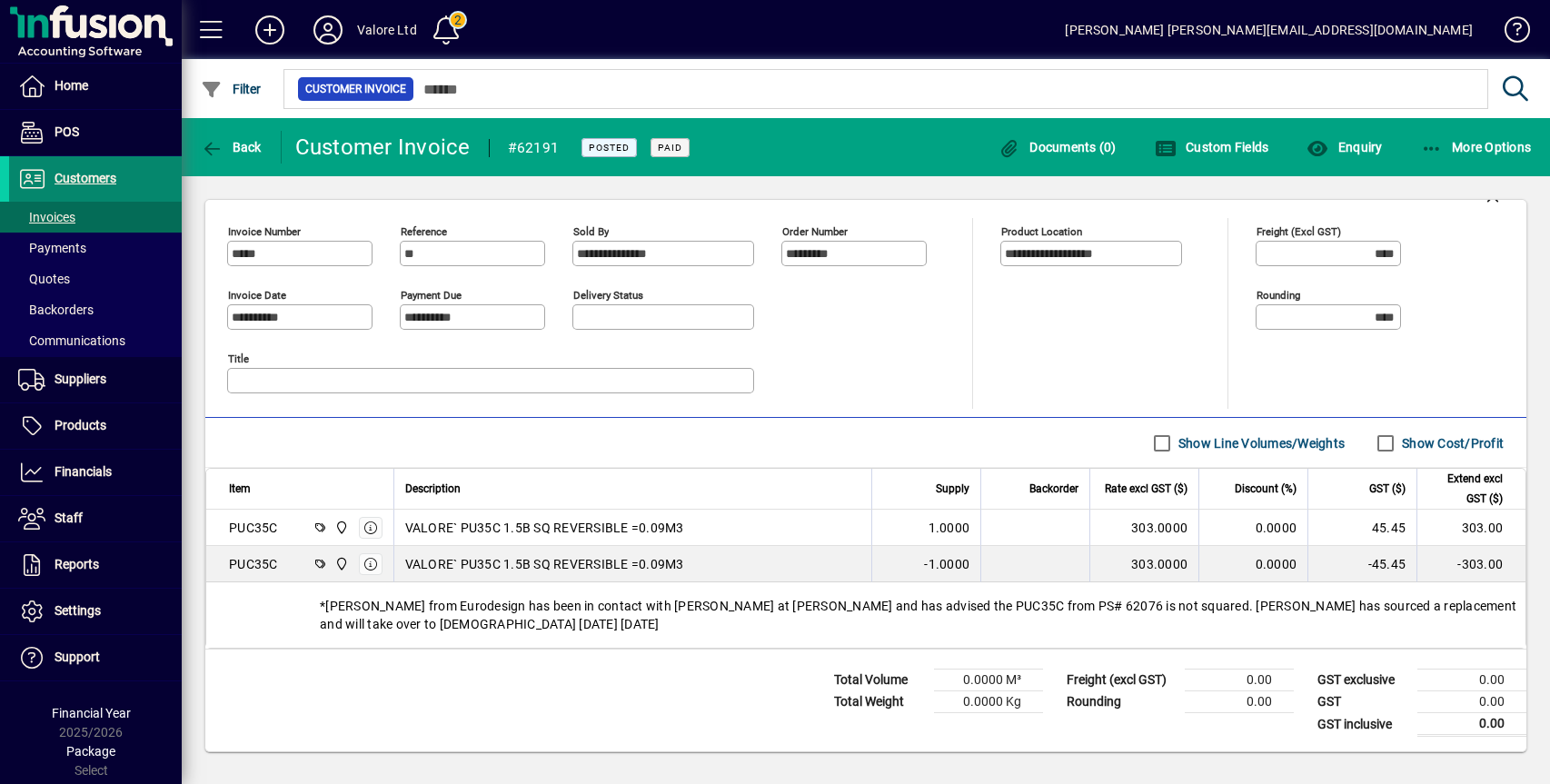
click at [99, 175] on span "Customers" at bounding box center [86, 179] width 61 height 15
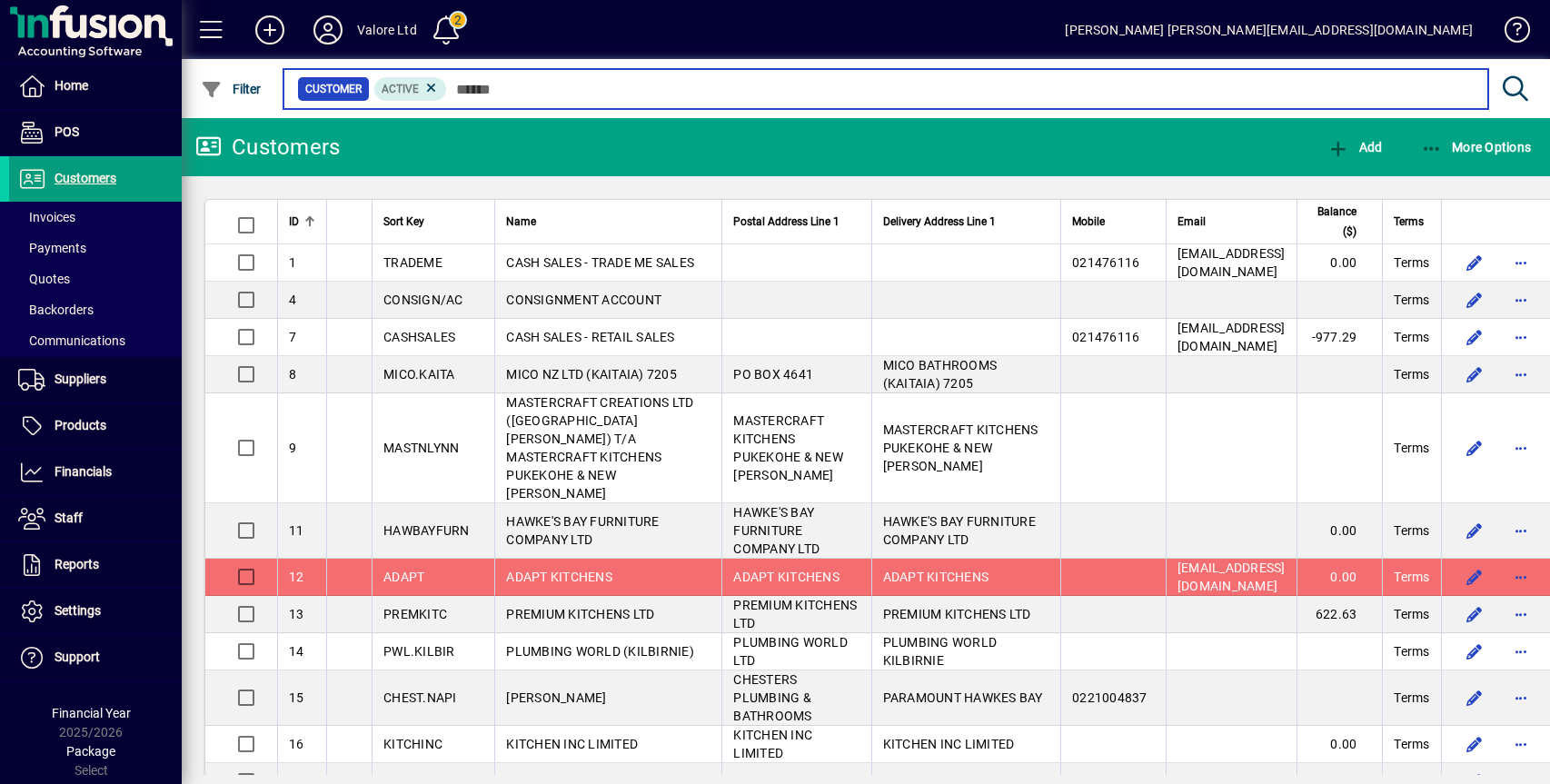
click at [540, 84] on input "text" at bounding box center [961, 88] width 1027 height 25
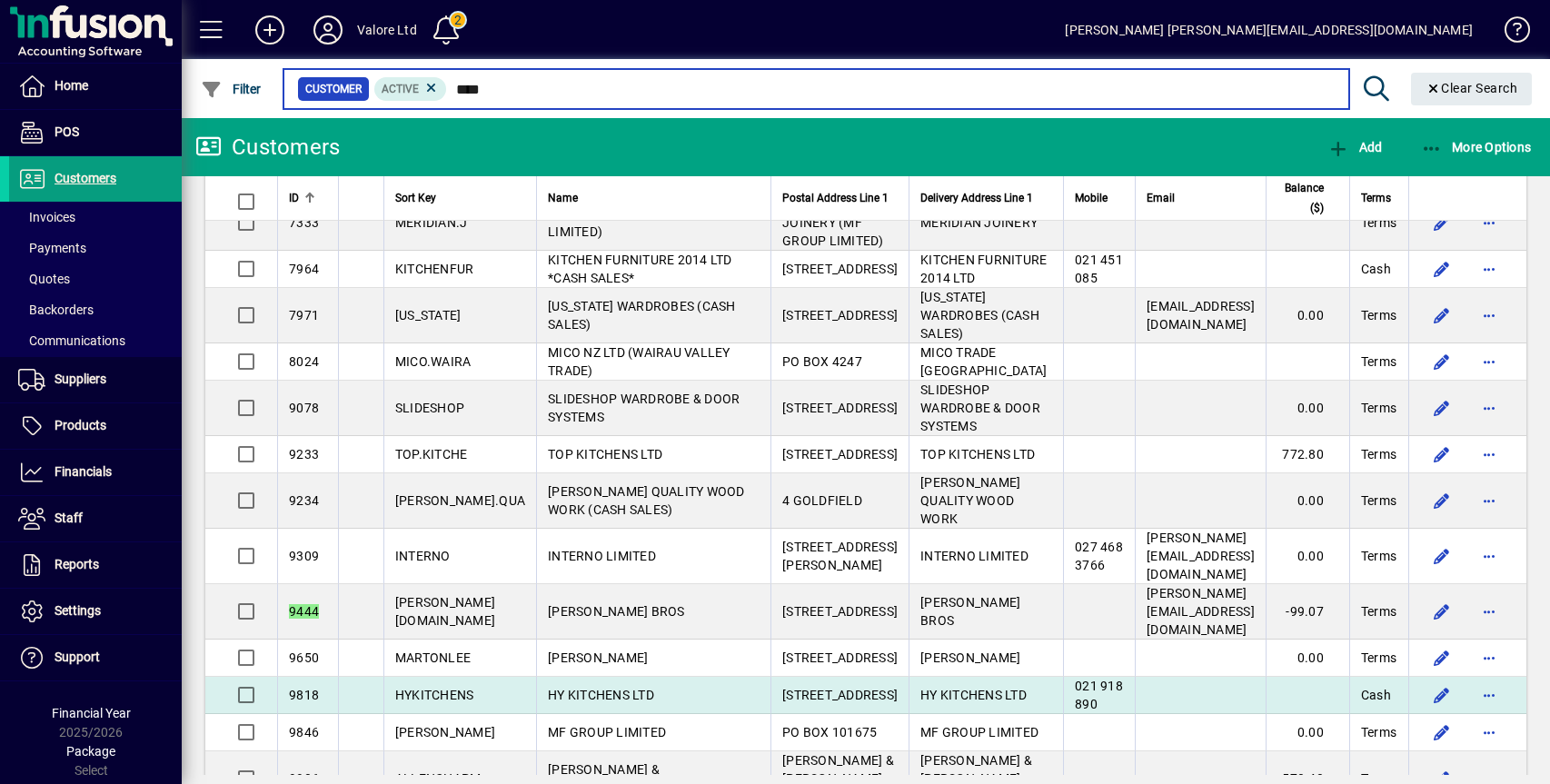
scroll to position [272, 0]
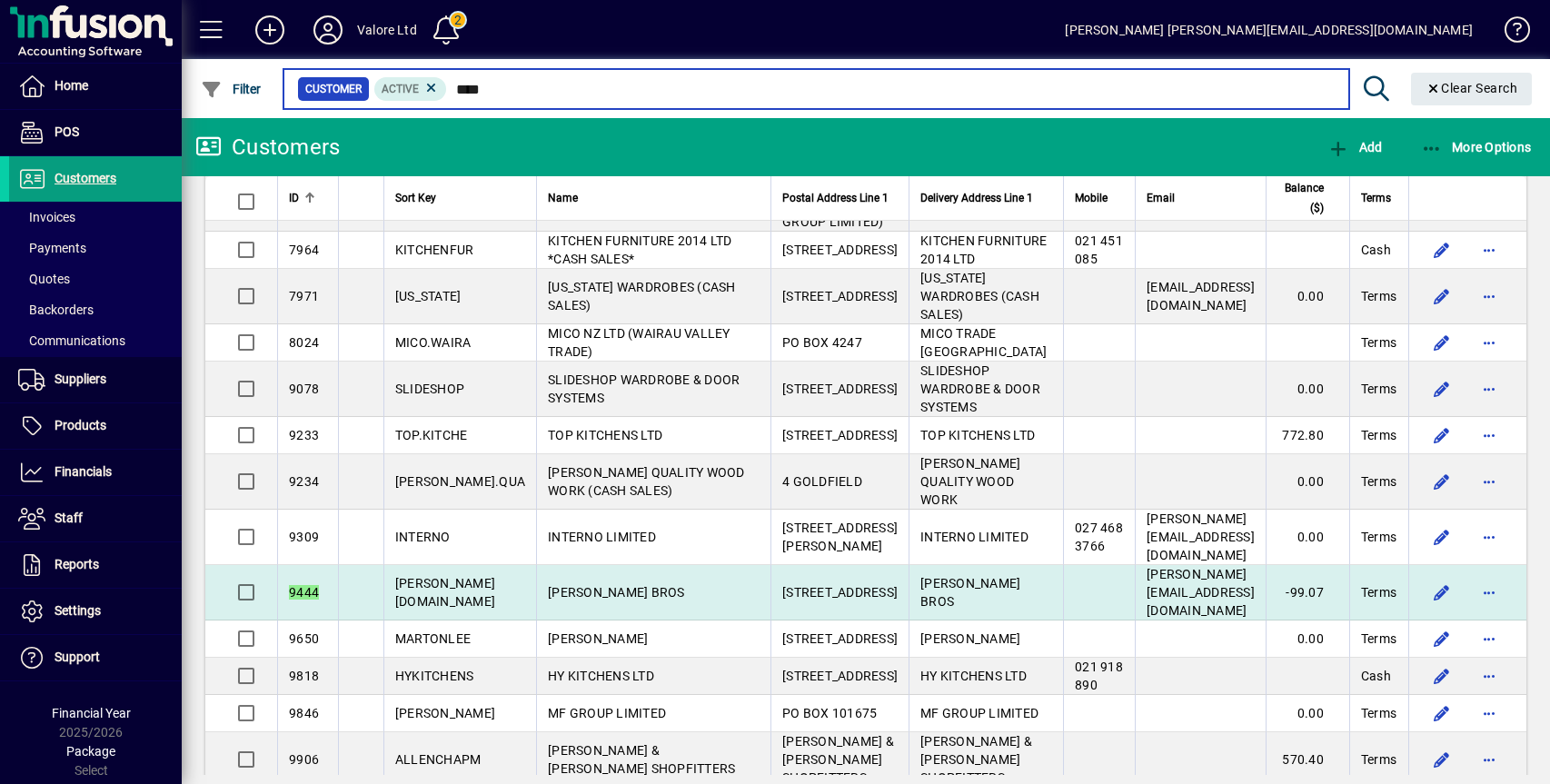
type input "****"
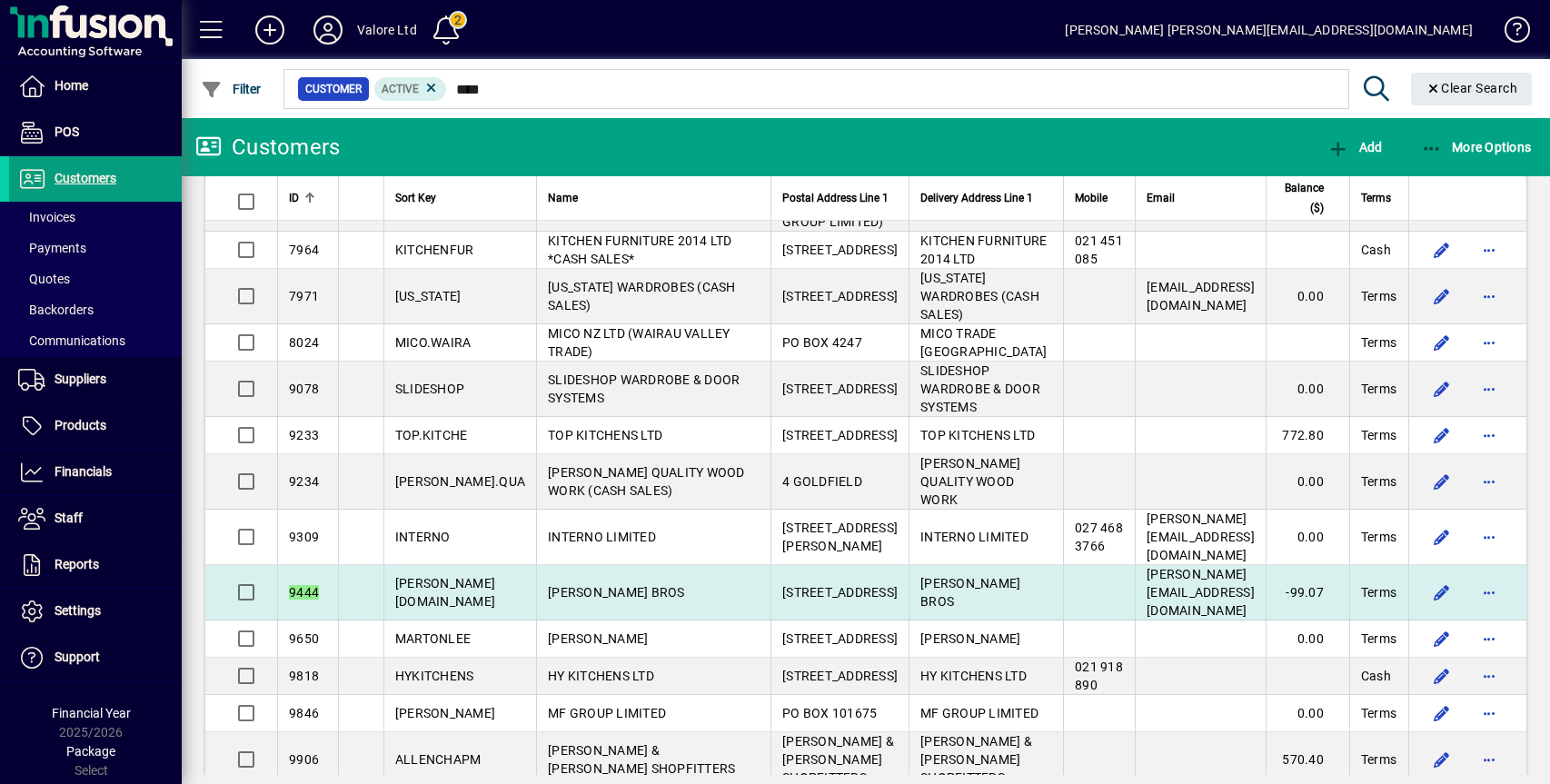
click at [581, 585] on span "MANOLAS BROS" at bounding box center [616, 592] width 137 height 15
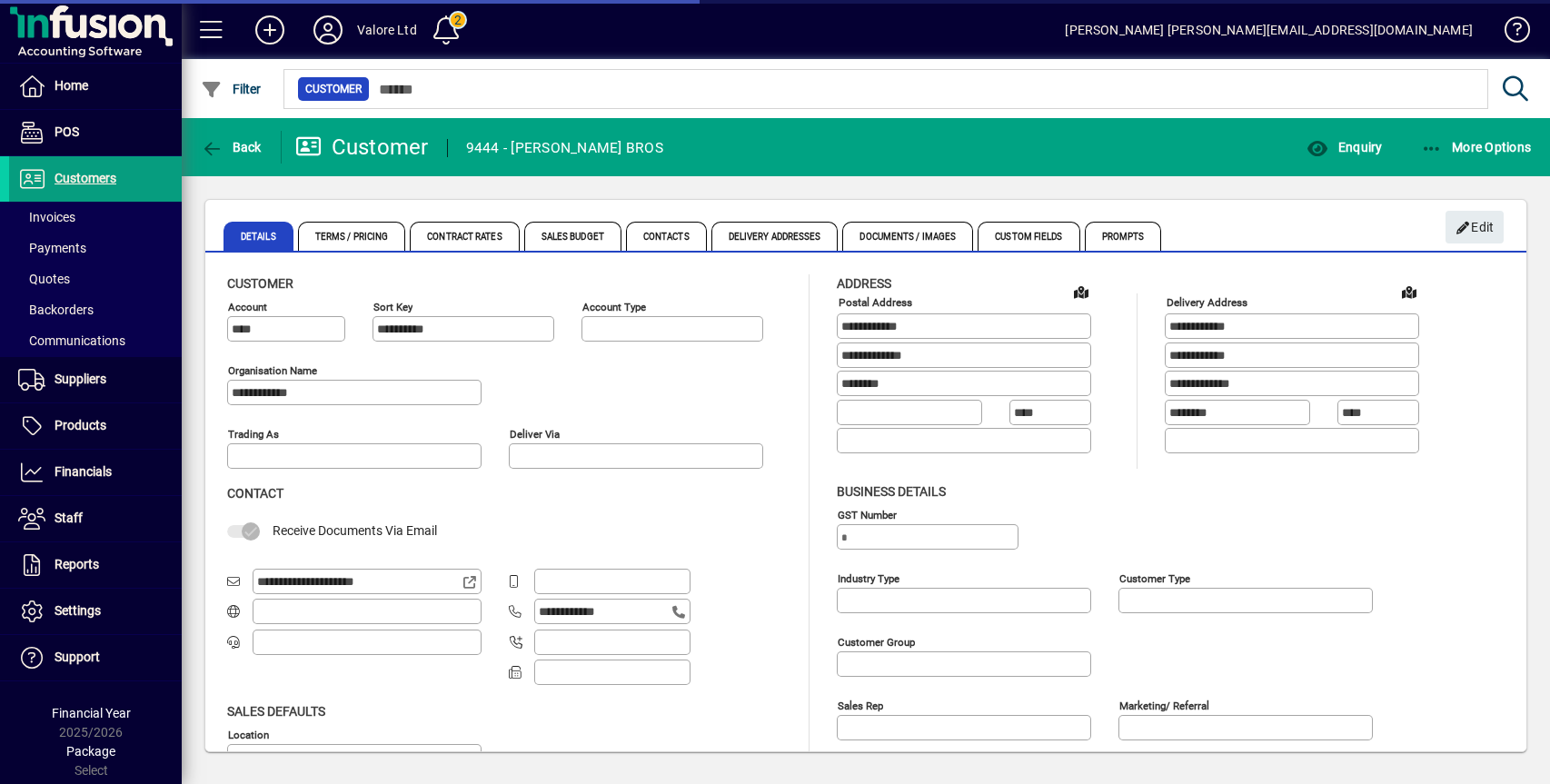
type input "**********"
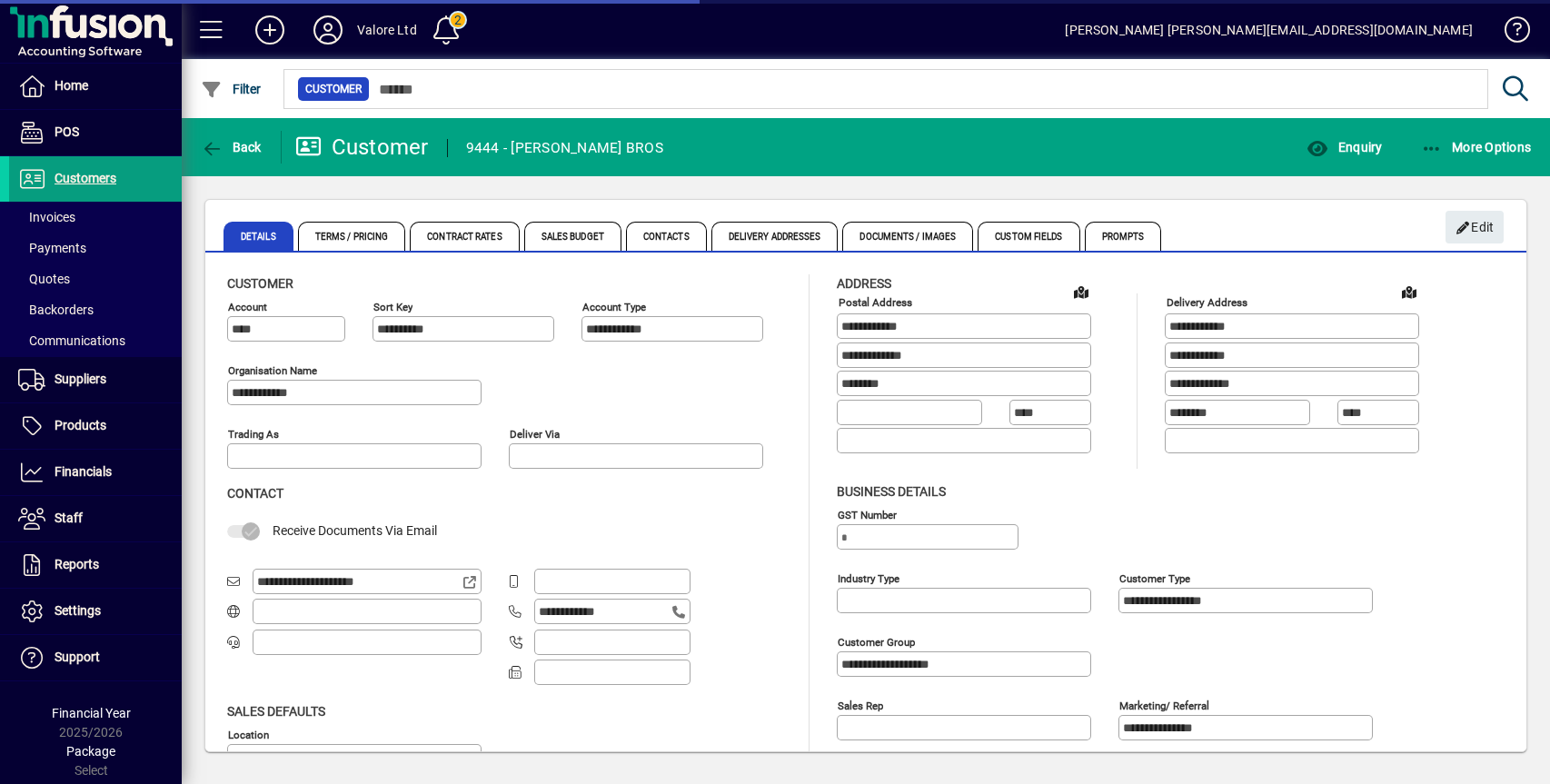
type input "**********"
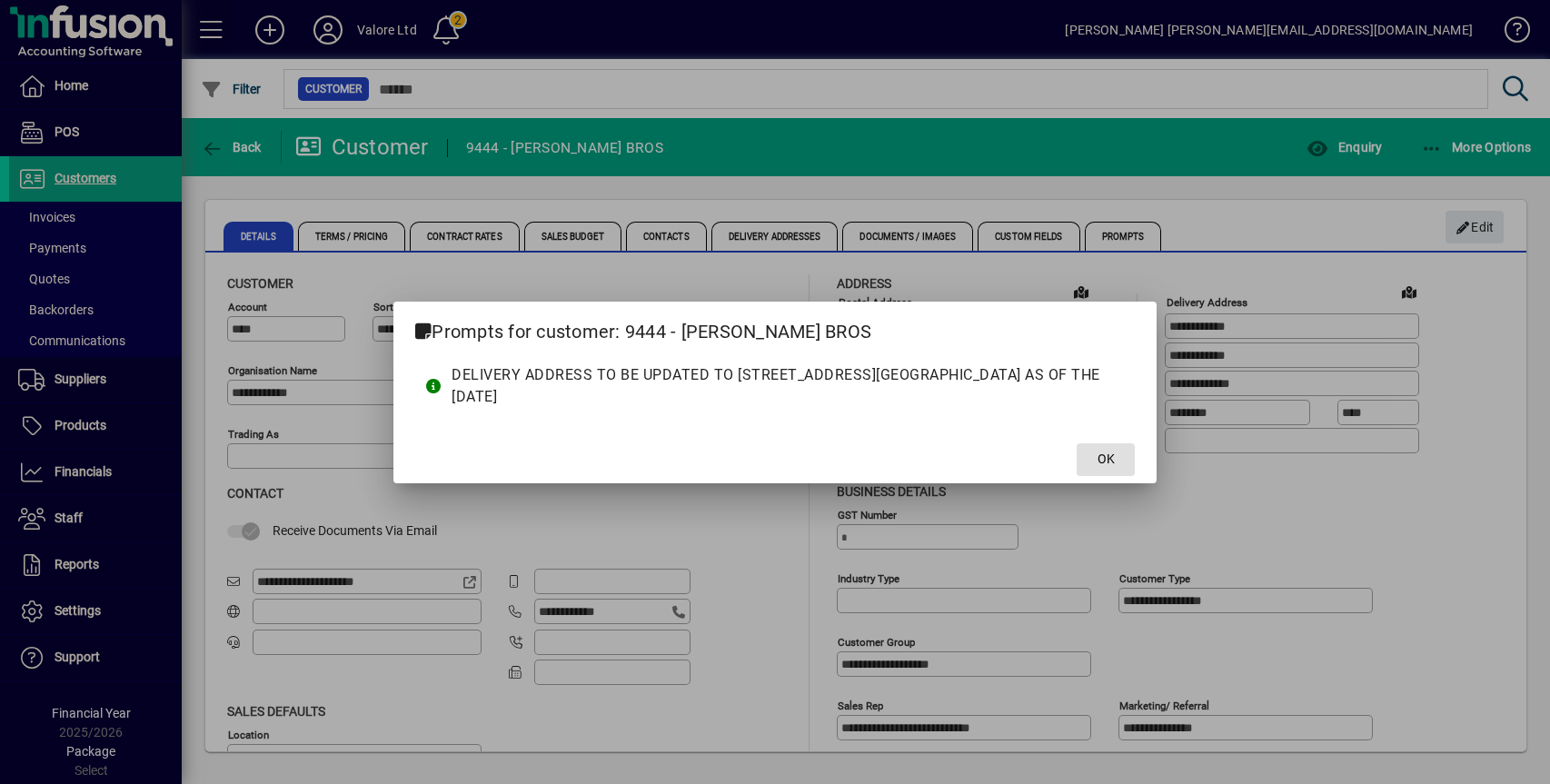
click at [1094, 459] on span at bounding box center [1105, 459] width 59 height 44
